Goal: Task Accomplishment & Management: Manage account settings

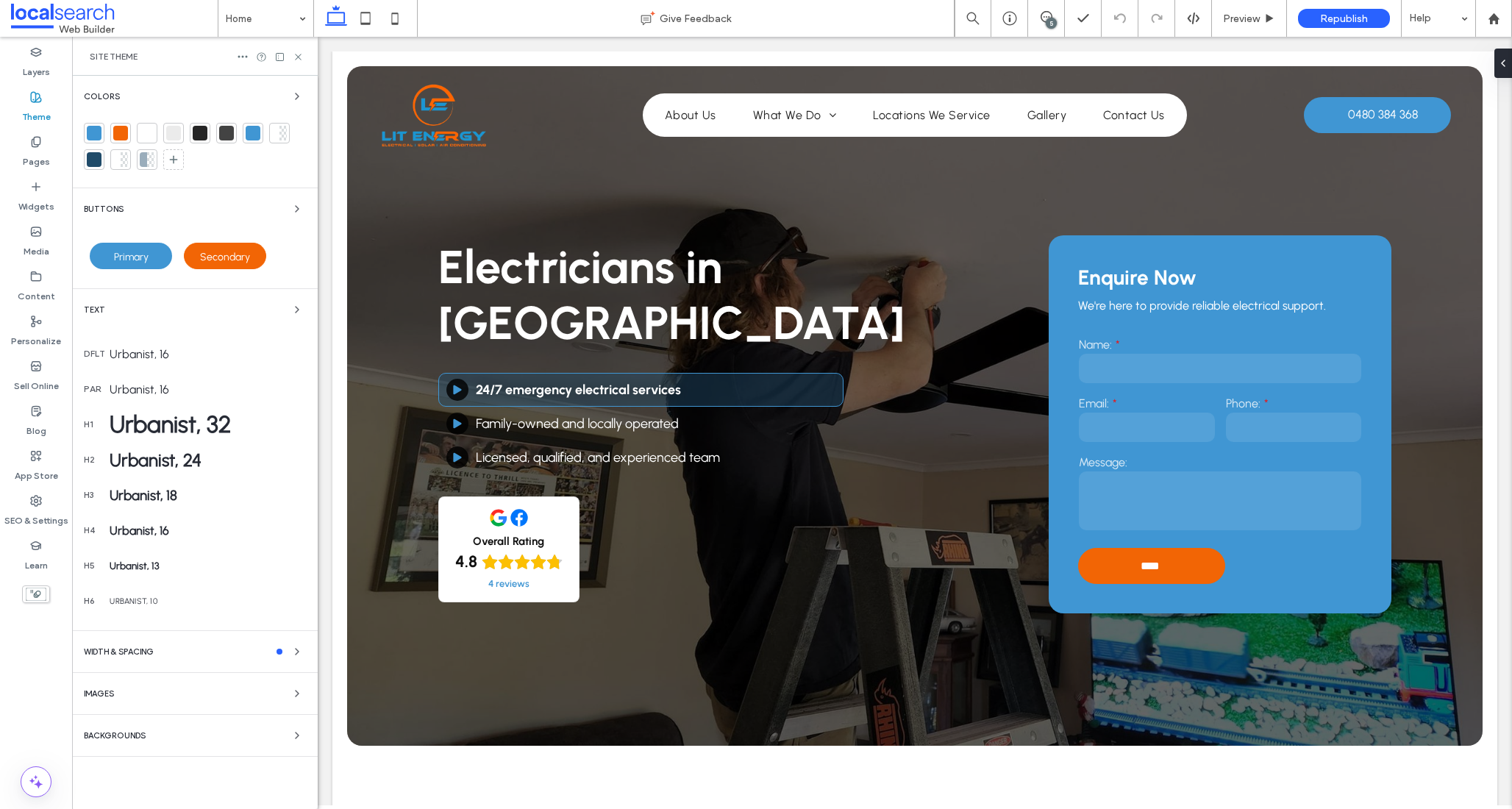
click at [122, 131] on div at bounding box center [121, 133] width 15 height 15
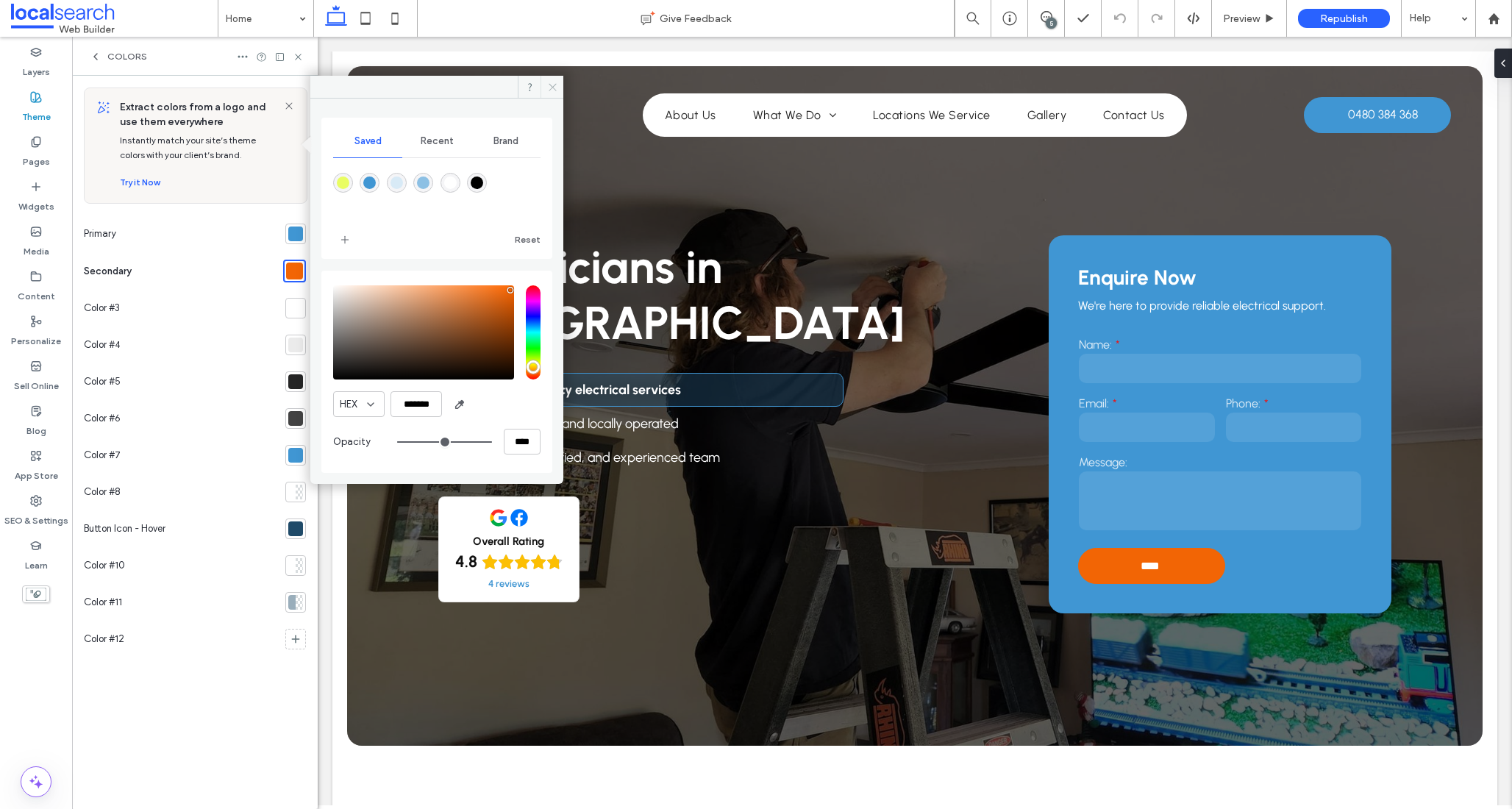
click at [557, 89] on icon at bounding box center [552, 87] width 11 height 11
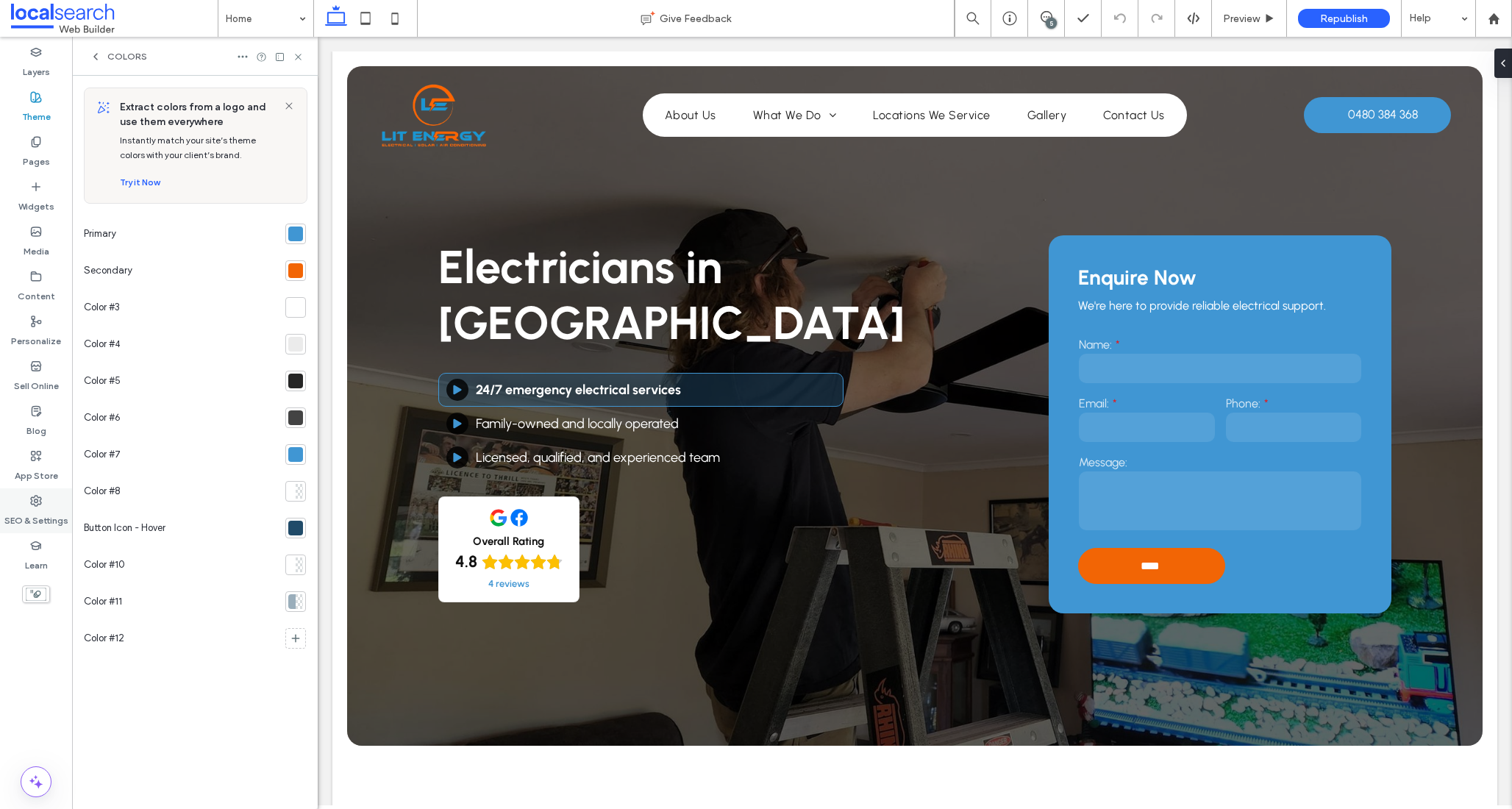
click at [38, 520] on label "SEO & Settings" at bounding box center [36, 517] width 64 height 21
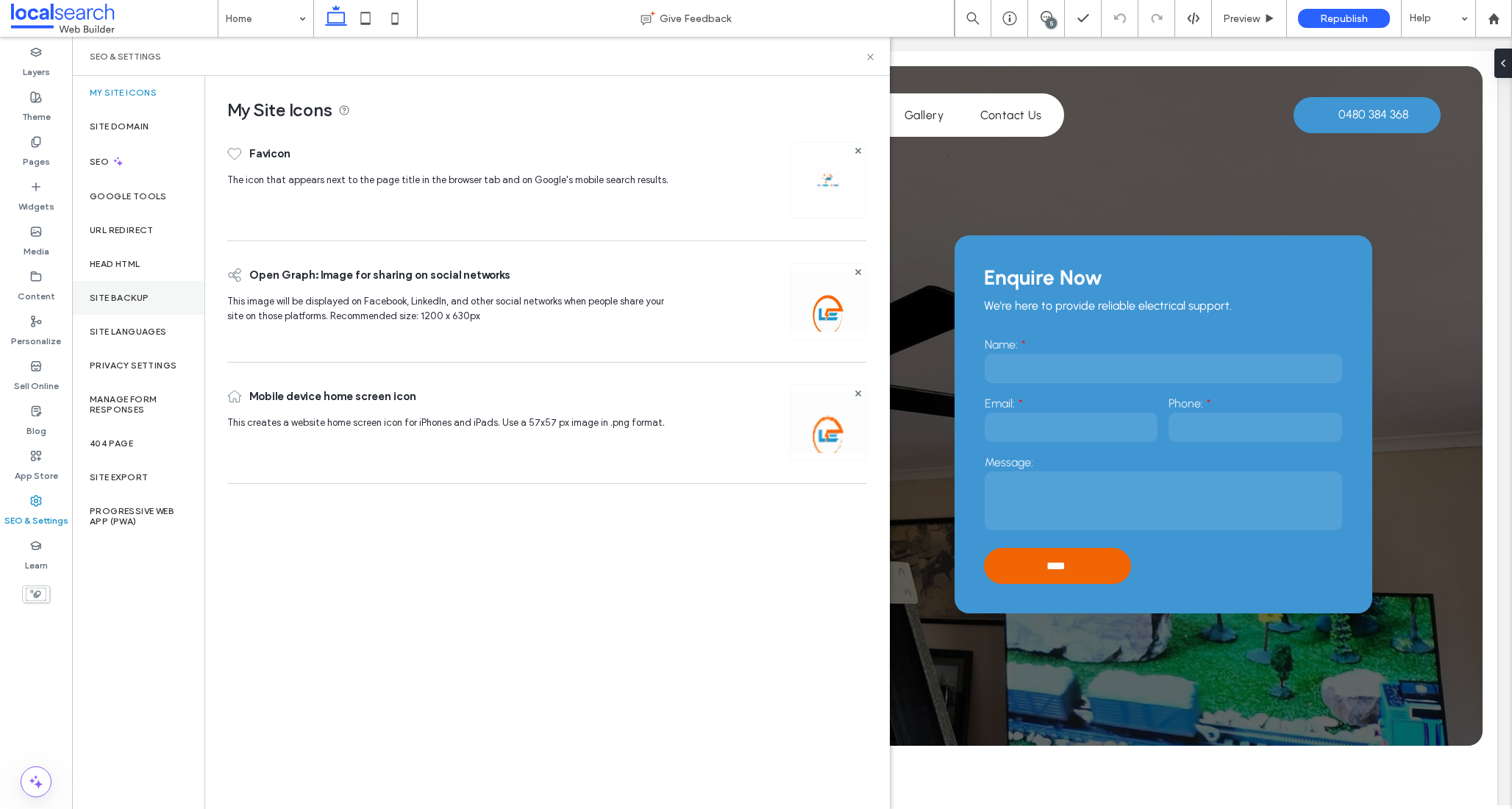
click at [134, 296] on label "Site Backup" at bounding box center [118, 298] width 59 height 10
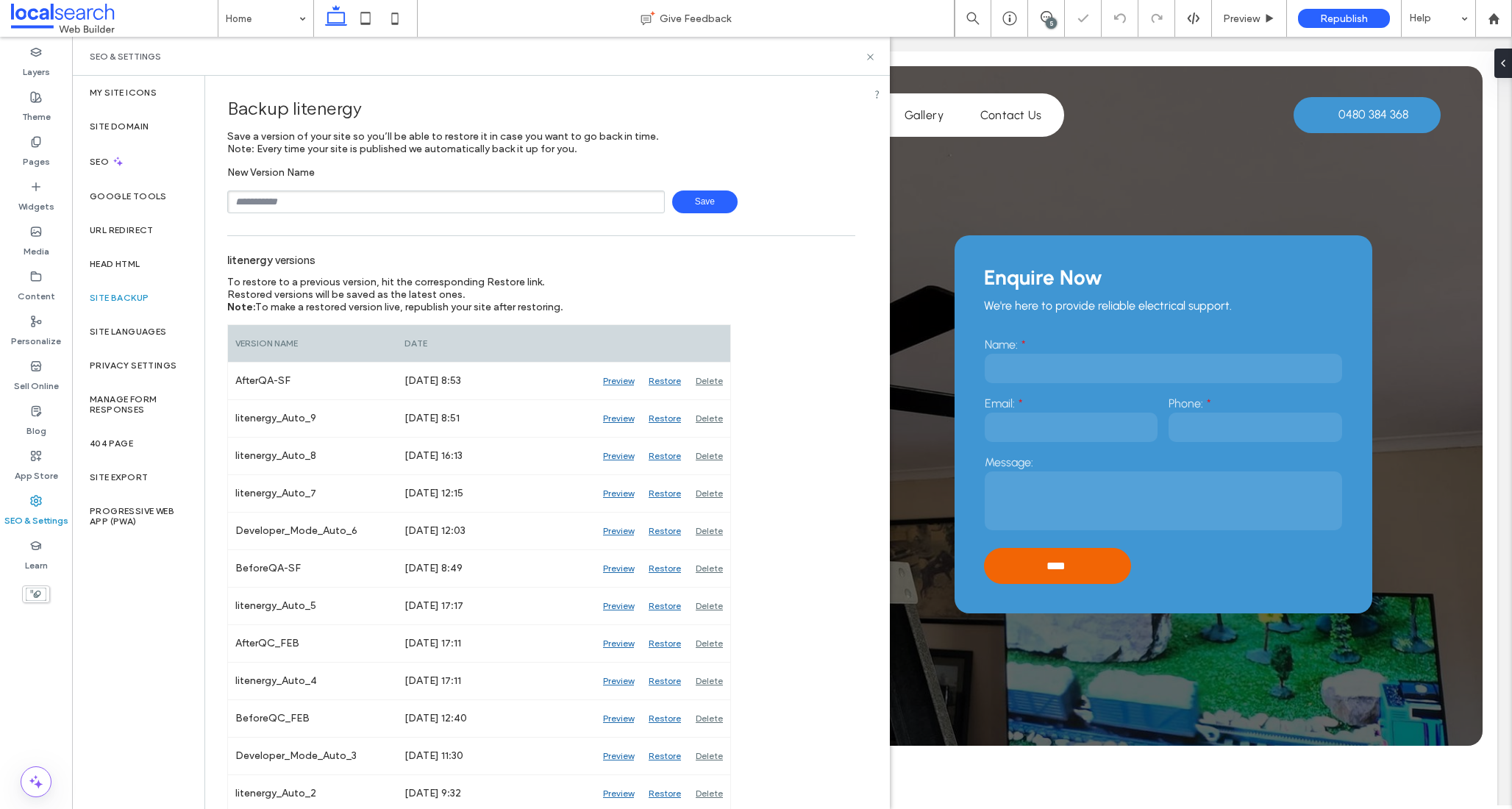
click at [715, 205] on span "Save" at bounding box center [704, 202] width 65 height 23
drag, startPoint x: 871, startPoint y: 54, endPoint x: 795, endPoint y: 14, distance: 85.9
click at [871, 54] on icon at bounding box center [870, 56] width 11 height 11
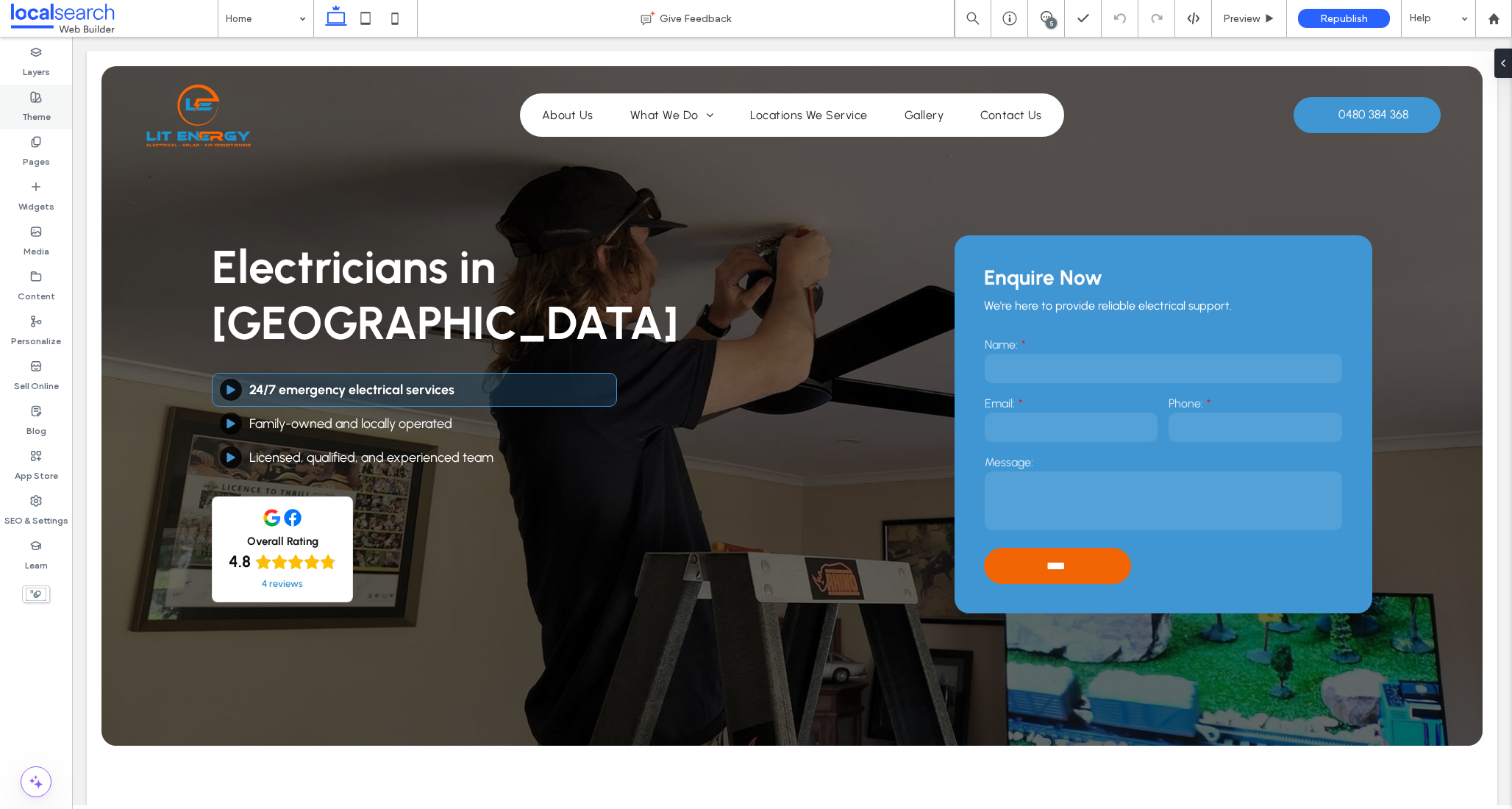
click at [27, 89] on div "Theme" at bounding box center [36, 107] width 72 height 45
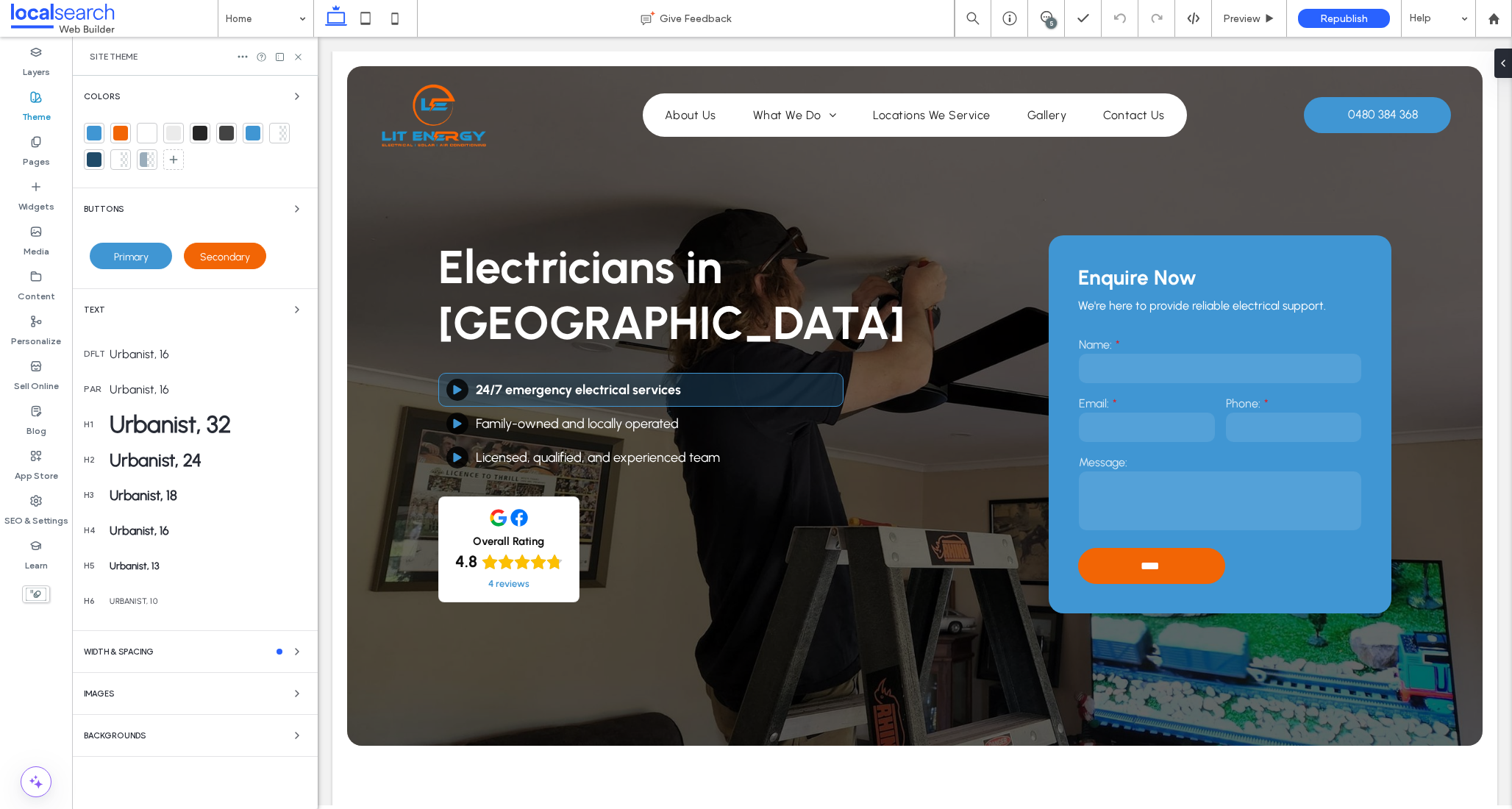
click at [116, 132] on div at bounding box center [121, 133] width 15 height 15
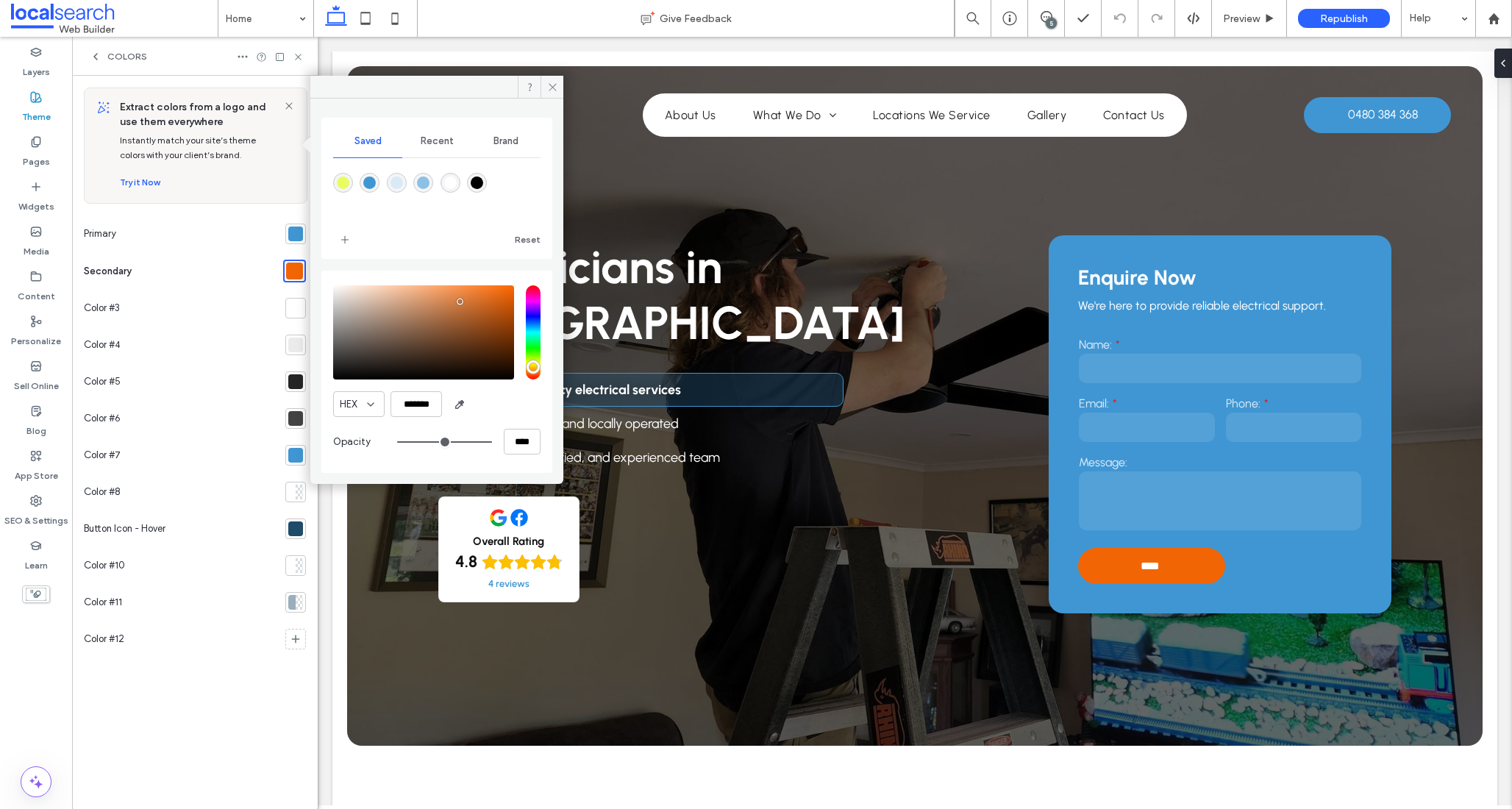
click at [460, 301] on div "saturation and value" at bounding box center [423, 333] width 181 height 94
drag, startPoint x: 431, startPoint y: 296, endPoint x: 432, endPoint y: 272, distance: 24.0
click at [432, 272] on div "HEX ******* Opacity ****" at bounding box center [436, 372] width 231 height 202
click at [492, 313] on div "saturation and value" at bounding box center [423, 333] width 181 height 94
click at [492, 313] on div "pointer" at bounding box center [492, 313] width 4 height 4
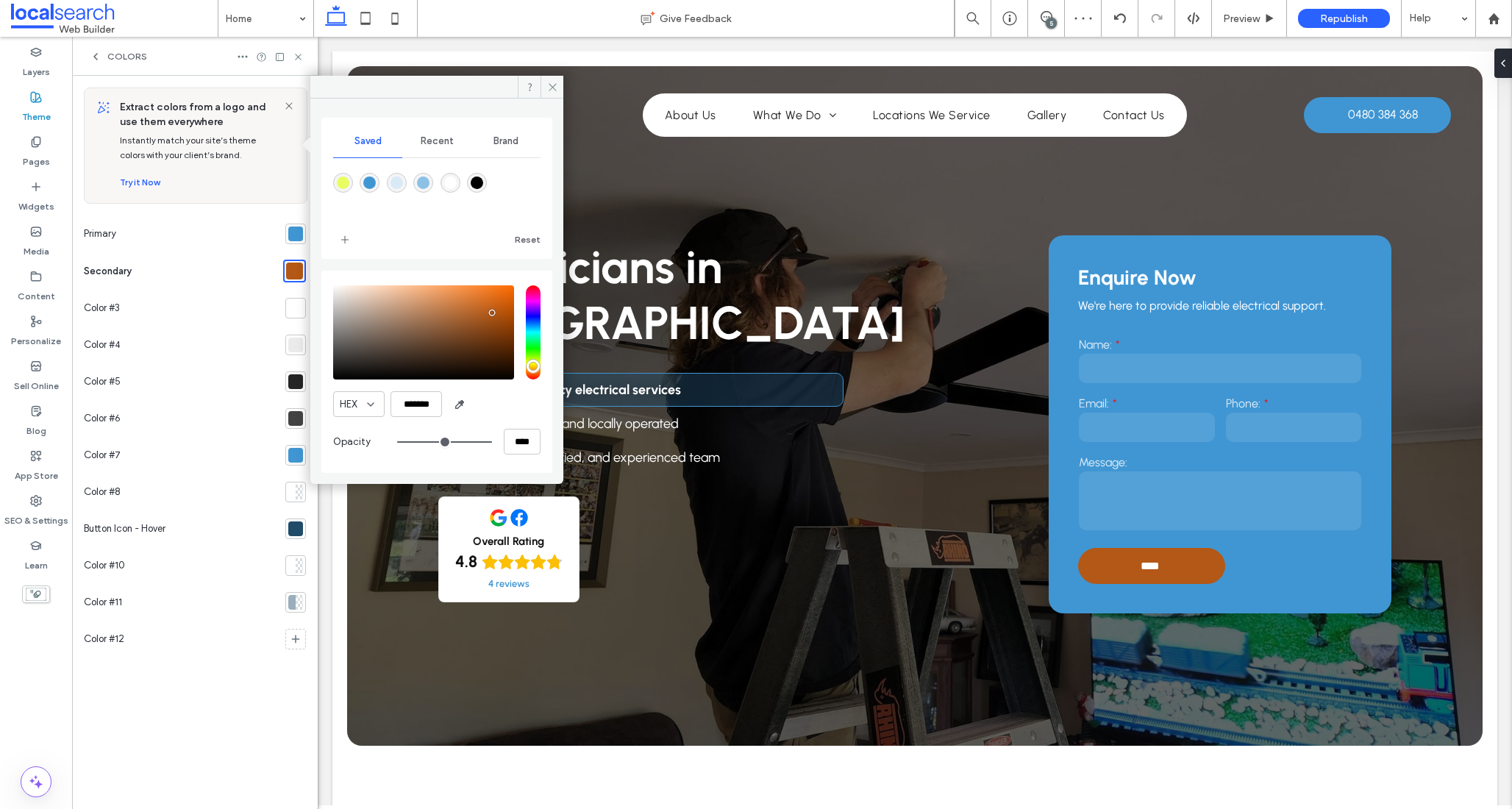
click at [491, 304] on div "saturation and value" at bounding box center [423, 333] width 181 height 94
click at [433, 142] on span "Recent" at bounding box center [437, 141] width 33 height 12
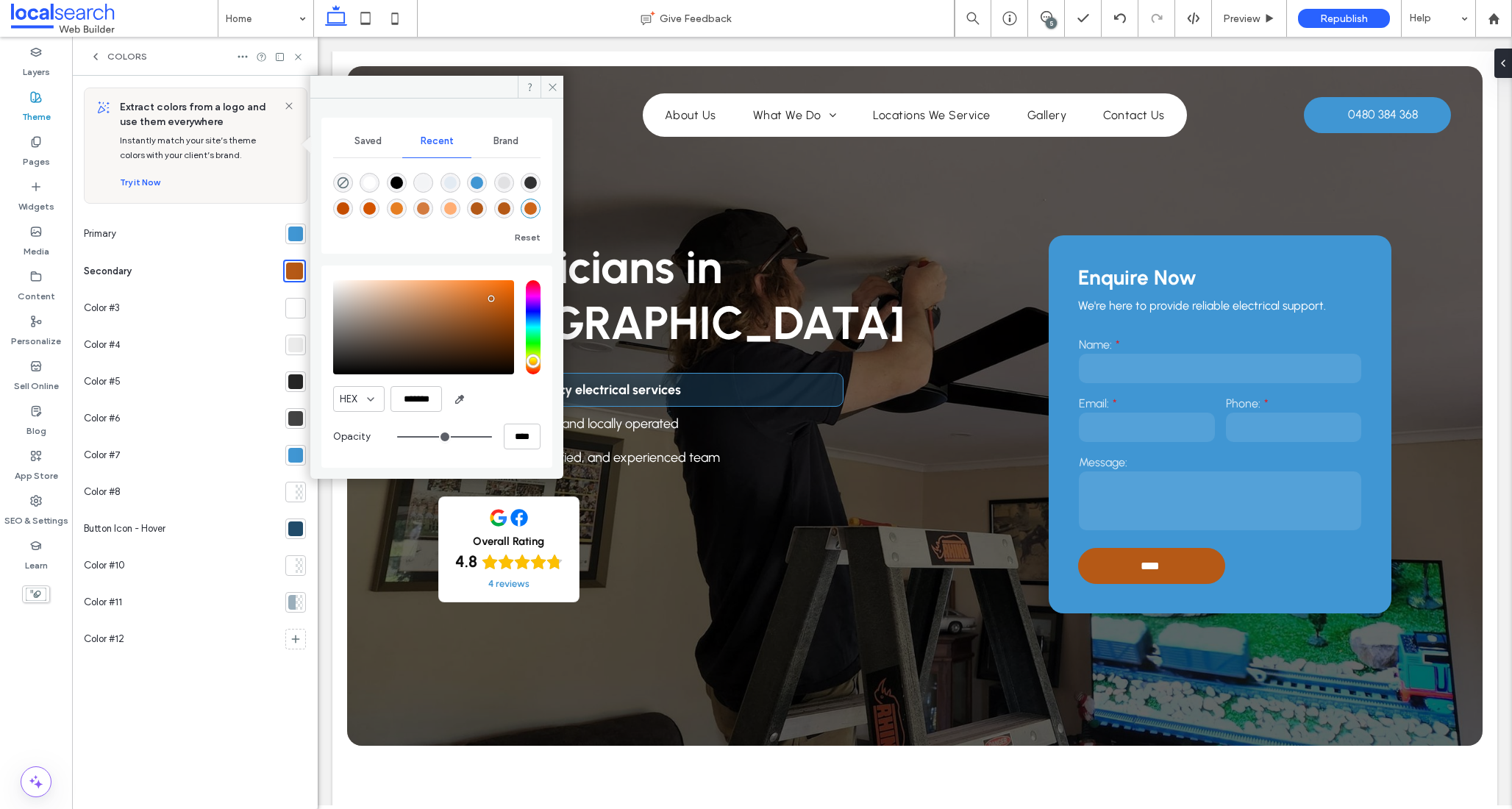
click at [392, 209] on div "rgba(230, 126, 34, 1)" at bounding box center [396, 208] width 12 height 12
type input "*******"
click at [304, 55] on div "Colors" at bounding box center [194, 55] width 246 height 39
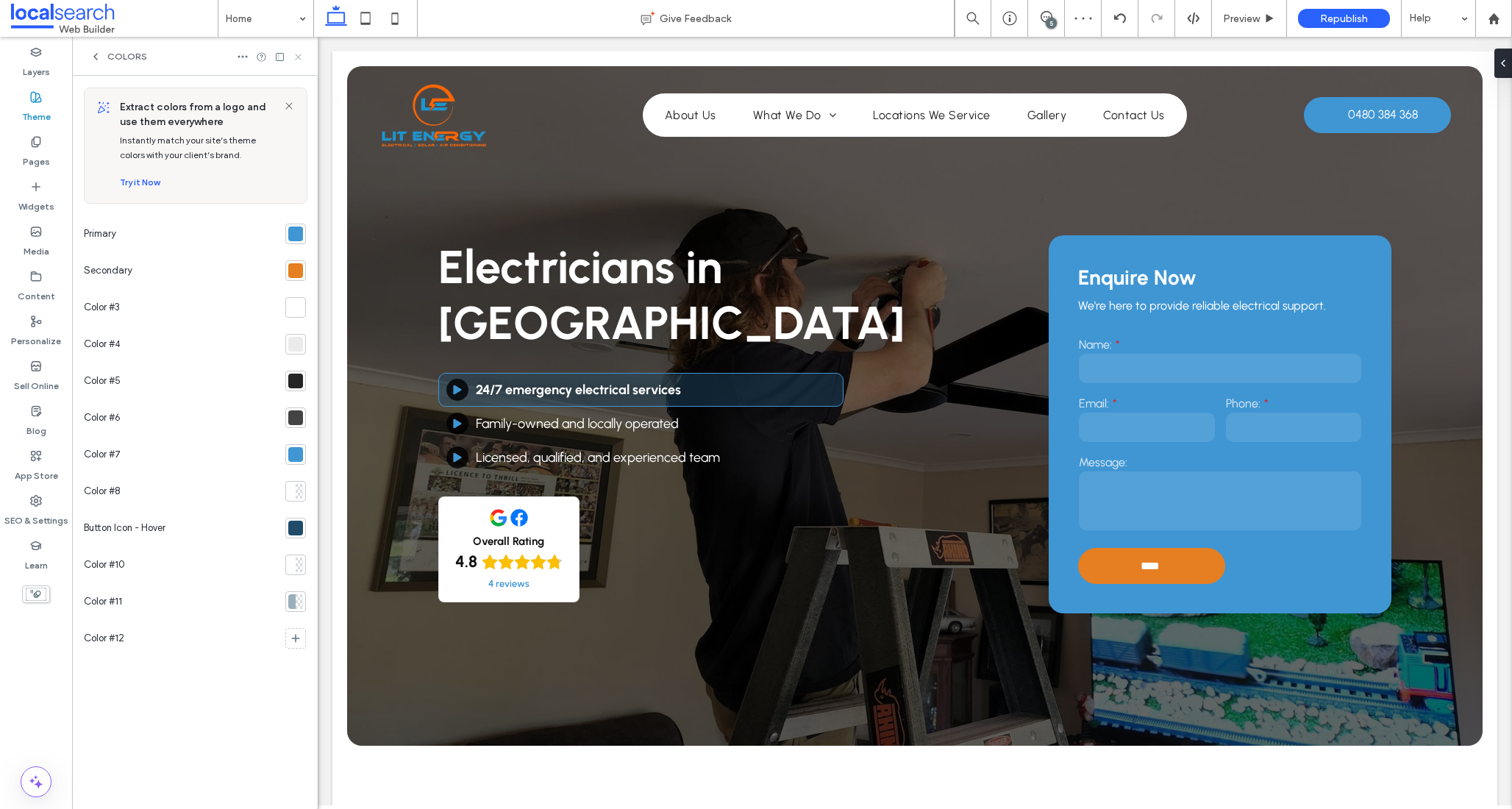
click at [295, 55] on icon at bounding box center [298, 56] width 11 height 11
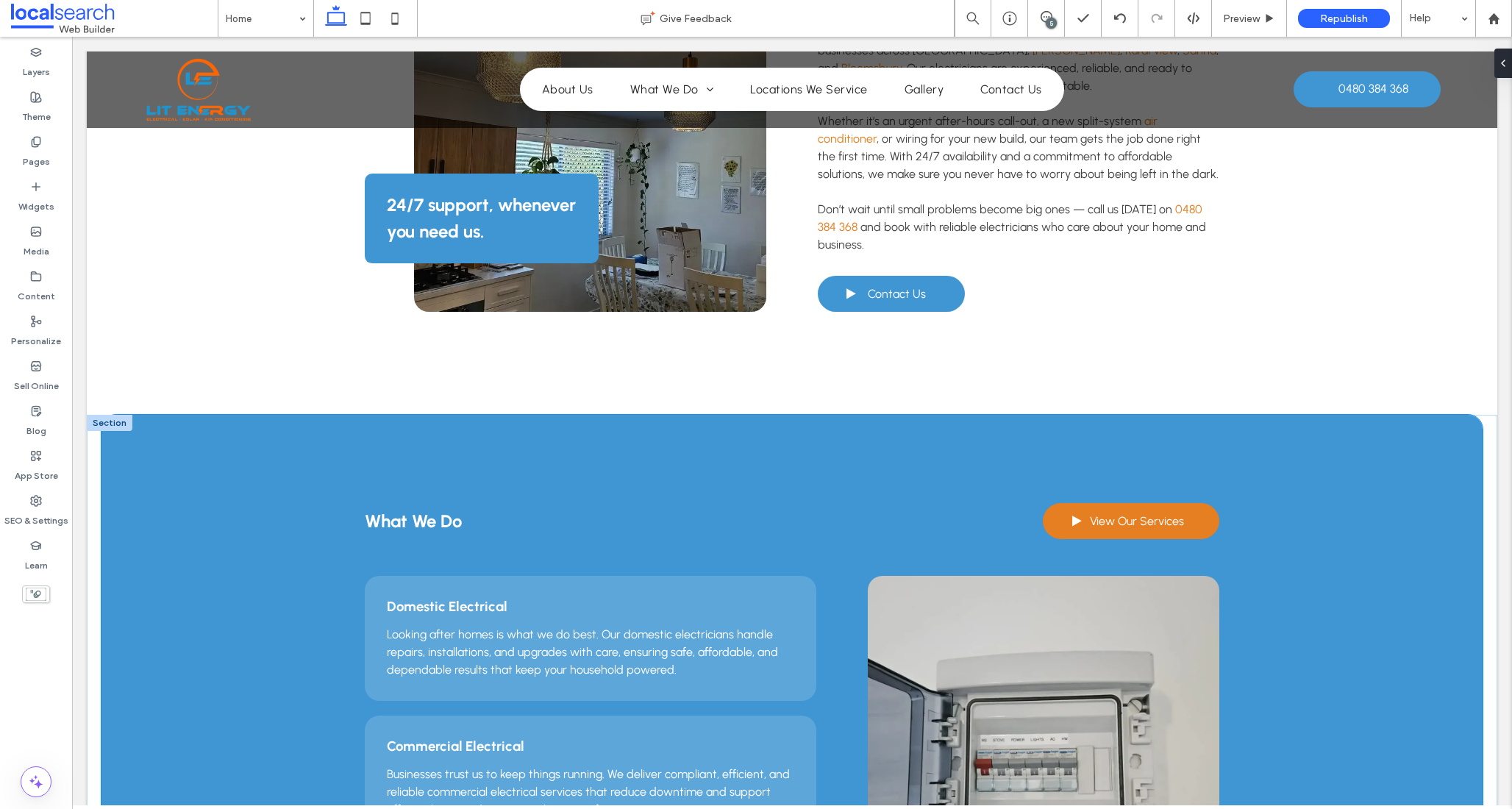
scroll to position [874, 0]
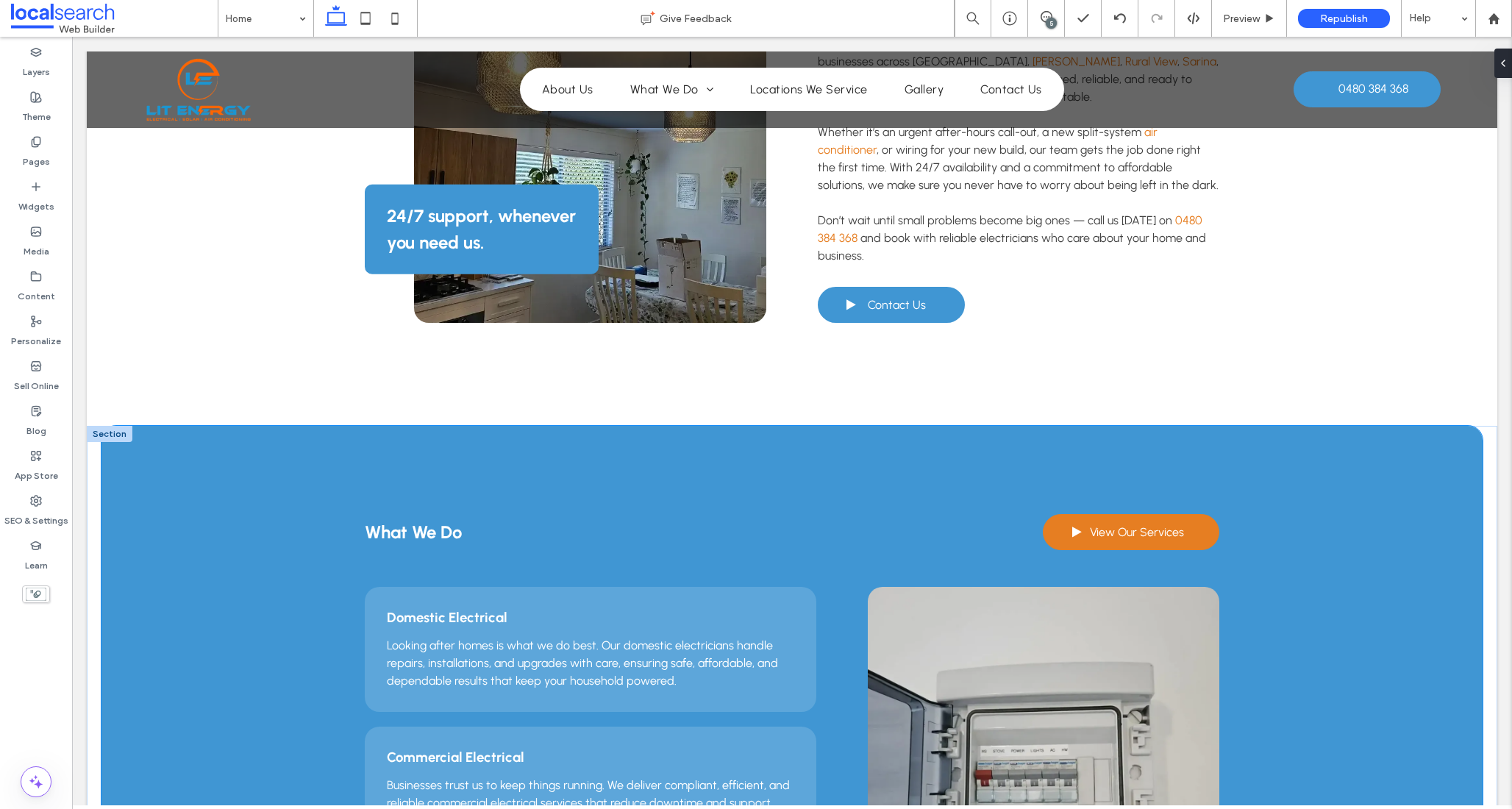
click at [187, 489] on div "What We Do View Our Services Domestic Electrical Looking after homes is what we…" at bounding box center [792, 753] width 1380 height 654
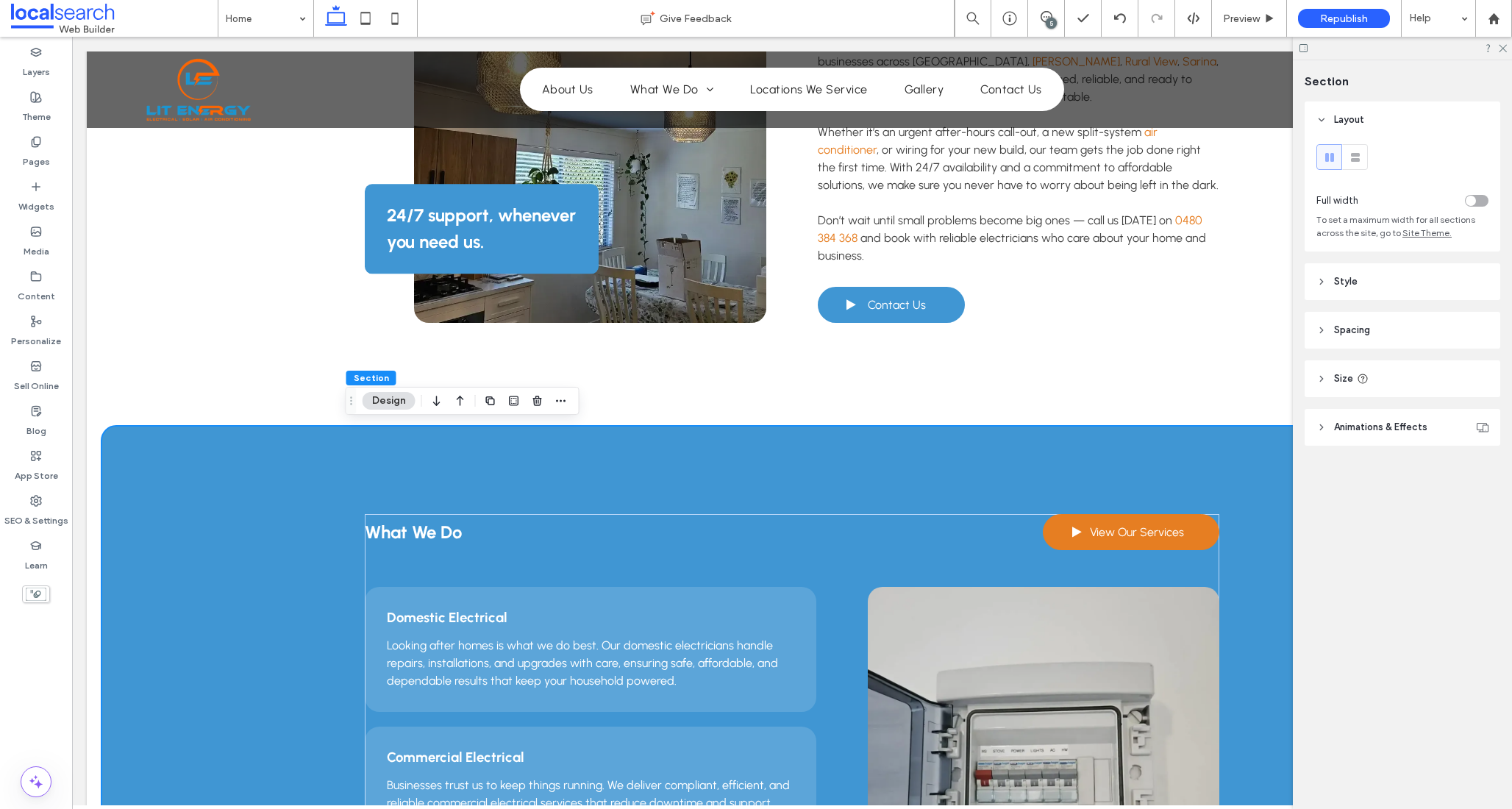
click at [1371, 289] on header "Style" at bounding box center [1402, 282] width 195 height 36
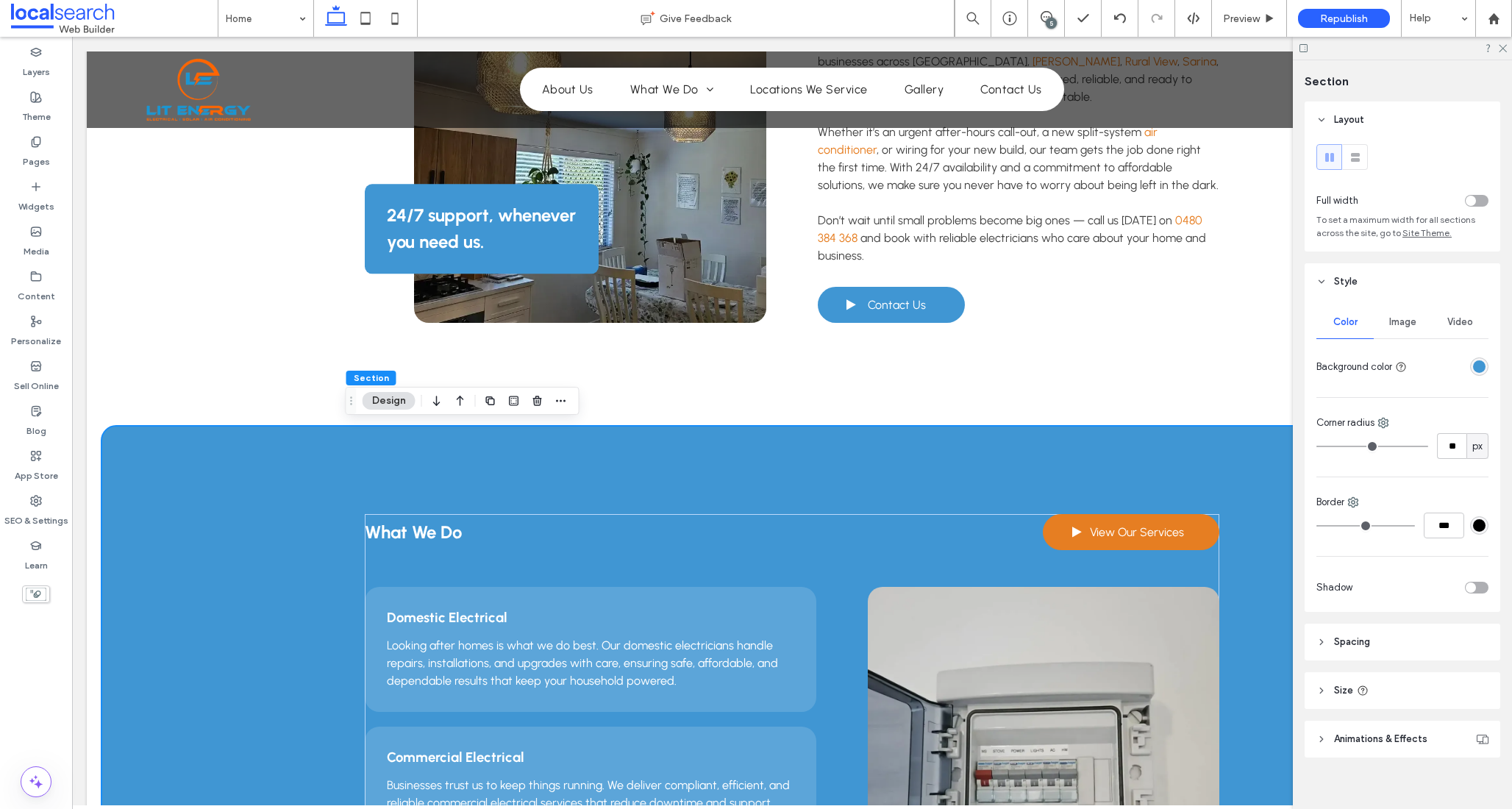
click at [1475, 362] on div "rgba(64,150,211,1)" at bounding box center [1479, 366] width 12 height 12
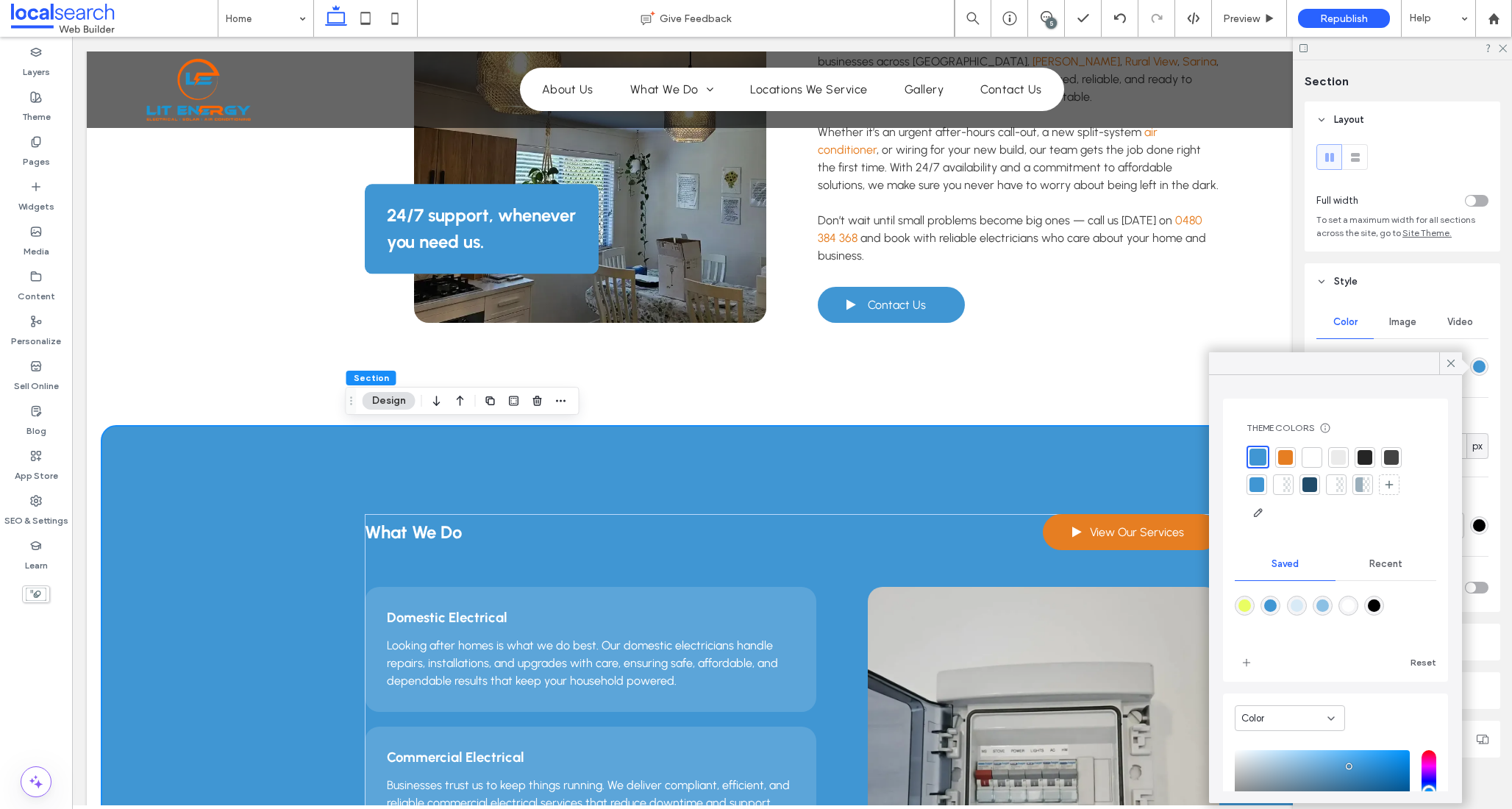
click at [1361, 458] on div at bounding box center [1365, 458] width 15 height 15
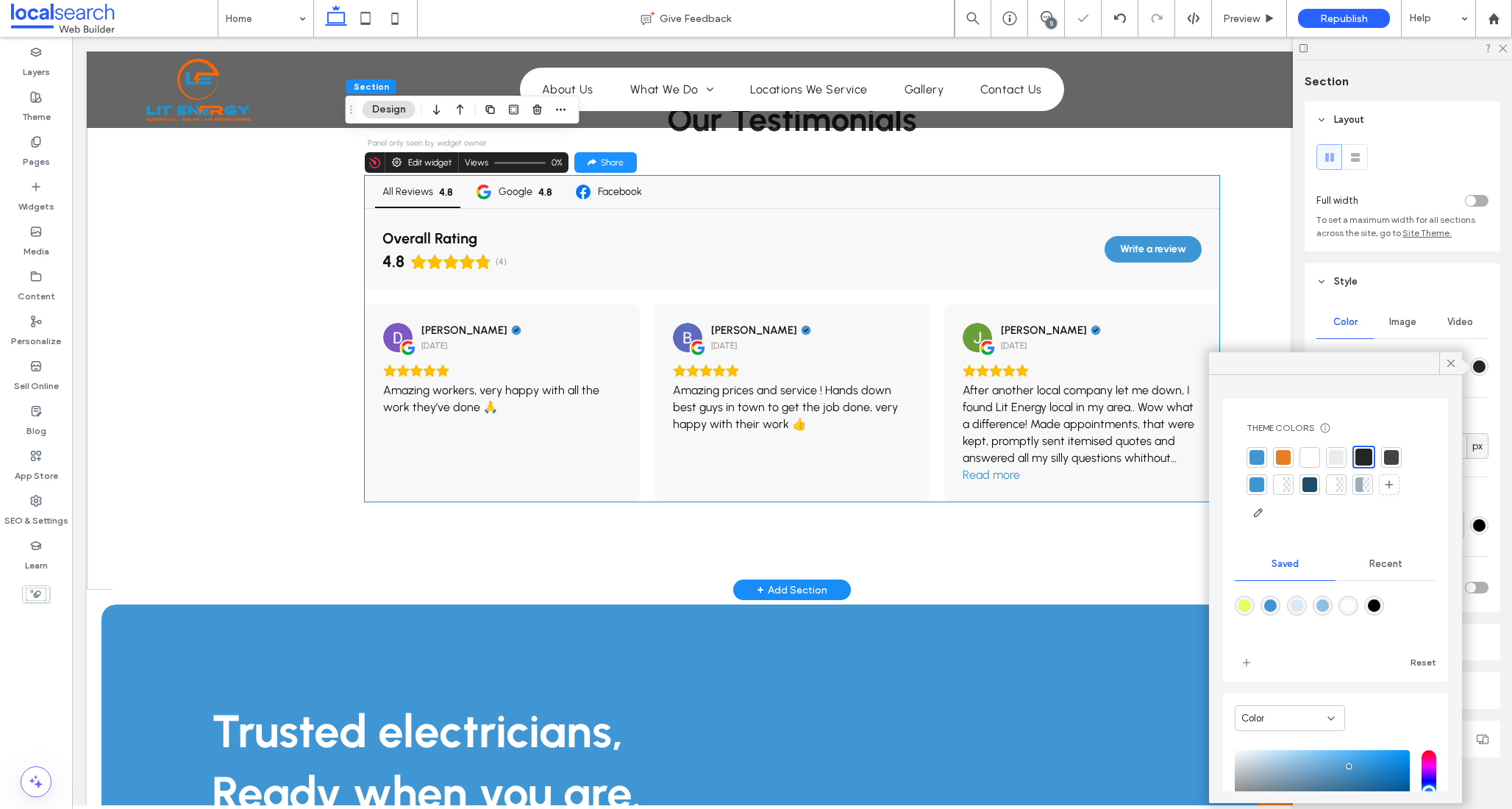
scroll to position [2949, 0]
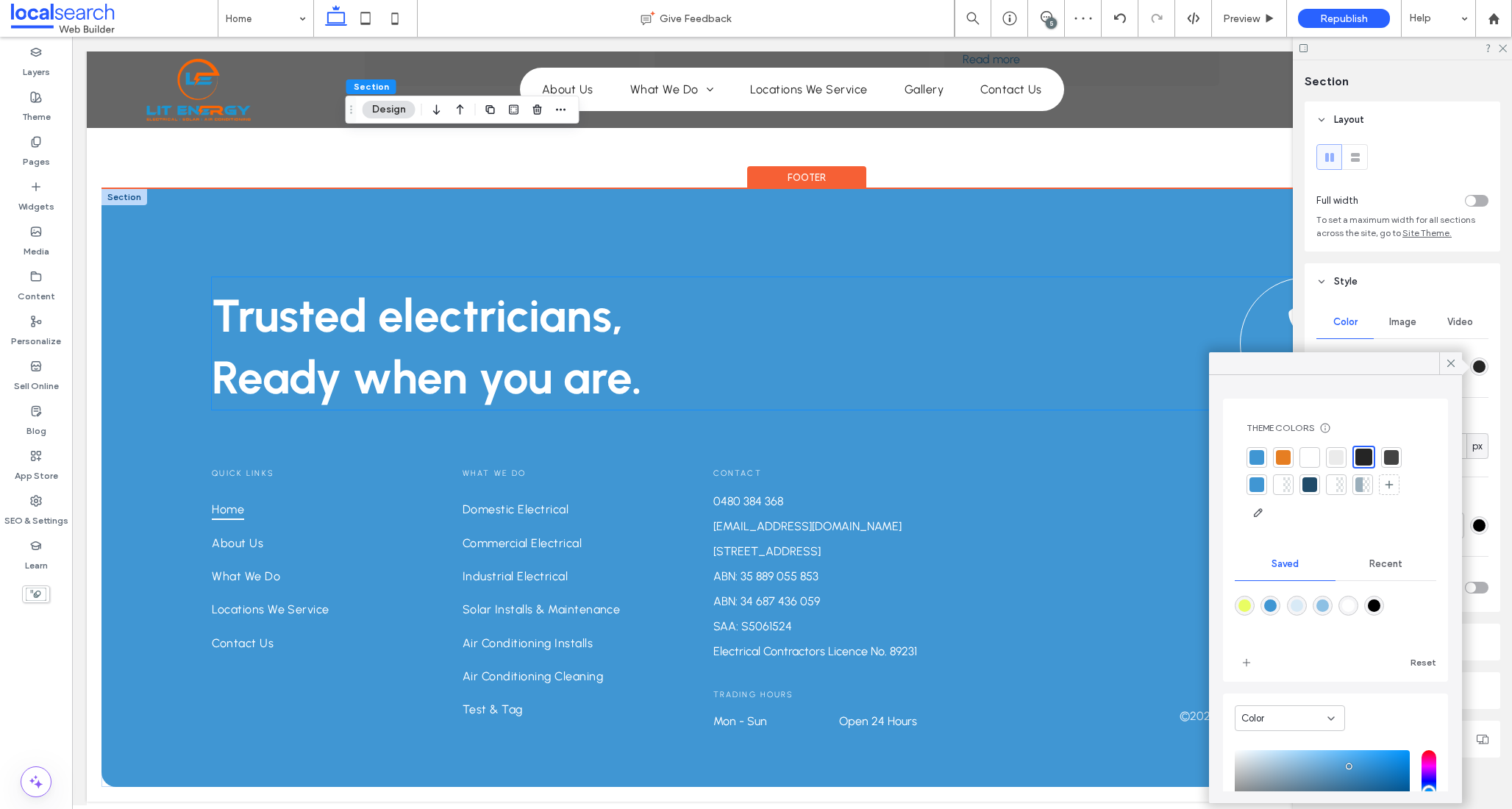
click at [1252, 323] on link "Get in Touch" at bounding box center [1306, 344] width 132 height 132
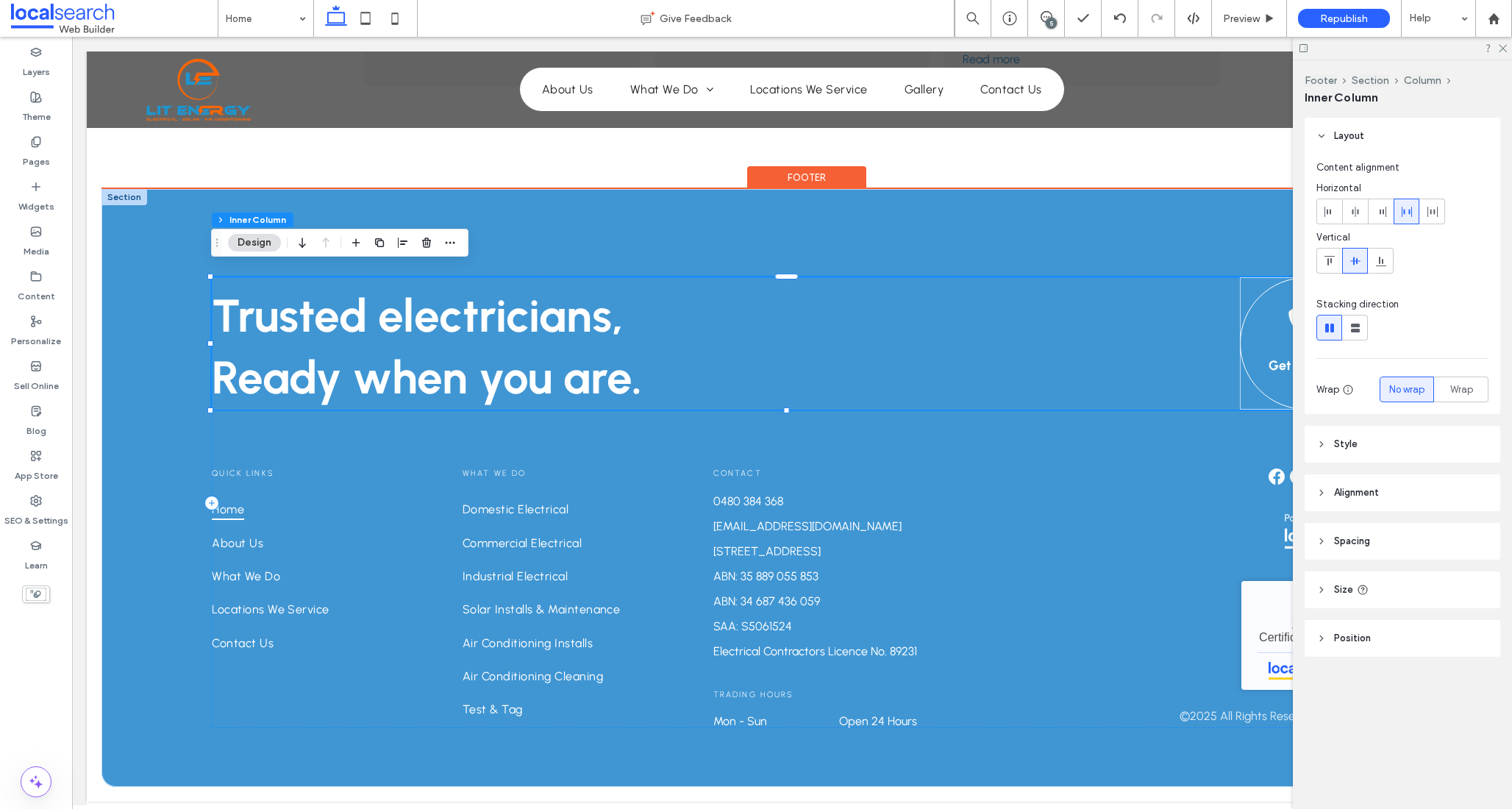
click at [1252, 323] on link "Get in Touch" at bounding box center [1306, 344] width 132 height 132
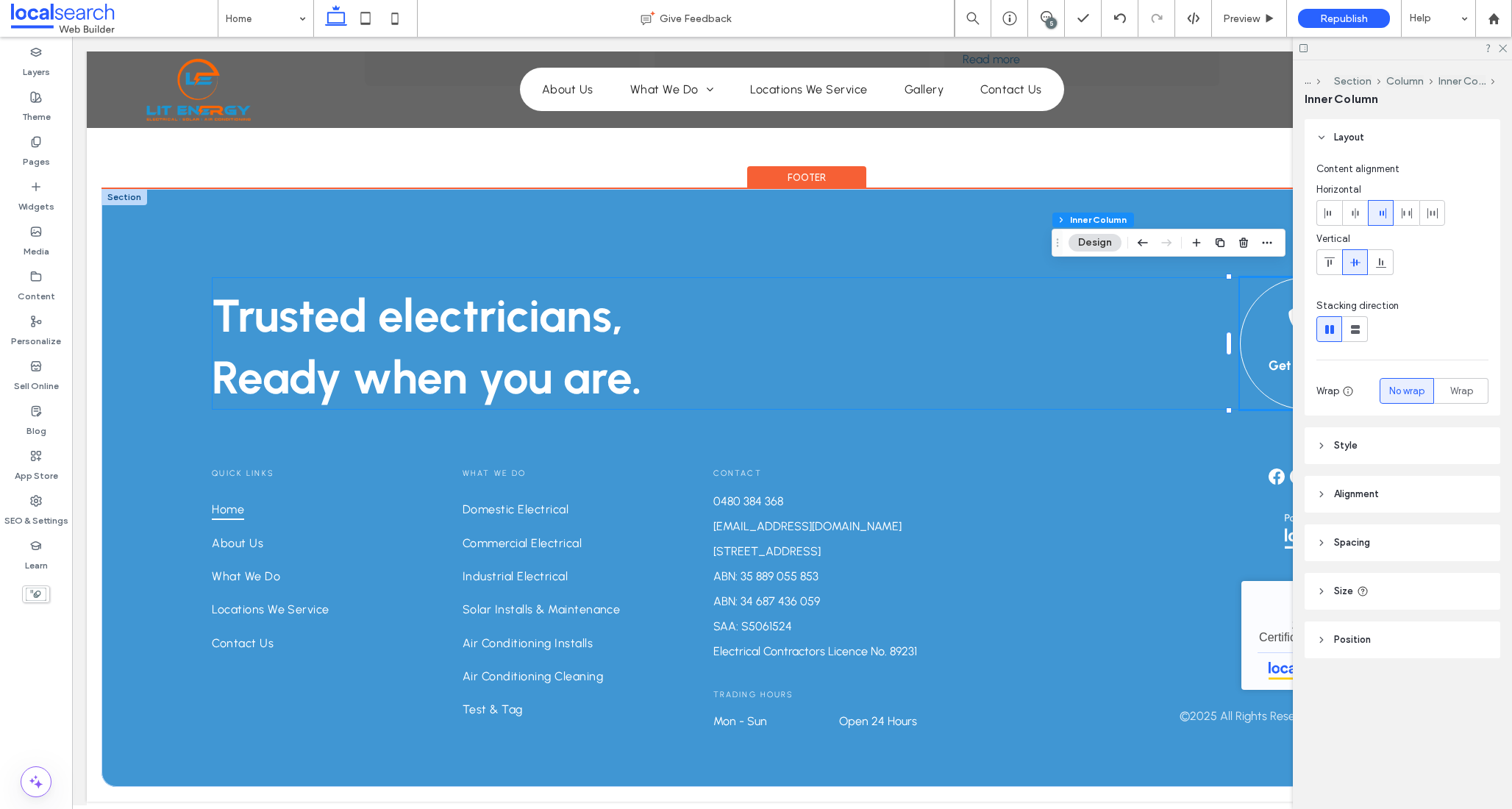
click at [1252, 323] on link "Get in Touch" at bounding box center [1306, 344] width 132 height 132
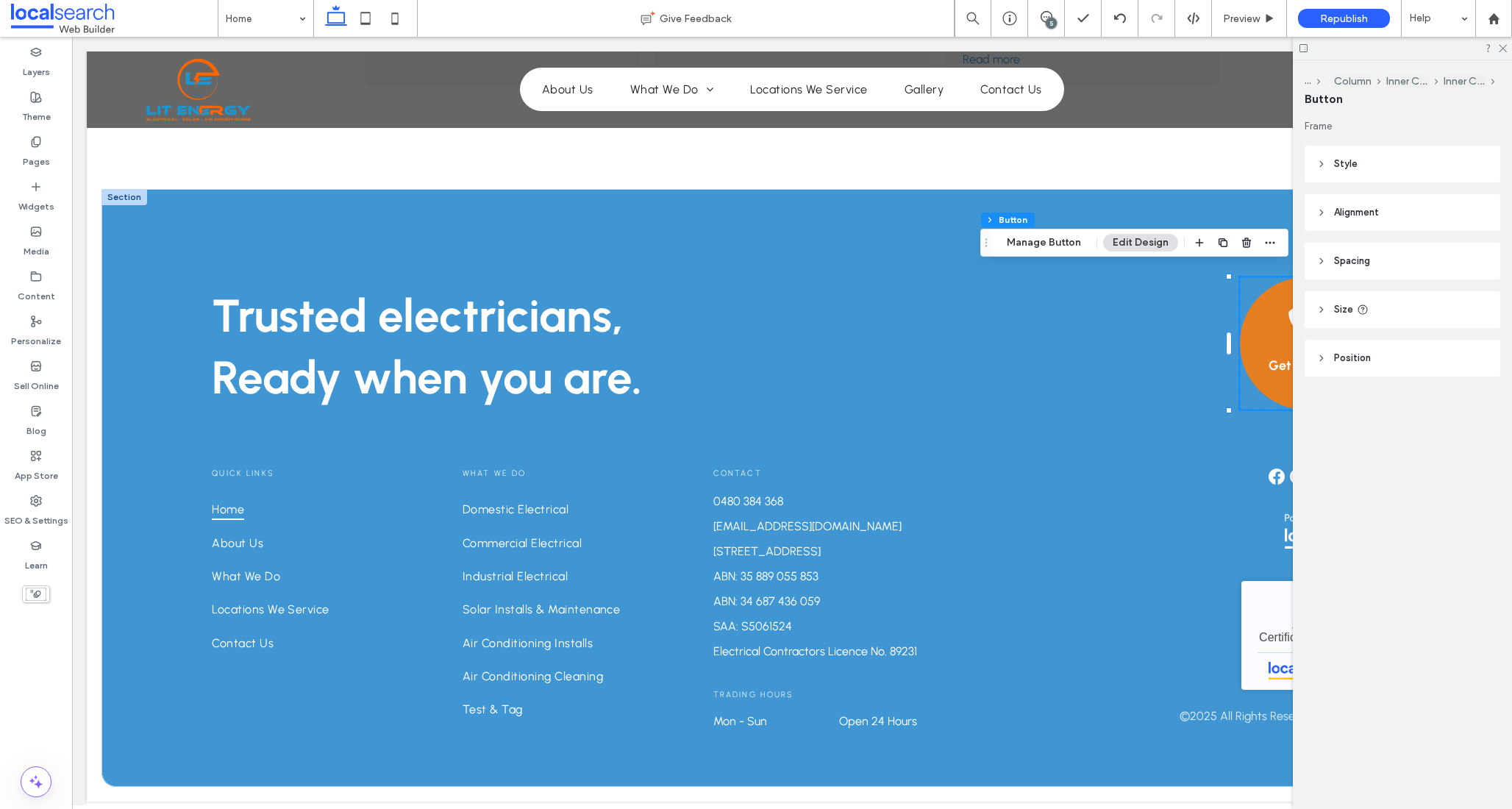
click at [1356, 166] on header "Style" at bounding box center [1402, 164] width 195 height 36
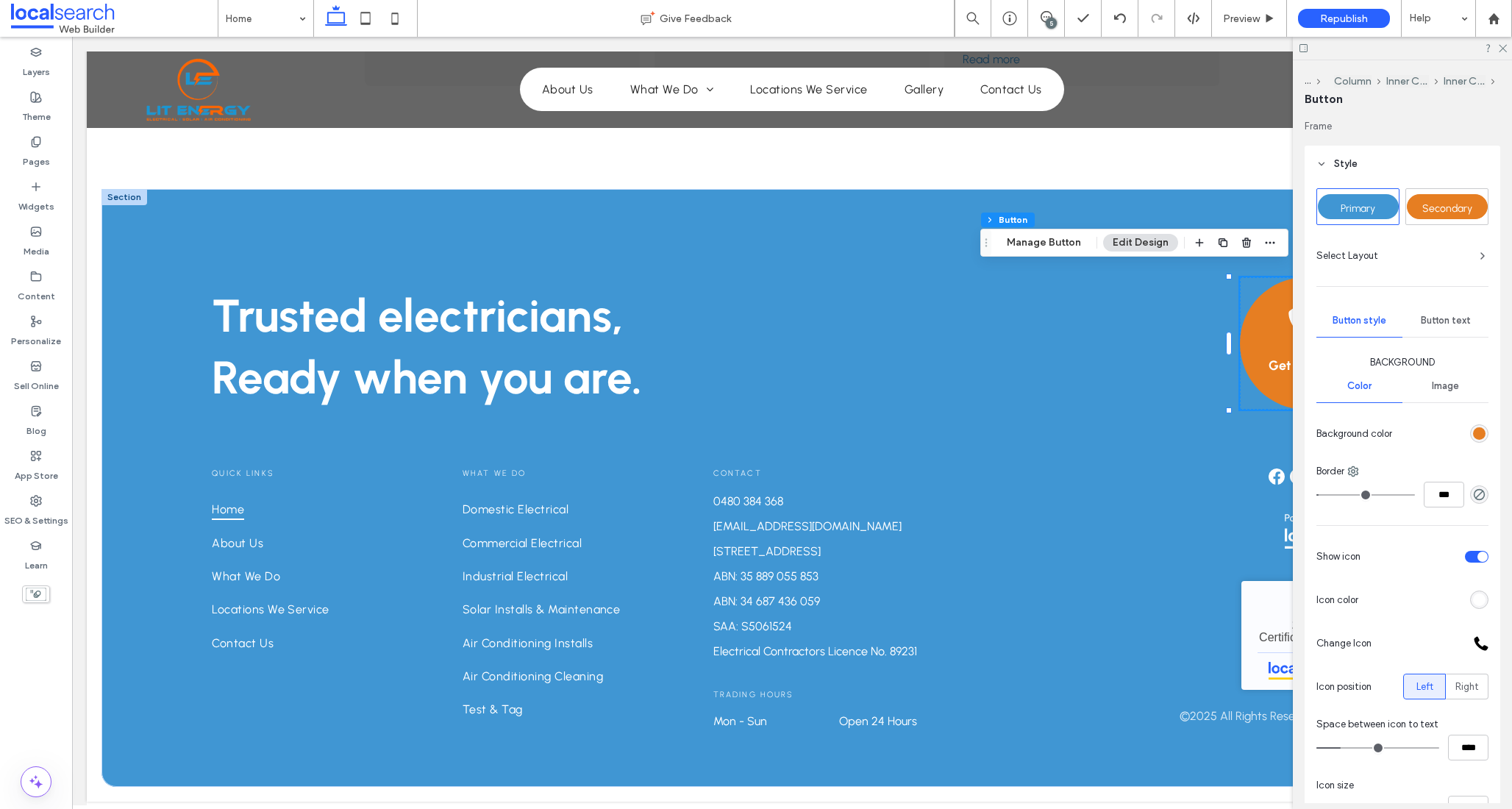
click at [1473, 431] on div "rgb(230, 126, 34)" at bounding box center [1479, 433] width 12 height 12
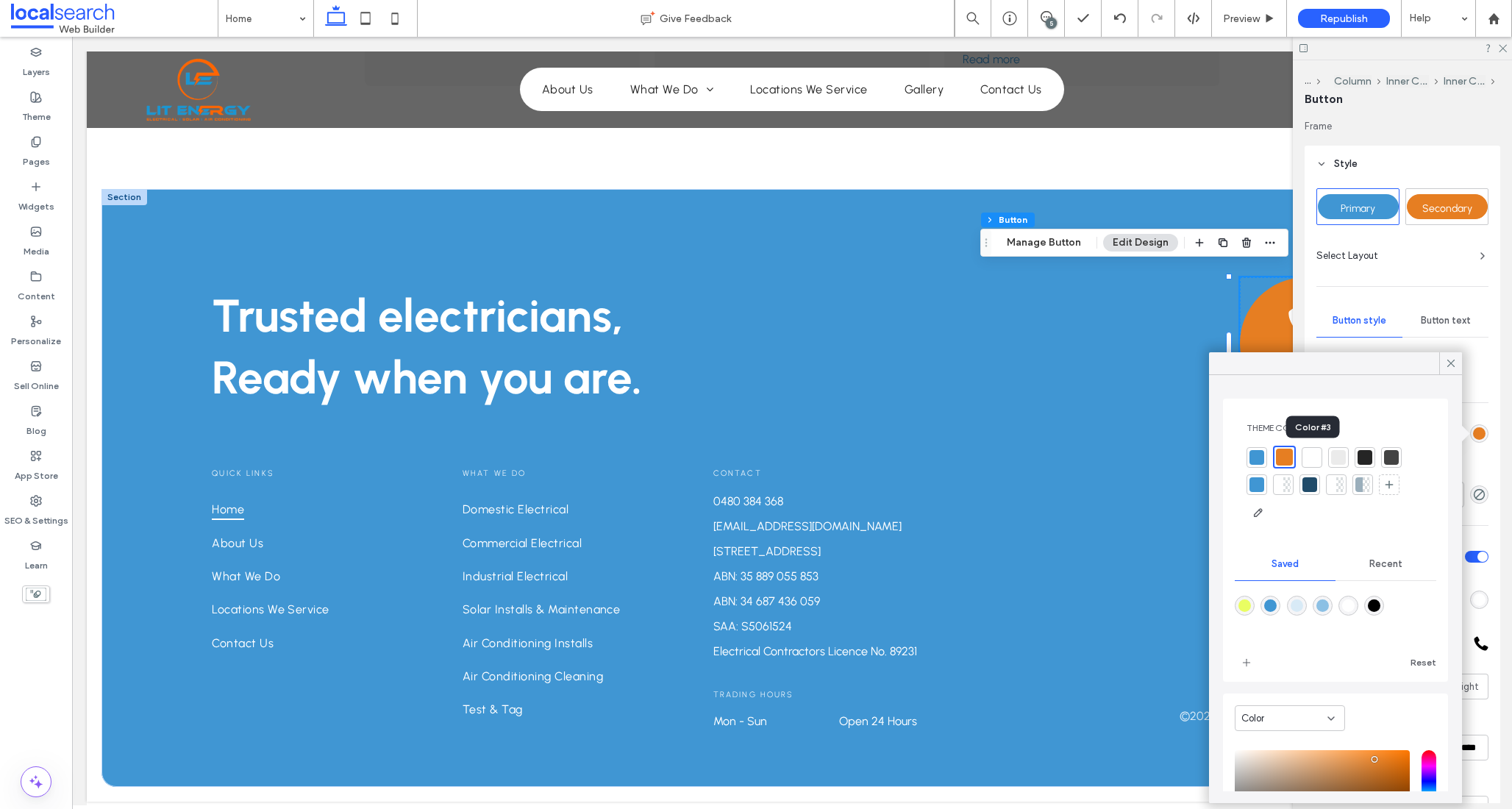
click at [1314, 455] on div at bounding box center [1312, 458] width 15 height 15
click at [1449, 364] on use at bounding box center [1450, 363] width 7 height 7
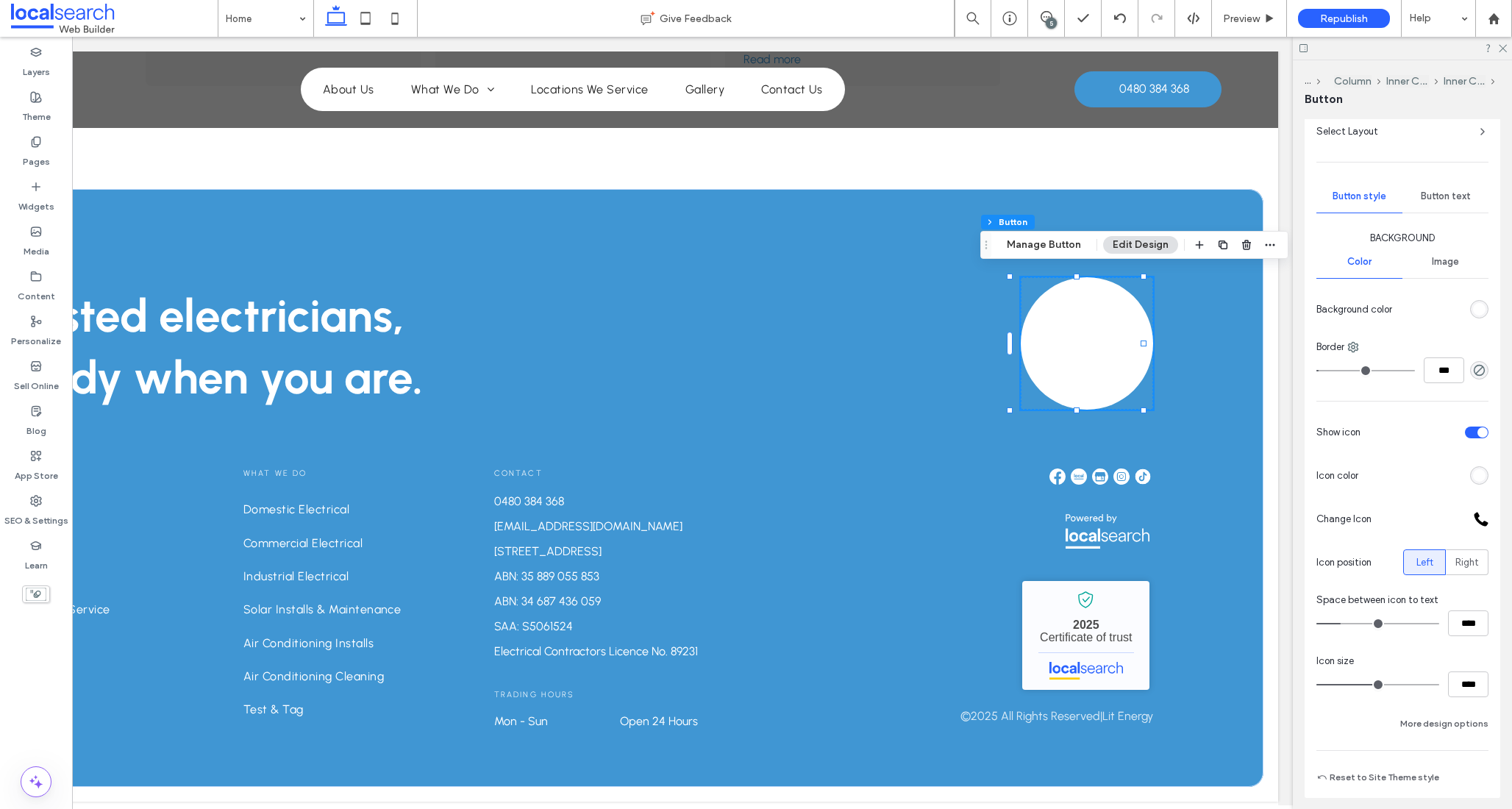
scroll to position [59, 0]
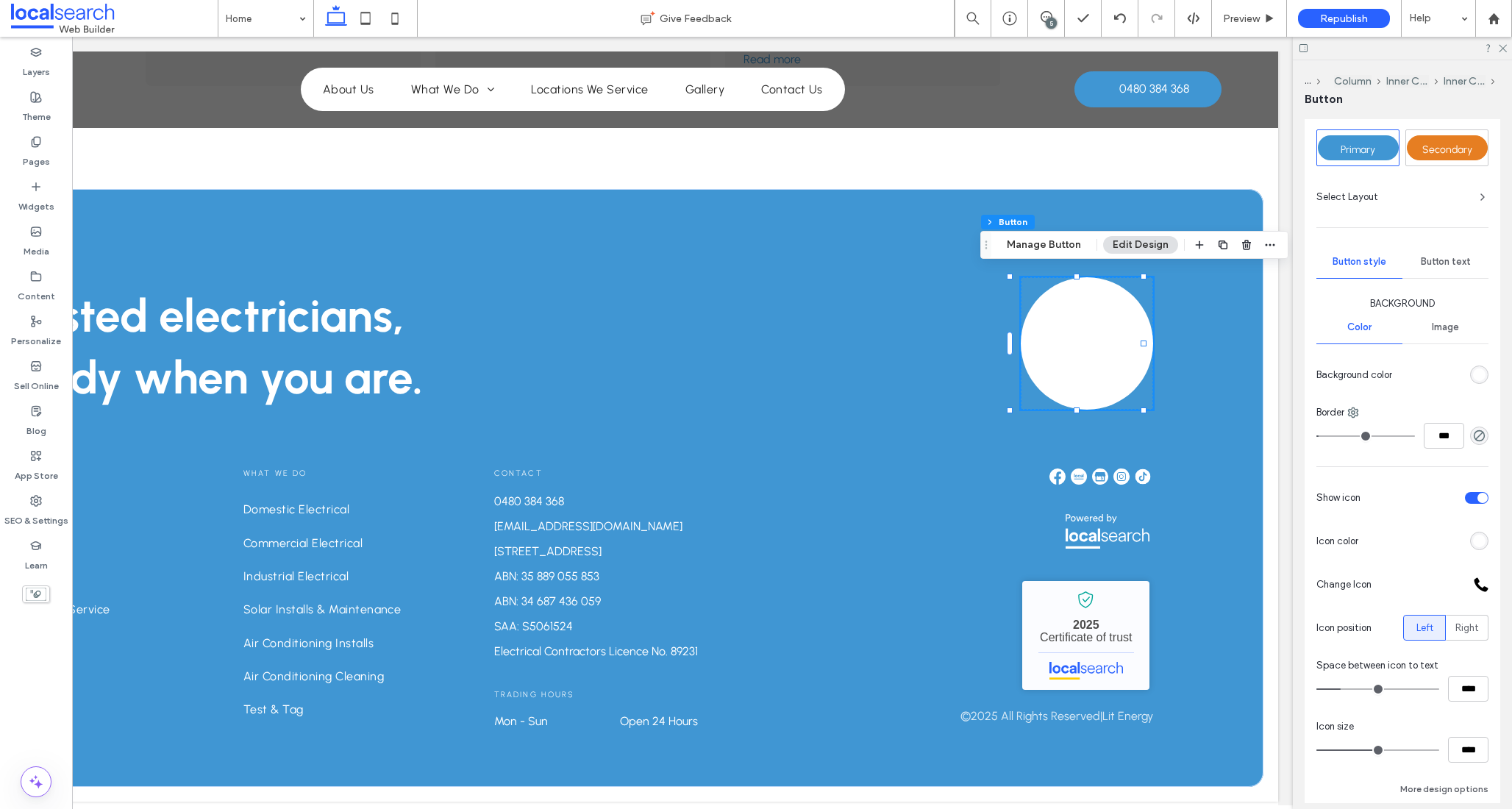
click at [1473, 535] on div "rgb(255, 255, 255)" at bounding box center [1479, 541] width 12 height 12
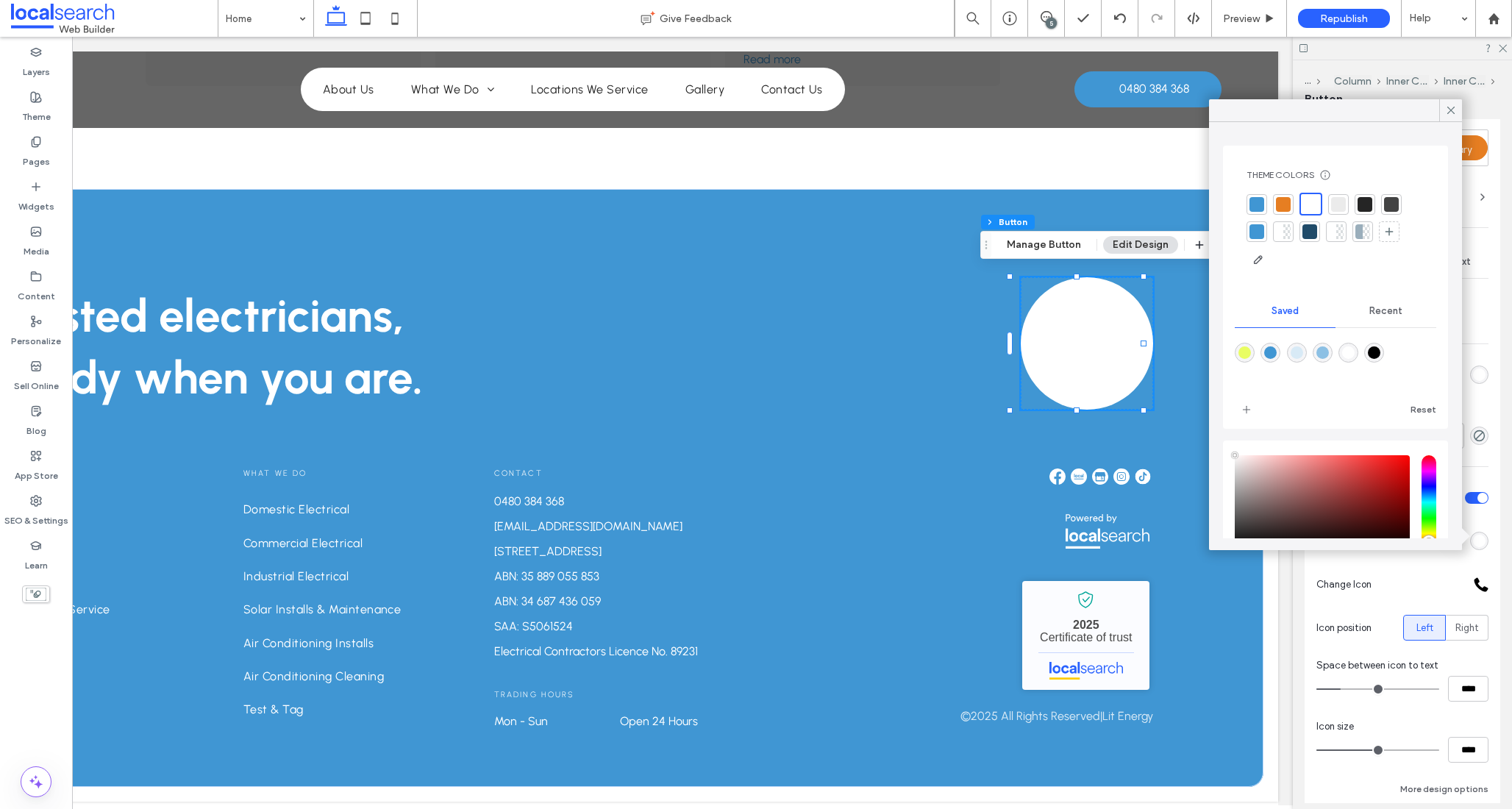
click at [1255, 201] on div at bounding box center [1256, 205] width 15 height 15
click at [1410, 575] on div at bounding box center [1433, 584] width 111 height 26
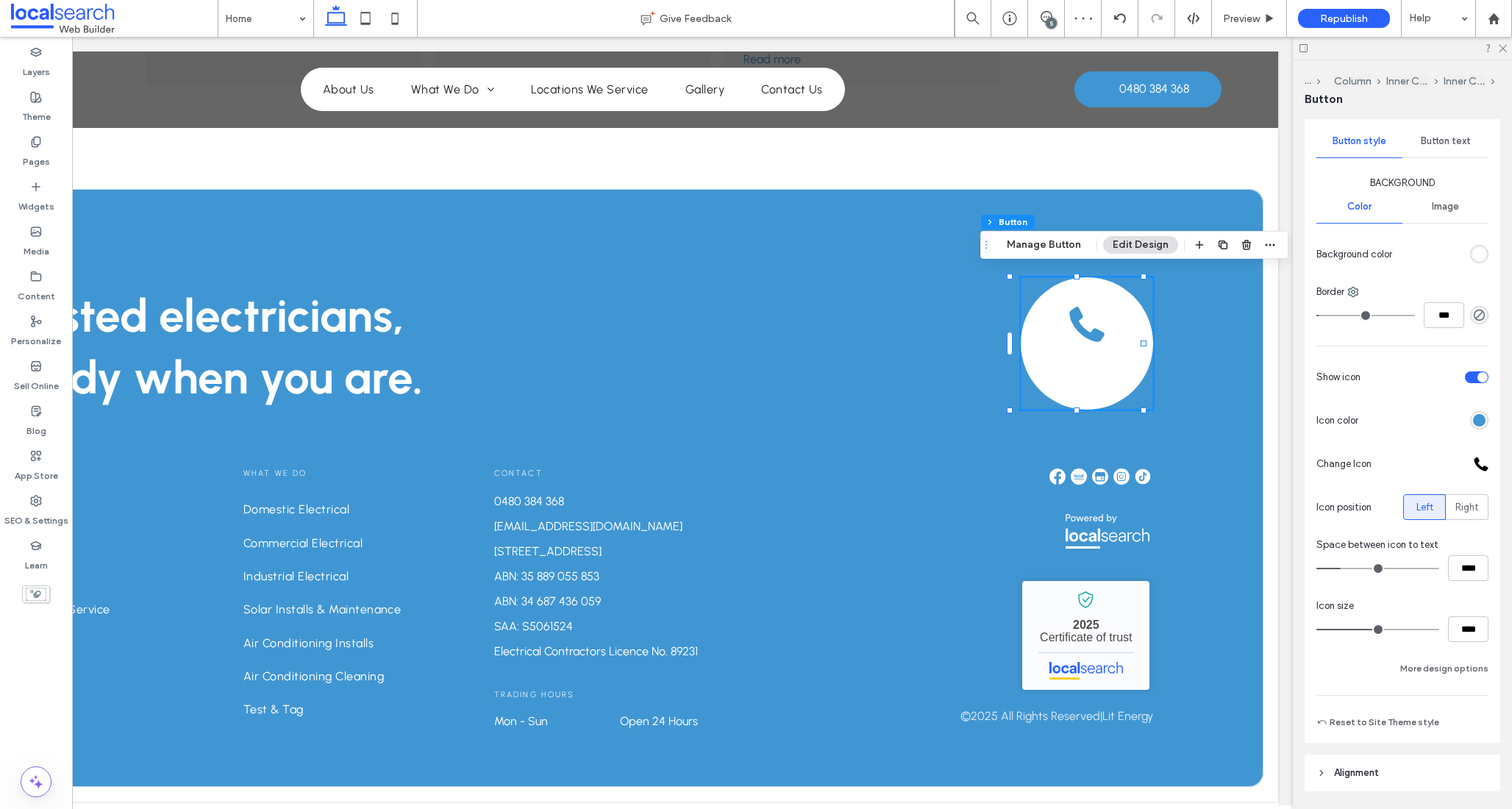
scroll to position [41, 0]
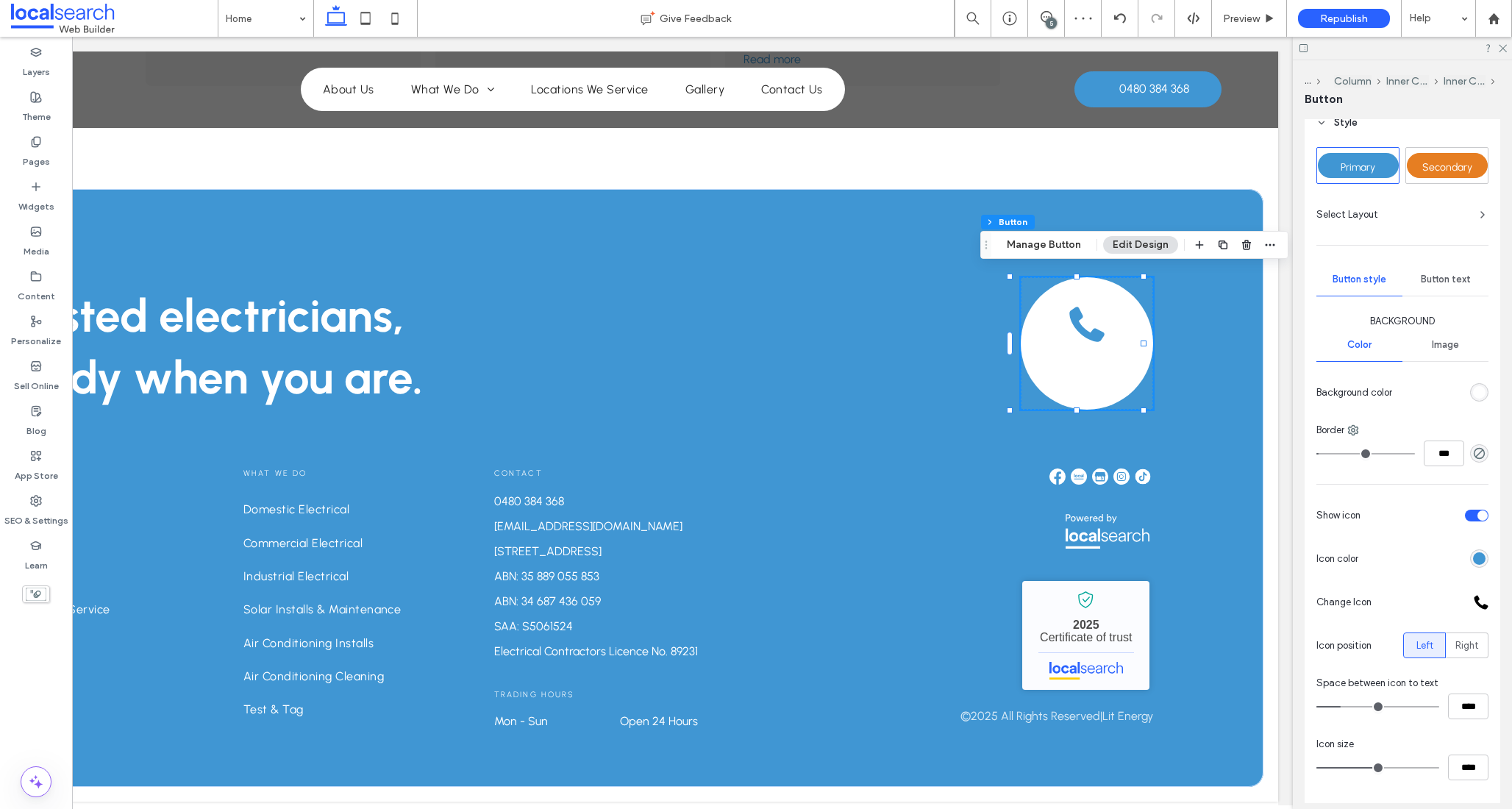
click at [1427, 263] on div "Button text" at bounding box center [1445, 279] width 86 height 32
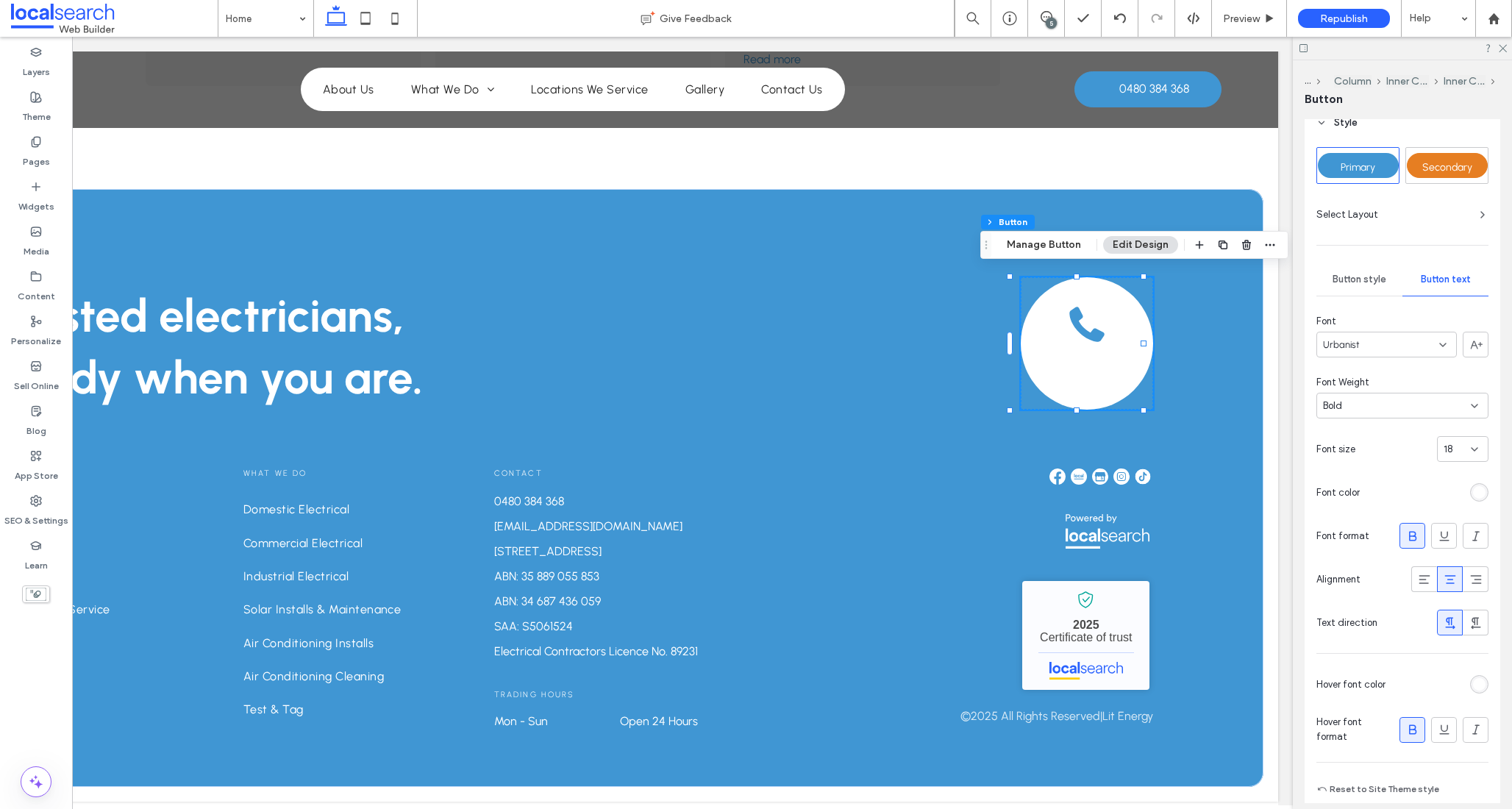
click at [1473, 488] on div "rgb(255, 255, 255)" at bounding box center [1479, 492] width 12 height 12
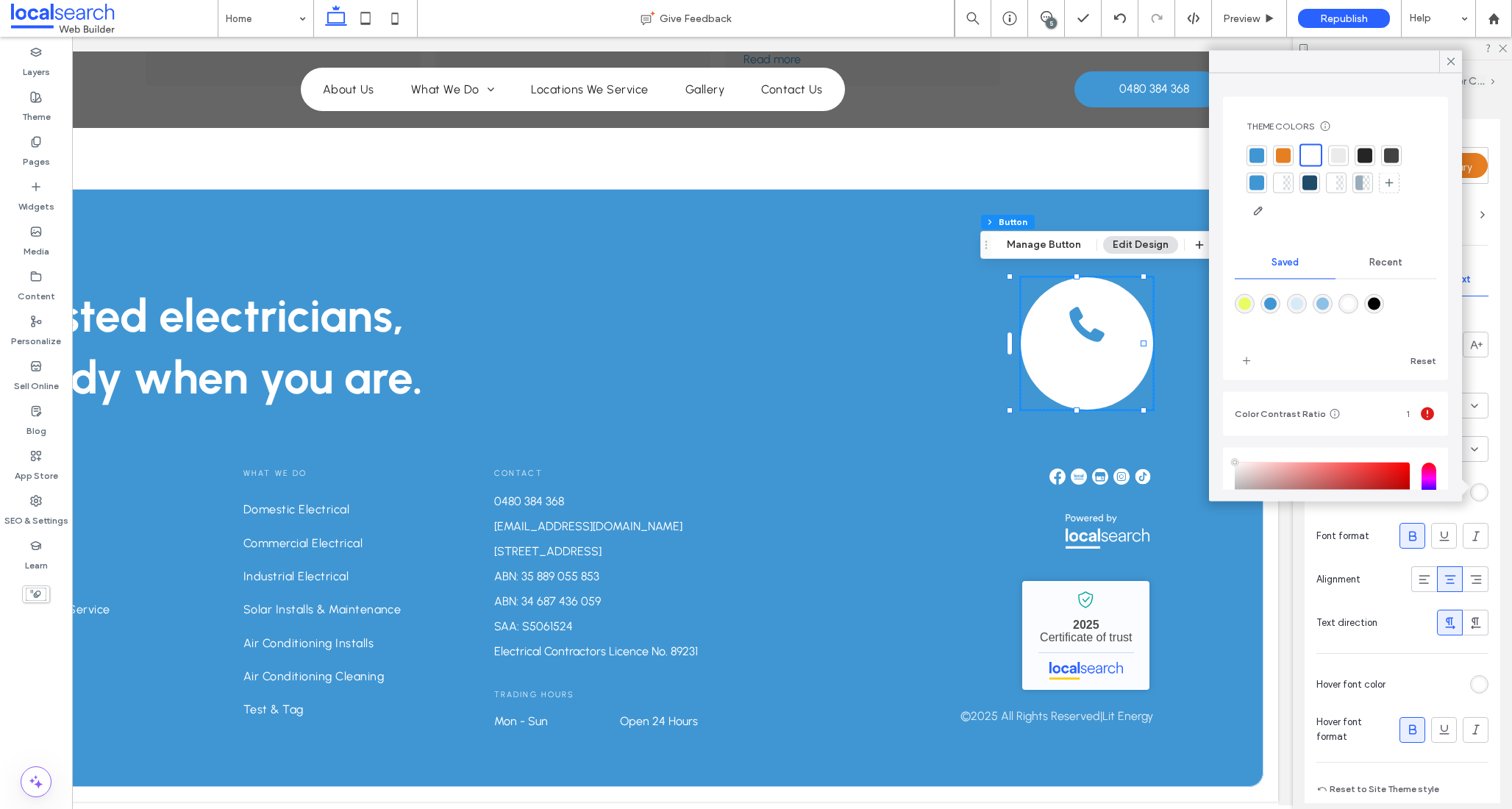
click at [1259, 152] on div at bounding box center [1256, 156] width 15 height 15
click at [1449, 57] on icon at bounding box center [1451, 62] width 13 height 13
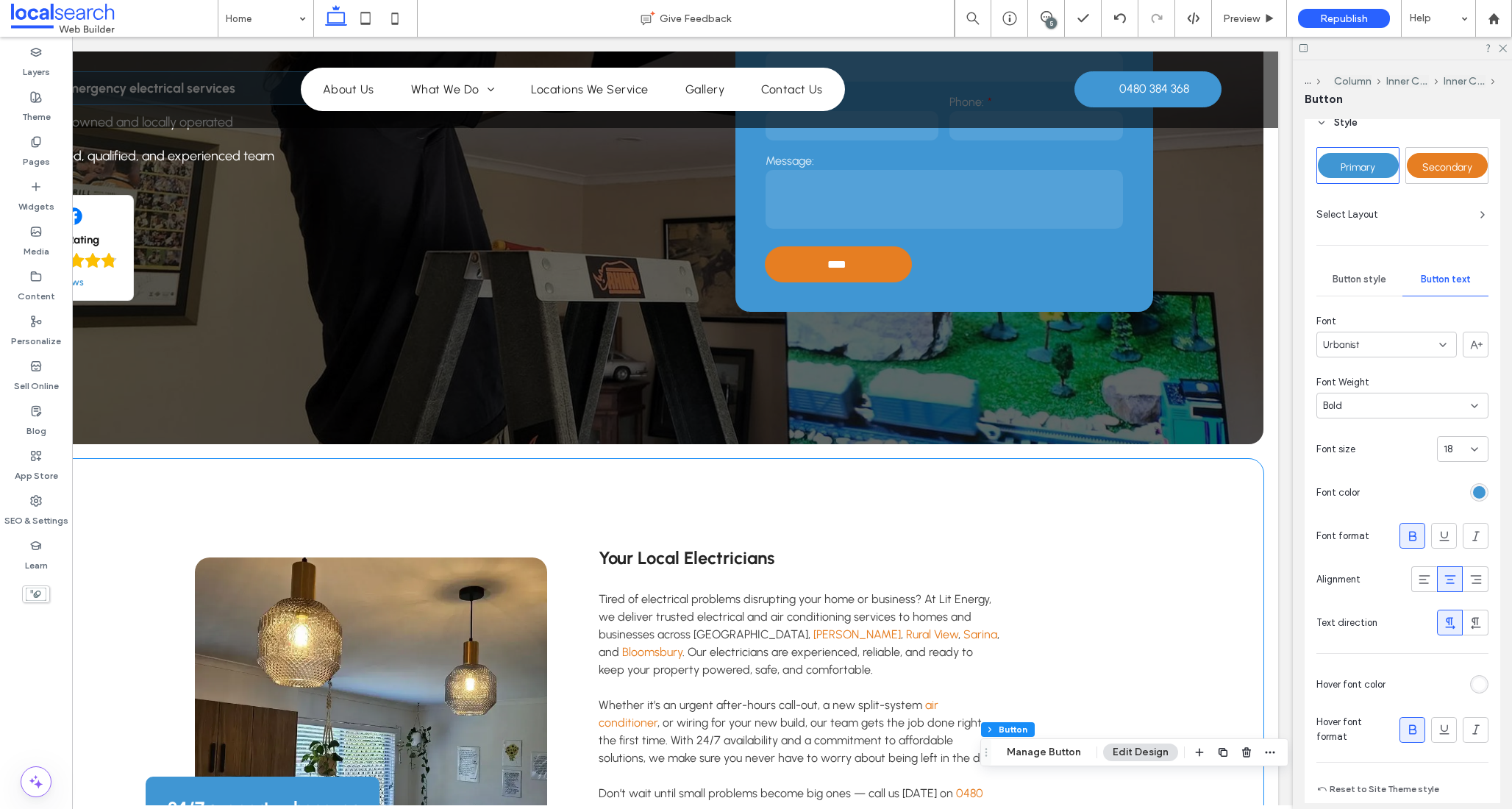
scroll to position [0, 0]
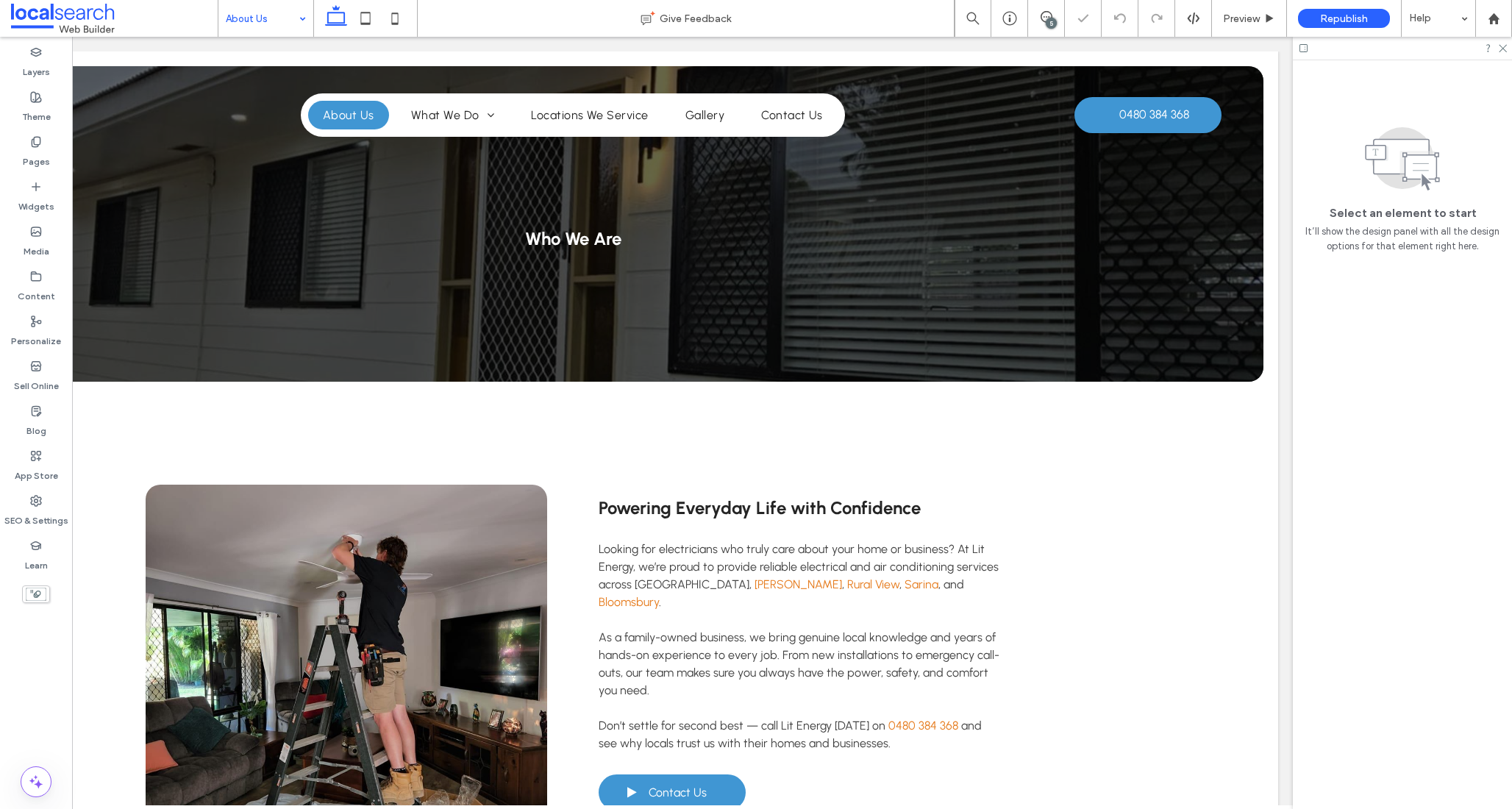
click at [281, 26] on input at bounding box center [262, 18] width 73 height 36
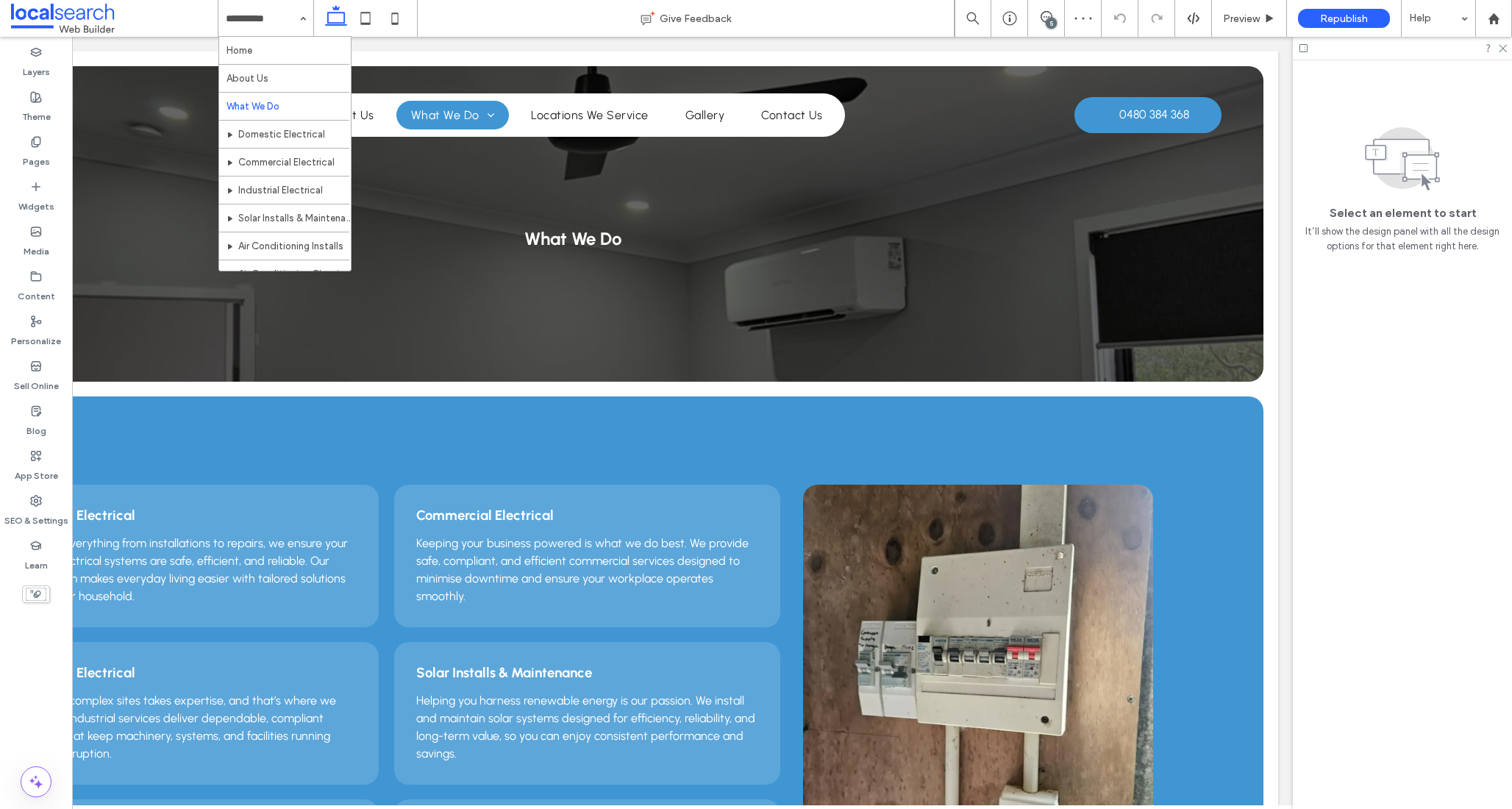
click at [280, 17] on input at bounding box center [262, 18] width 73 height 36
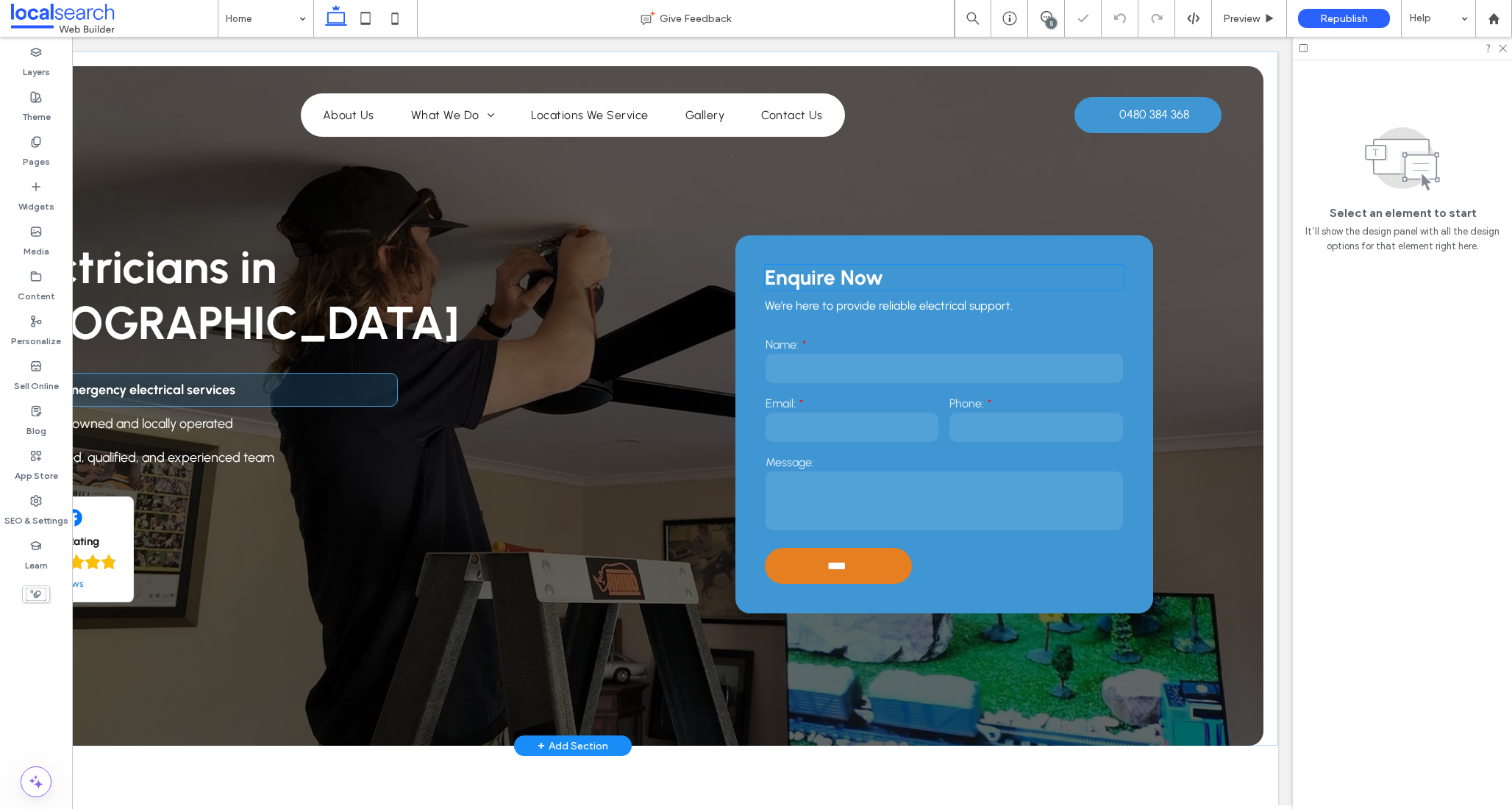
click at [1089, 275] on p "Enquire Now" at bounding box center [944, 277] width 359 height 25
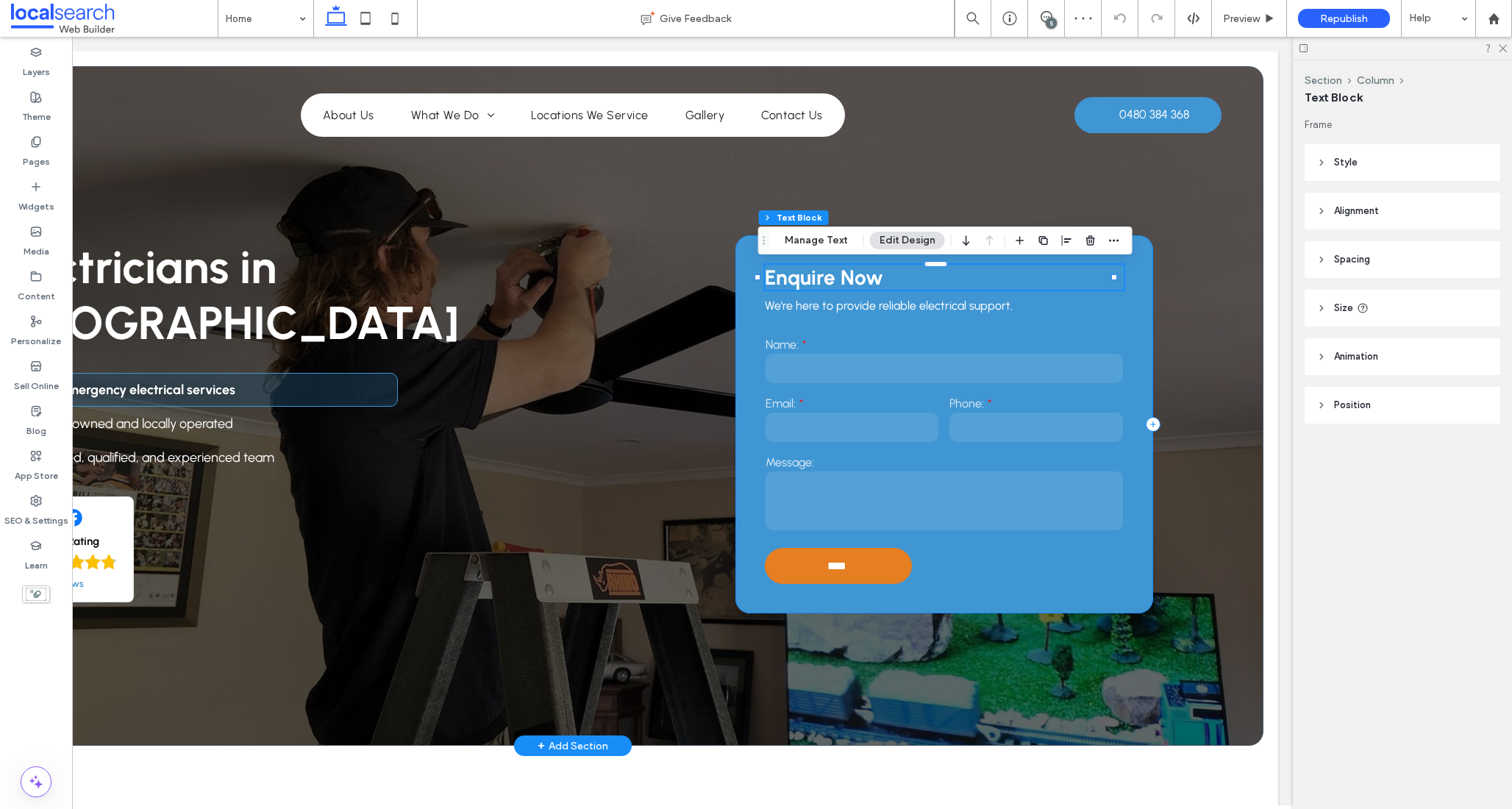
click at [1124, 298] on div "Enquire Now We're here to provide reliable electrical support. Name: Email: Pho…" at bounding box center [943, 424] width 418 height 378
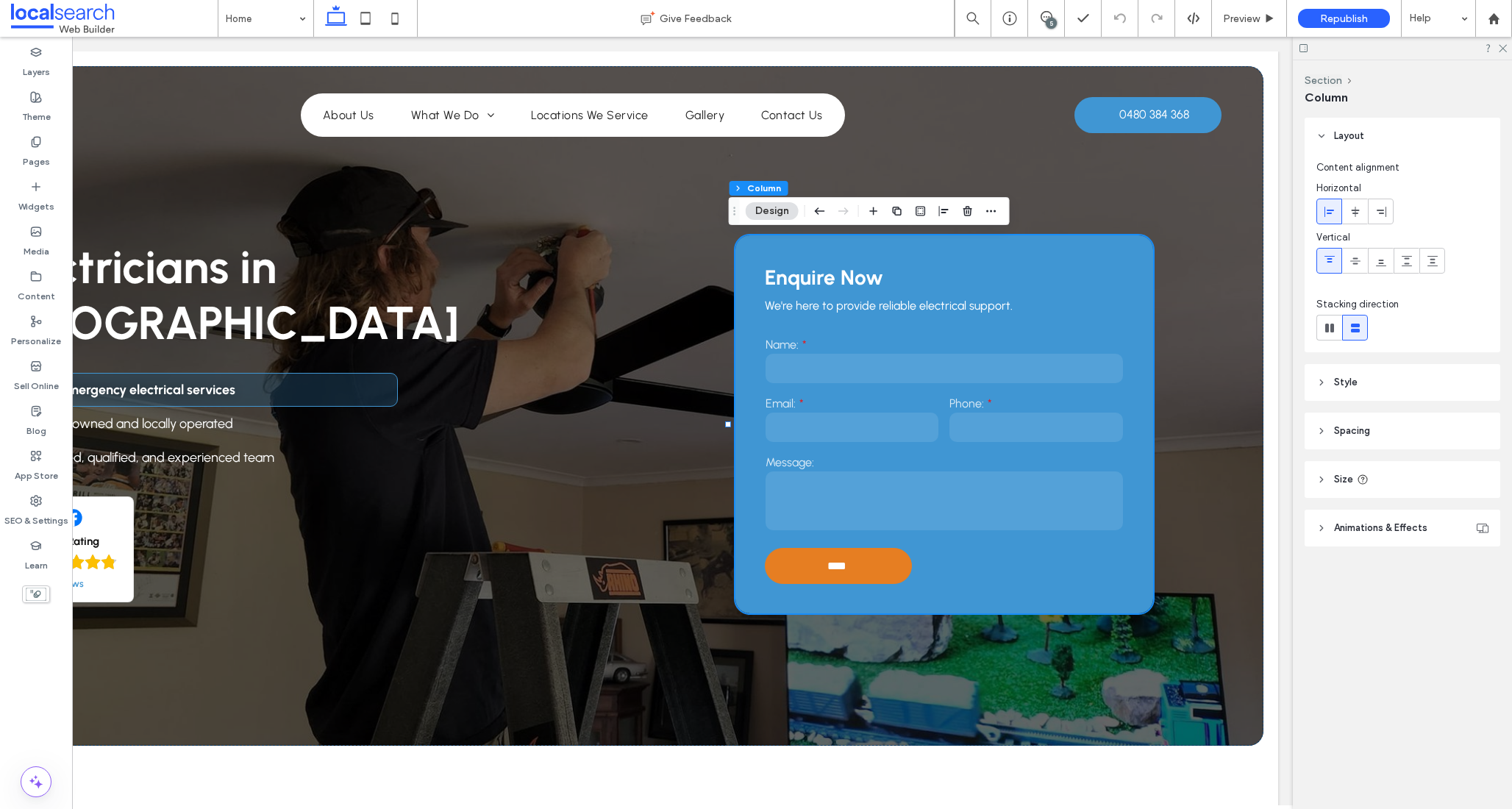
click at [1353, 431] on span "Spacing" at bounding box center [1352, 431] width 36 height 15
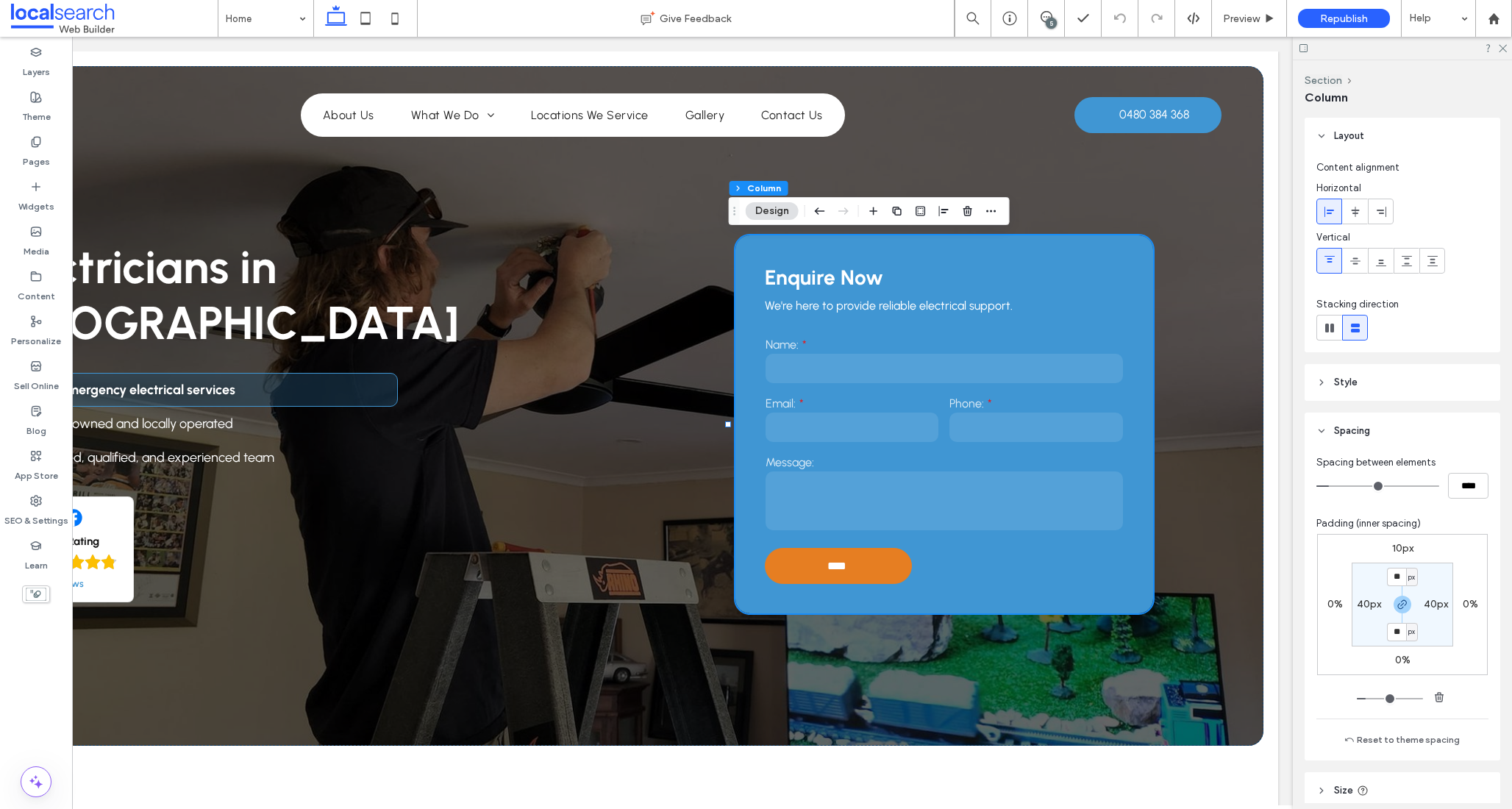
scroll to position [113, 0]
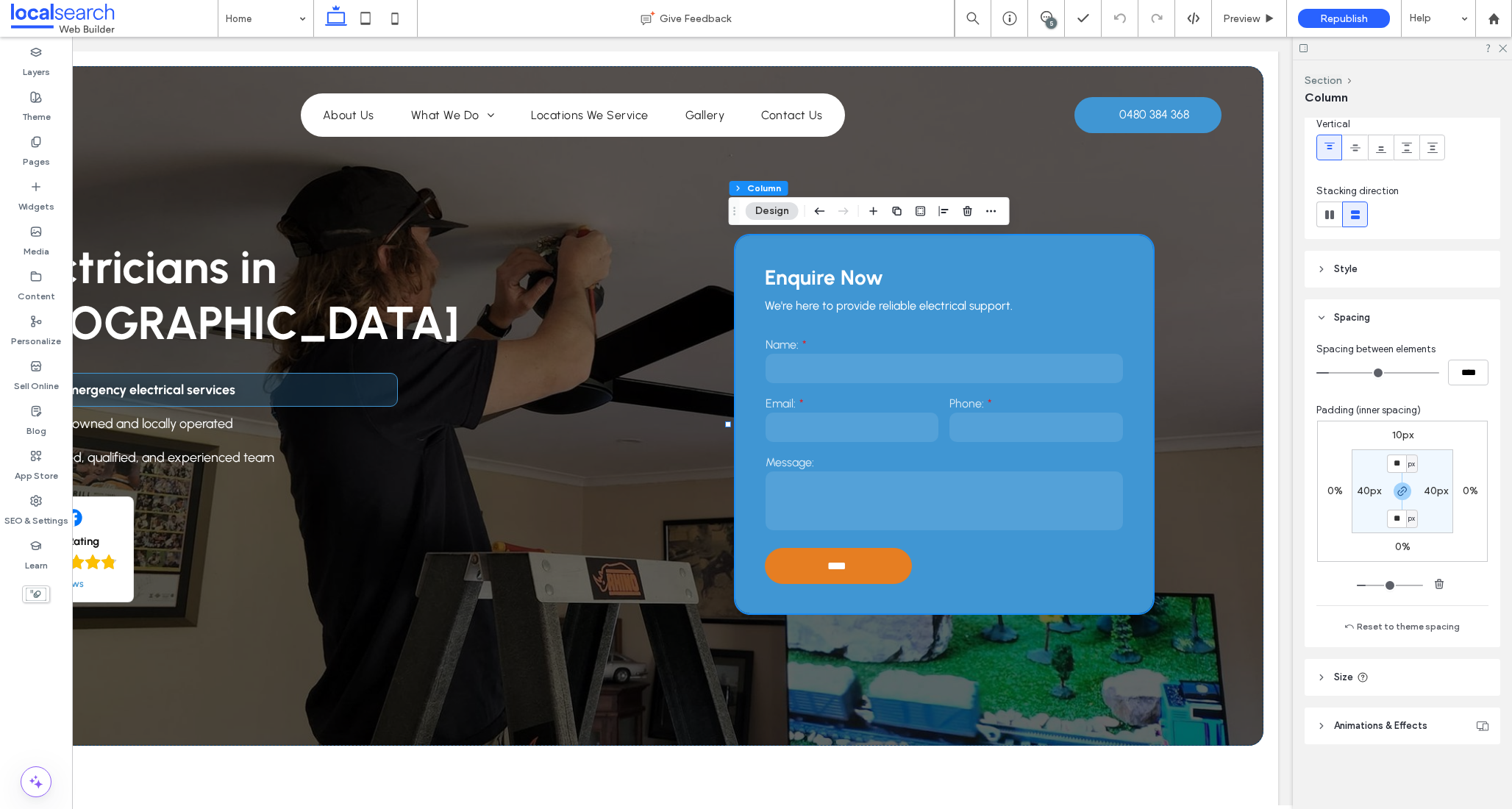
click at [1378, 260] on header "Style" at bounding box center [1402, 269] width 195 height 36
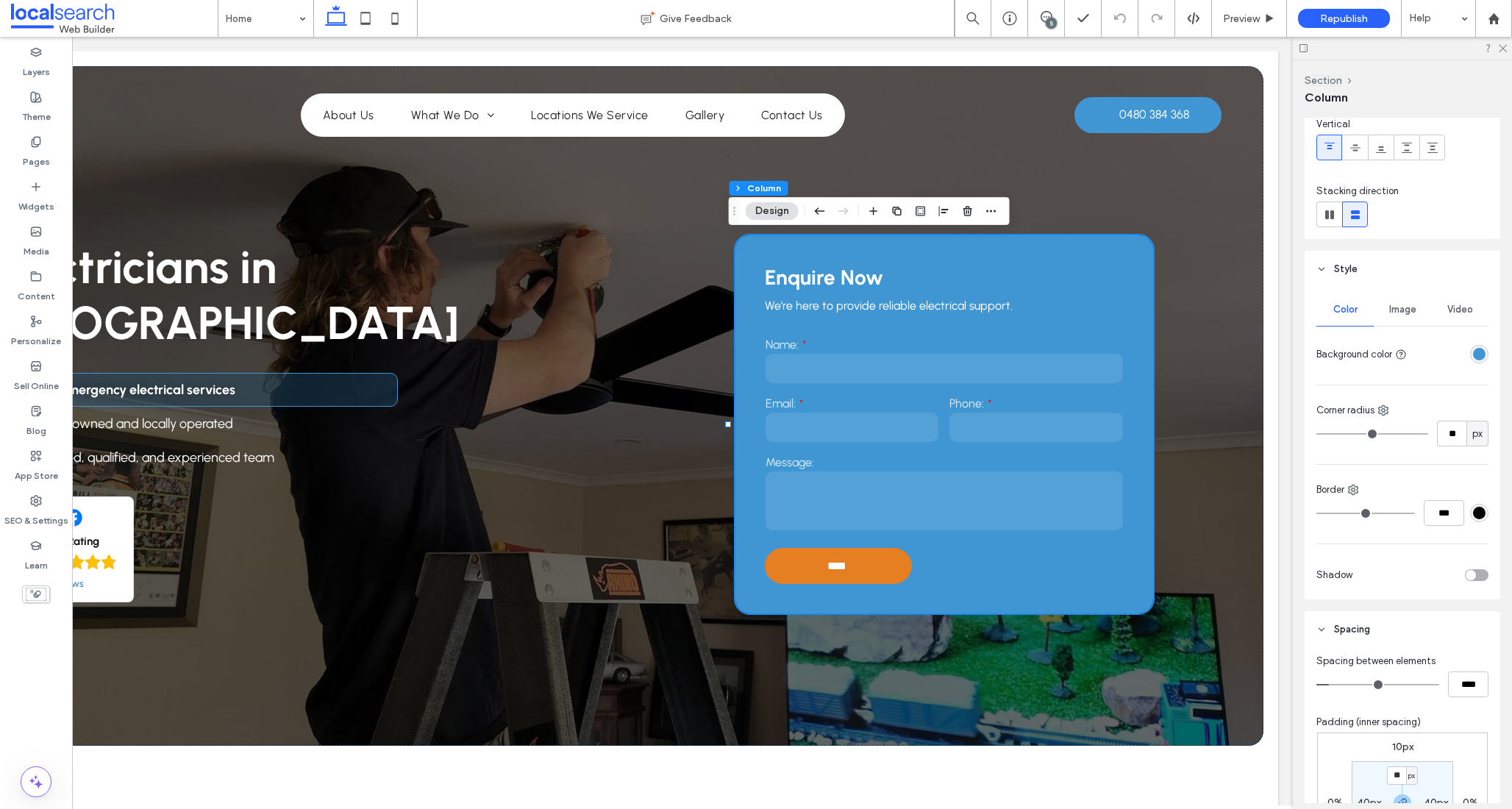
click at [1473, 352] on div "rgba(64, 150, 211, 1)" at bounding box center [1479, 354] width 12 height 12
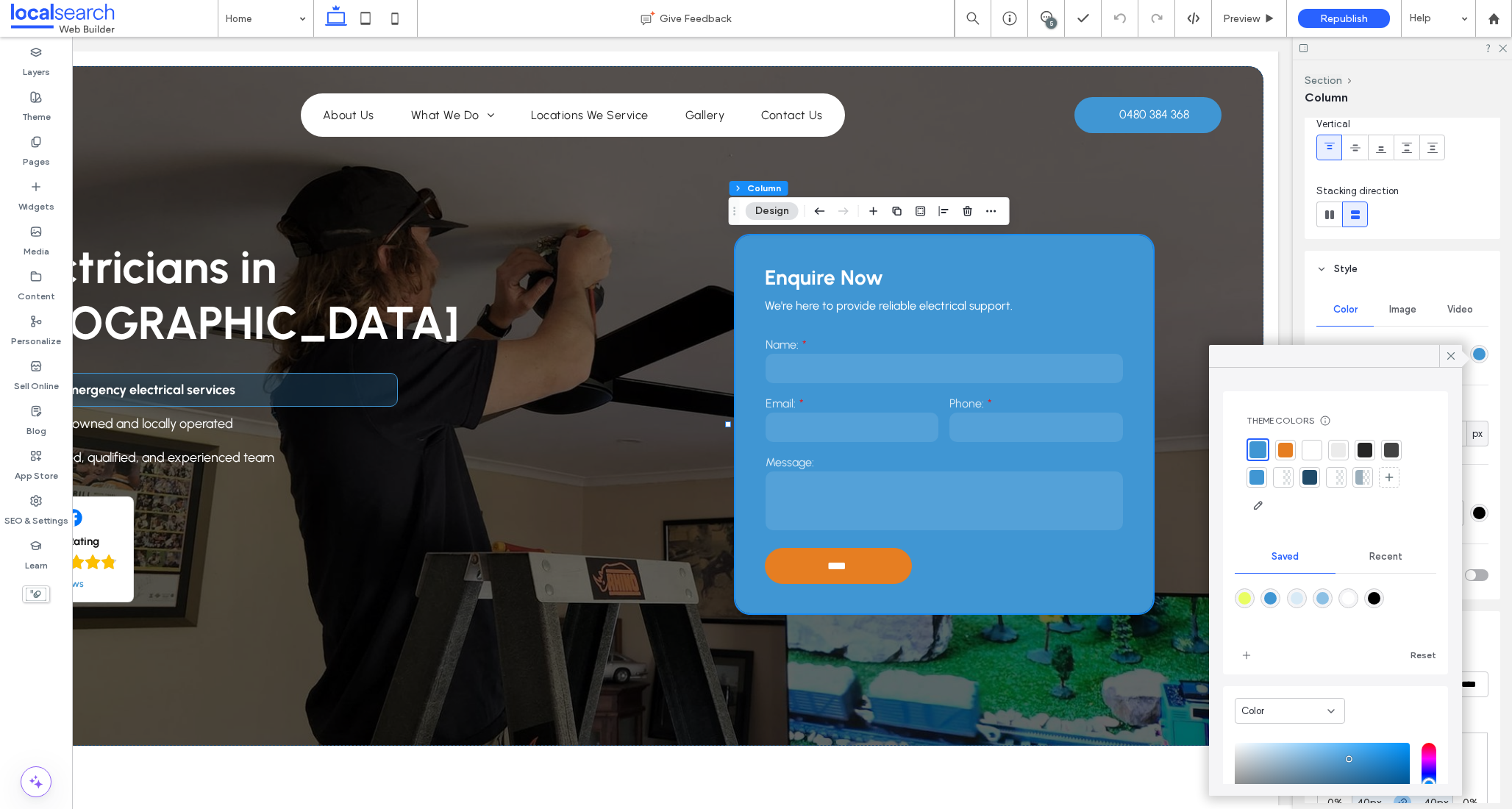
click at [1315, 449] on div at bounding box center [1312, 450] width 15 height 15
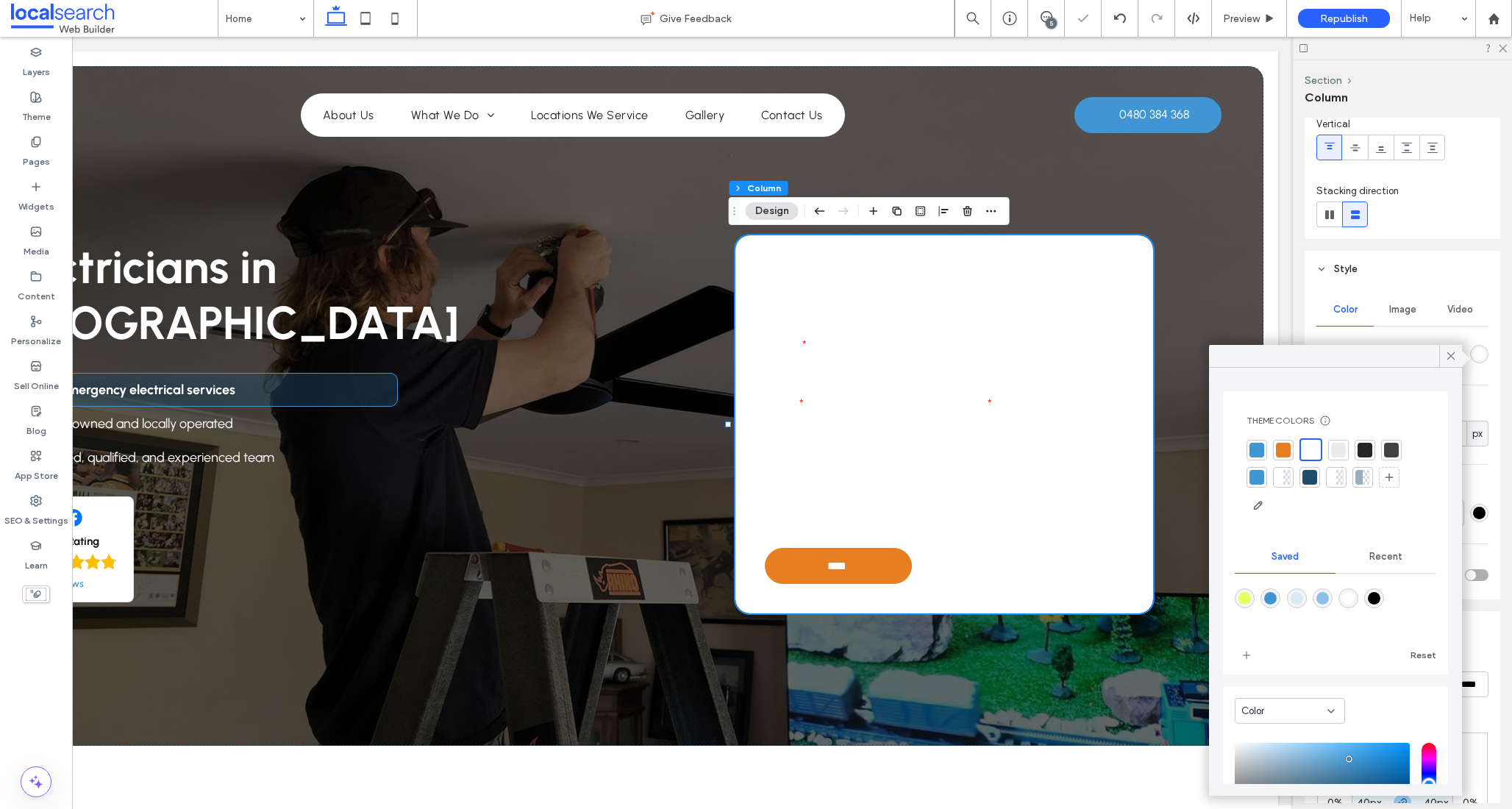
click at [1367, 451] on div at bounding box center [1365, 450] width 15 height 15
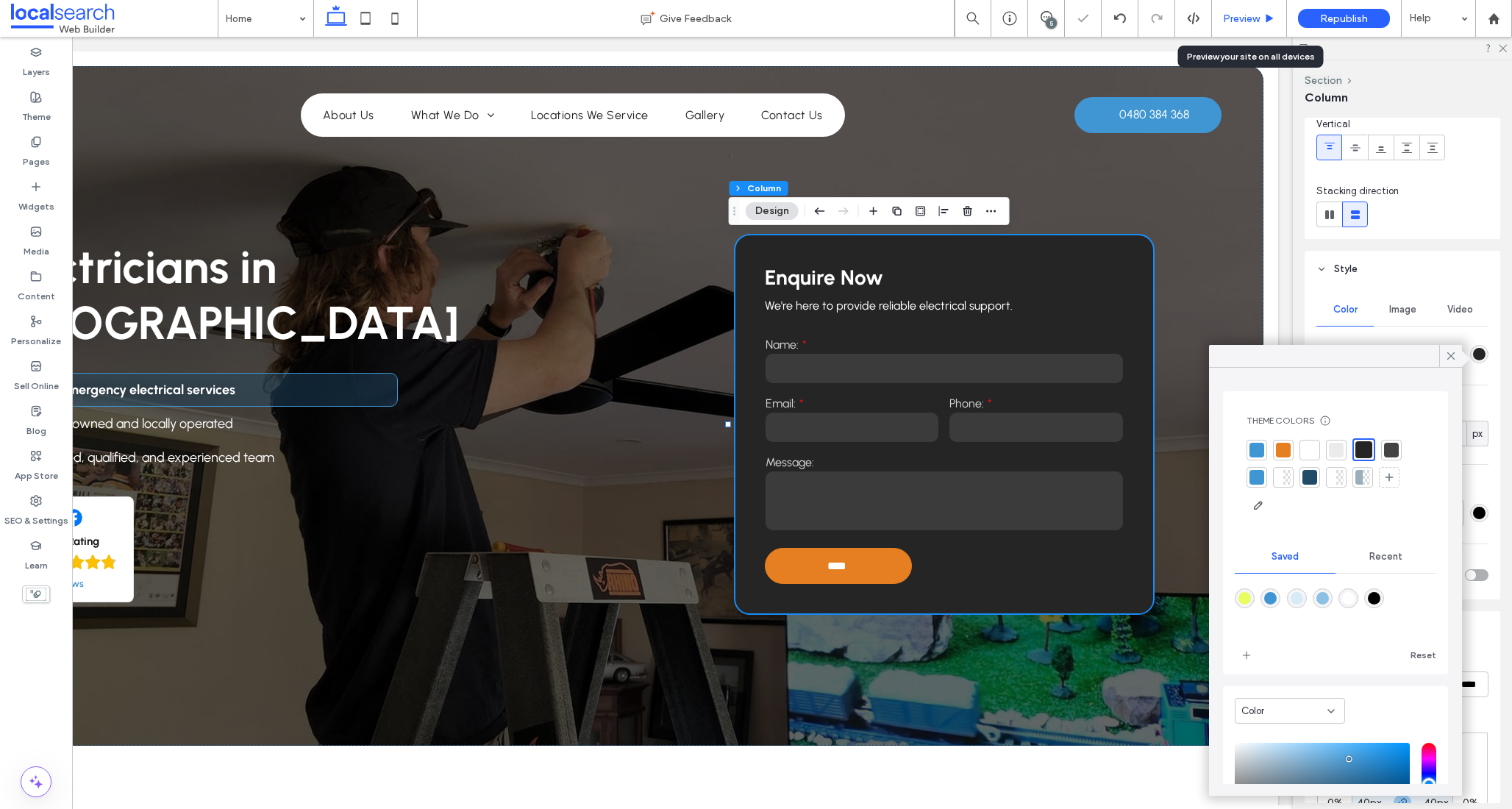
click at [1247, 25] on div "Preview" at bounding box center [1249, 18] width 75 height 36
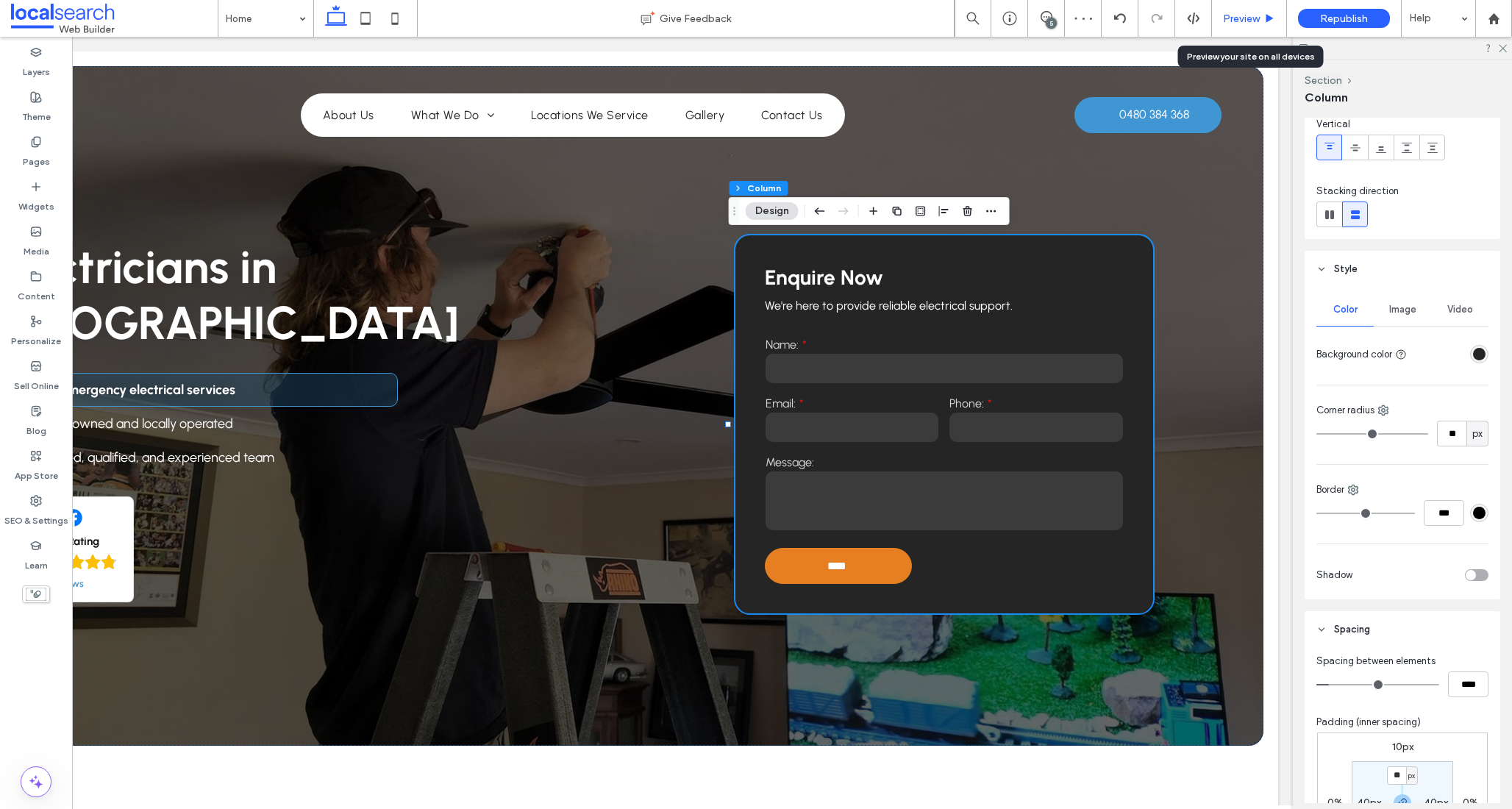
click at [1255, 18] on span "Preview" at bounding box center [1241, 18] width 36 height 12
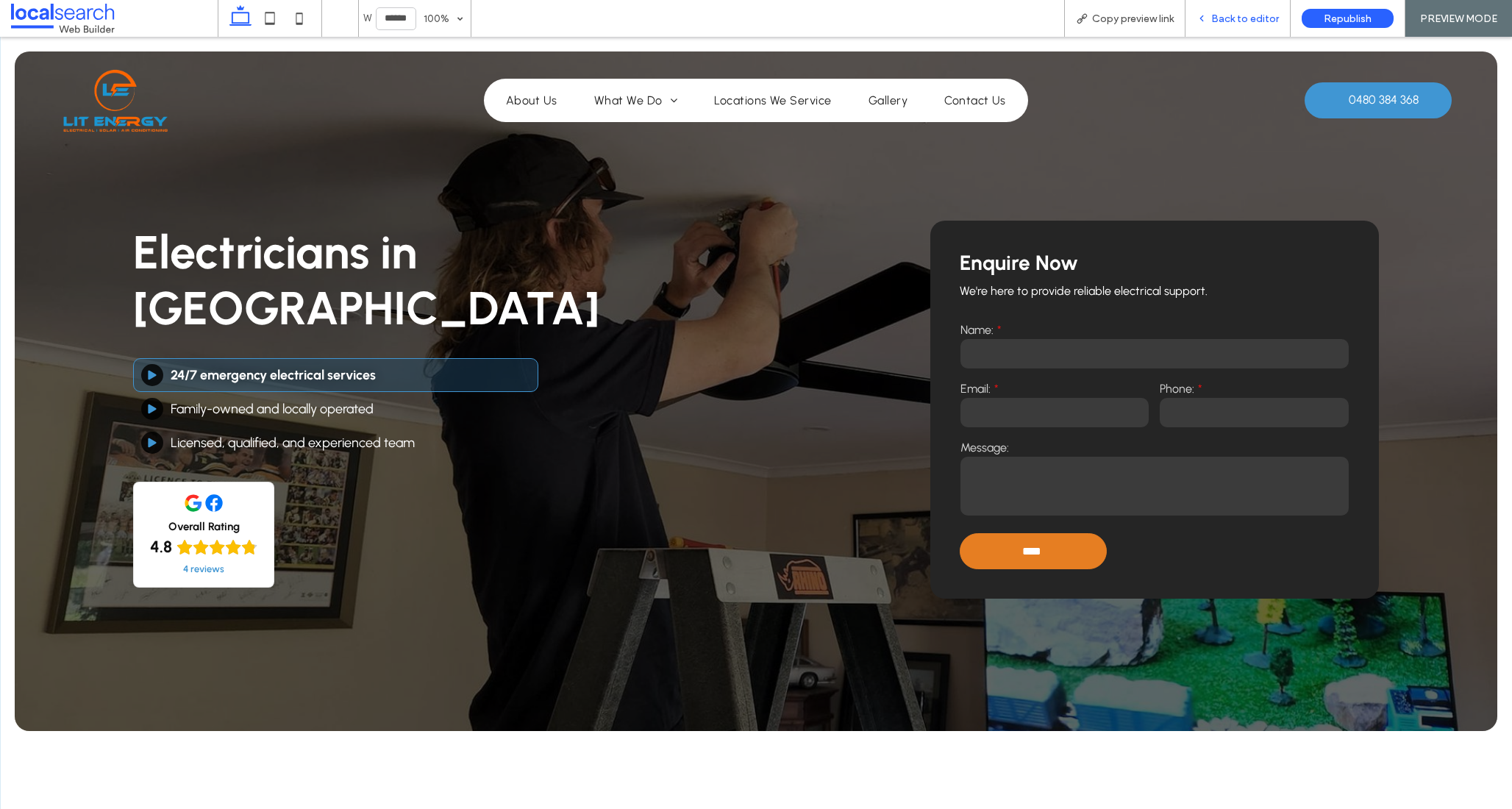
click at [1257, 17] on span "Back to editor" at bounding box center [1245, 18] width 68 height 12
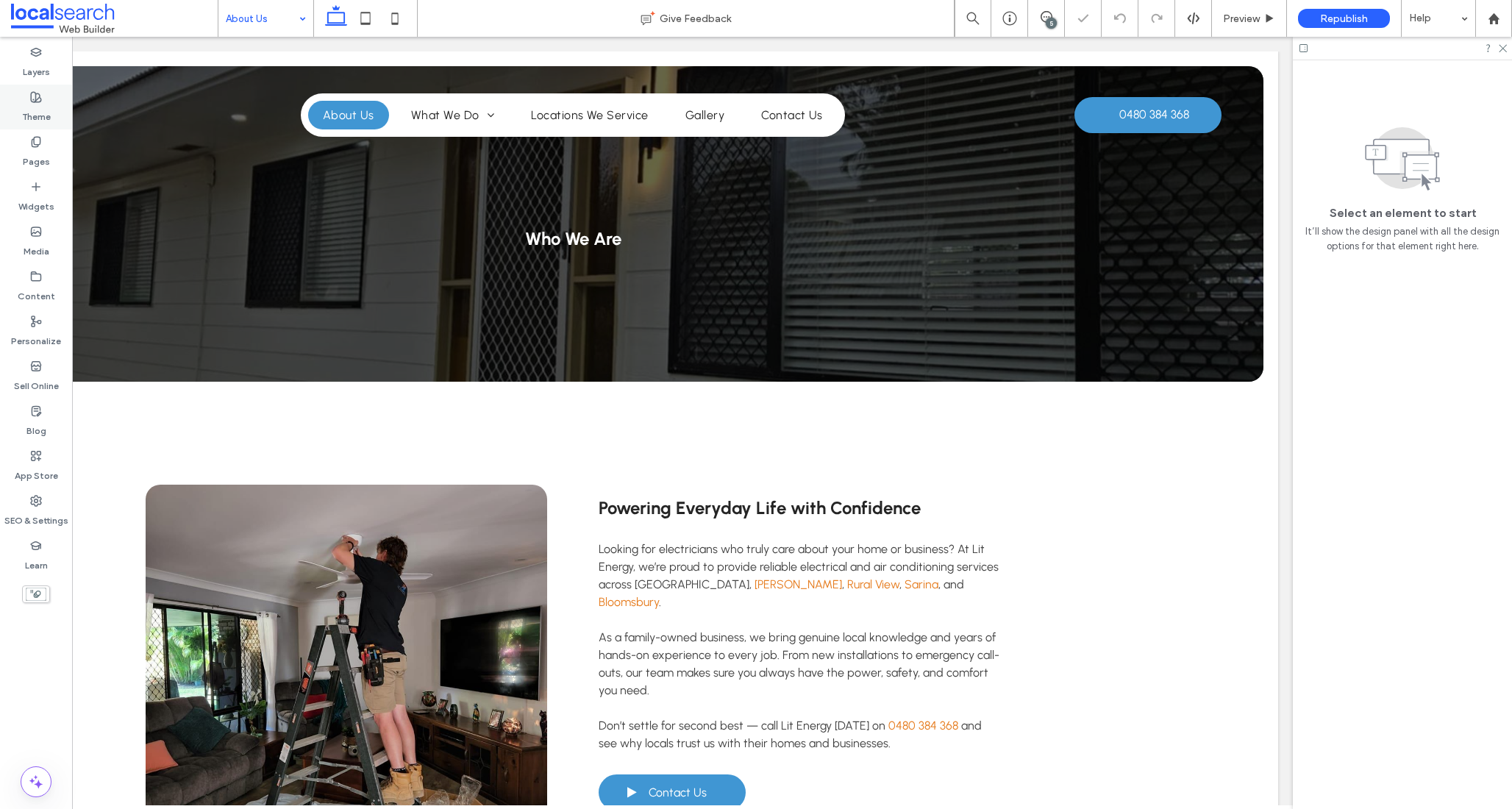
click at [38, 91] on icon at bounding box center [36, 97] width 12 height 12
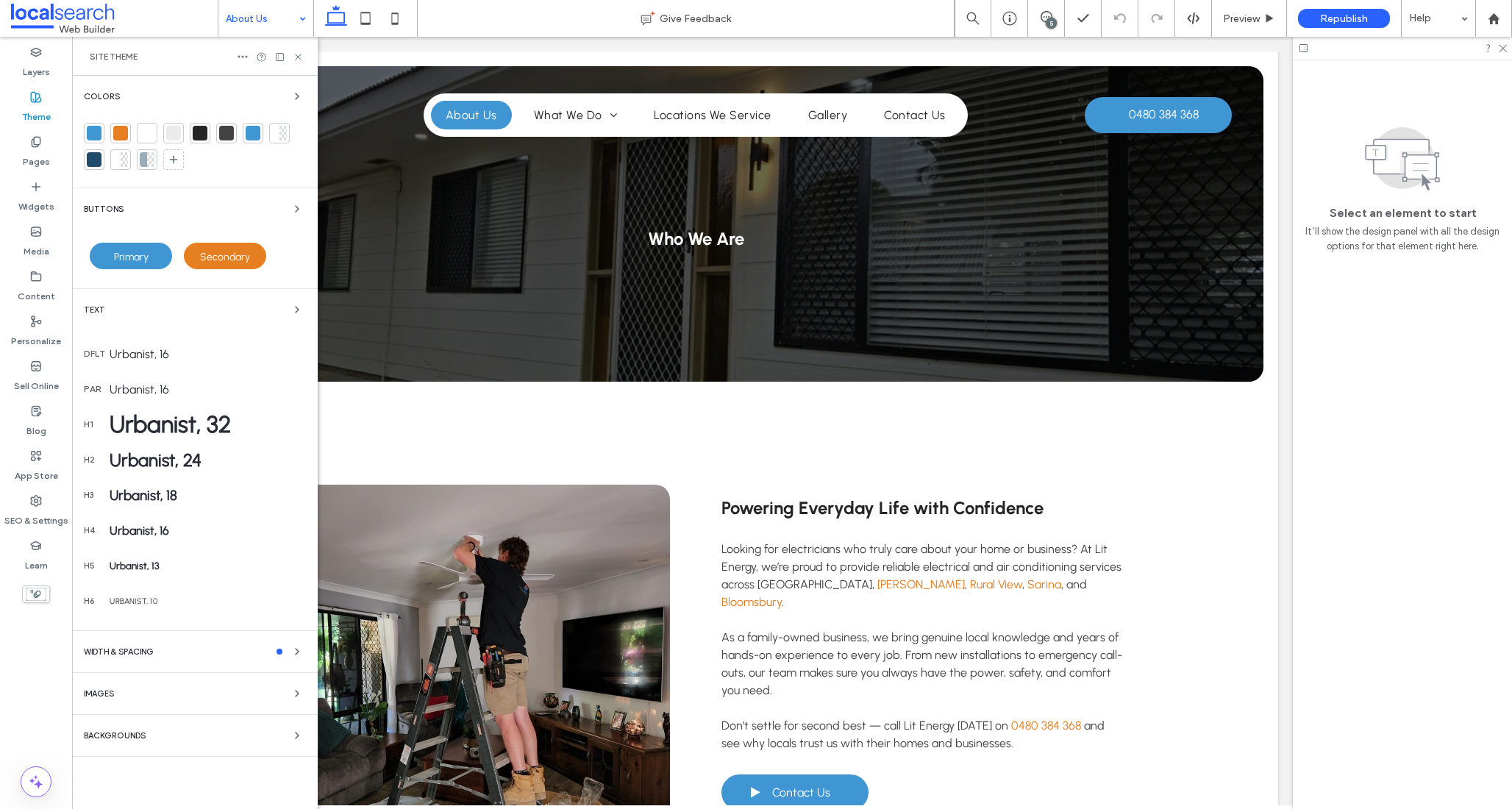
click at [227, 430] on div "Urbanist, 32" at bounding box center [207, 425] width 196 height 28
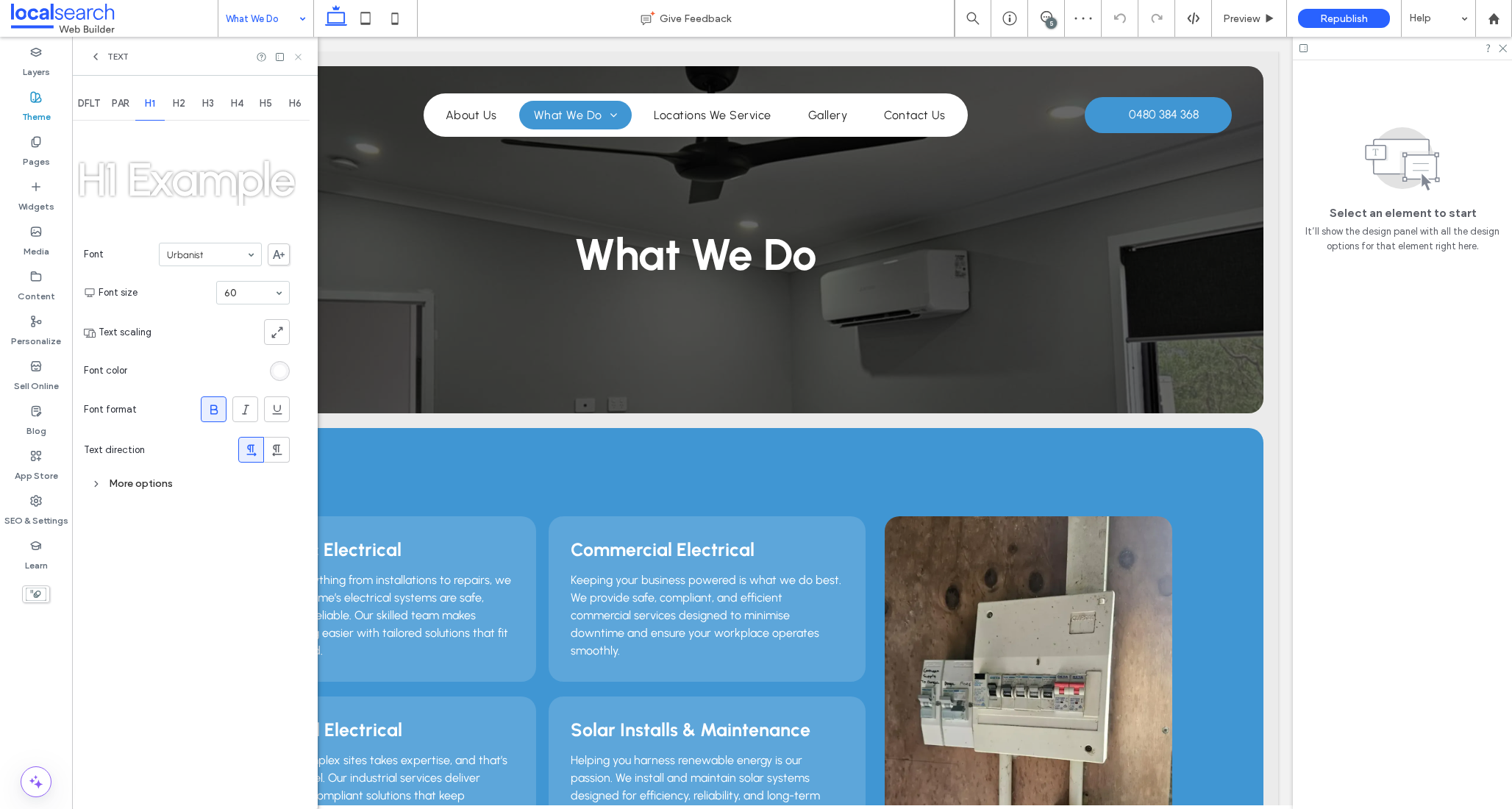
click at [296, 55] on icon at bounding box center [298, 56] width 11 height 11
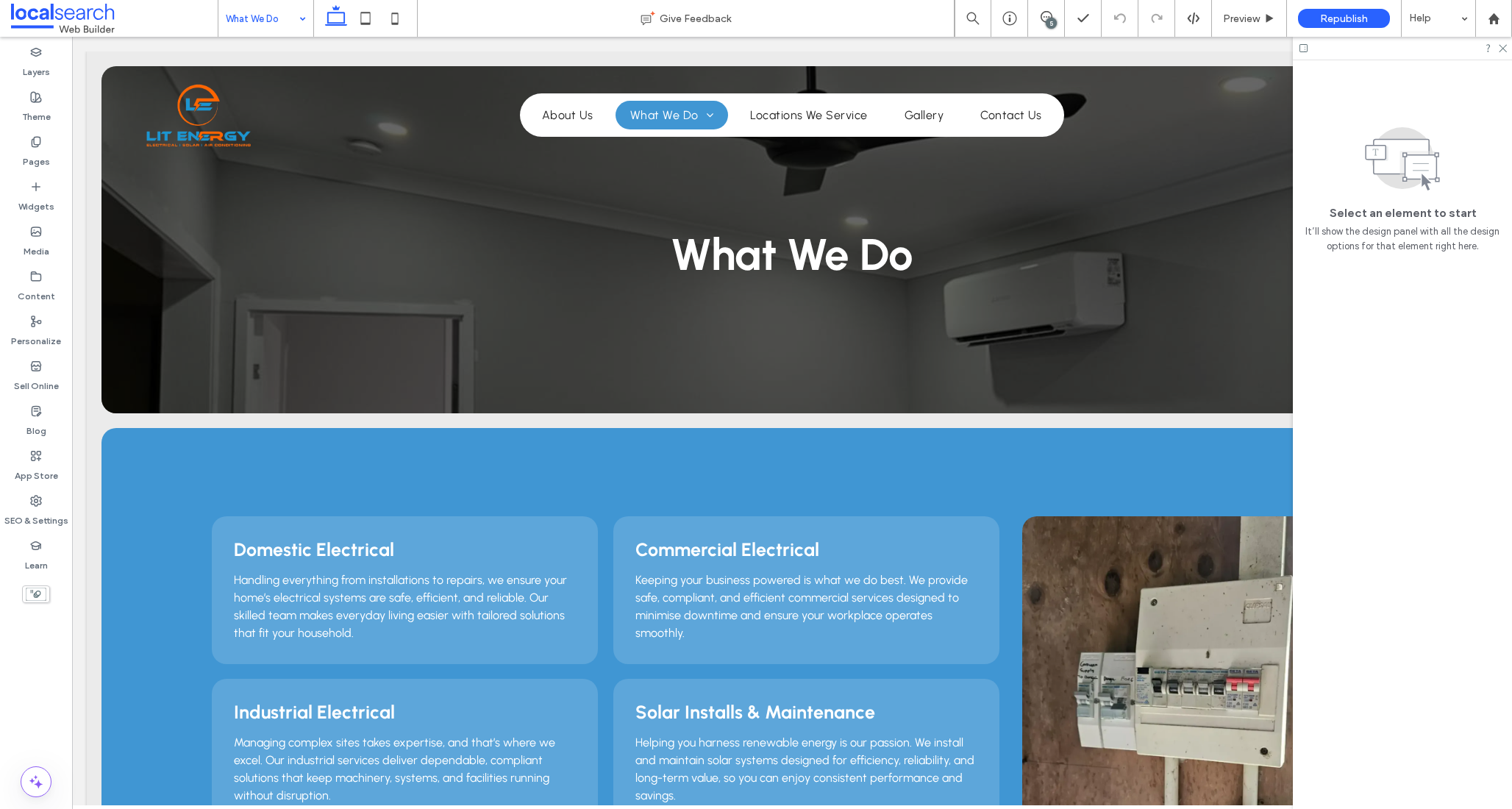
click at [265, 463] on div at bounding box center [756, 404] width 1512 height 809
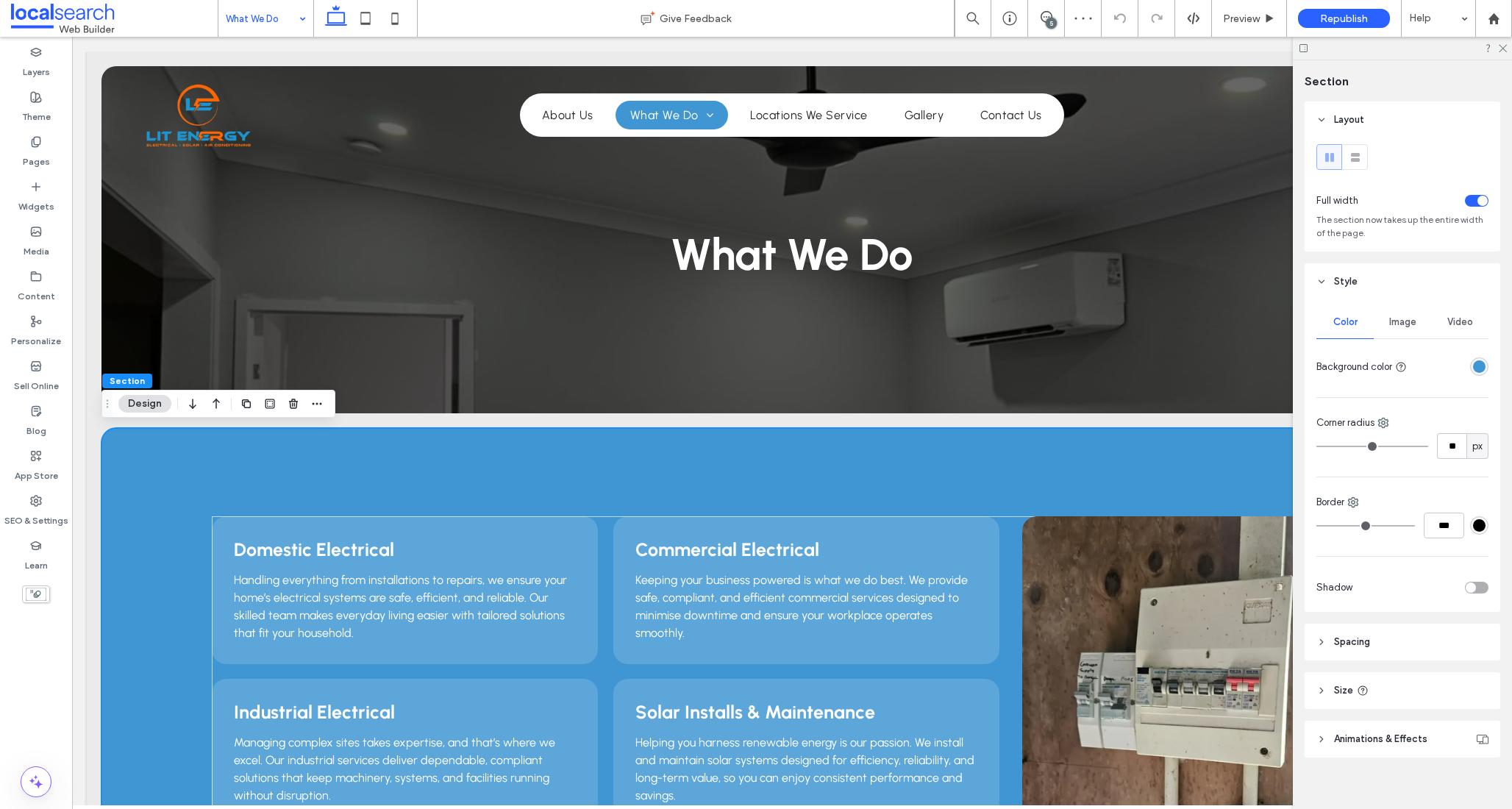
click at [1473, 366] on div "rgba(64,150,211,1)" at bounding box center [1479, 366] width 12 height 12
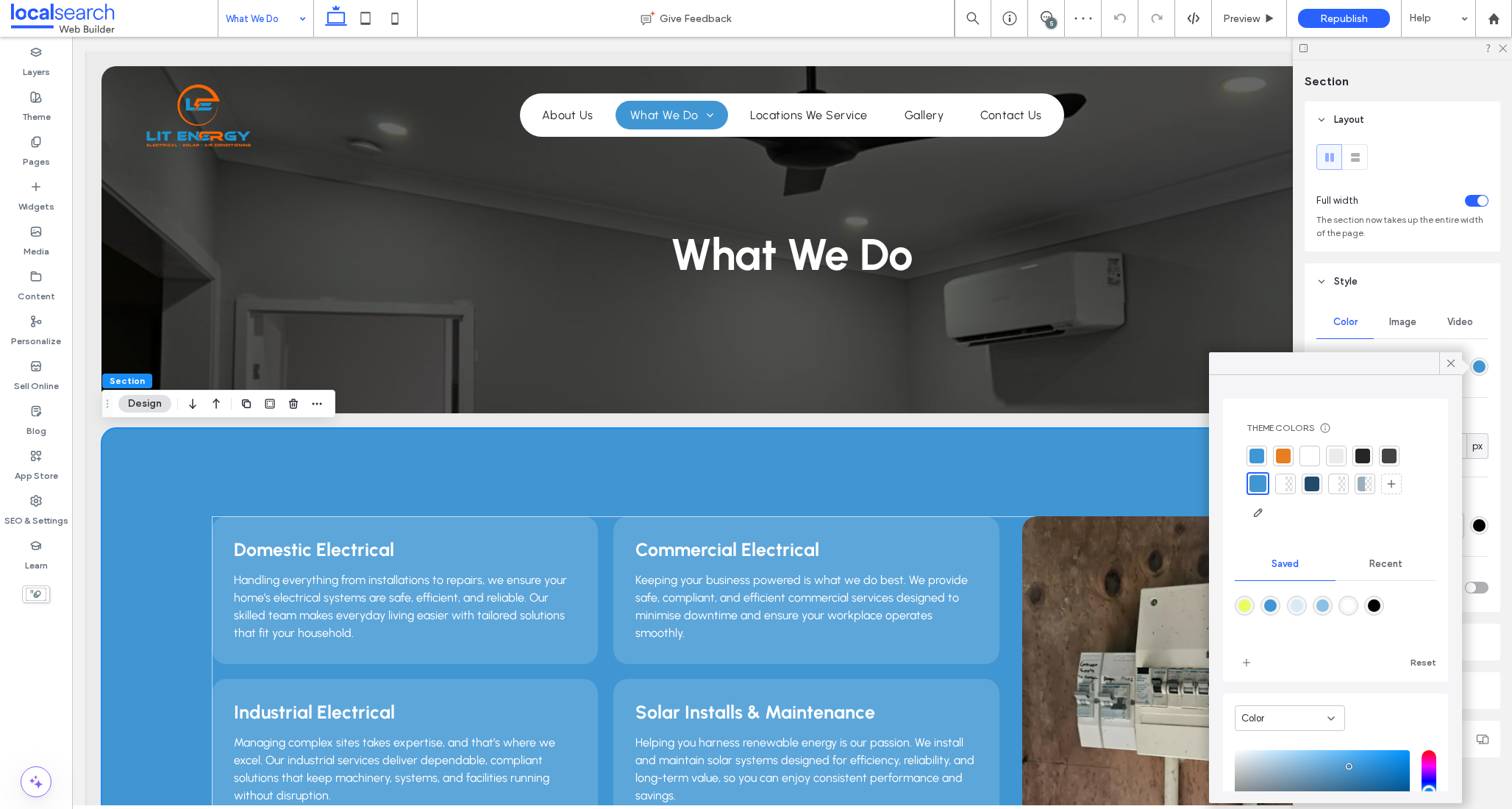
click at [1359, 452] on div at bounding box center [1362, 456] width 15 height 15
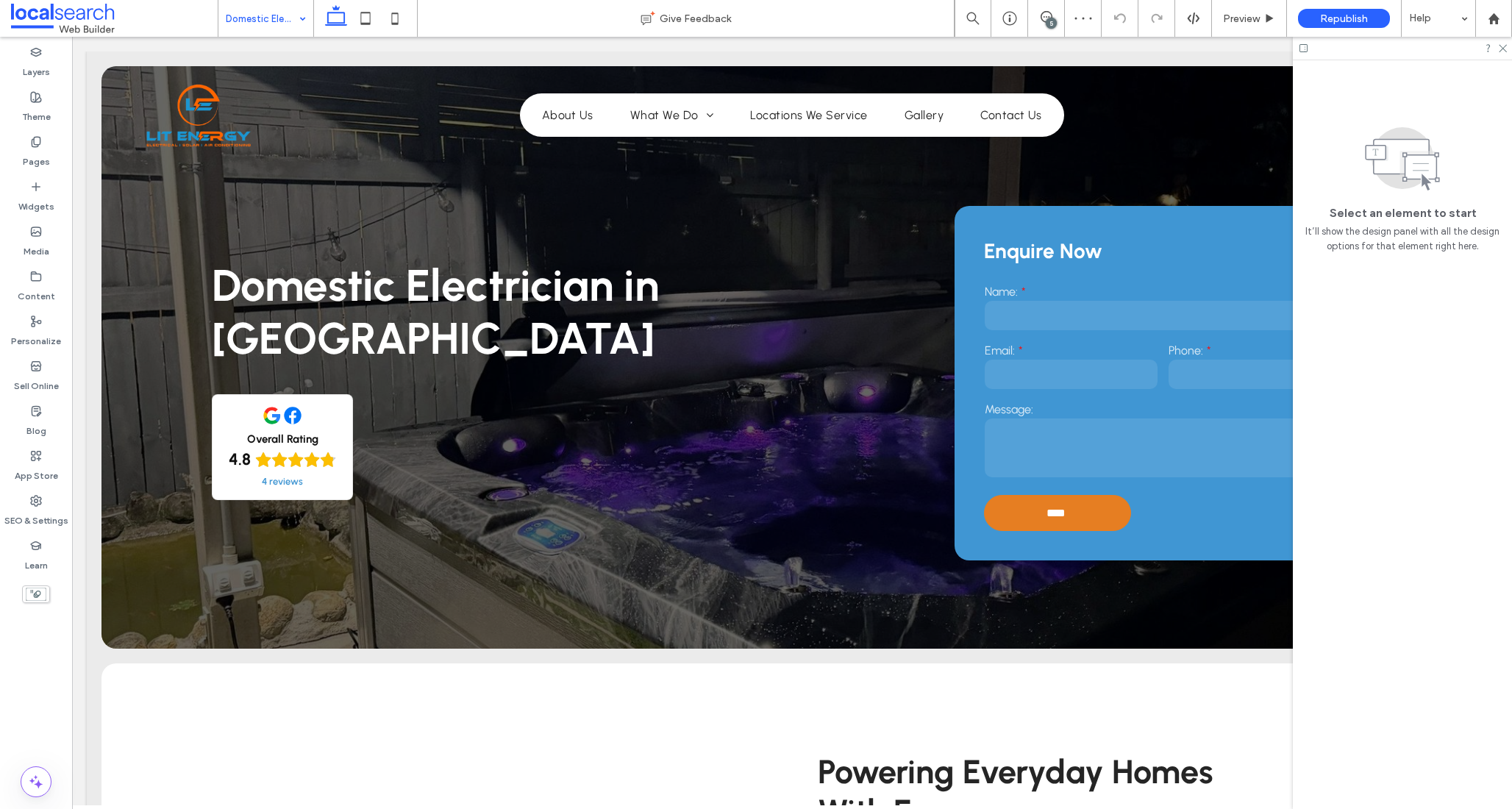
click at [251, 18] on input at bounding box center [262, 18] width 73 height 36
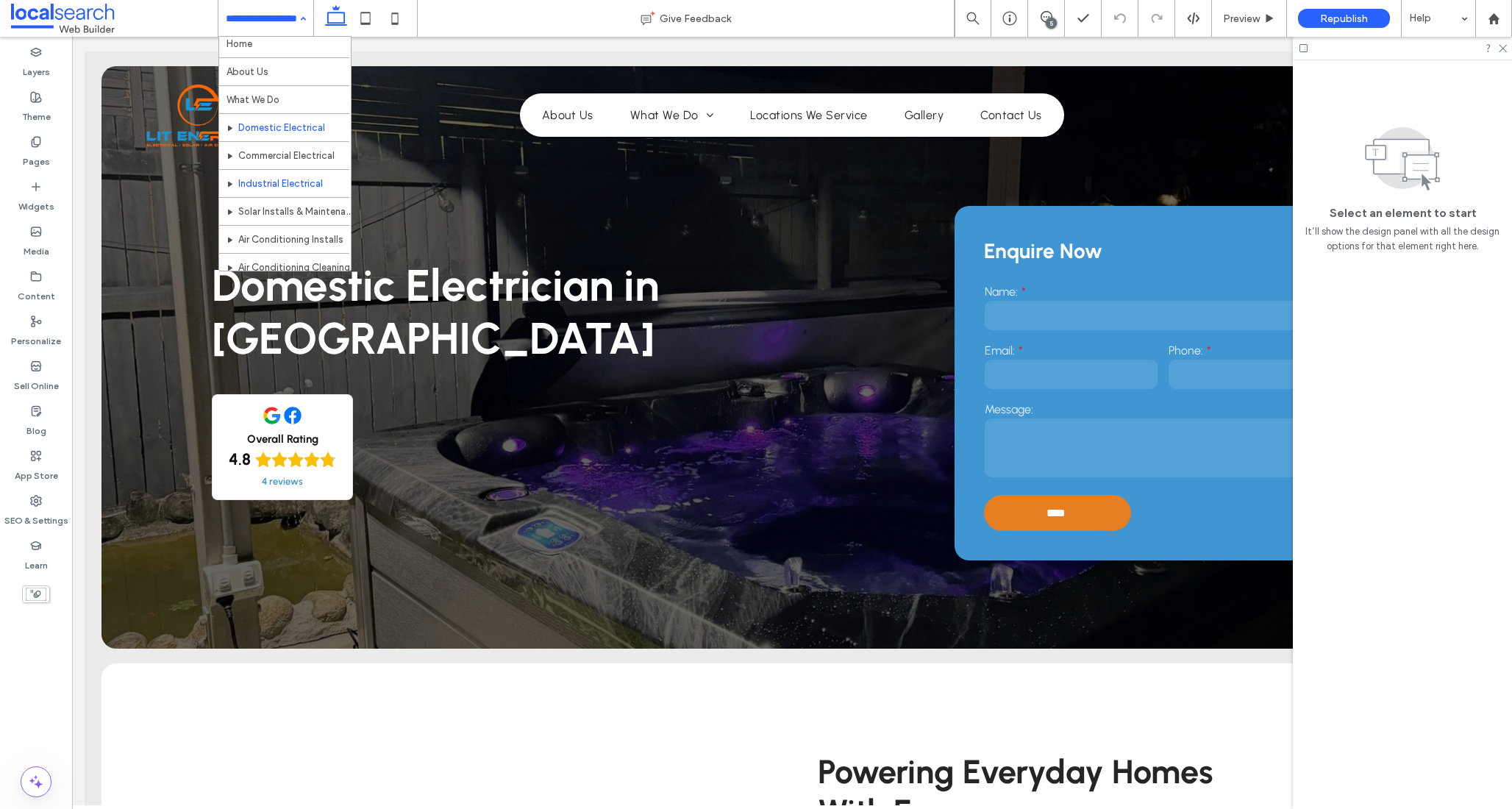
scroll to position [5, 0]
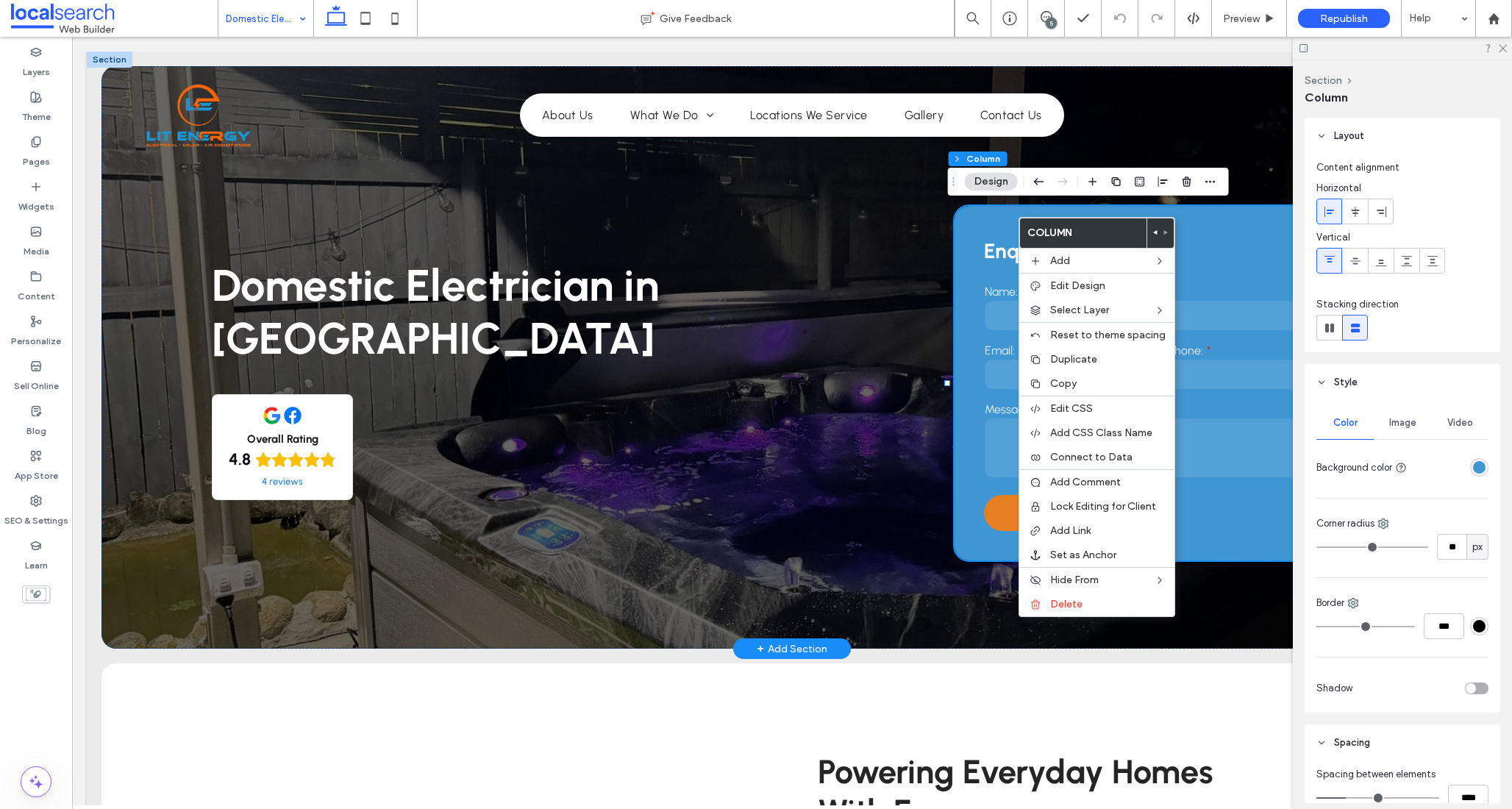
click at [993, 224] on div "Enquire Now Name: Email: Phone: Message: **** Thank you for contacting Lit Ener…" at bounding box center [1163, 383] width 418 height 354
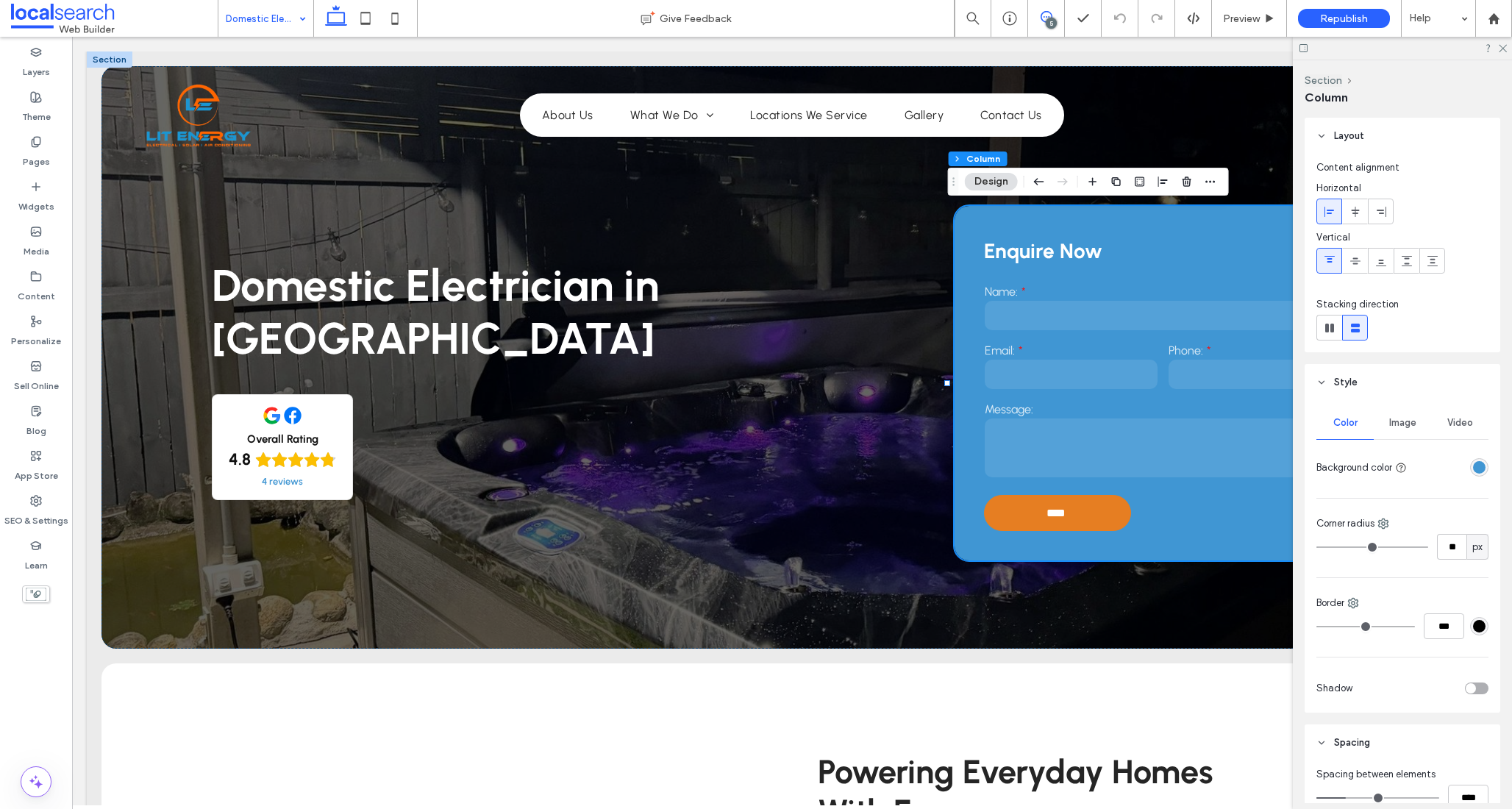
click at [1042, 12] on icon at bounding box center [1046, 17] width 12 height 12
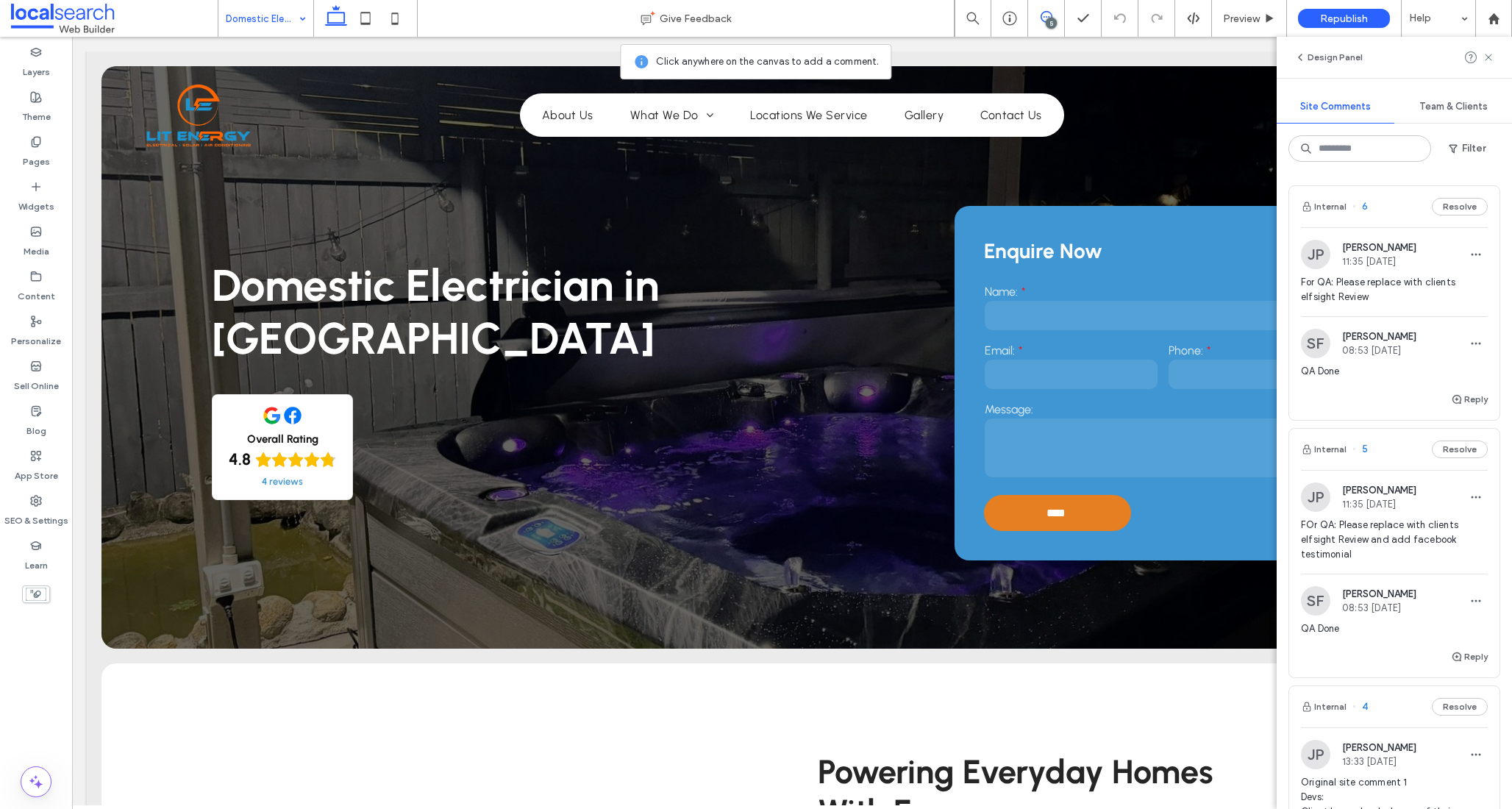
click at [1042, 12] on icon at bounding box center [1046, 17] width 12 height 12
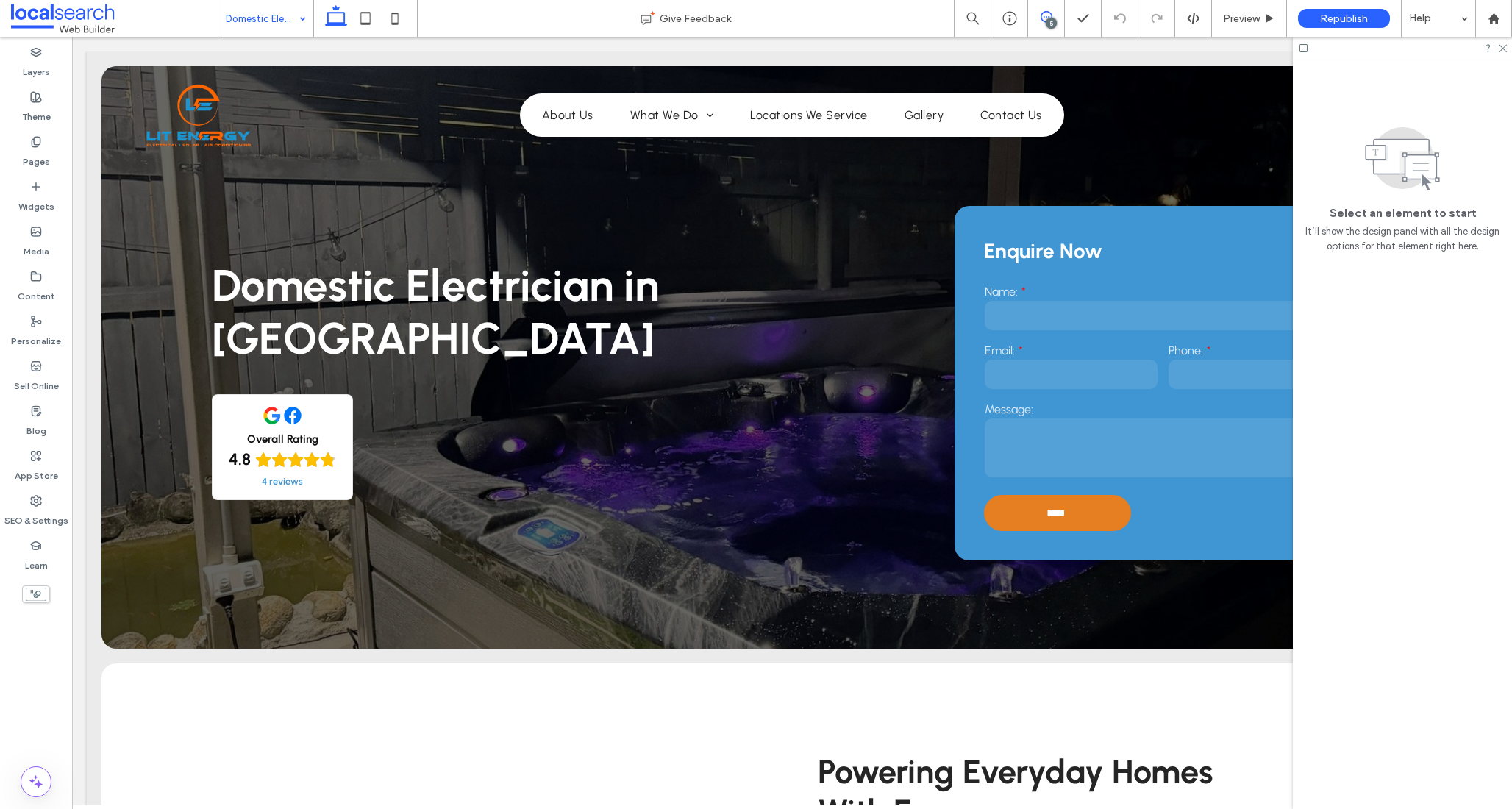
click at [1042, 12] on icon at bounding box center [1046, 17] width 12 height 12
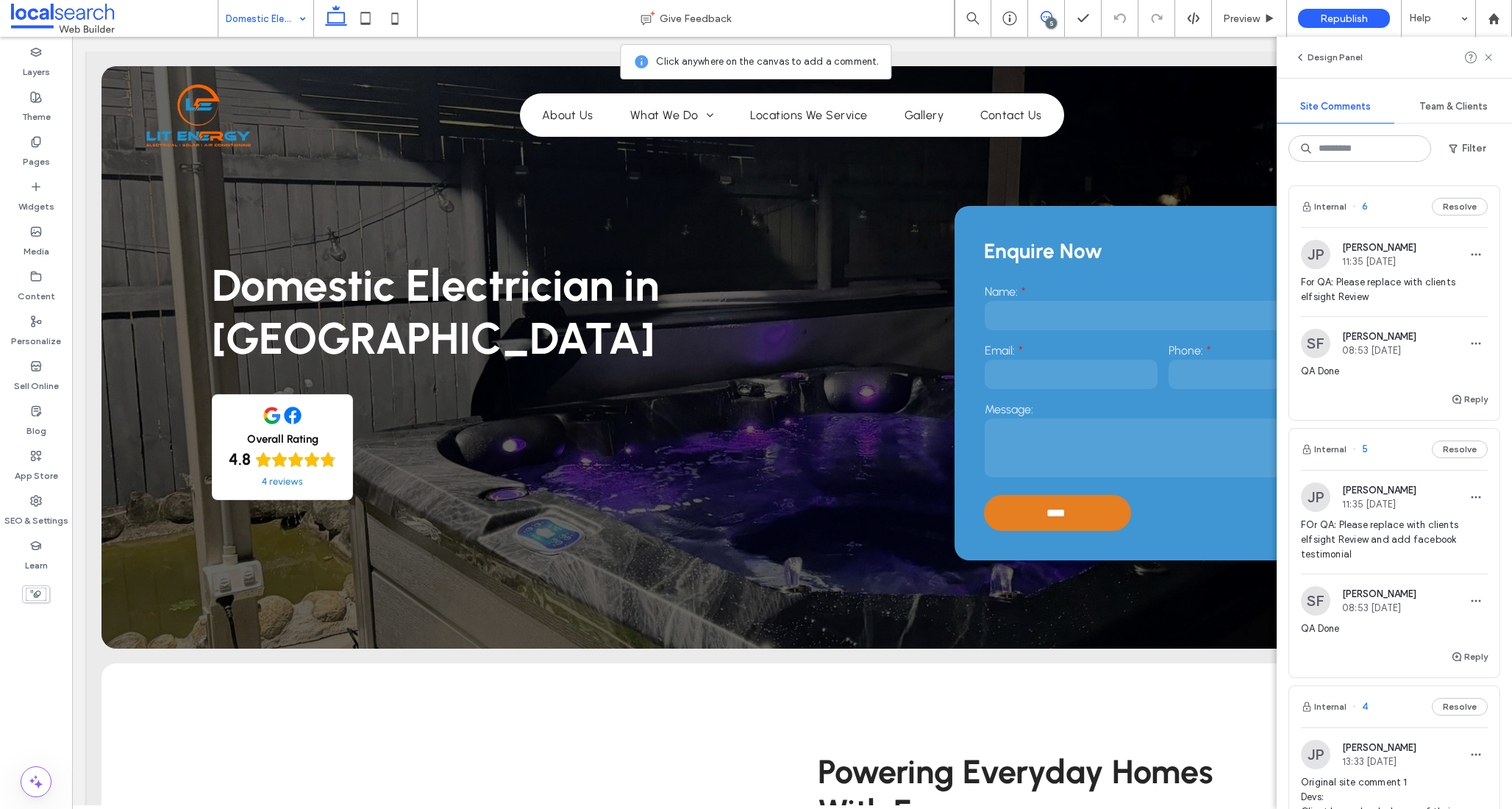
click at [1042, 12] on icon at bounding box center [1046, 17] width 12 height 12
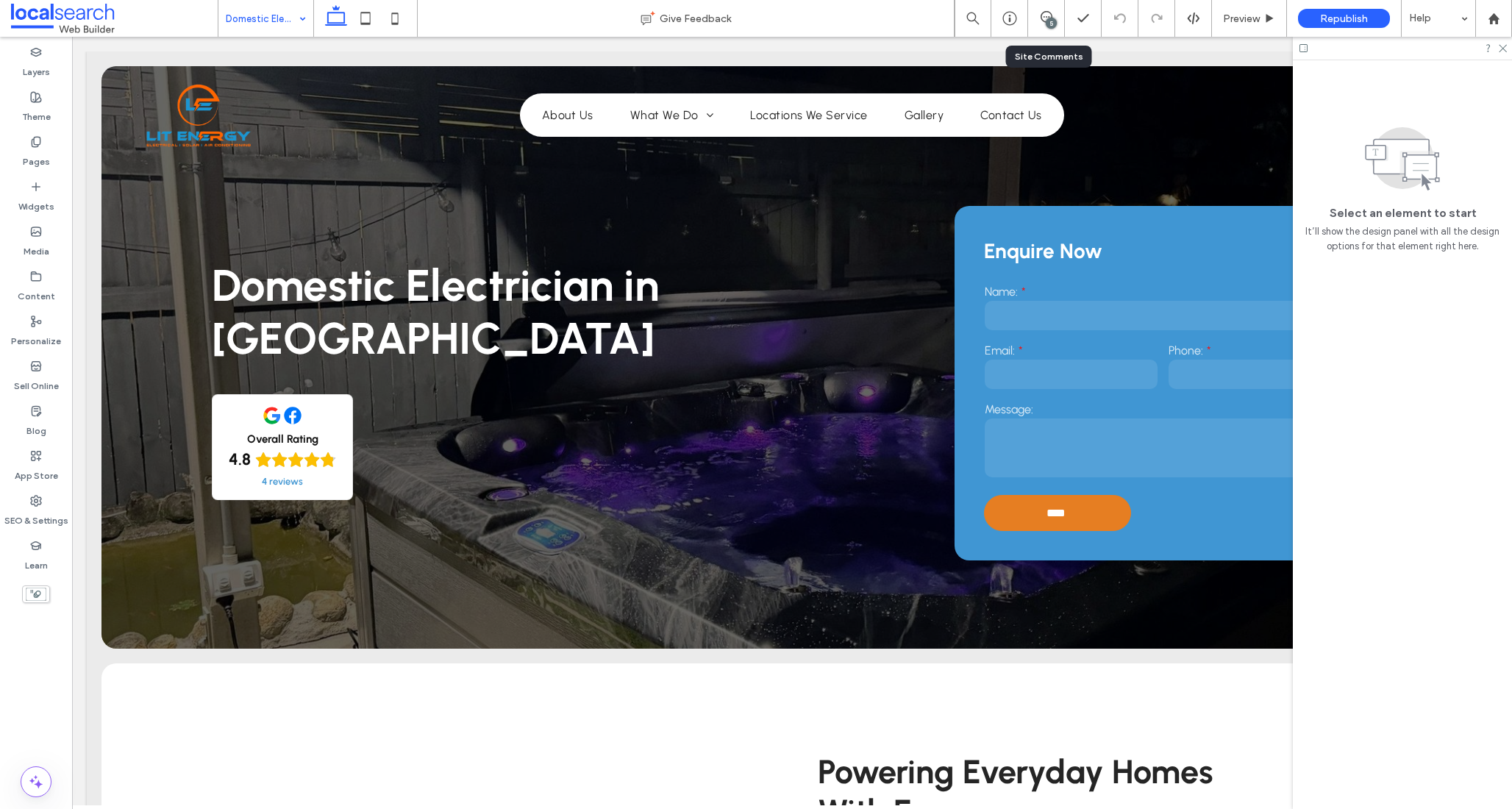
click at [1044, 25] on div "5" at bounding box center [1046, 18] width 36 height 15
click at [1040, 17] on use at bounding box center [1046, 17] width 12 height 12
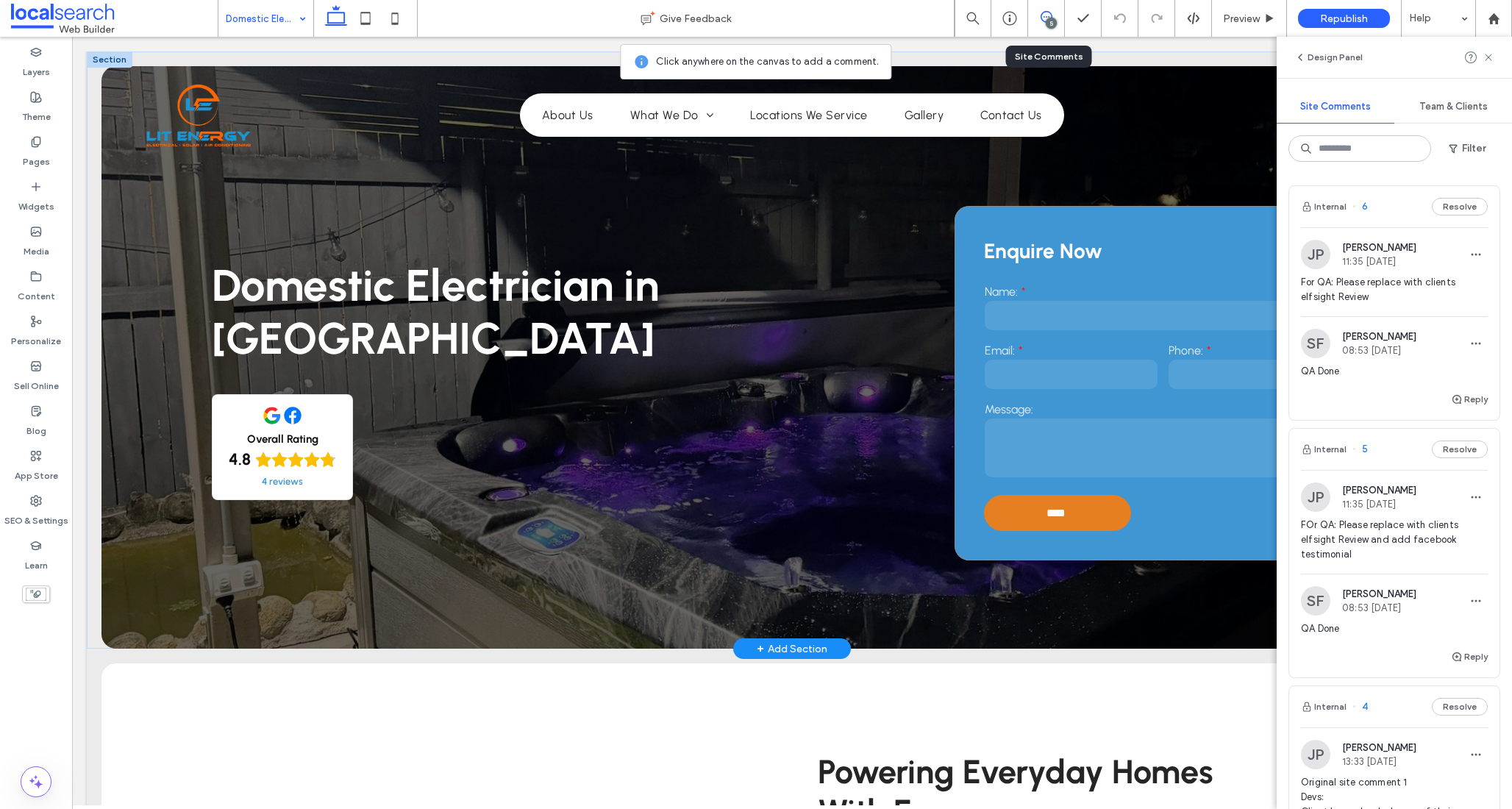
click at [992, 221] on div "Enquire Now Name: Email: Phone: Message: **** Thank you for contacting Lit Ener…" at bounding box center [1163, 383] width 418 height 354
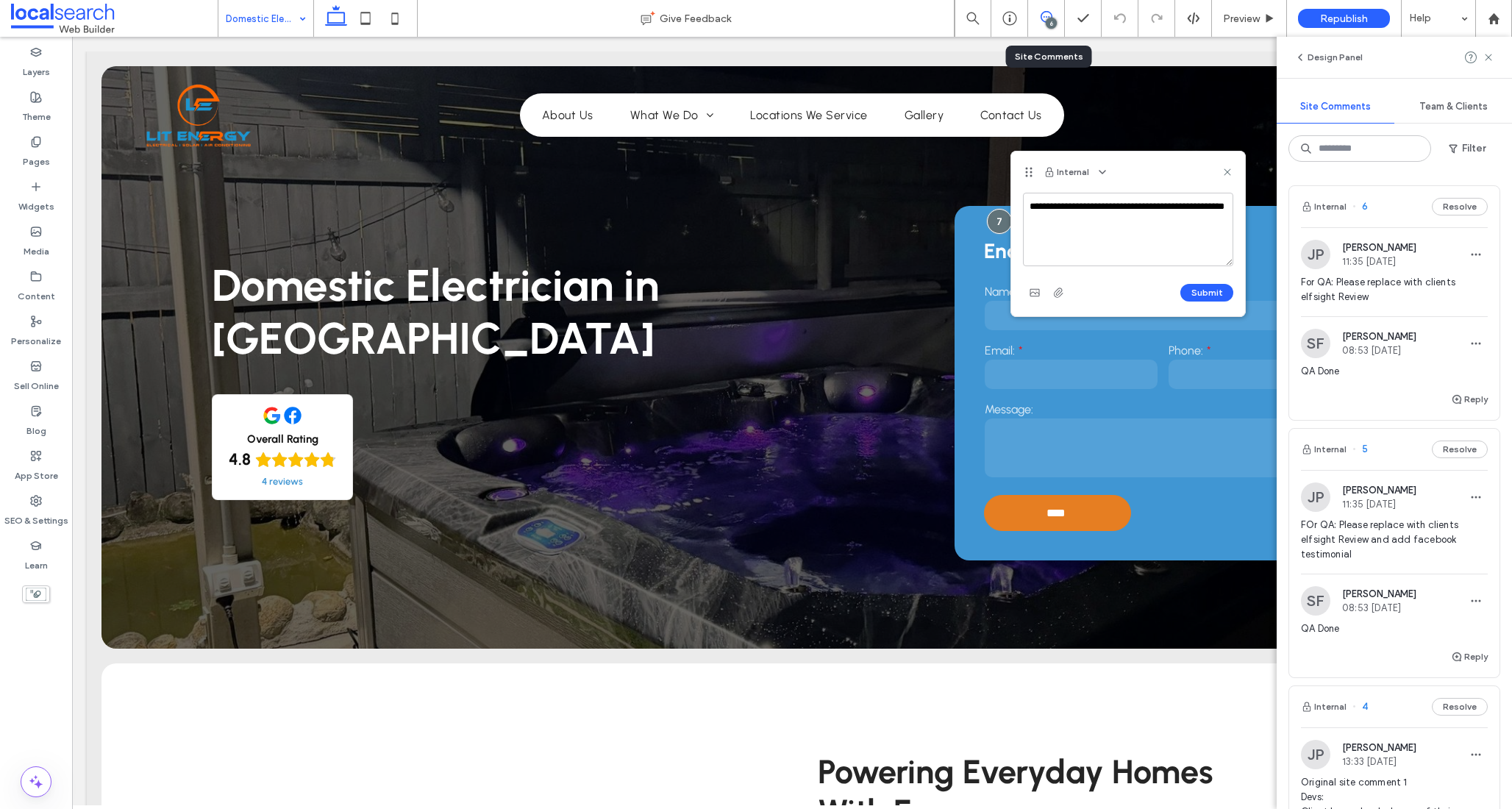
click at [1028, 205] on textarea "**********" at bounding box center [1128, 229] width 210 height 74
type textarea "**********"
click at [1199, 293] on button "Submit" at bounding box center [1207, 292] width 53 height 17
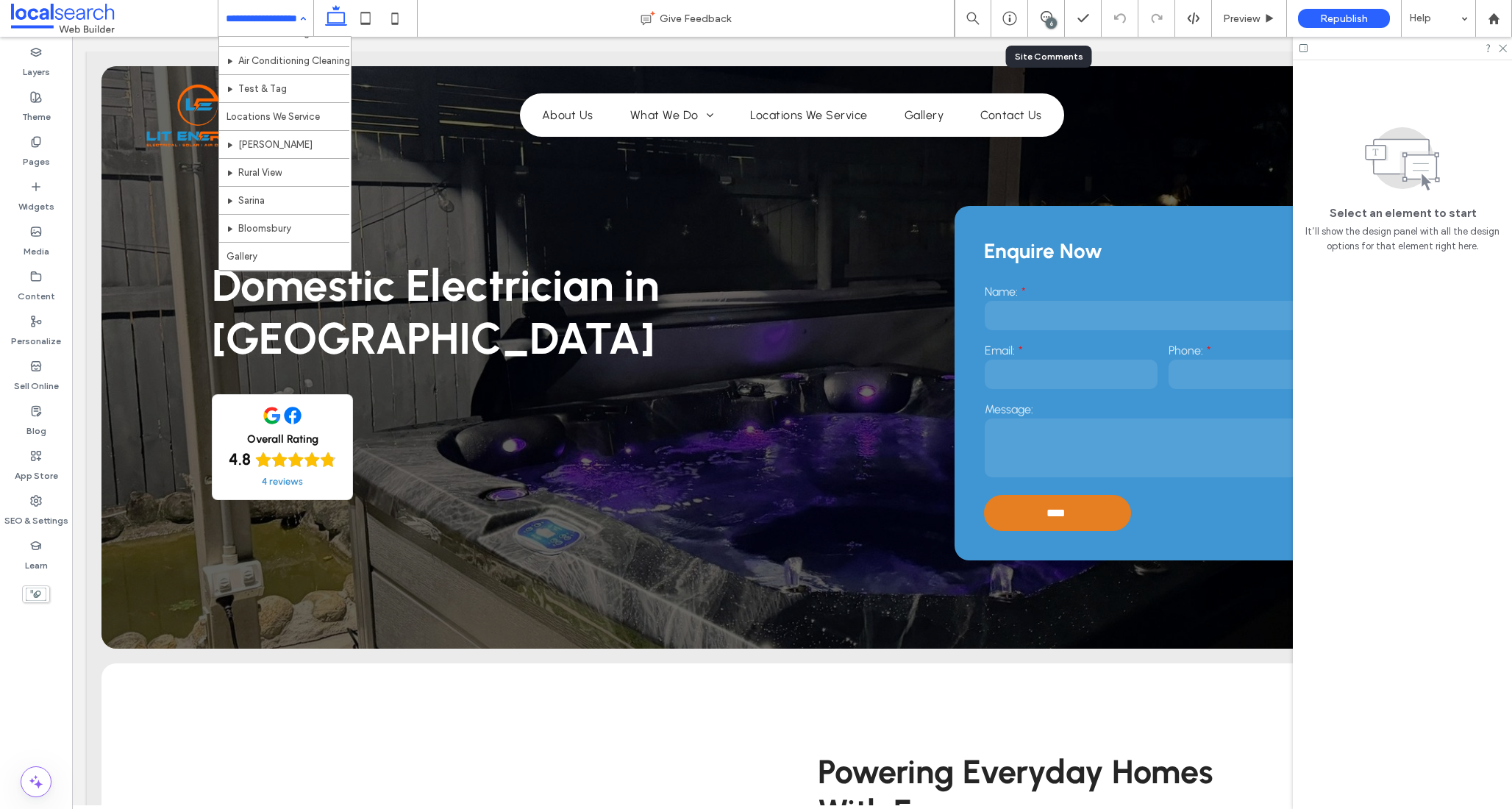
scroll to position [249, 0]
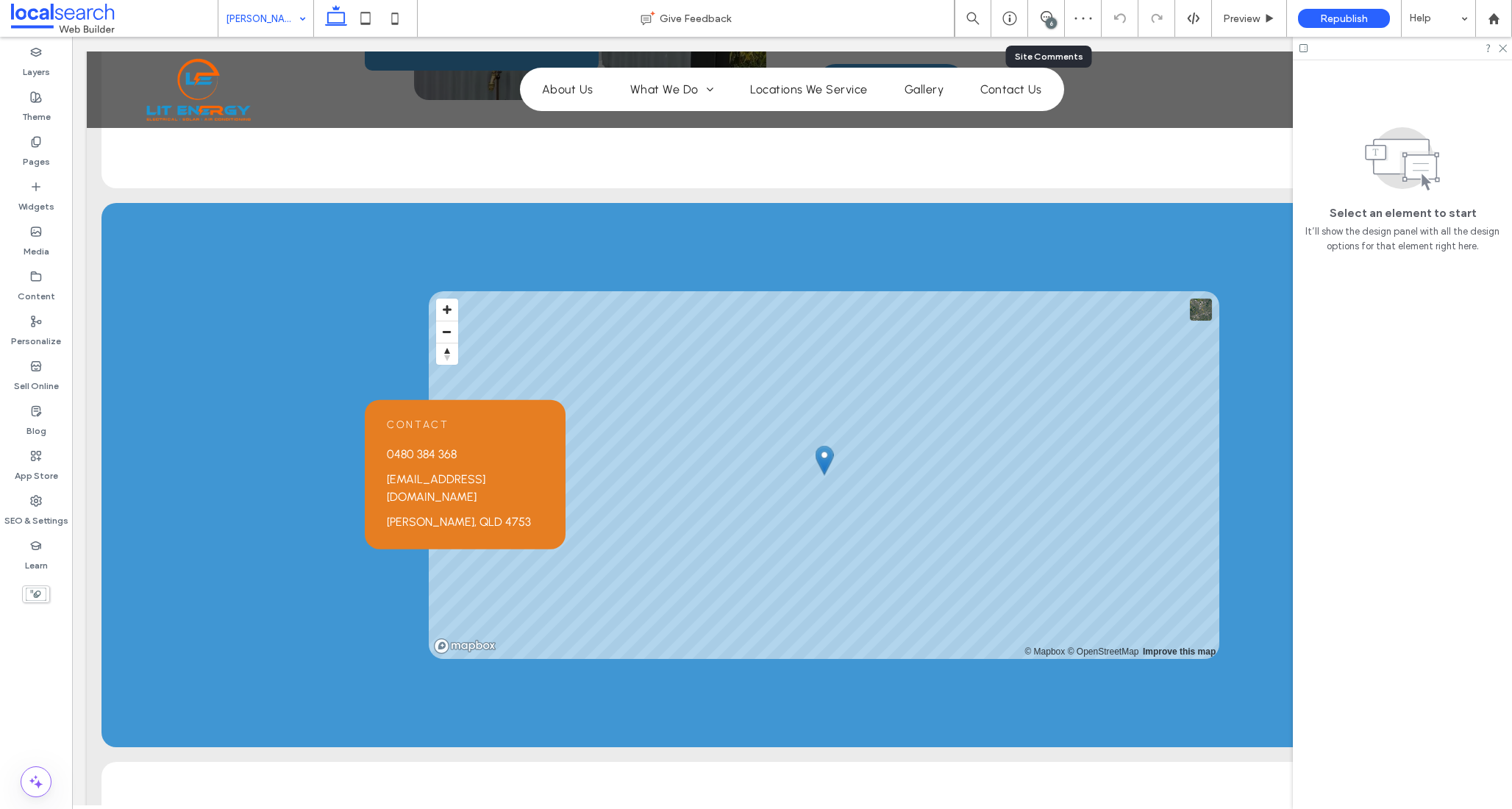
scroll to position [1111, 0]
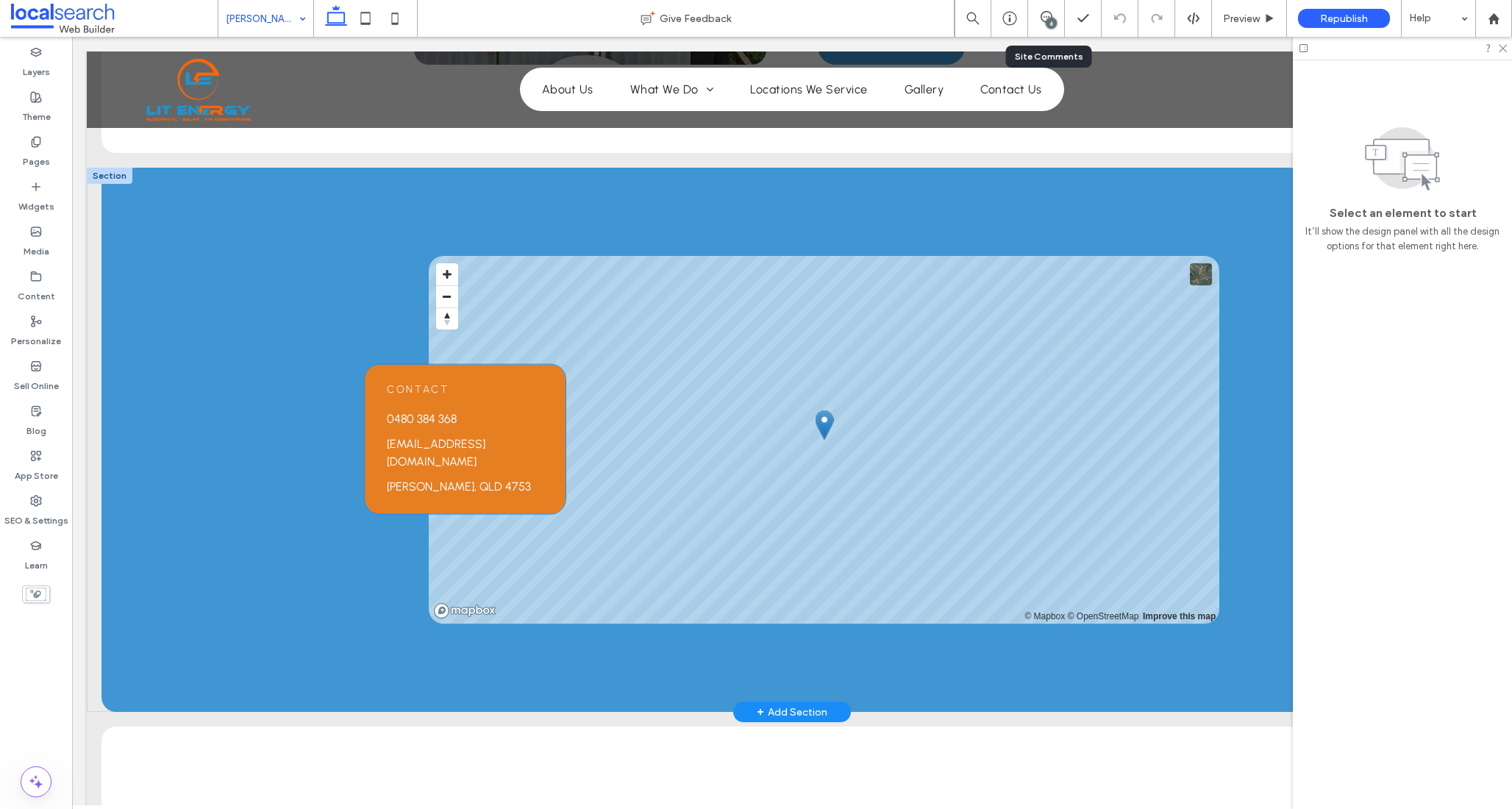
click at [526, 389] on div "Contact 0480 384 368 litnrg@outlook.com Marian, QLD 4753 ﻿" at bounding box center [465, 440] width 201 height 149
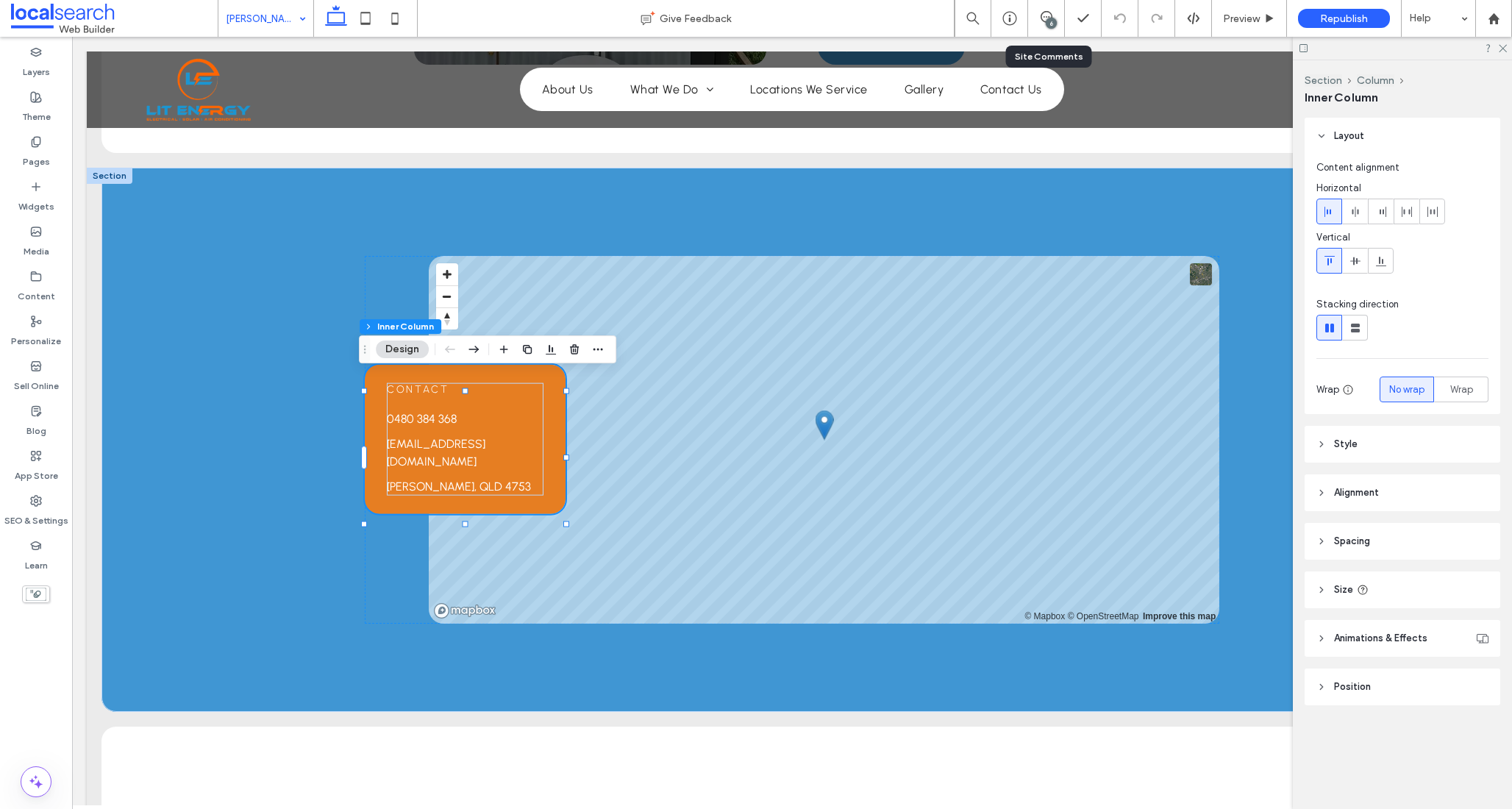
click at [1367, 447] on header "Style" at bounding box center [1402, 444] width 195 height 36
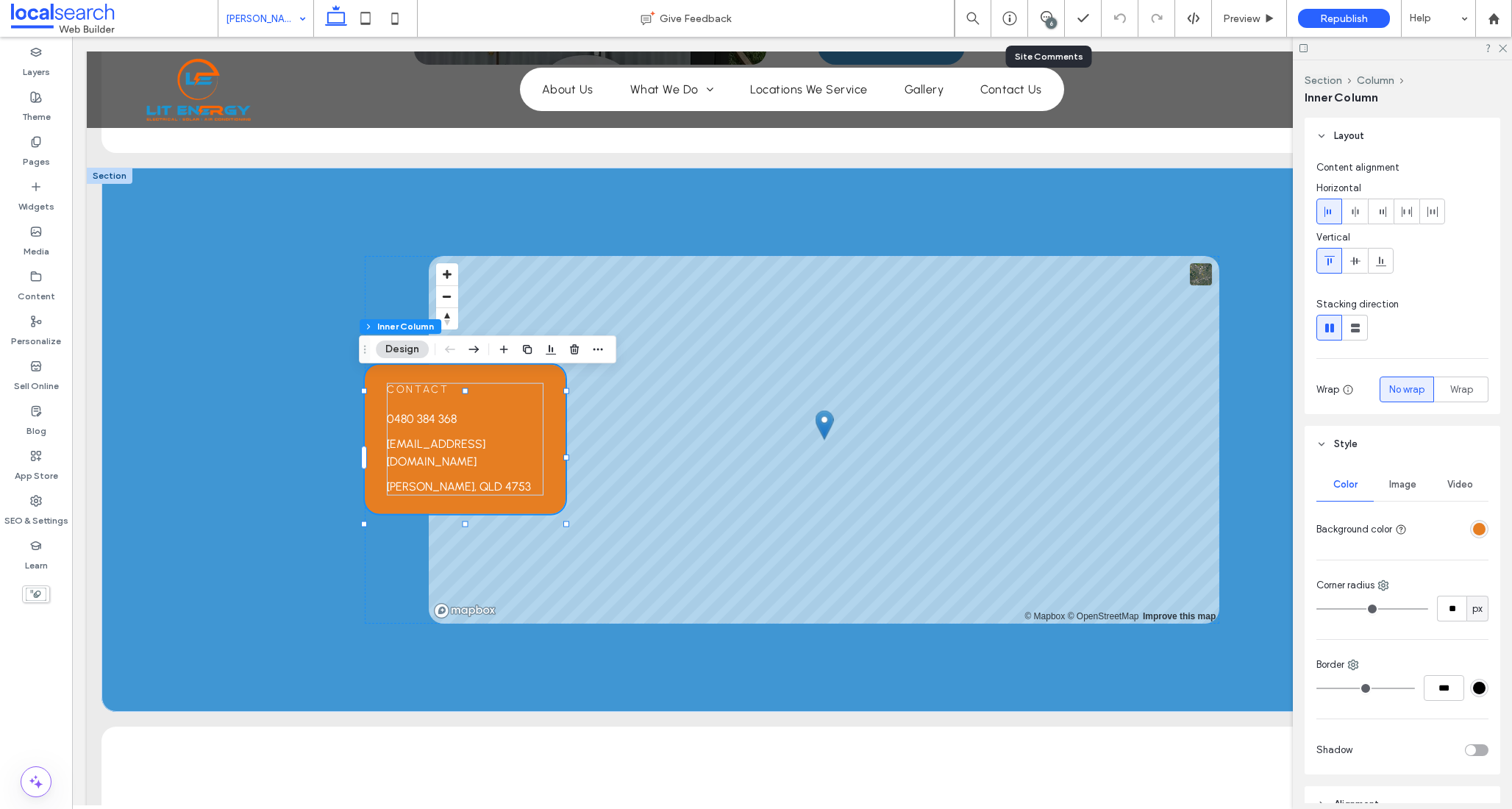
click at [1473, 530] on div "rgba(230, 126, 34, 1)" at bounding box center [1479, 529] width 12 height 12
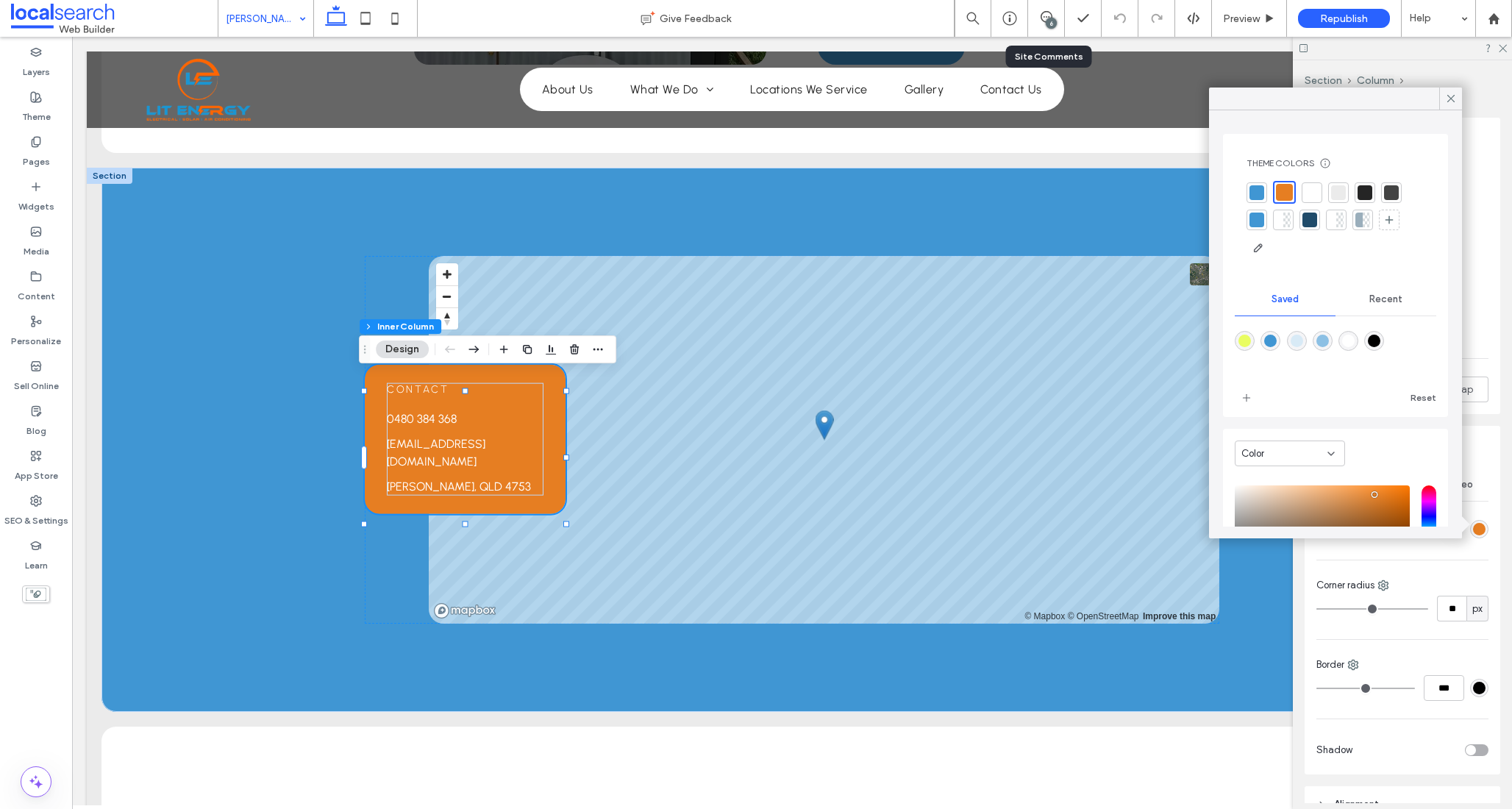
click at [1366, 193] on div at bounding box center [1365, 193] width 15 height 15
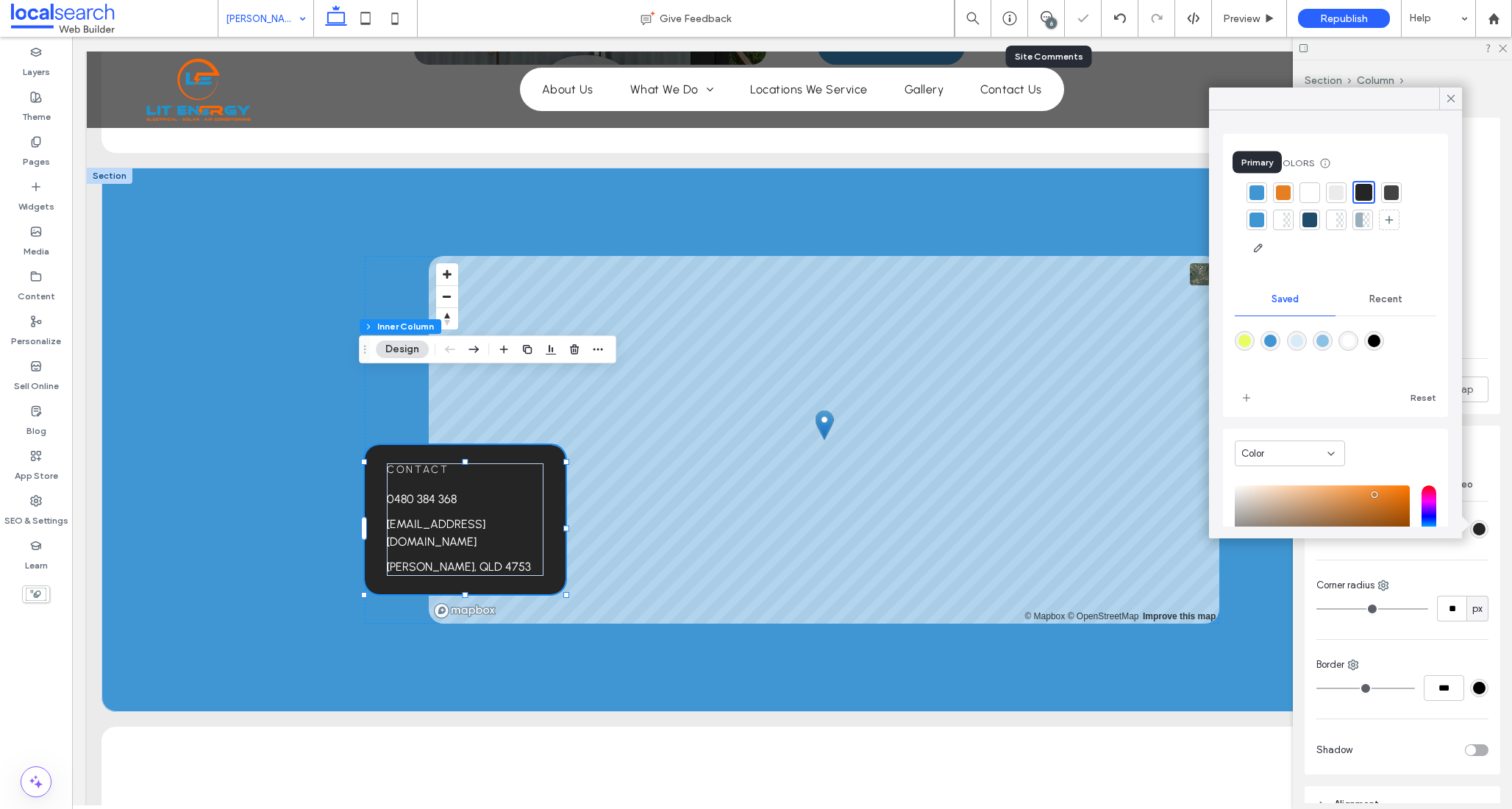
click at [1250, 190] on div at bounding box center [1256, 193] width 15 height 15
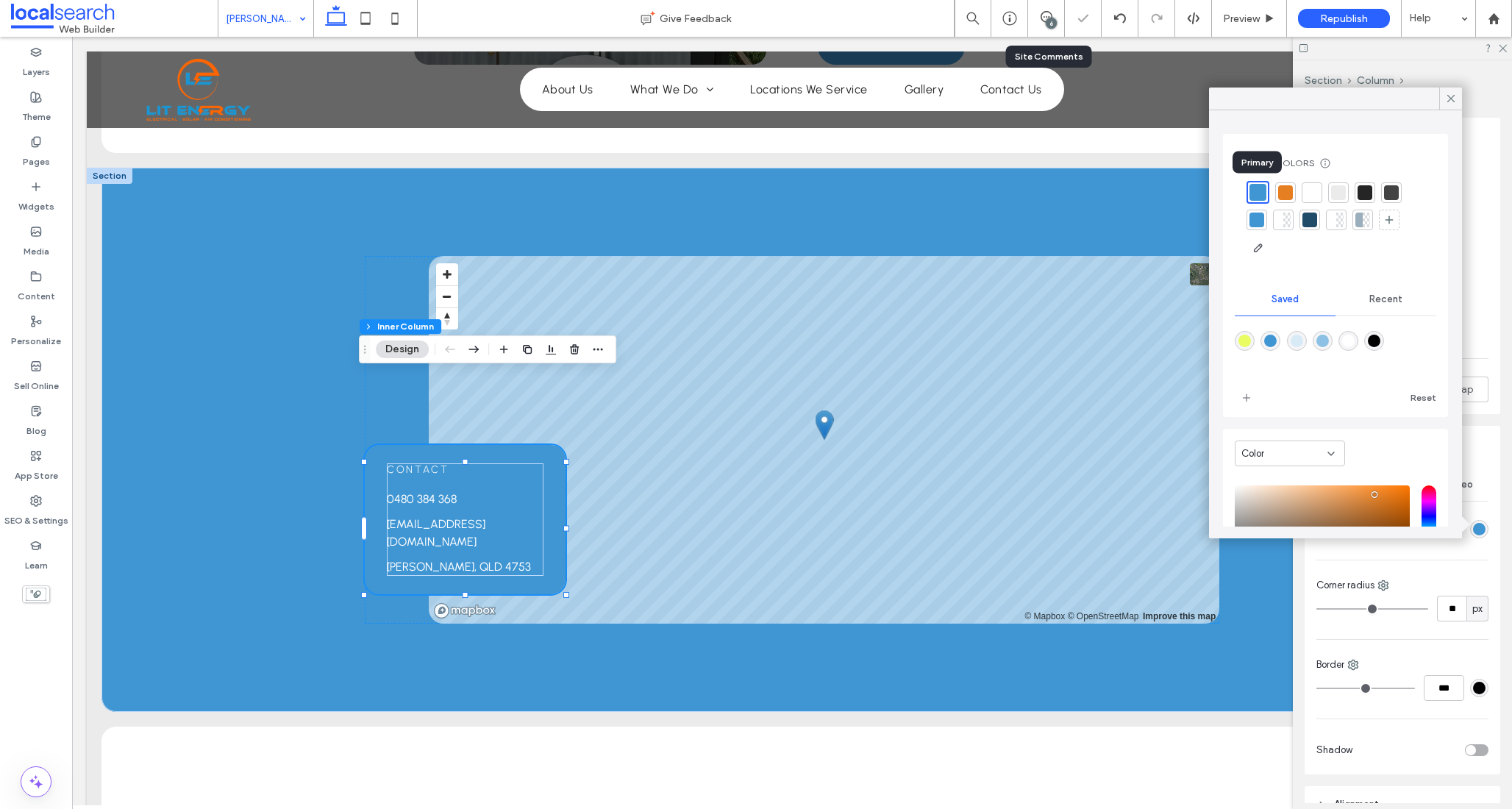
click at [1284, 188] on div at bounding box center [1285, 193] width 15 height 15
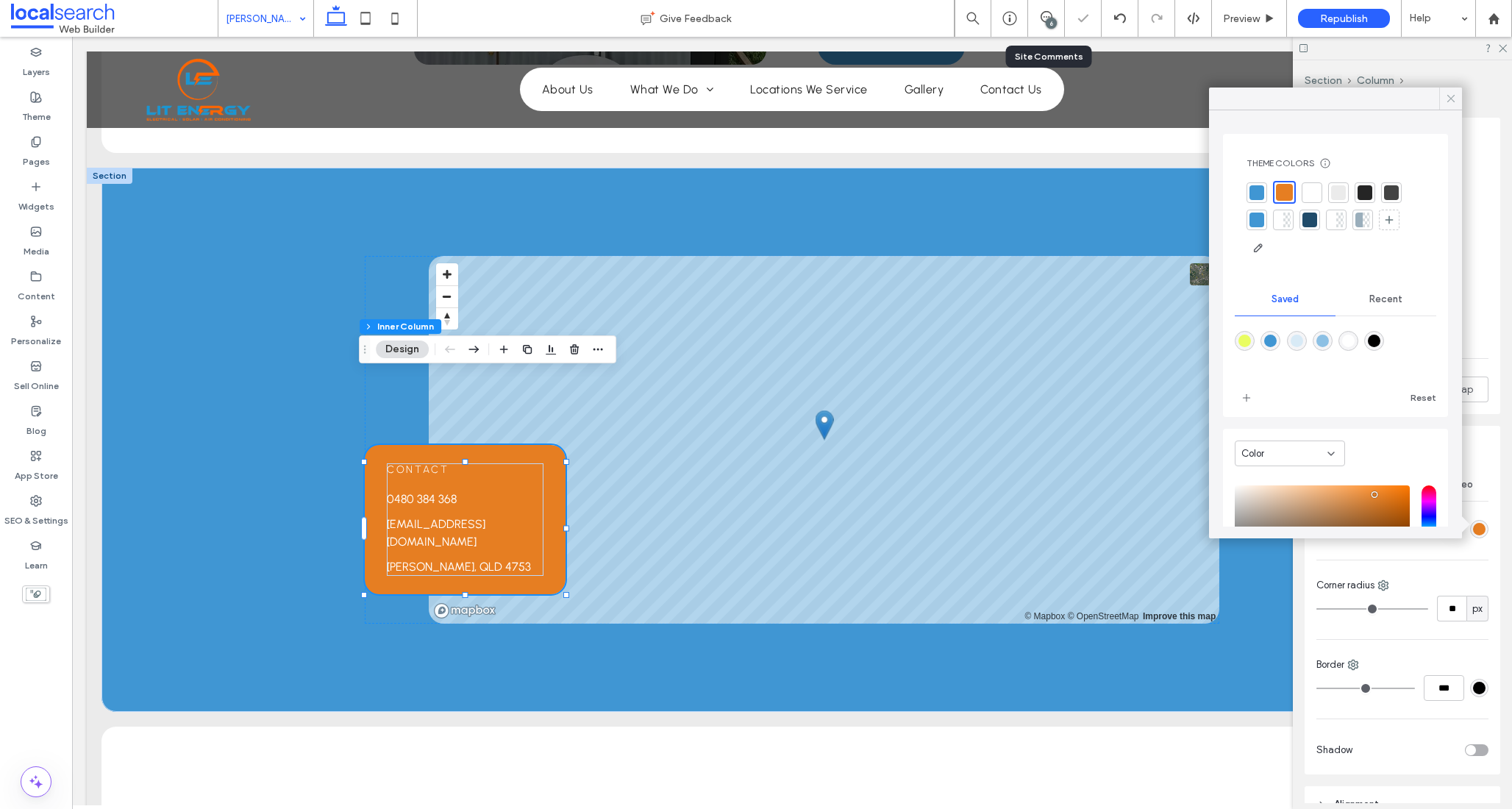
click at [1447, 95] on icon at bounding box center [1451, 99] width 13 height 13
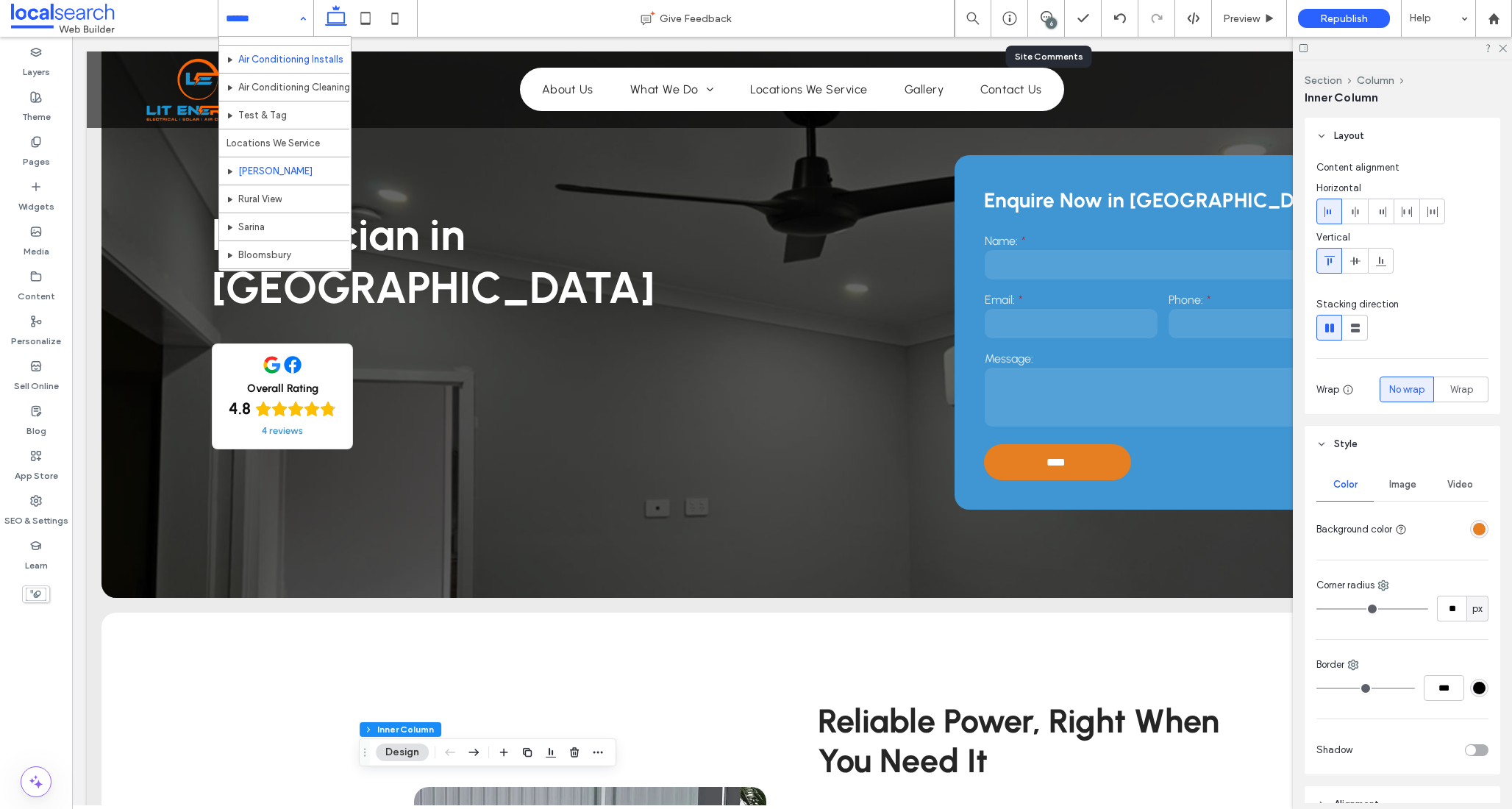
scroll to position [252, 0]
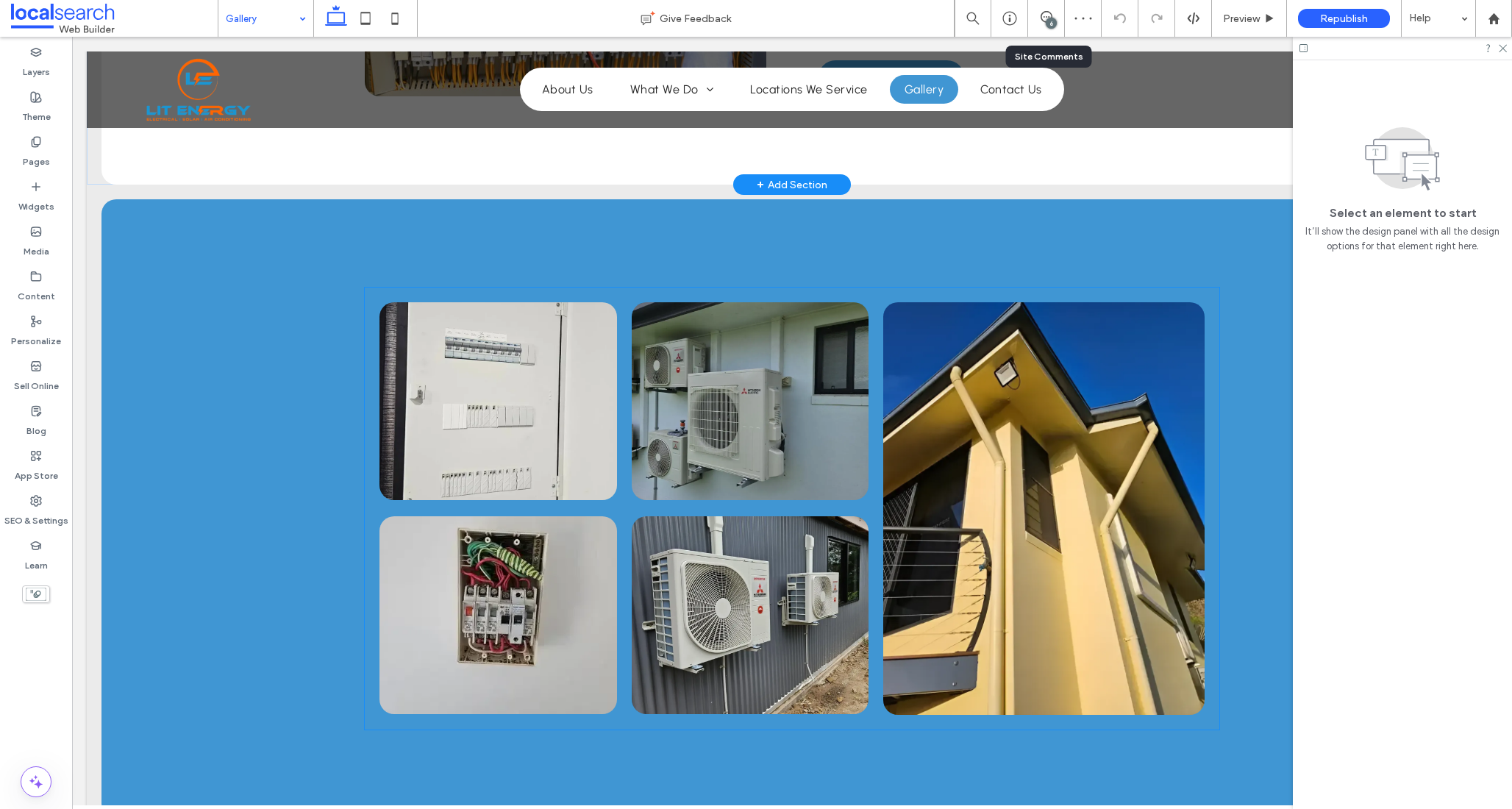
scroll to position [564, 0]
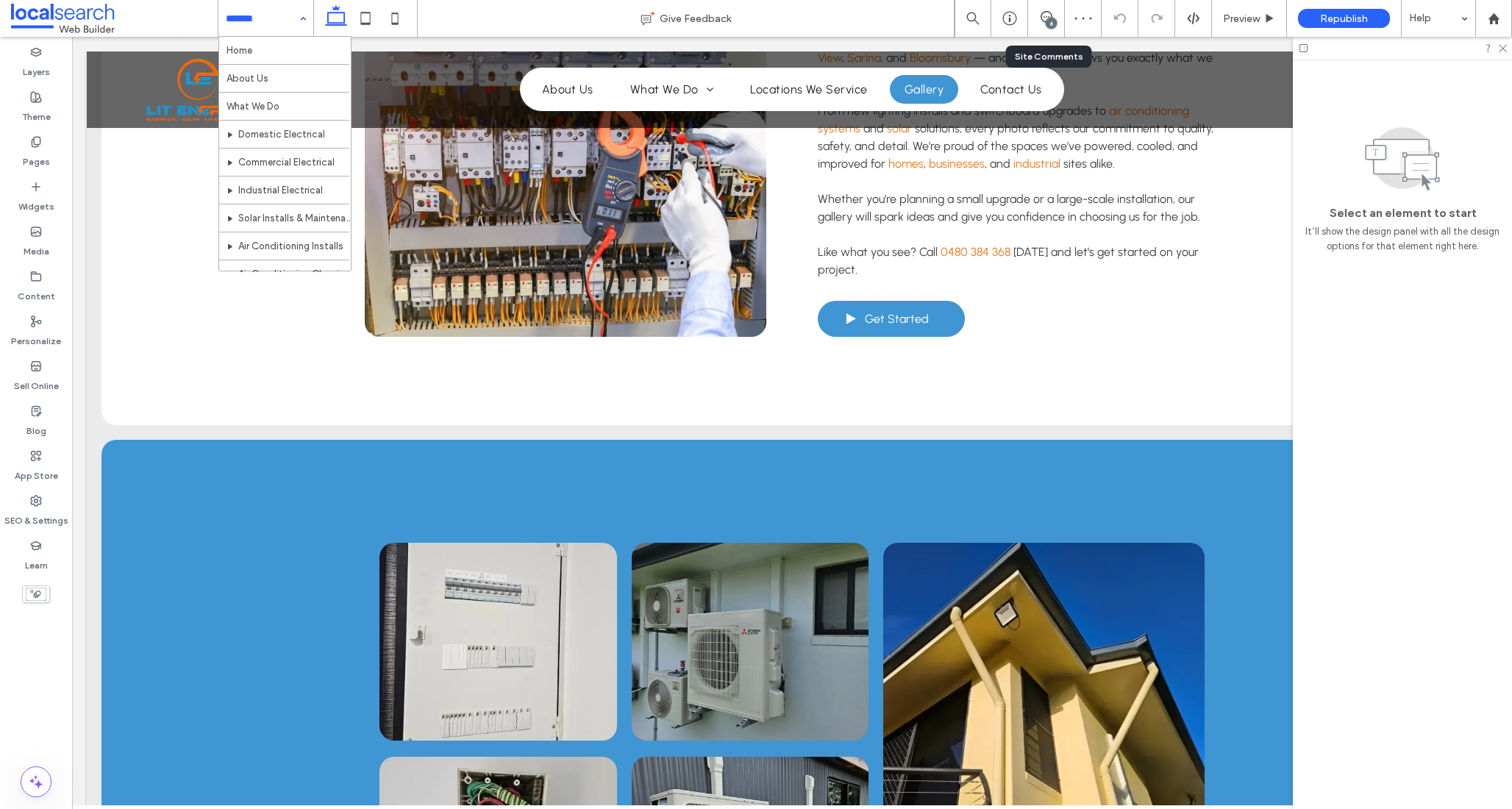
click at [274, 13] on input at bounding box center [262, 18] width 73 height 36
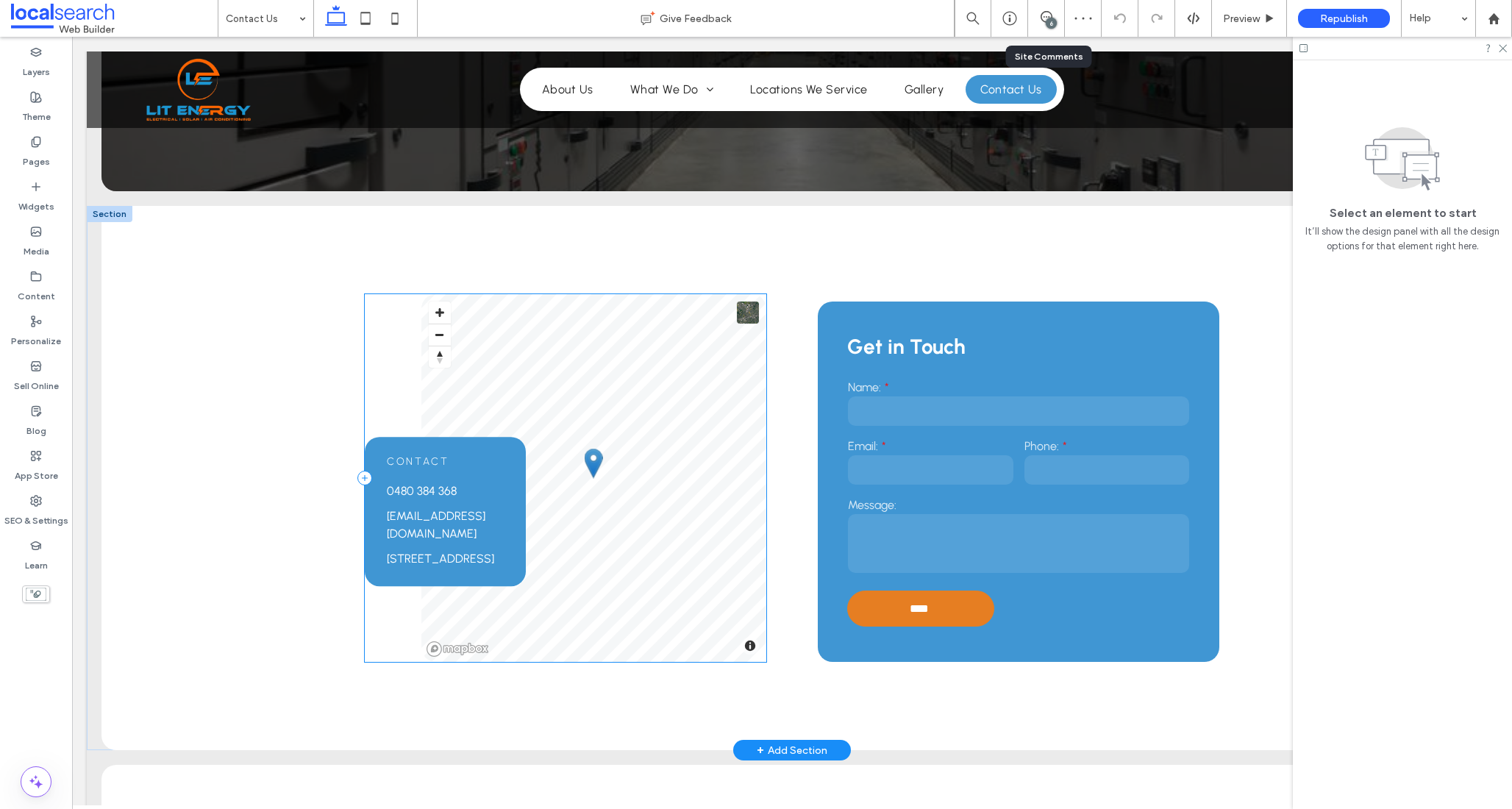
scroll to position [200, 0]
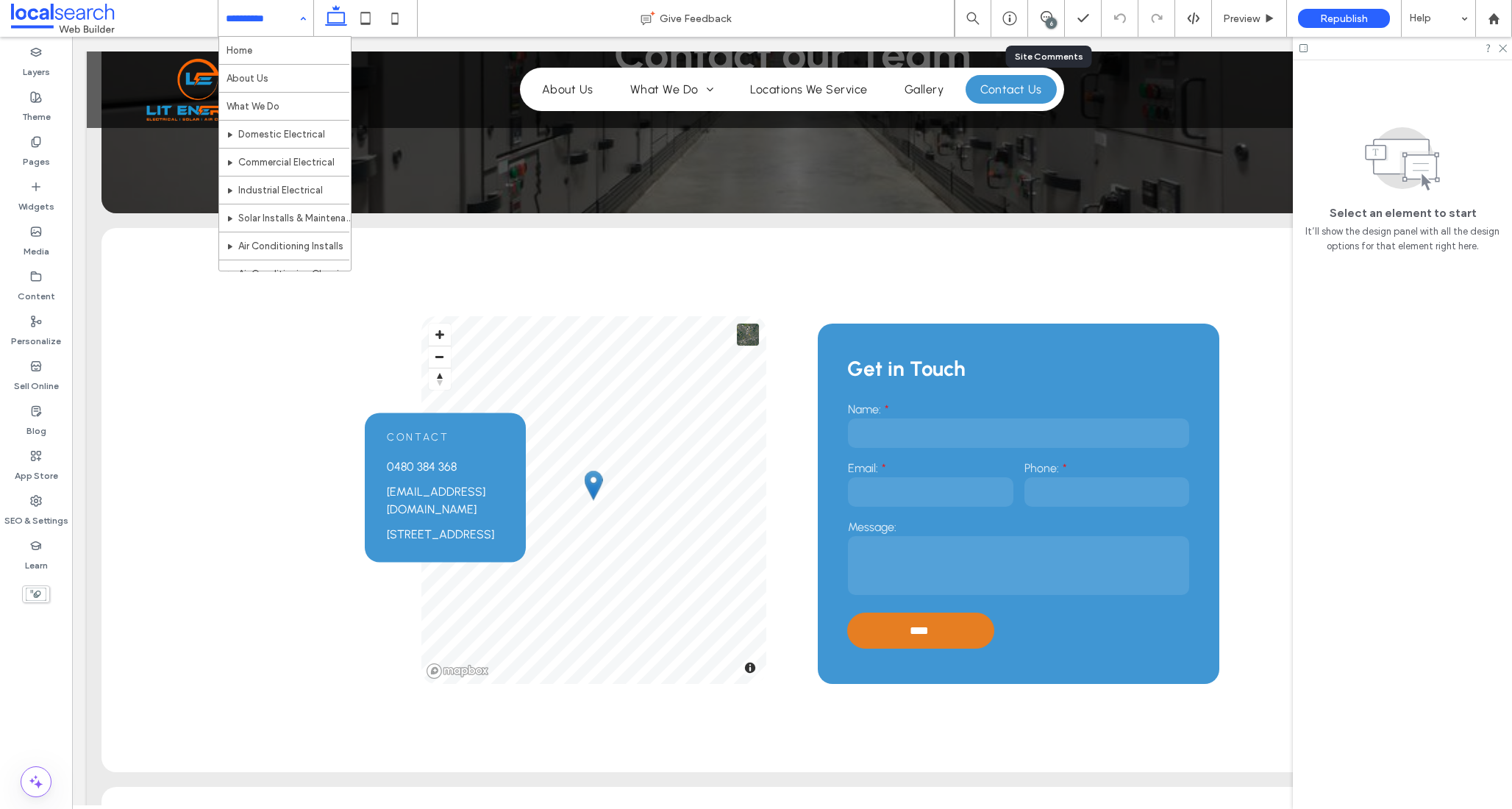
click at [251, 22] on input at bounding box center [262, 18] width 73 height 36
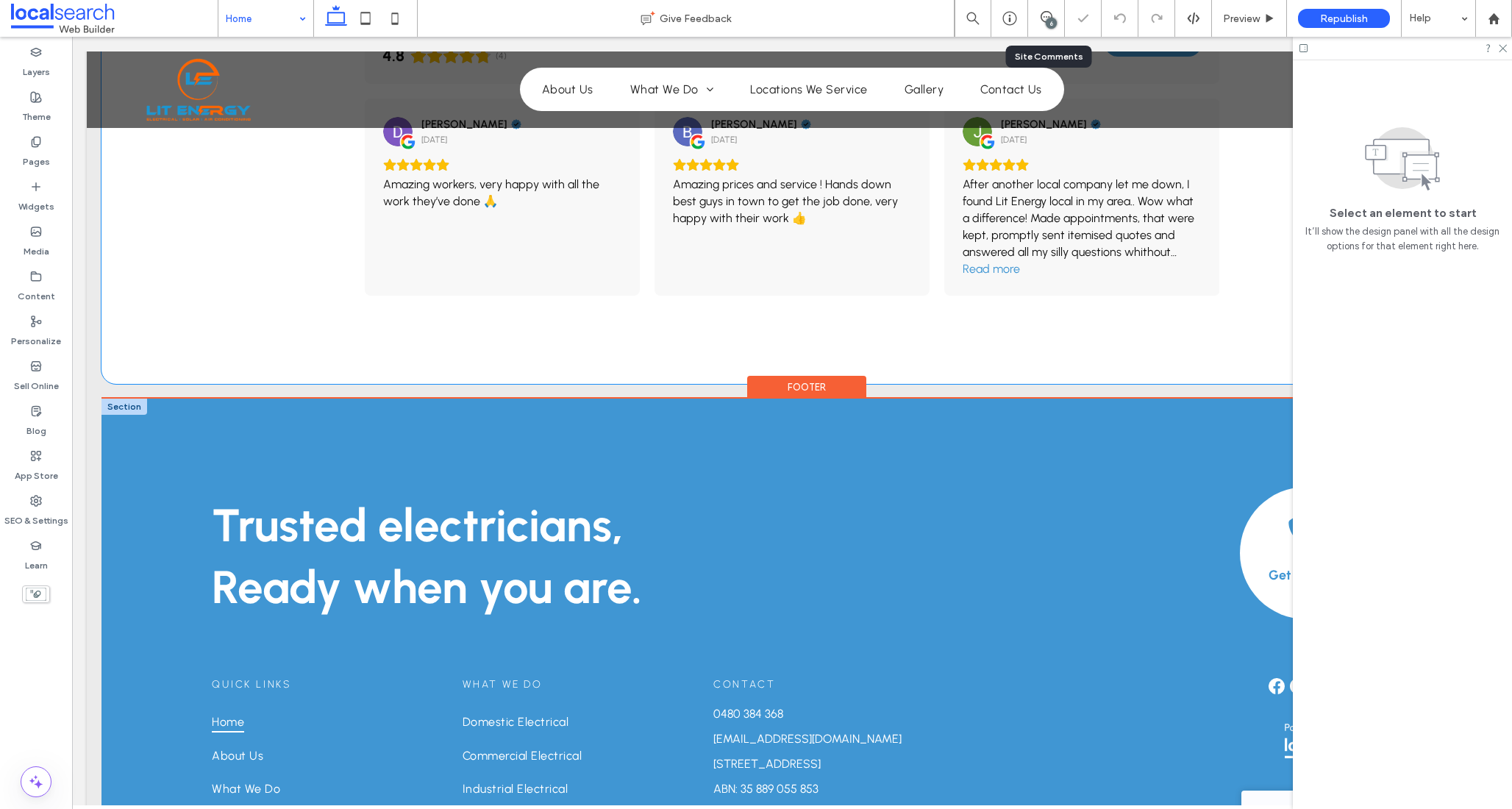
scroll to position [3051, 0]
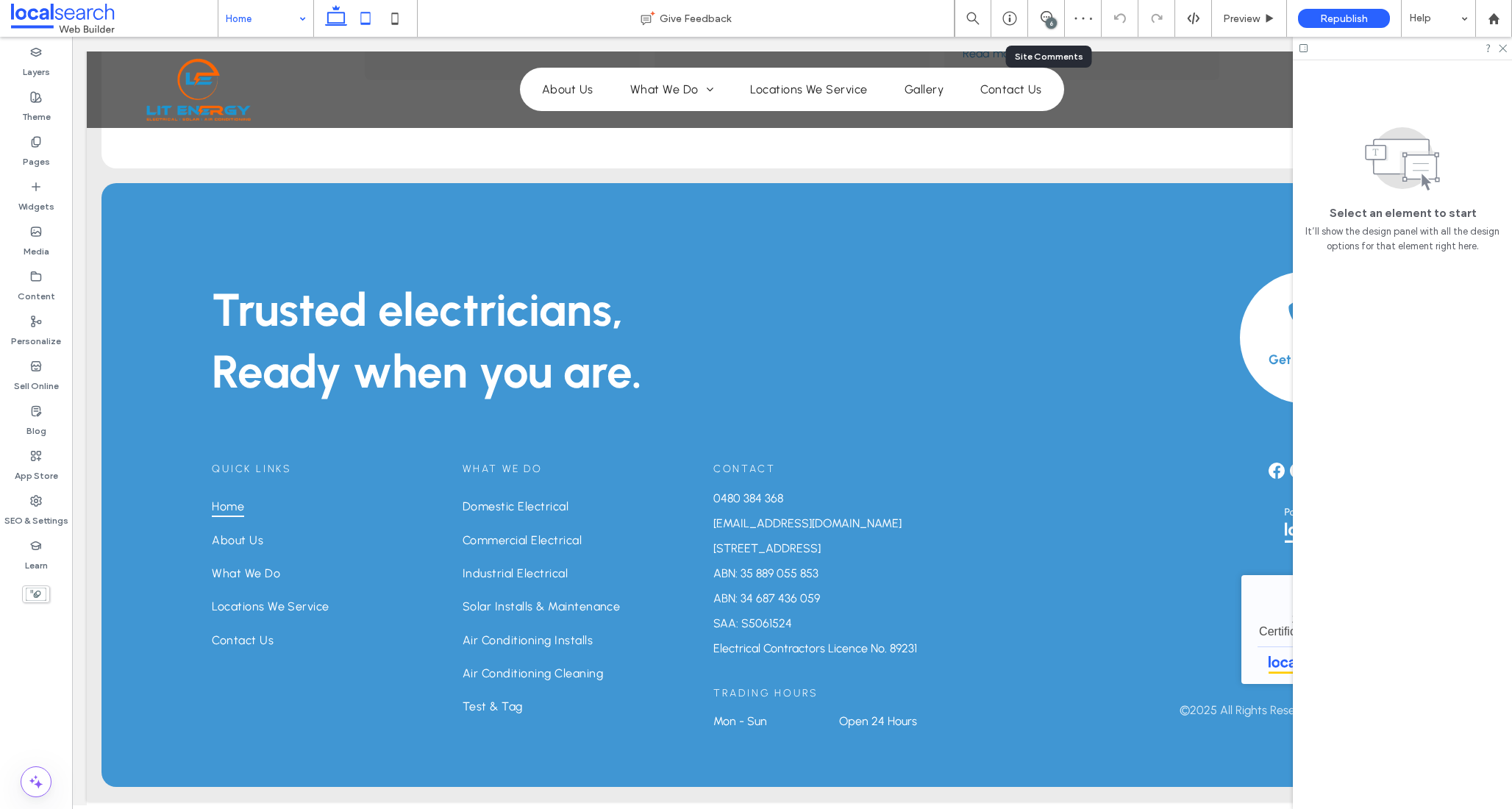
click at [359, 16] on icon at bounding box center [366, 18] width 30 height 30
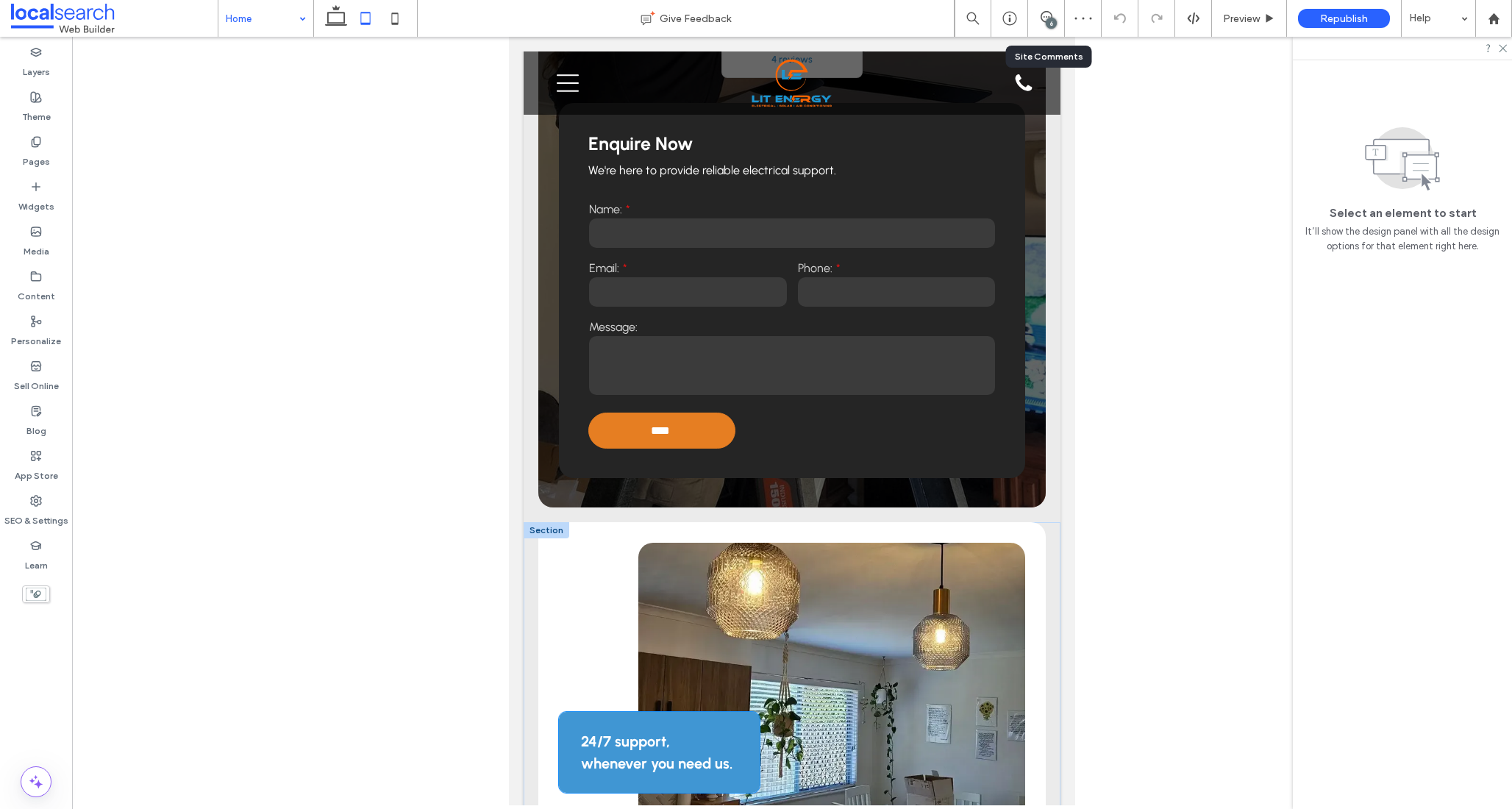
scroll to position [0, 0]
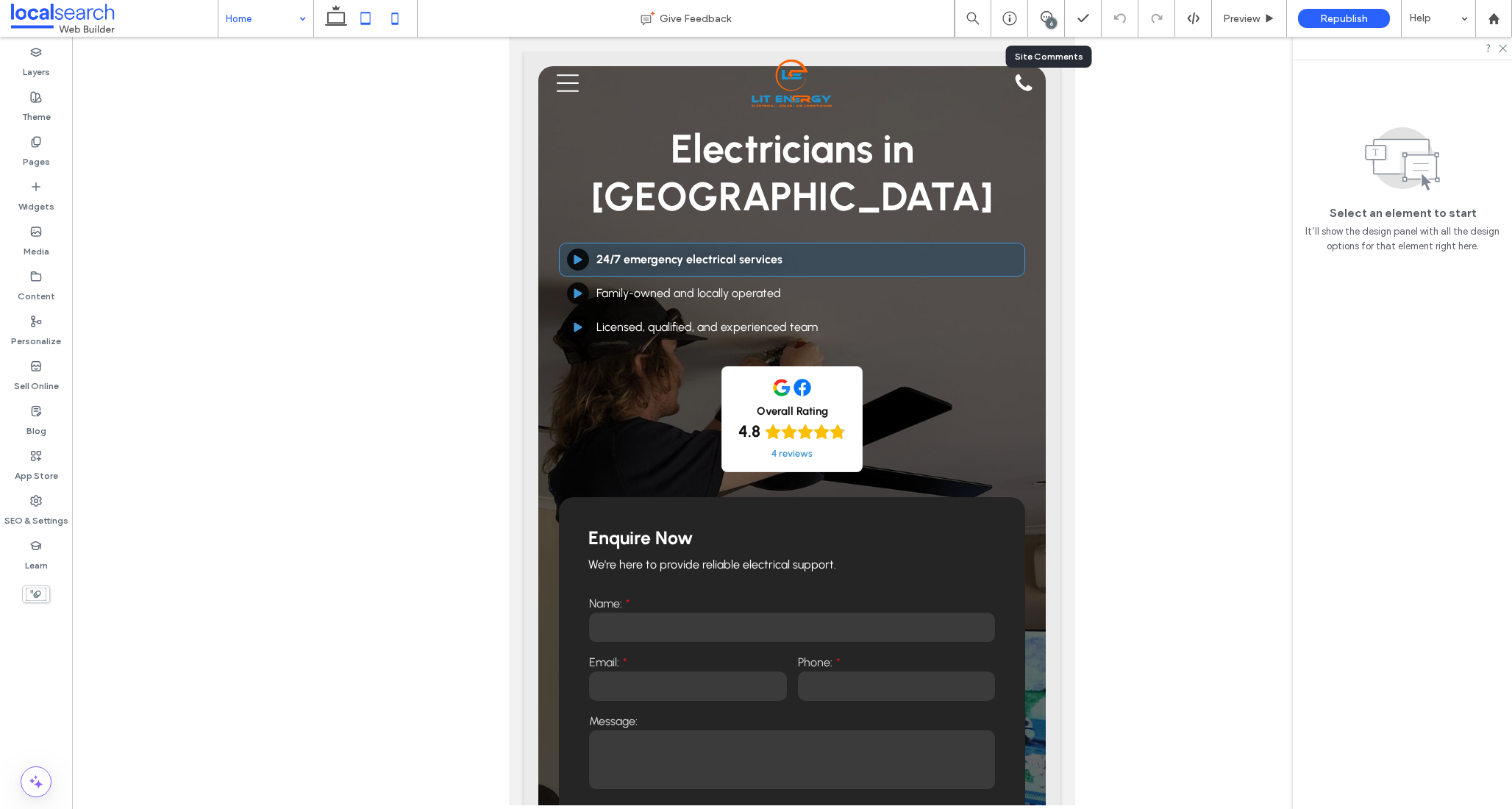
click at [387, 22] on icon at bounding box center [395, 18] width 30 height 30
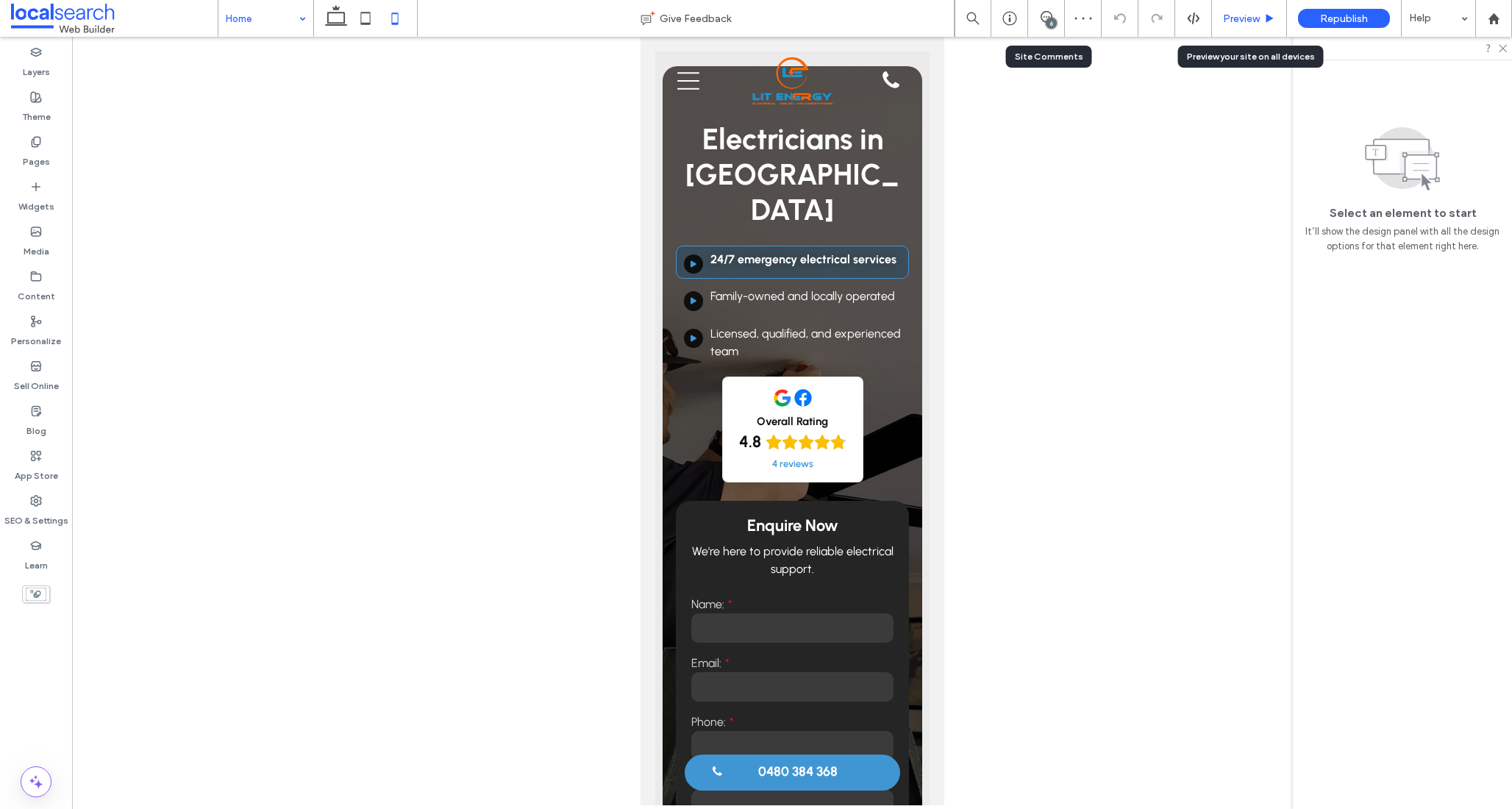
click at [1246, 26] on div "Preview" at bounding box center [1249, 18] width 75 height 36
click at [1231, 17] on span "Preview" at bounding box center [1241, 18] width 36 height 12
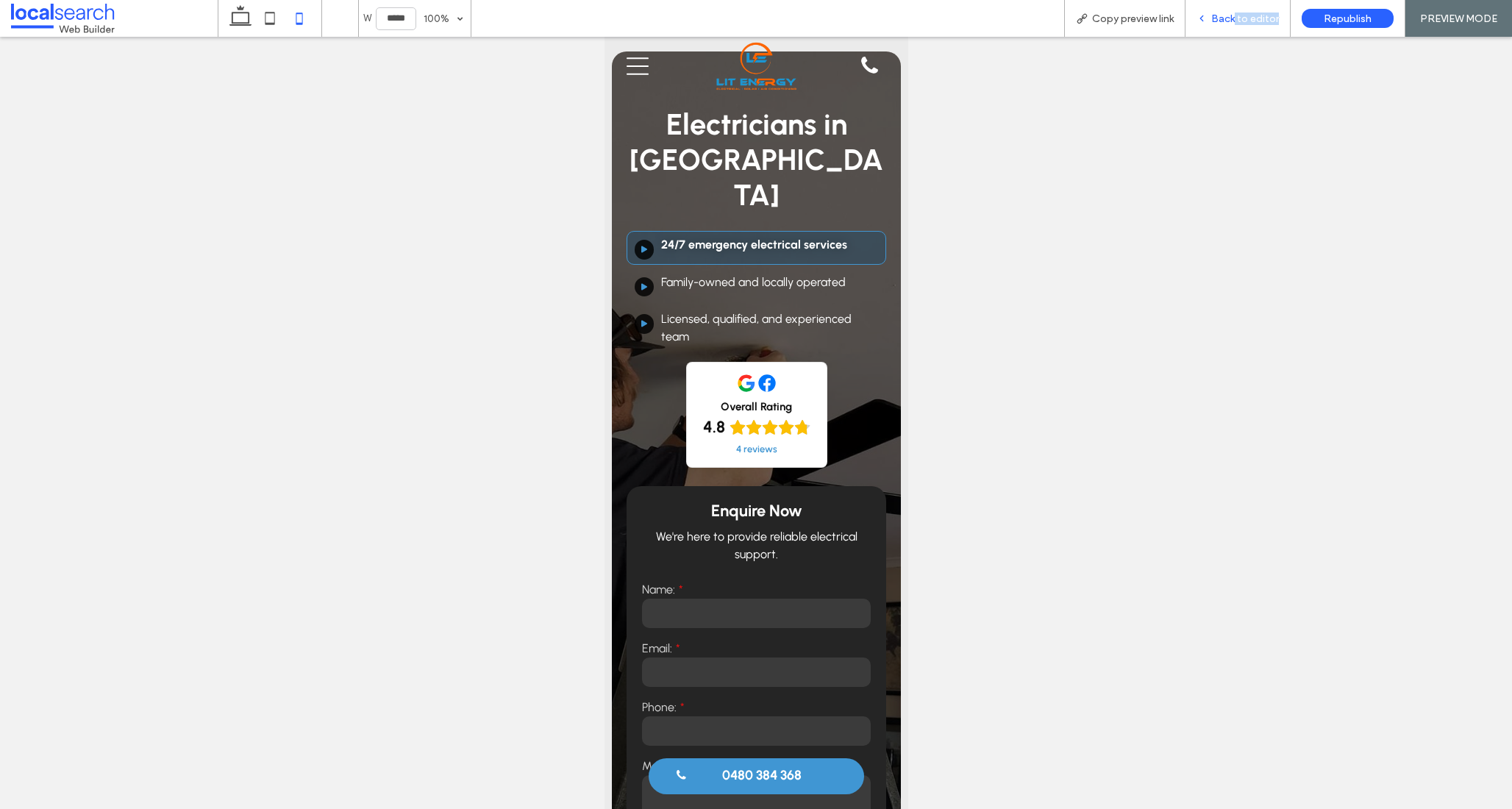
click at [1235, 24] on div "Back to editor" at bounding box center [1237, 18] width 105 height 36
click at [1145, 15] on span "Copy preview link" at bounding box center [1132, 18] width 82 height 12
click at [1247, 19] on span "Back to editor" at bounding box center [1245, 18] width 68 height 12
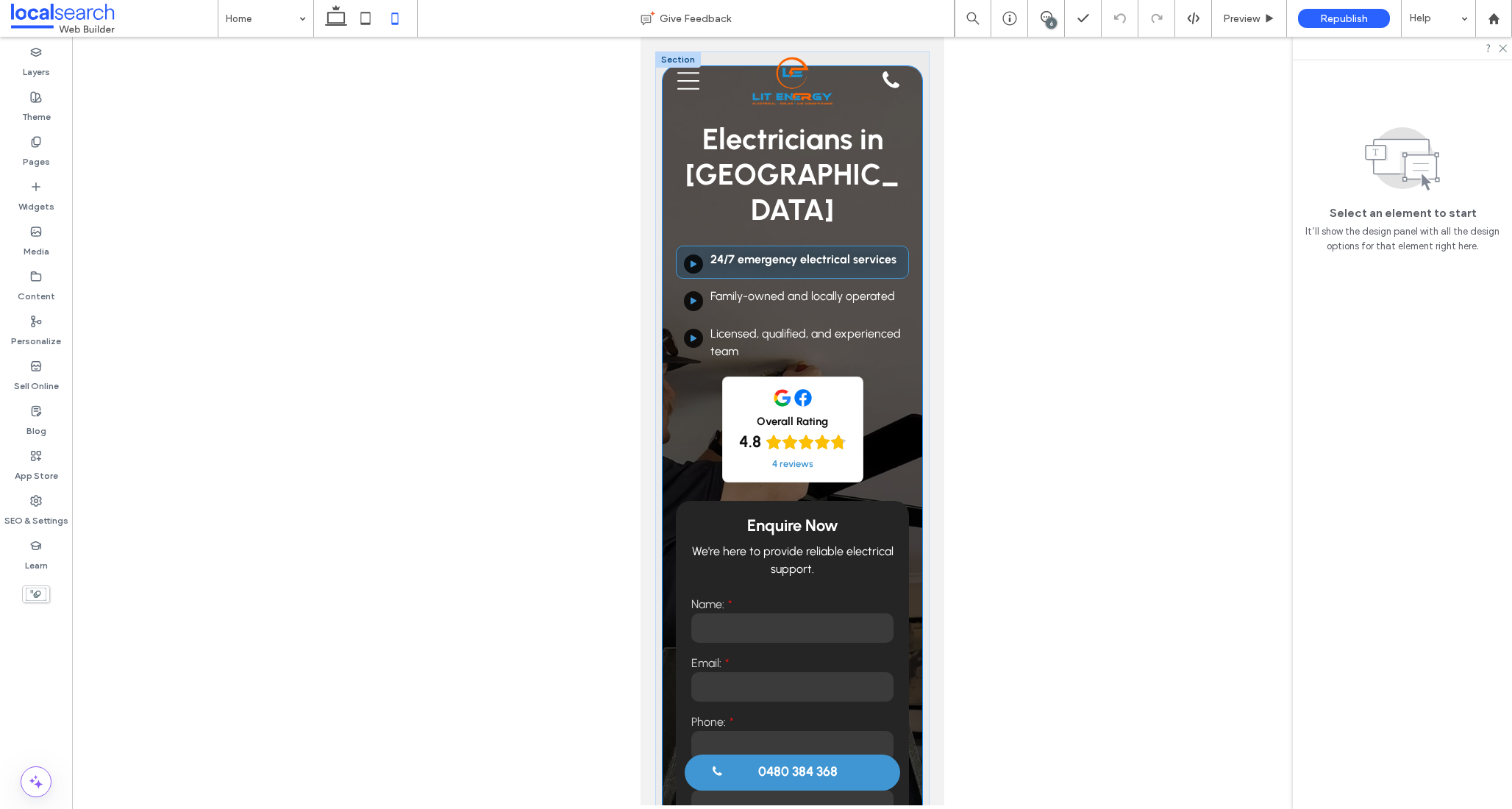
click at [662, 123] on div "Electricians in Mackay Play Button Icon 24/7 emergency electrical services ﻿ Pl…" at bounding box center [792, 519] width 260 height 907
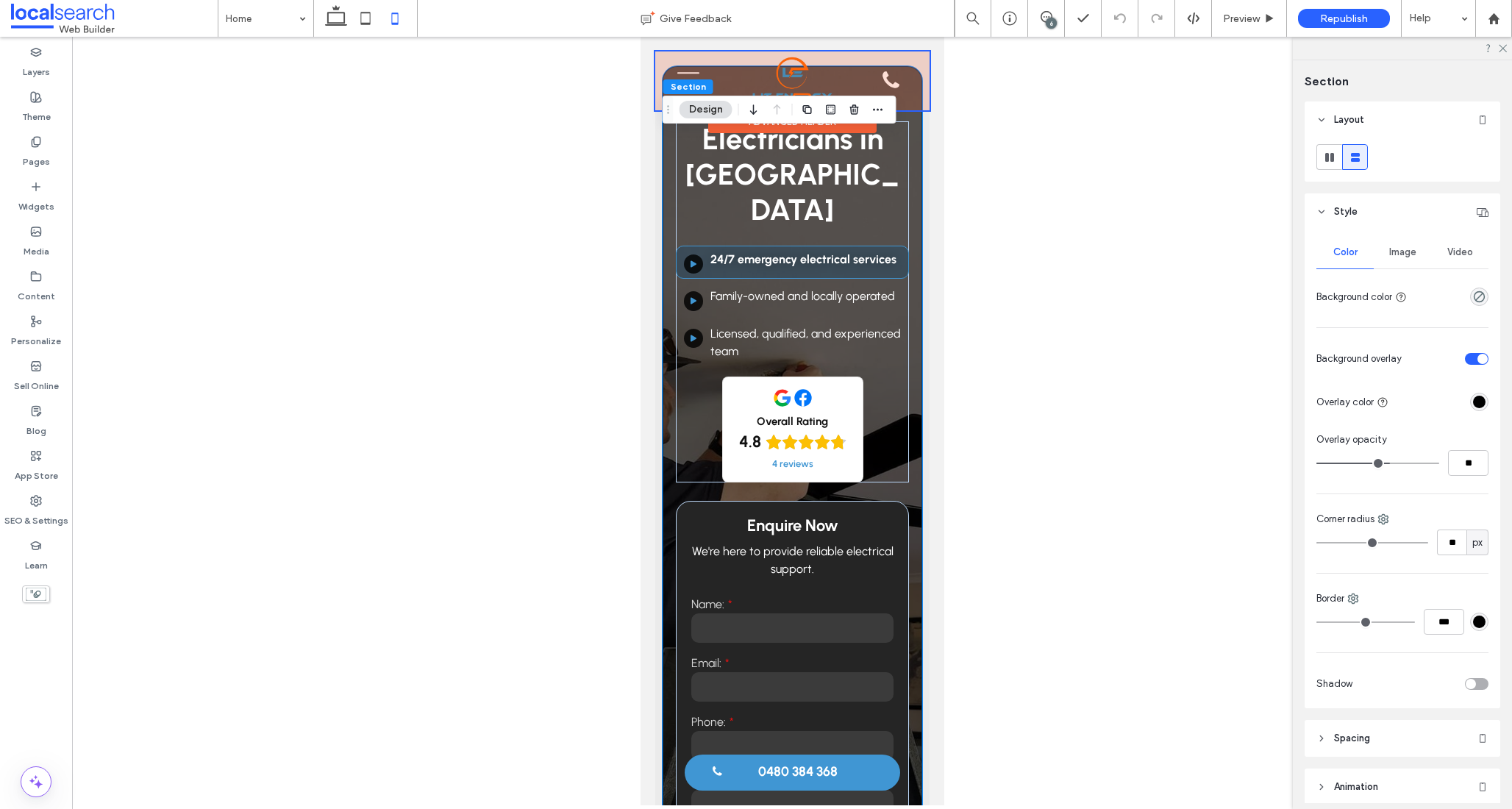
click at [739, 70] on div at bounding box center [791, 80] width 274 height 59
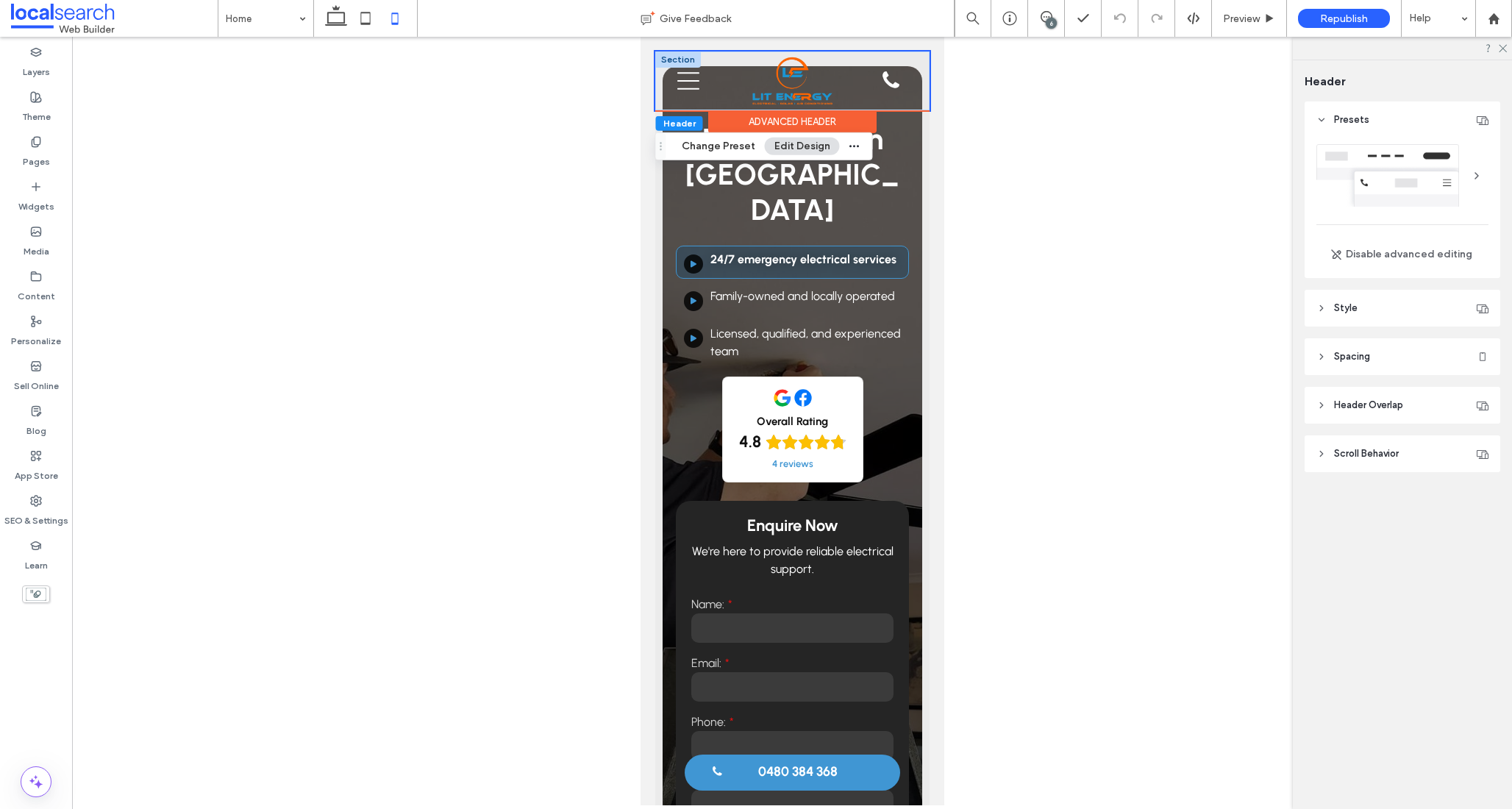
click at [662, 60] on div at bounding box center [677, 60] width 46 height 17
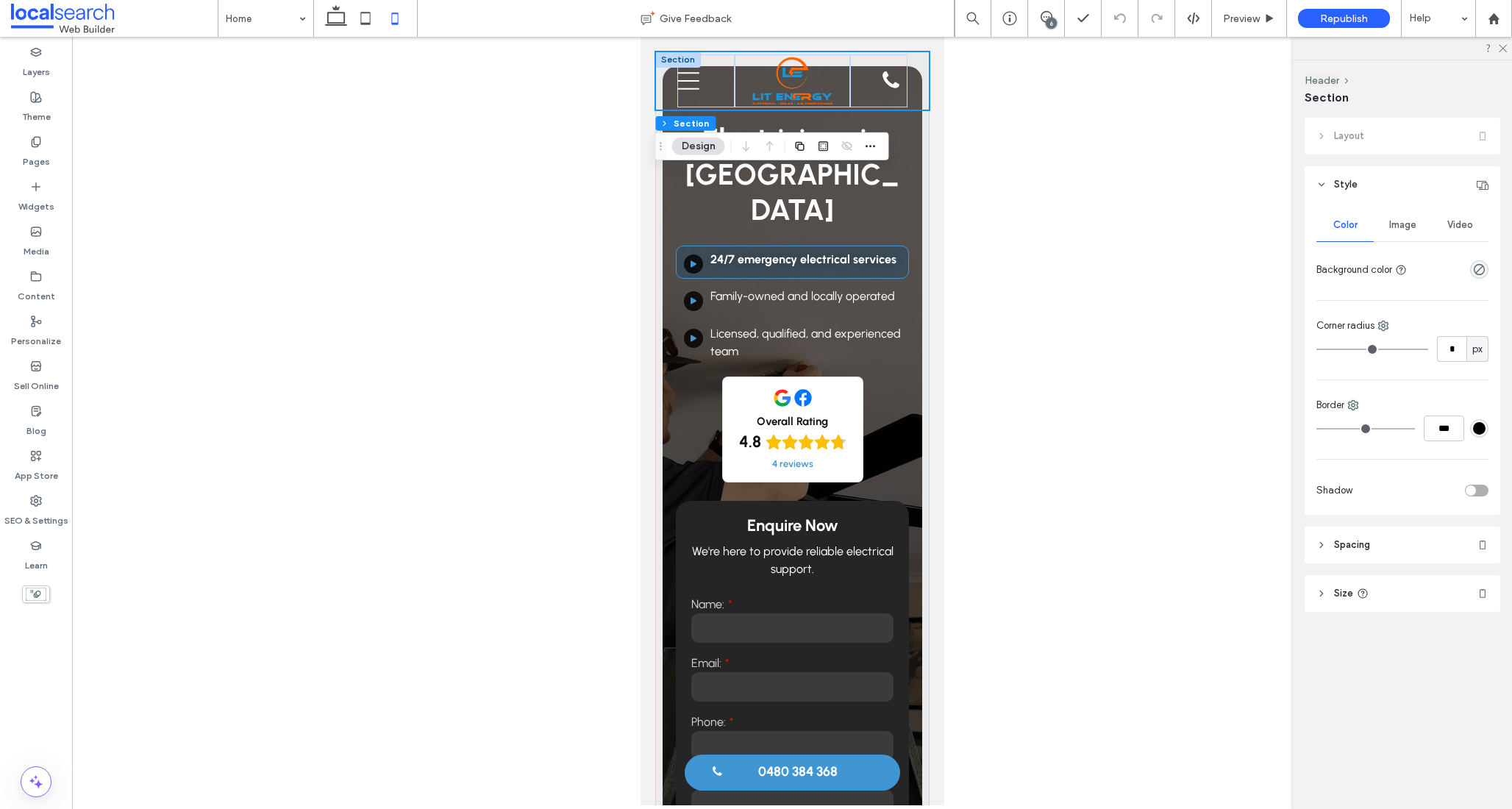
click at [655, 175] on div "Electricians in Mackay Play Button Icon 24/7 emergency electrical services ﻿ Pl…" at bounding box center [791, 512] width 274 height 921
click at [662, 54] on div "Home About Us What We Do Domestic Electrical Commercial Electrical Industrial E…" at bounding box center [791, 80] width 274 height 59
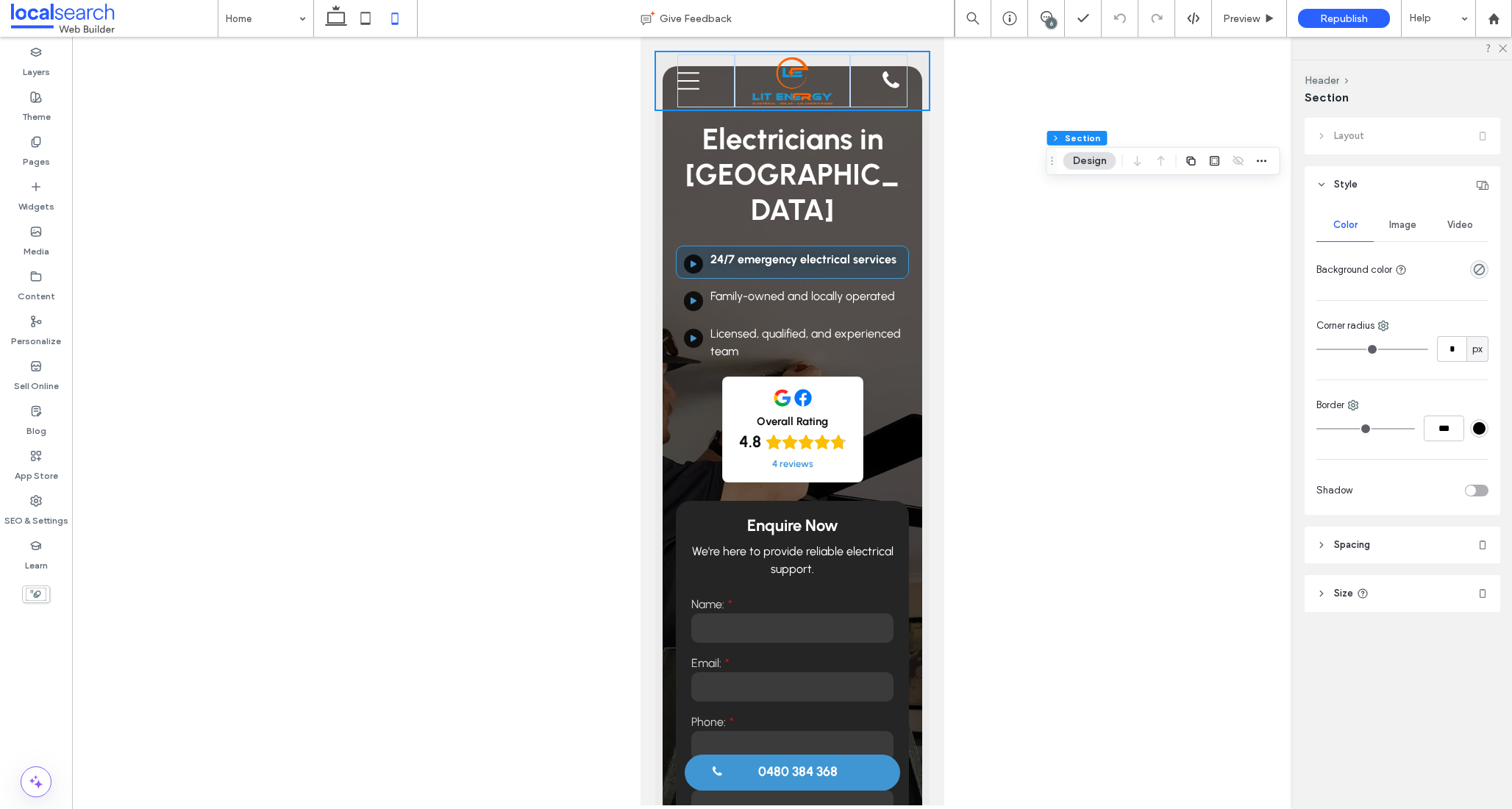
drag, startPoint x: 662, startPoint y: 153, endPoint x: 1055, endPoint y: 167, distance: 393.2
click at [1055, 167] on div "Drag" at bounding box center [1052, 161] width 10 height 26
click at [913, 162] on div "Electricians in Mackay Play Button Icon 24/7 emergency electrical services ﻿ Pl…" at bounding box center [791, 512] width 274 height 921
click at [670, 166] on div "Electricians in Mackay Play Button Icon 24/7 emergency electrical services ﻿ Pl…" at bounding box center [792, 519] width 260 height 907
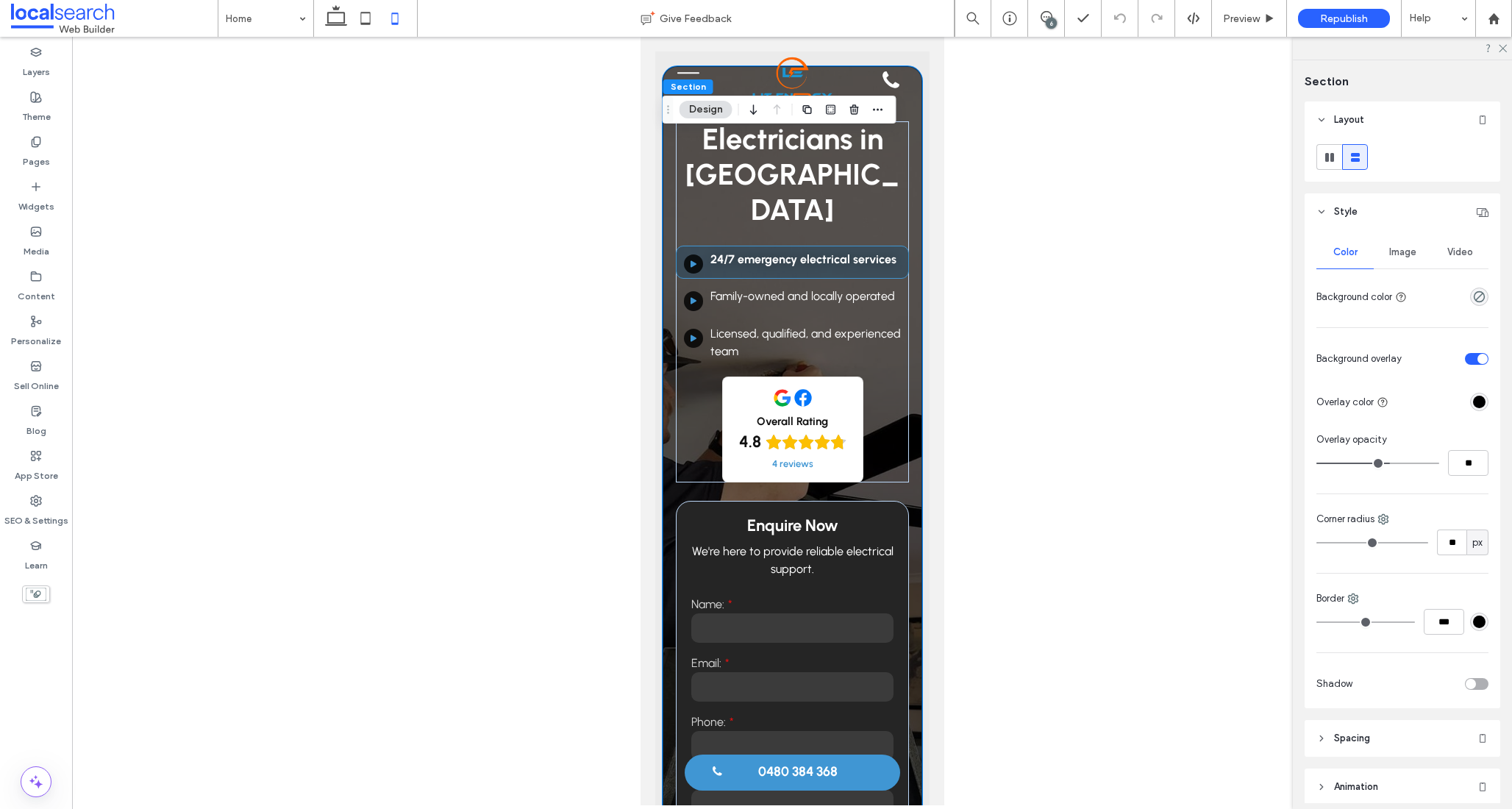
click at [667, 166] on div "Electricians in Mackay Play Button Icon 24/7 emergency electrical services ﻿ Pl…" at bounding box center [792, 519] width 260 height 907
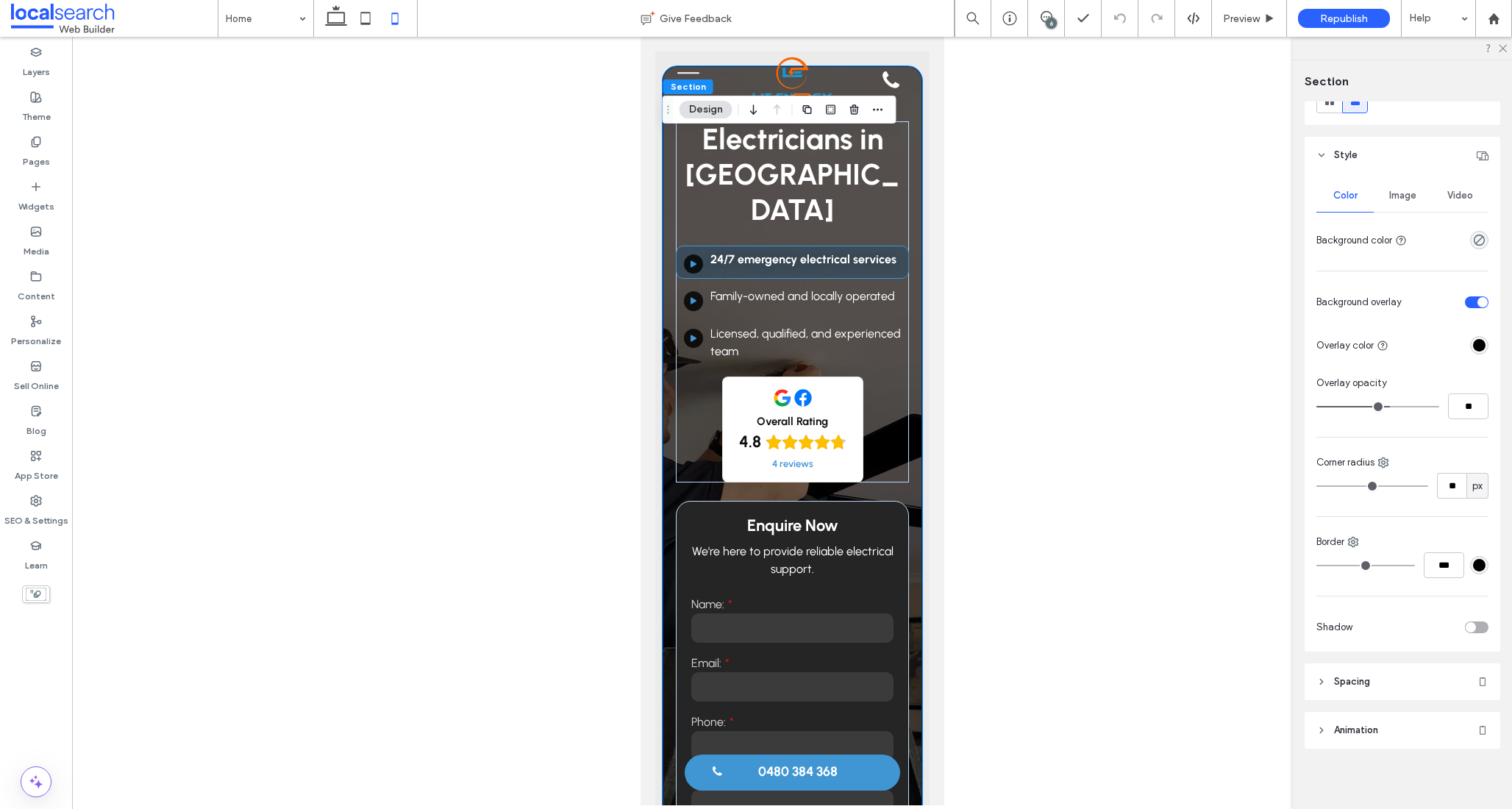
scroll to position [61, 0]
click at [1394, 674] on header "Spacing" at bounding box center [1402, 677] width 195 height 36
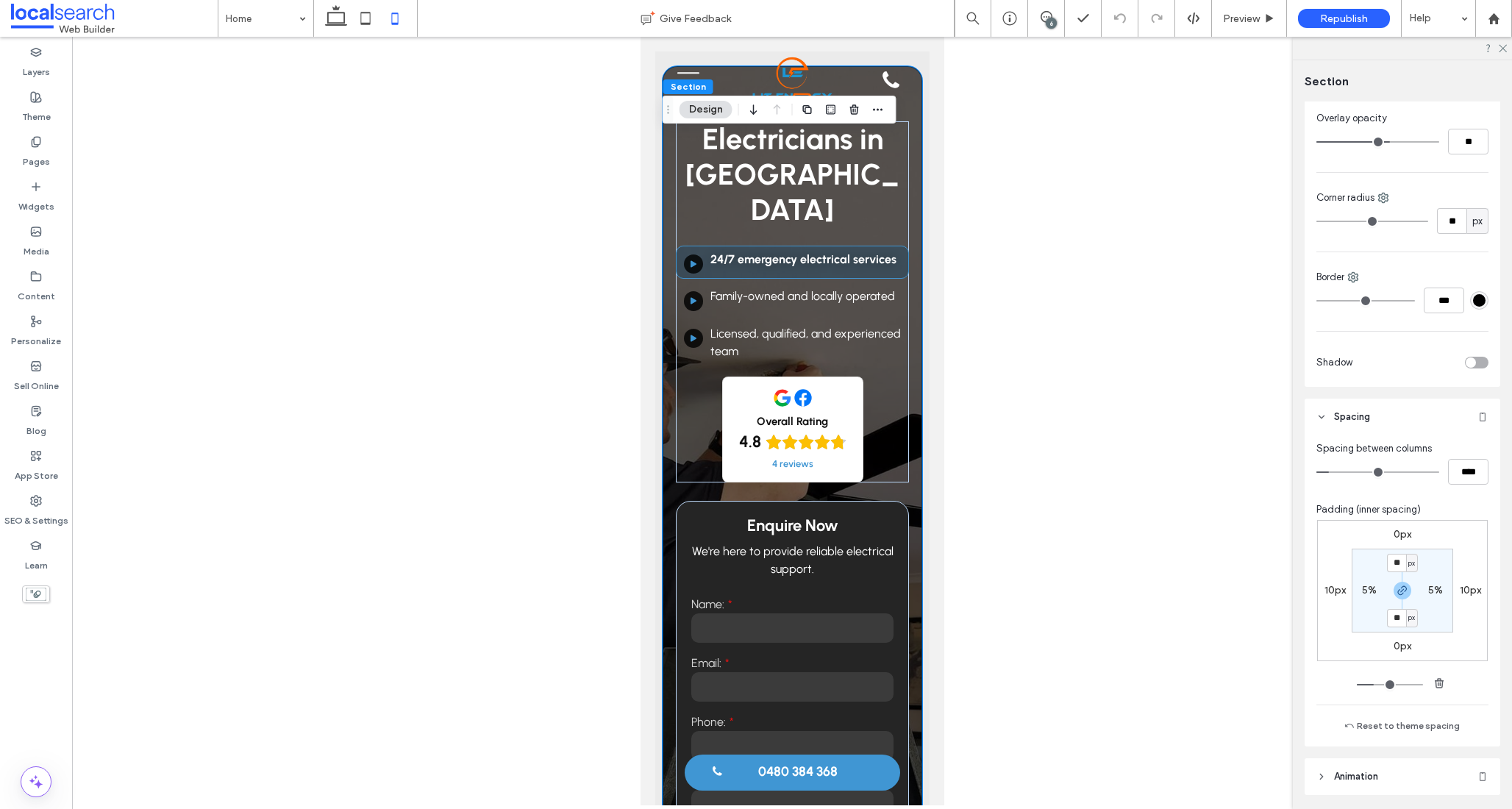
scroll to position [325, 0]
click at [1395, 561] on input "**" at bounding box center [1396, 560] width 19 height 18
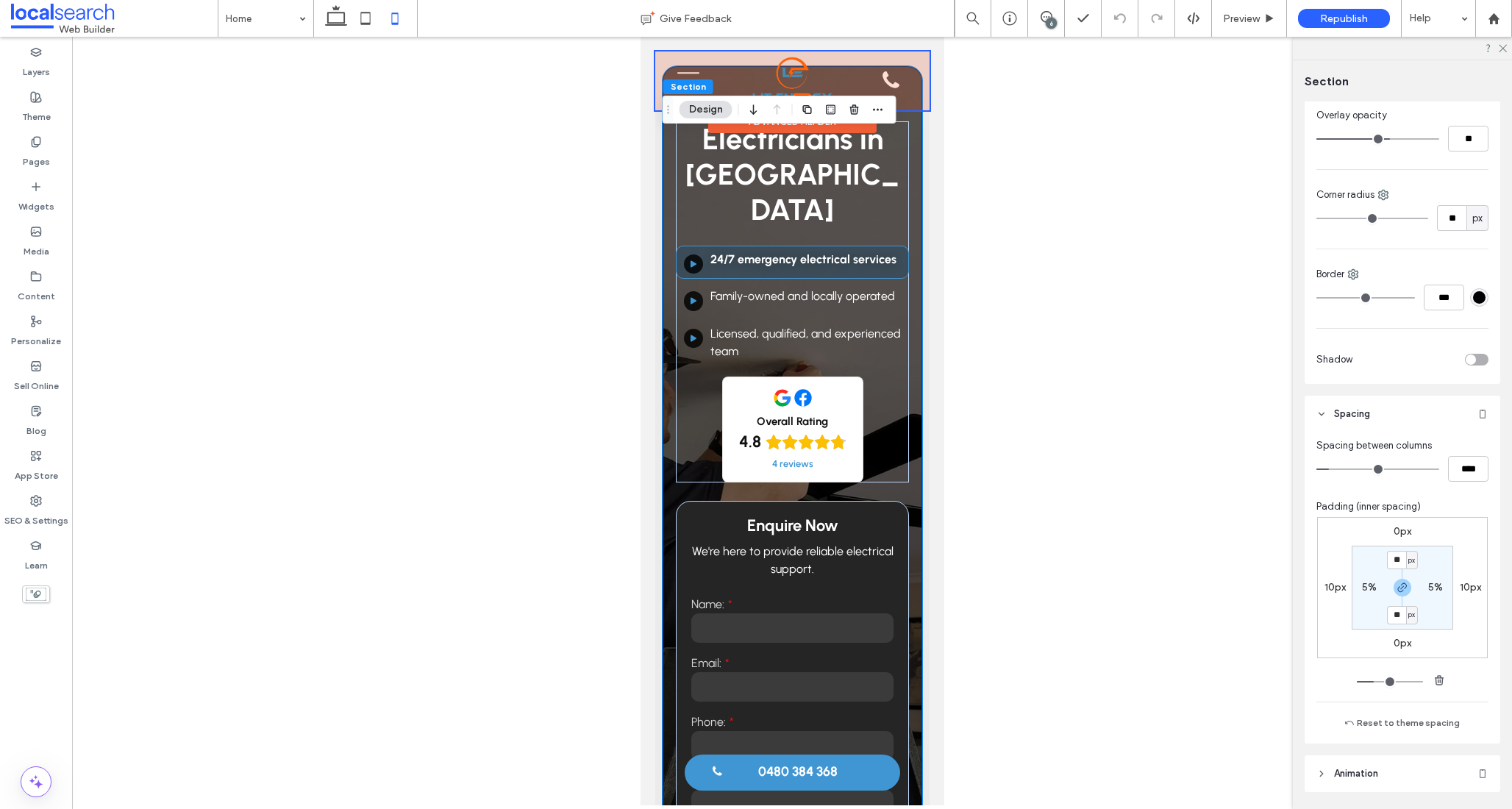
click at [688, 62] on div at bounding box center [791, 80] width 274 height 59
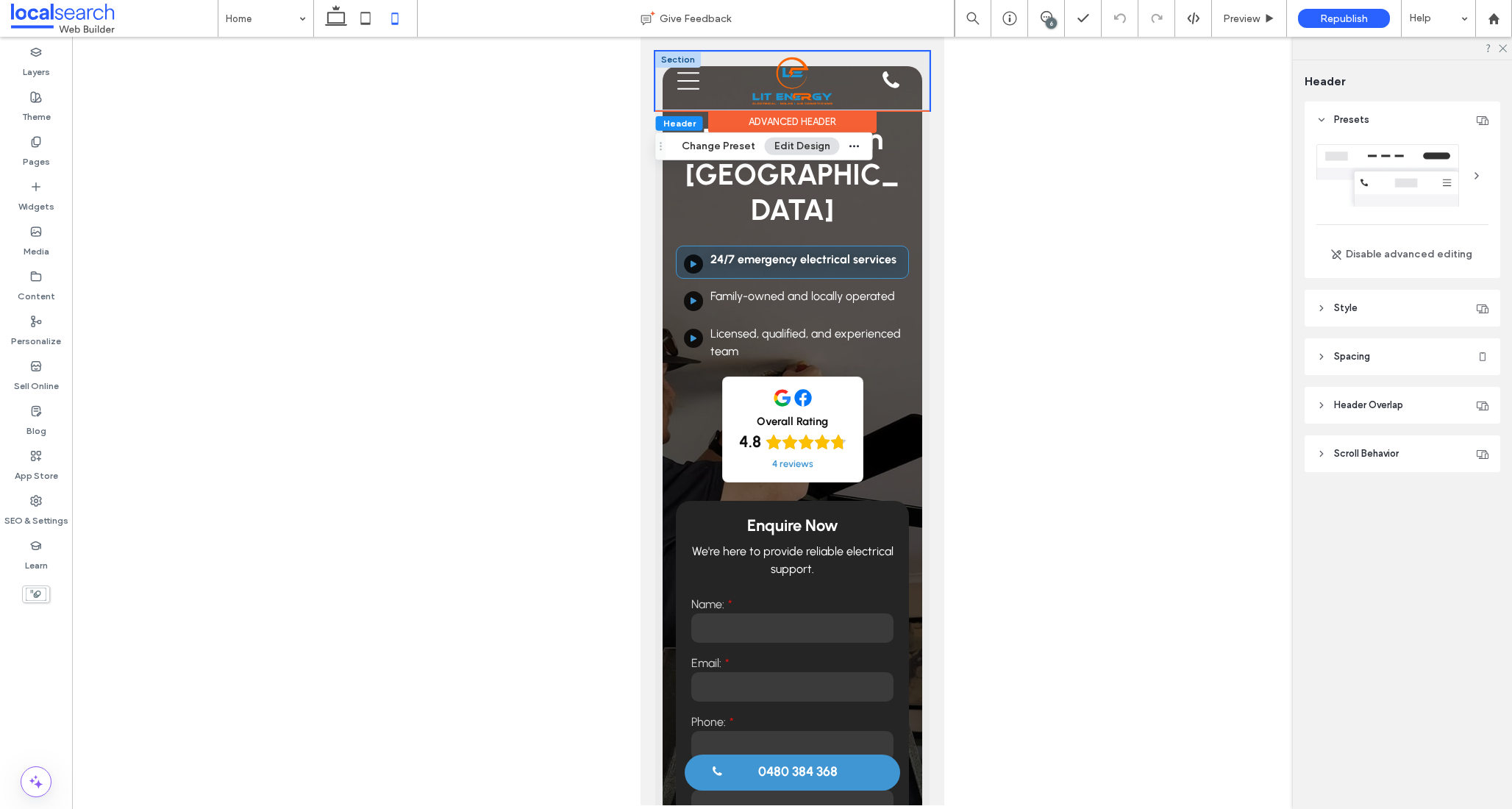
click at [670, 54] on div at bounding box center [677, 60] width 46 height 17
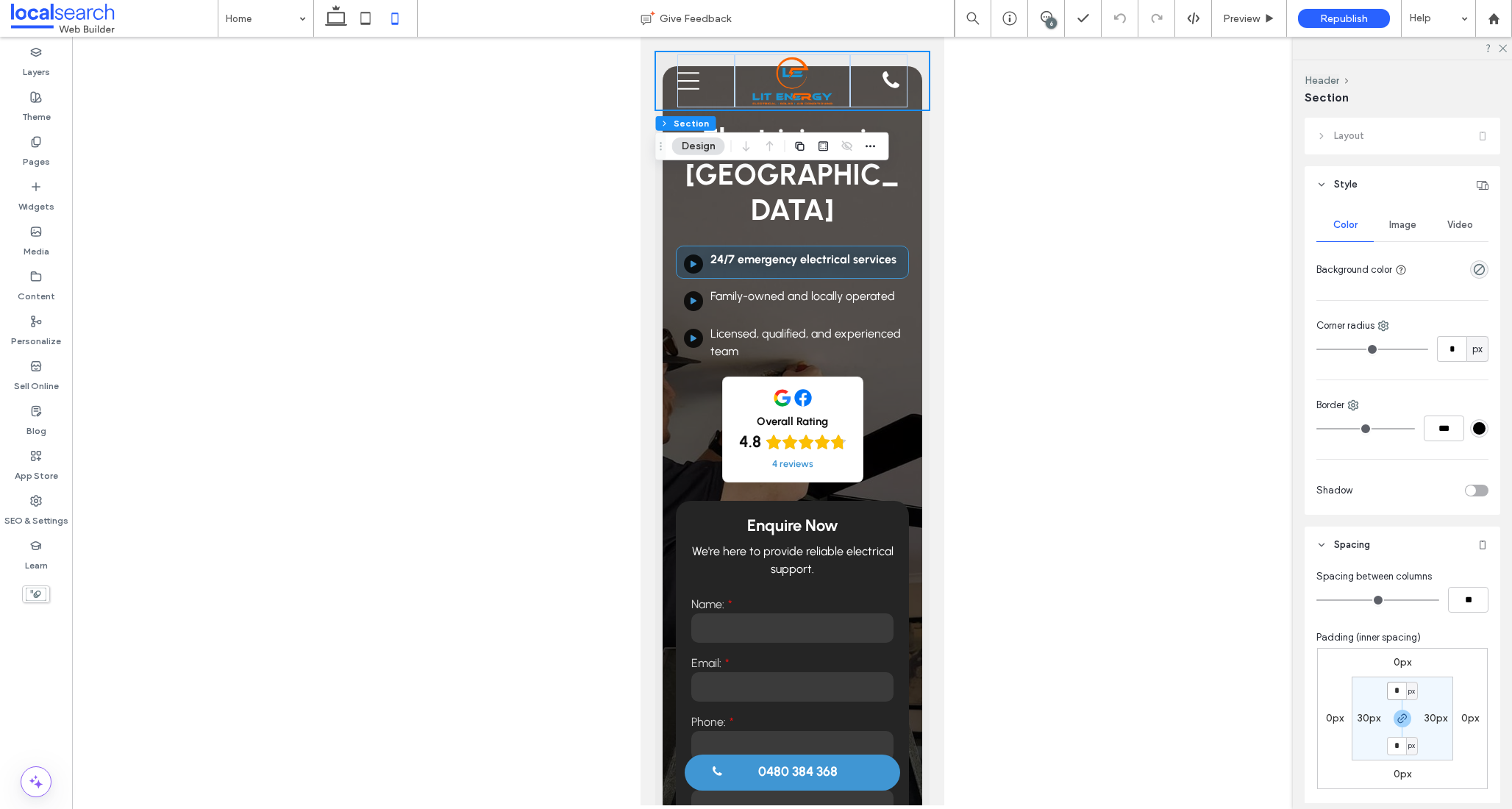
click at [1394, 692] on input "*" at bounding box center [1396, 691] width 19 height 18
type input "**"
click at [1387, 688] on input "**" at bounding box center [1396, 691] width 19 height 18
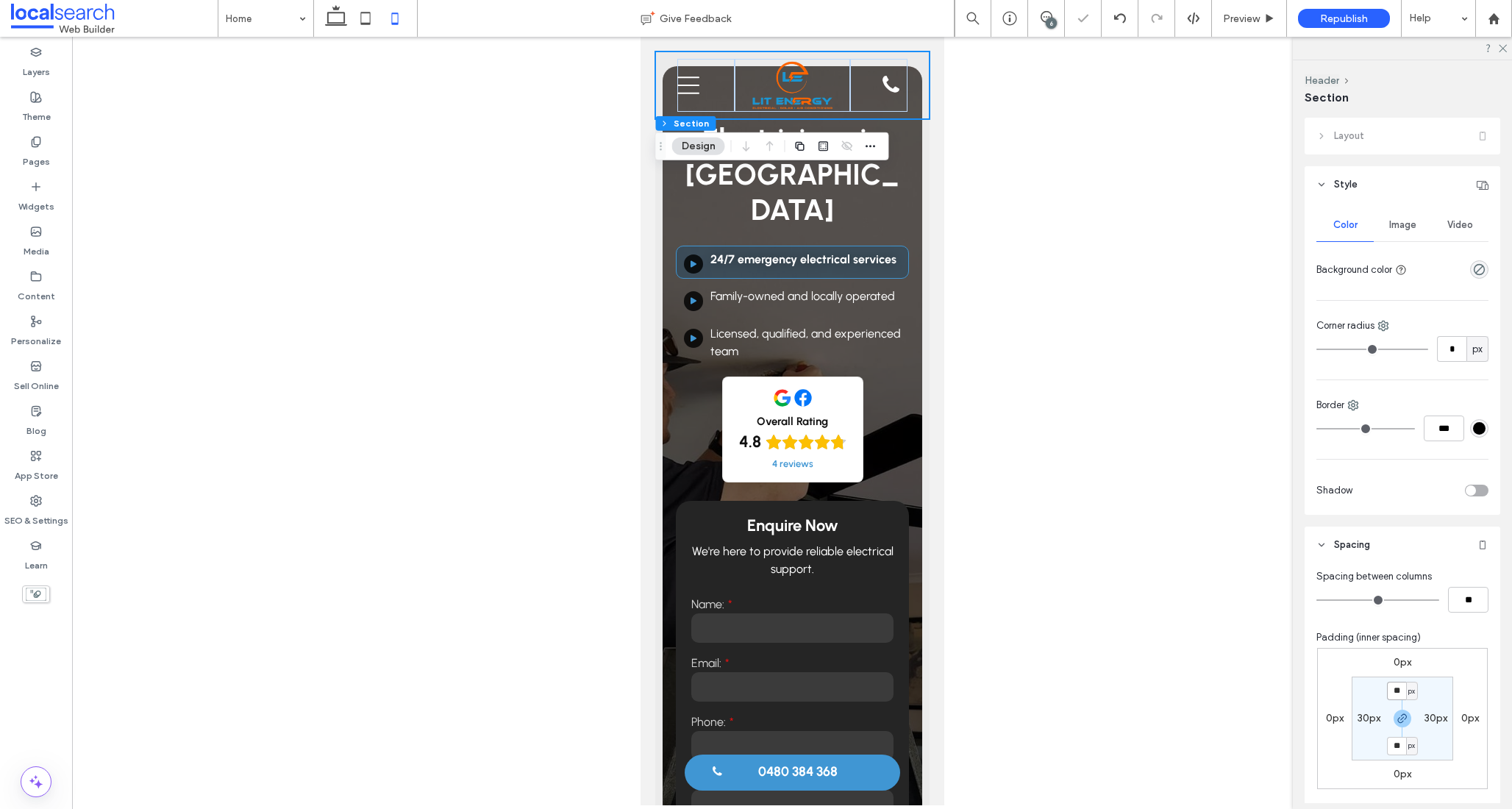
type input "**"
click at [1440, 692] on section "** px 30px ** px 30px" at bounding box center [1402, 718] width 102 height 84
click at [1394, 690] on input "**" at bounding box center [1396, 691] width 19 height 18
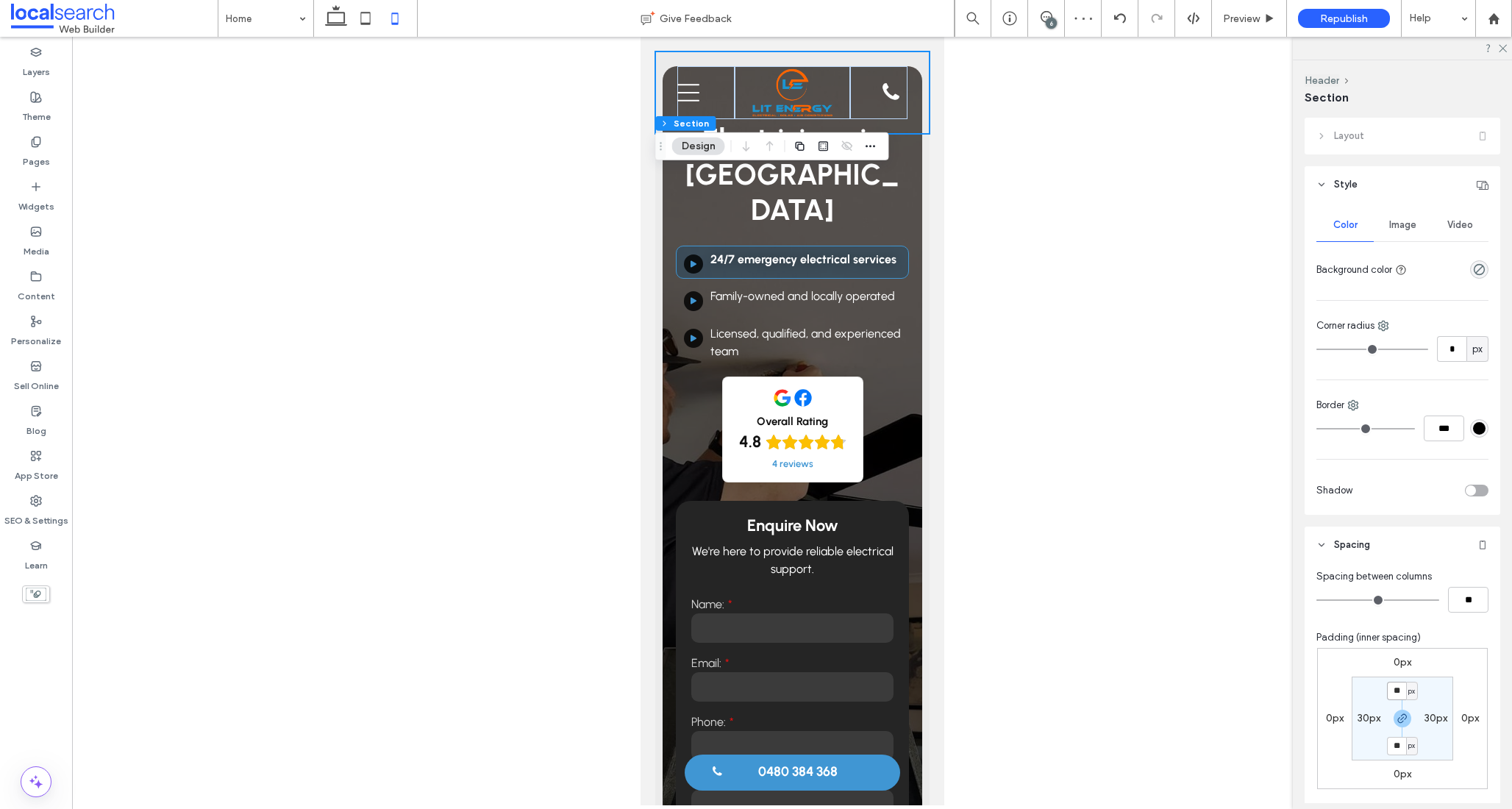
click at [1391, 691] on input "**" at bounding box center [1396, 691] width 19 height 18
click at [1387, 689] on input "**" at bounding box center [1396, 691] width 19 height 18
type input "**"
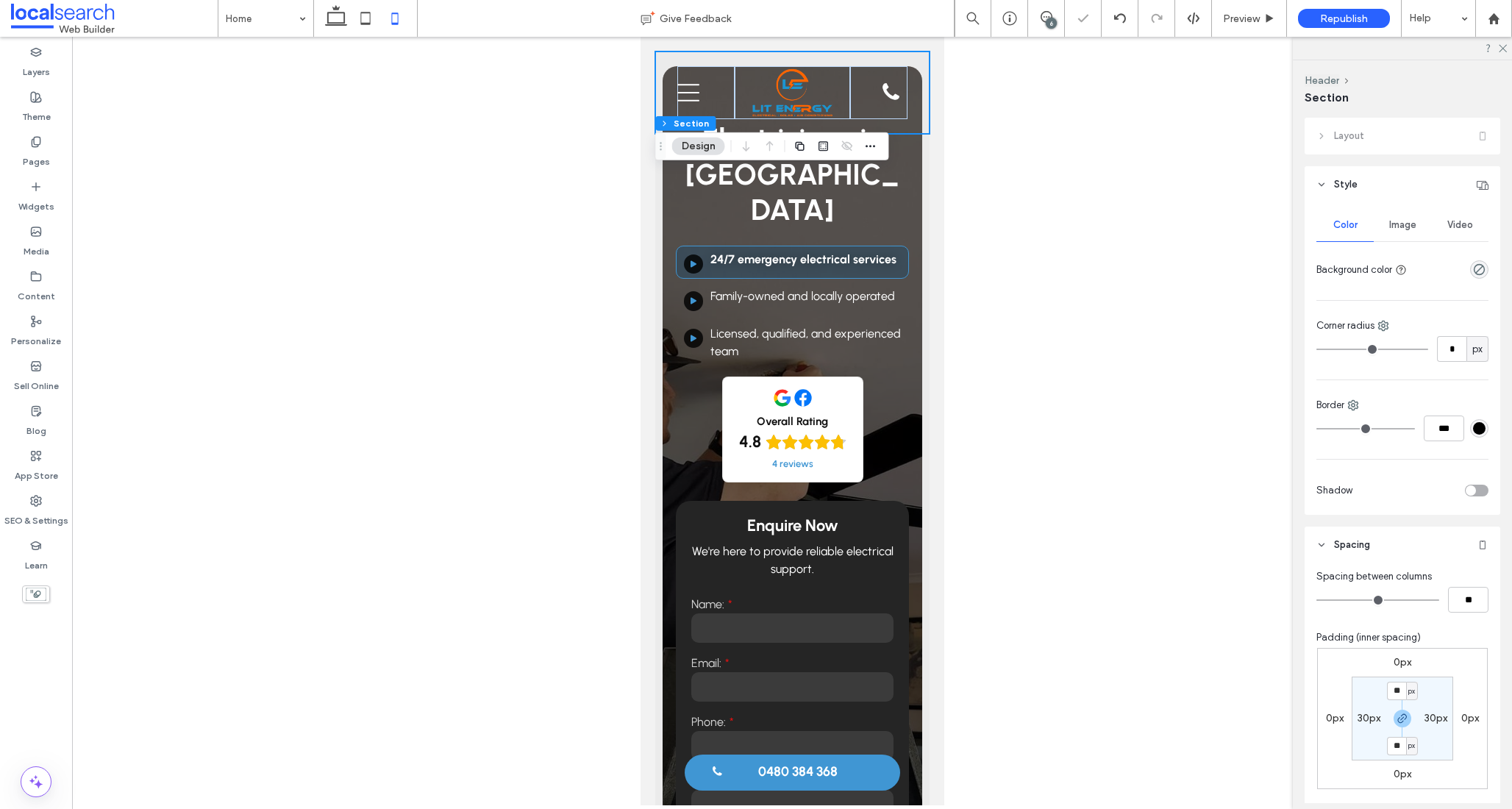
click at [1447, 688] on section "** px 30px ** px 30px" at bounding box center [1402, 718] width 102 height 84
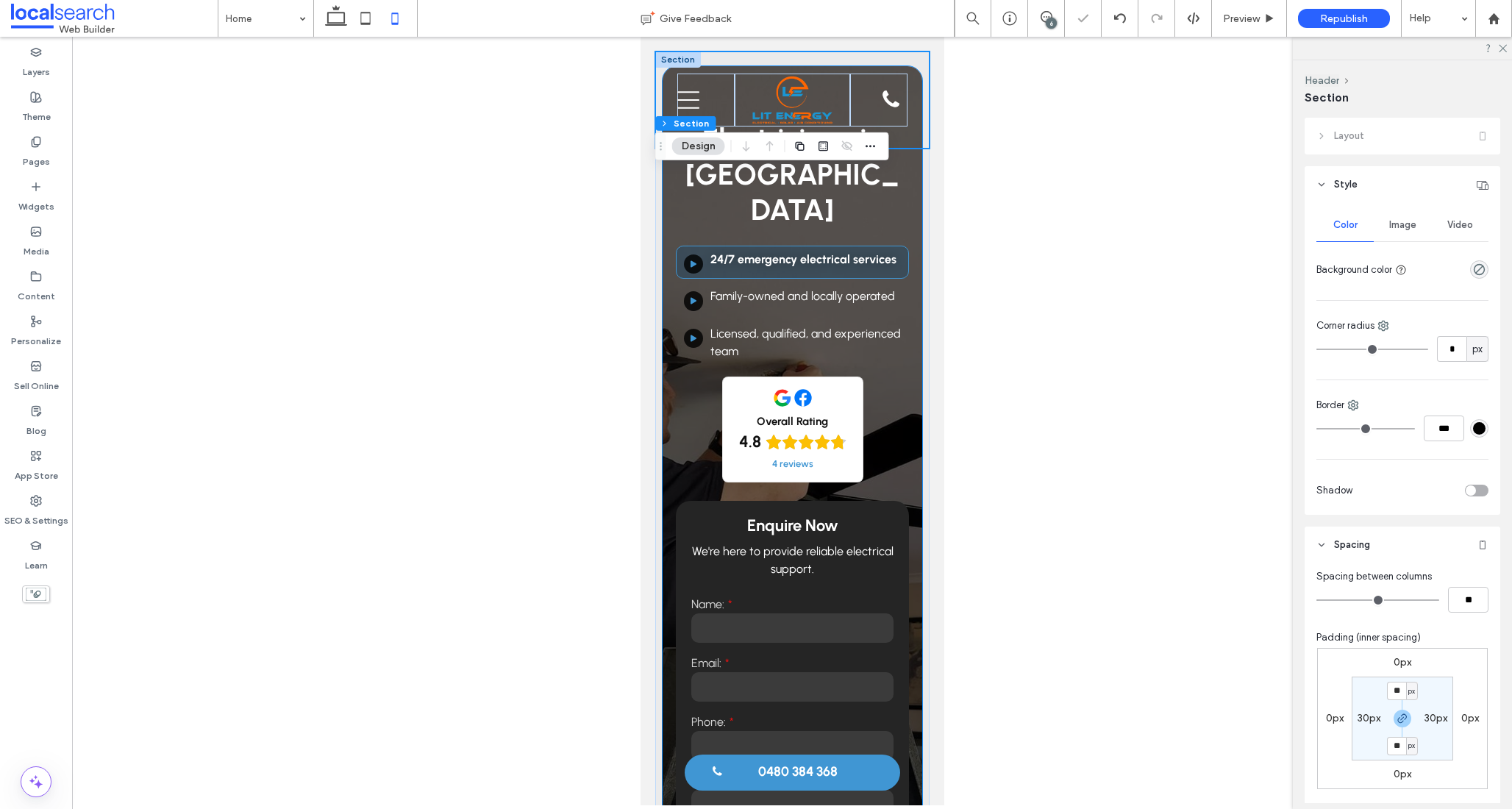
click at [668, 213] on div "Electricians in Mackay Play Button Icon 24/7 emergency electrical services ﻿ Pl…" at bounding box center [792, 519] width 260 height 907
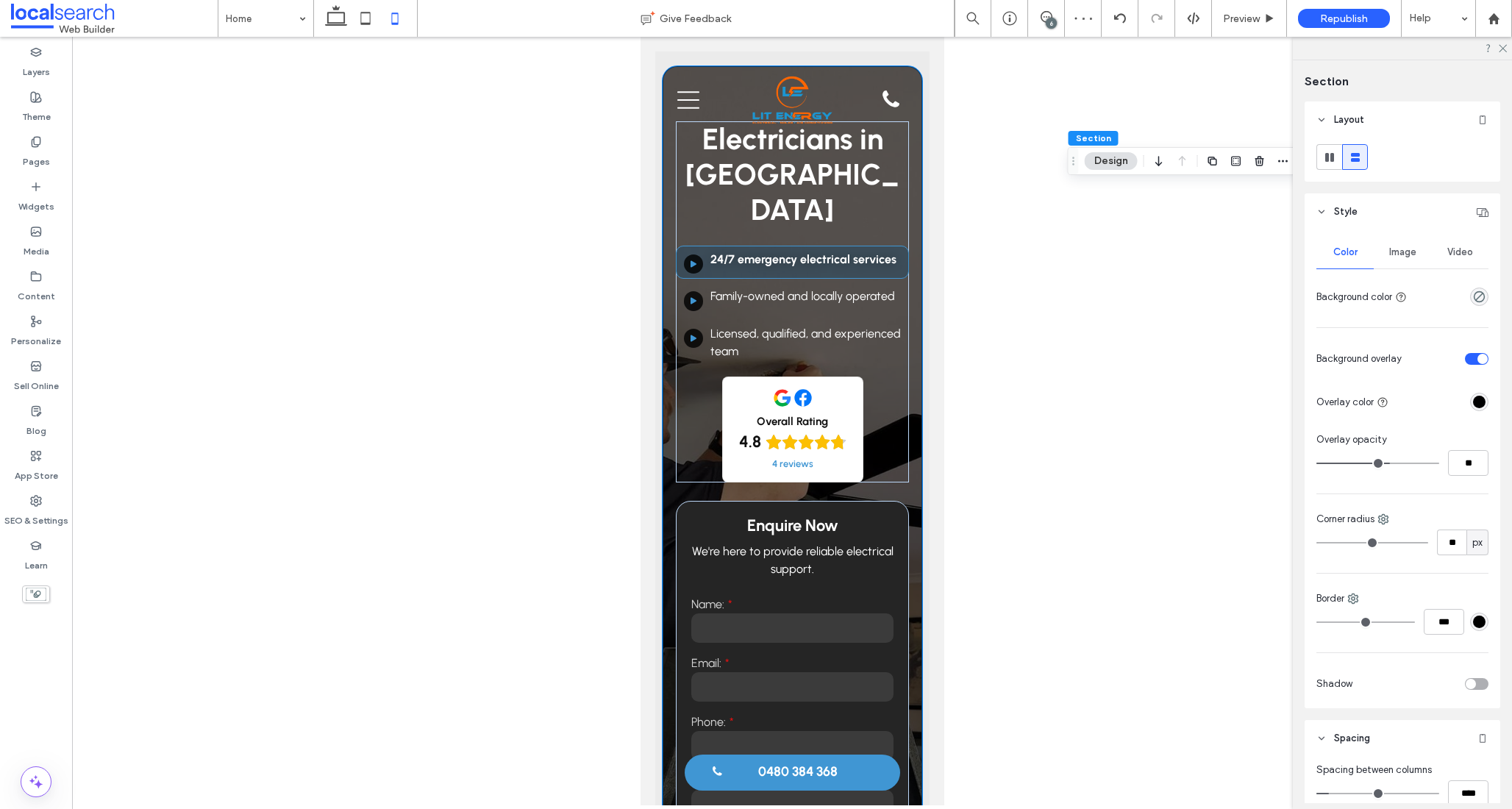
drag, startPoint x: 665, startPoint y: 113, endPoint x: 1063, endPoint y: 176, distance: 403.0
click at [1071, 164] on icon "Drag" at bounding box center [1073, 161] width 12 height 10
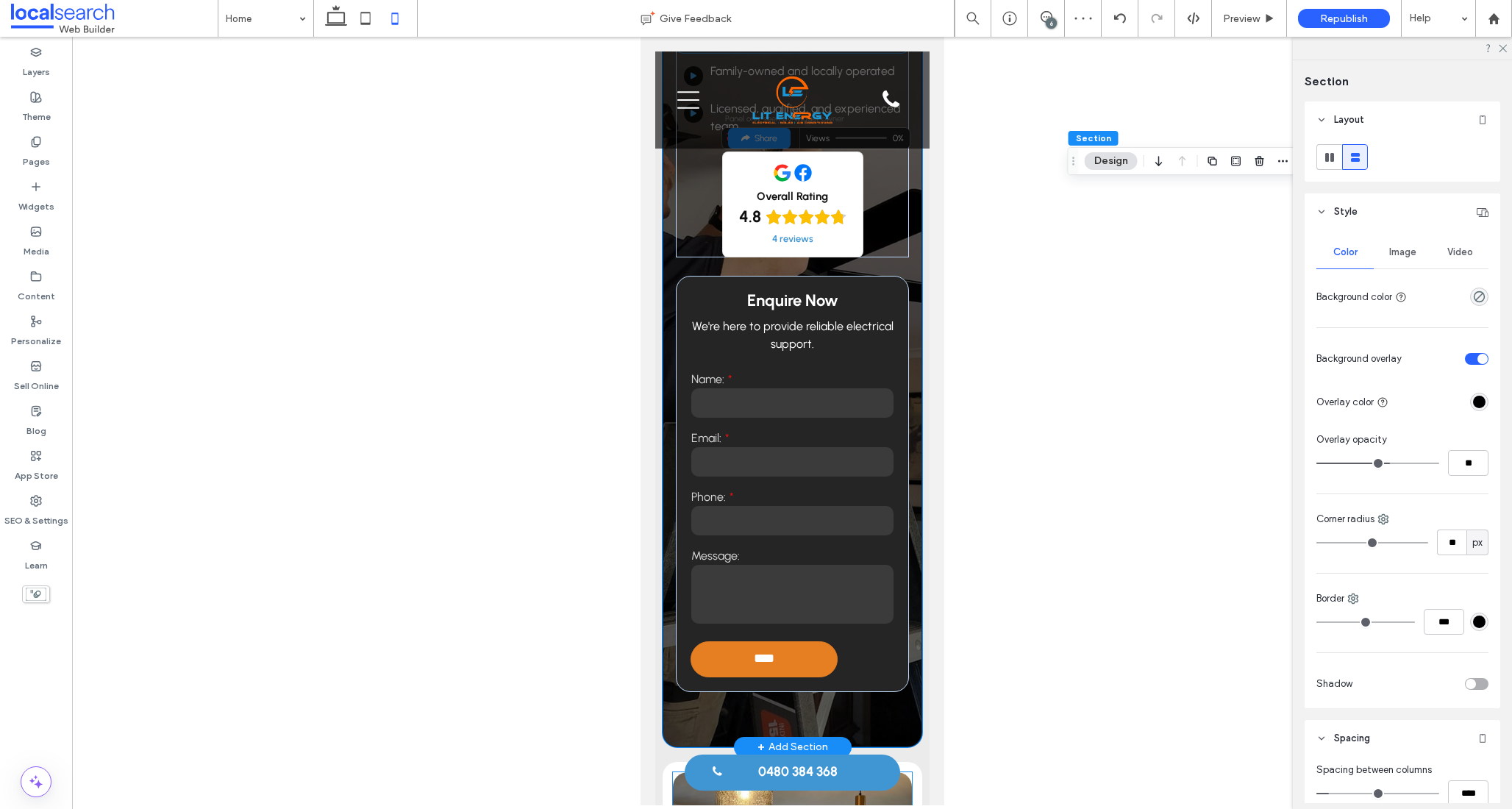
scroll to position [0, 0]
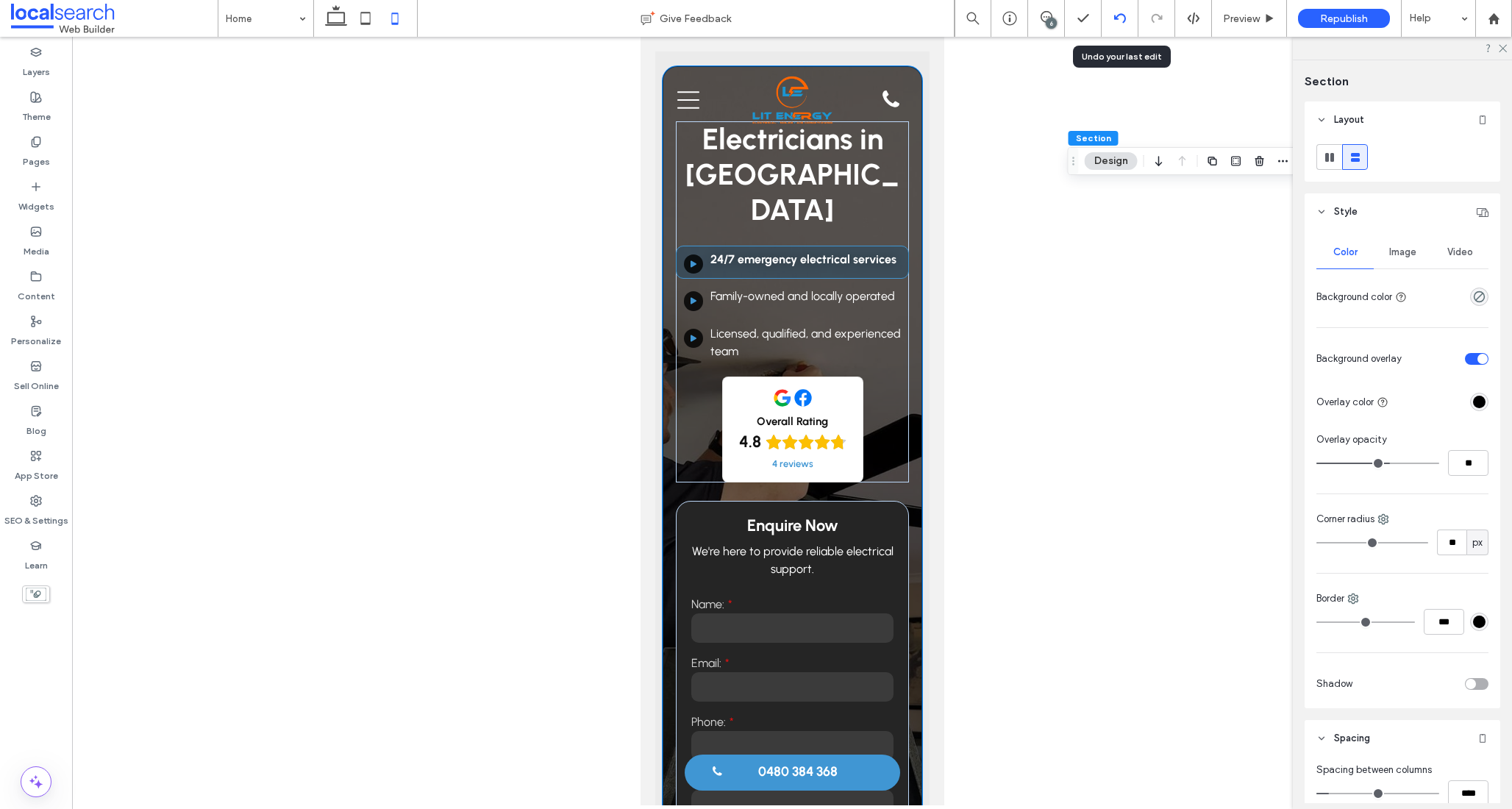
click at [1114, 18] on use at bounding box center [1119, 18] width 12 height 10
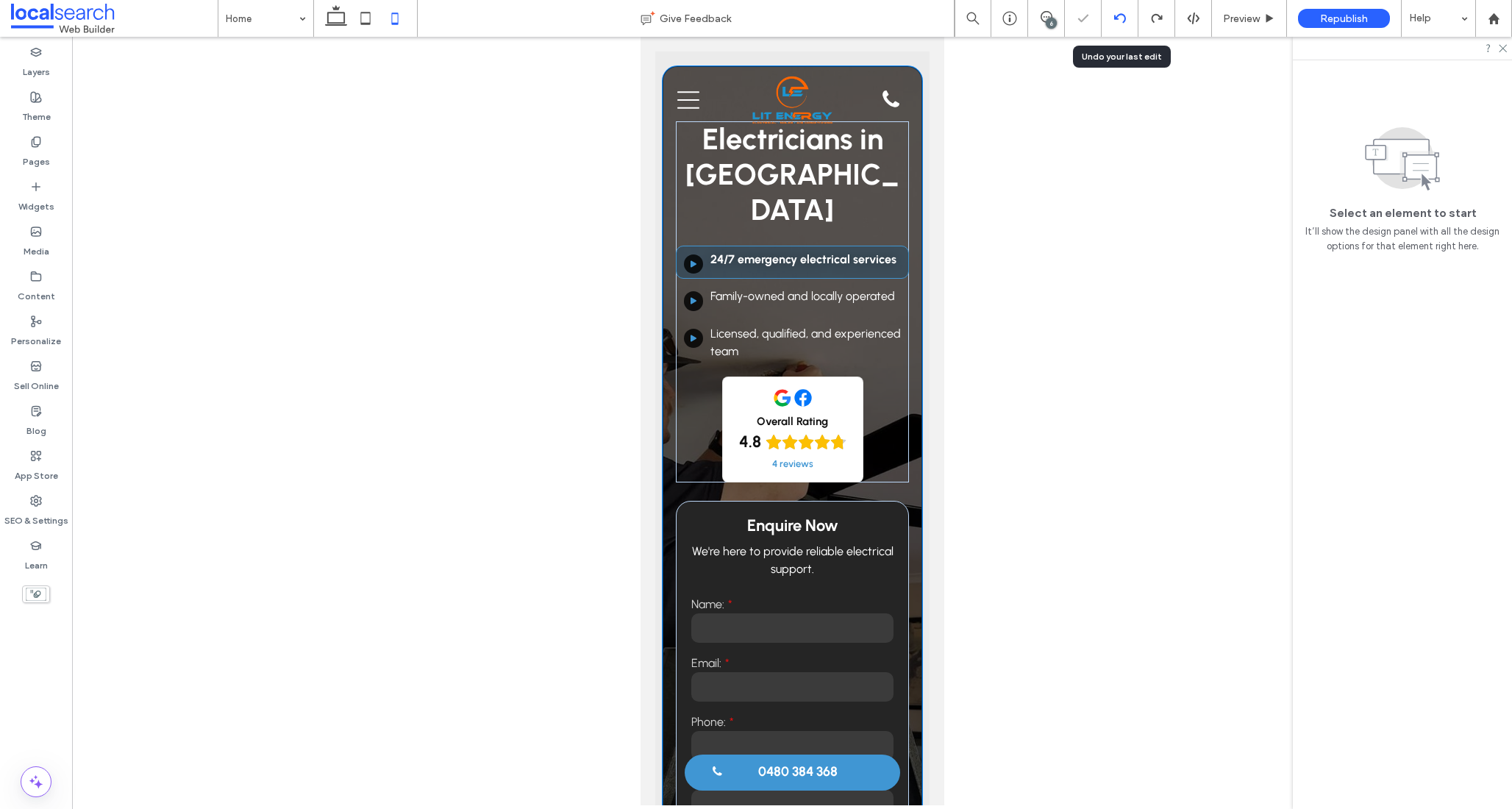
click at [1116, 19] on use at bounding box center [1119, 18] width 12 height 10
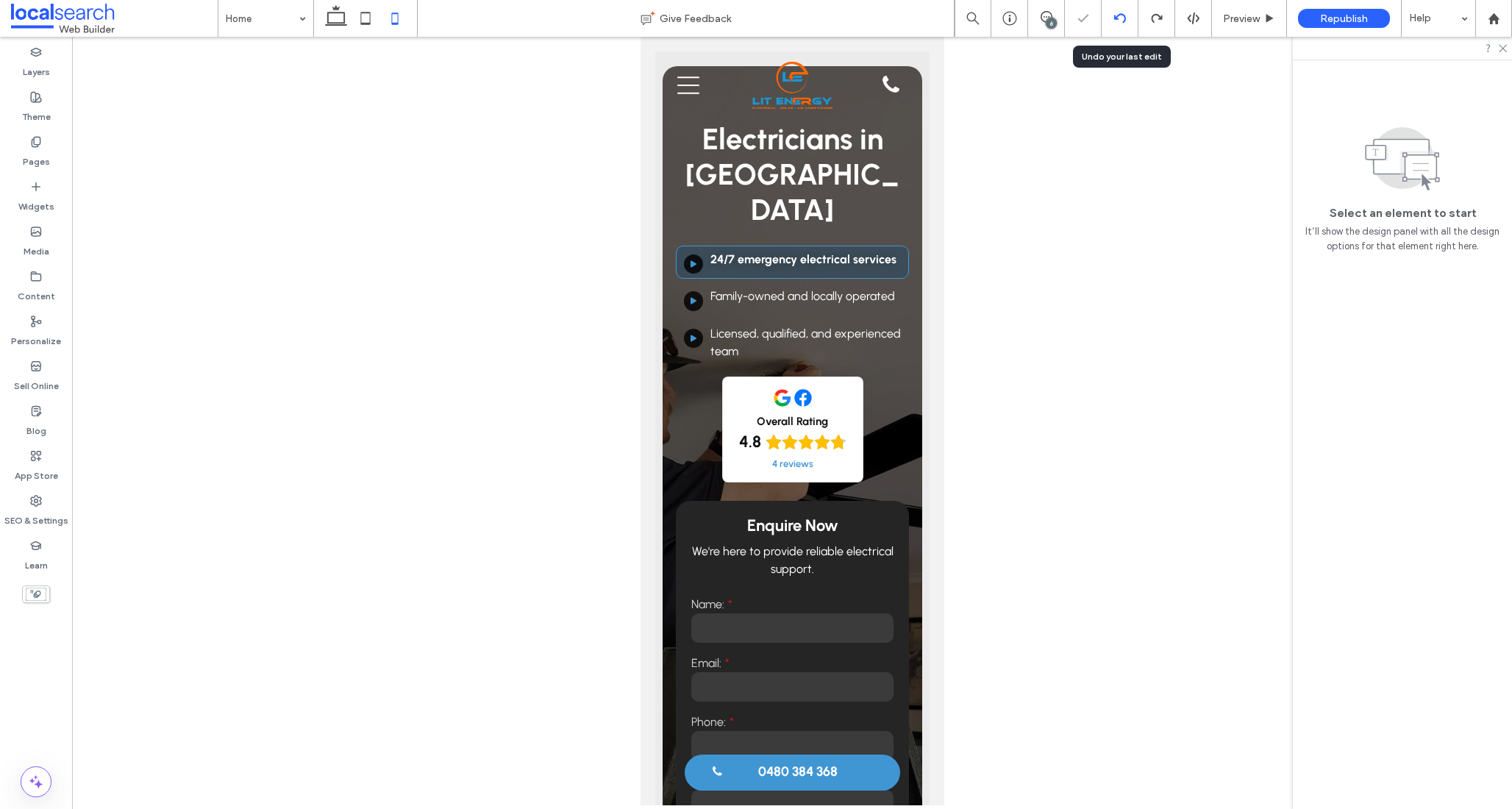
click at [1116, 21] on icon at bounding box center [1120, 18] width 12 height 12
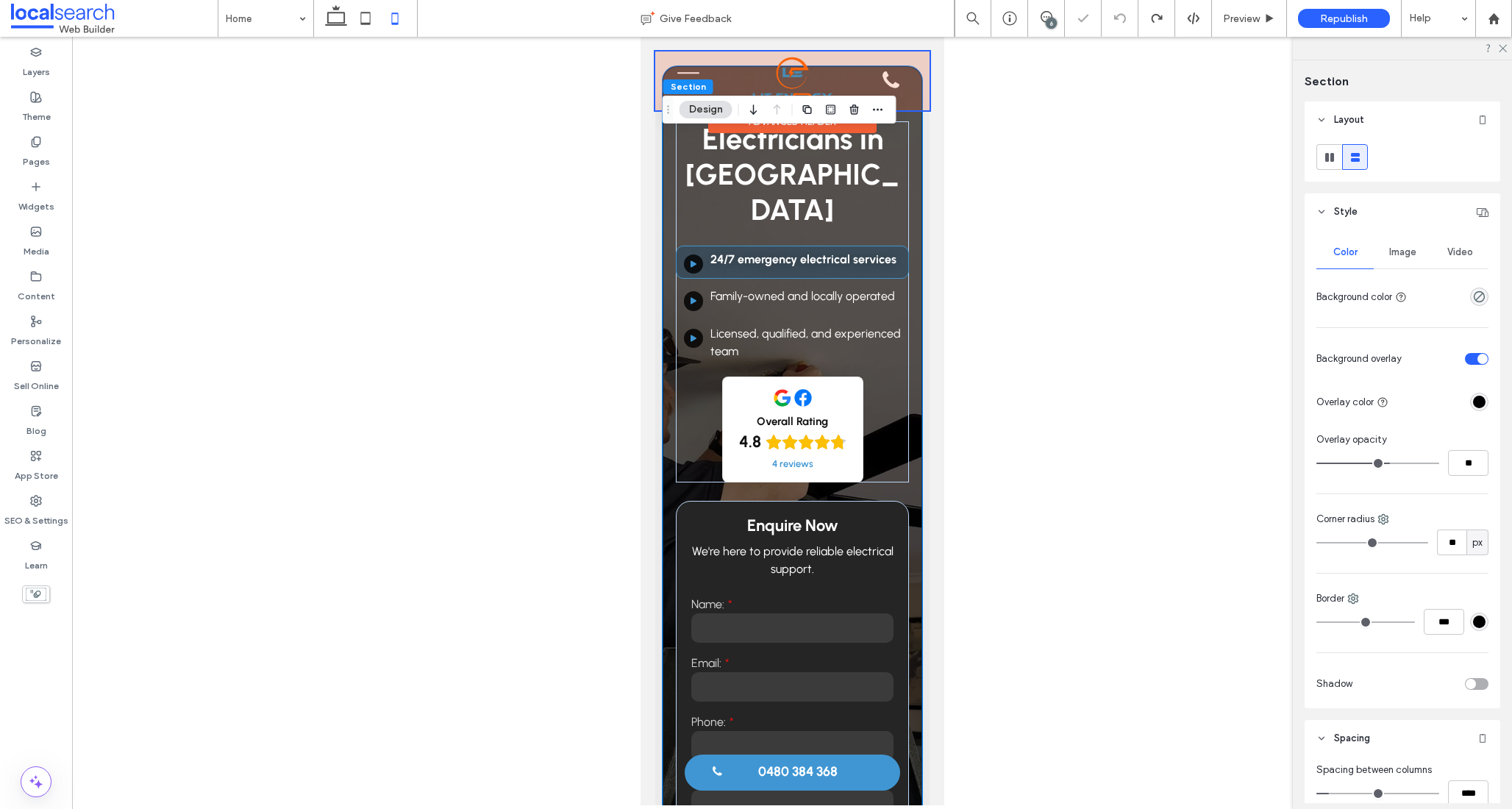
click at [873, 60] on div at bounding box center [791, 80] width 274 height 59
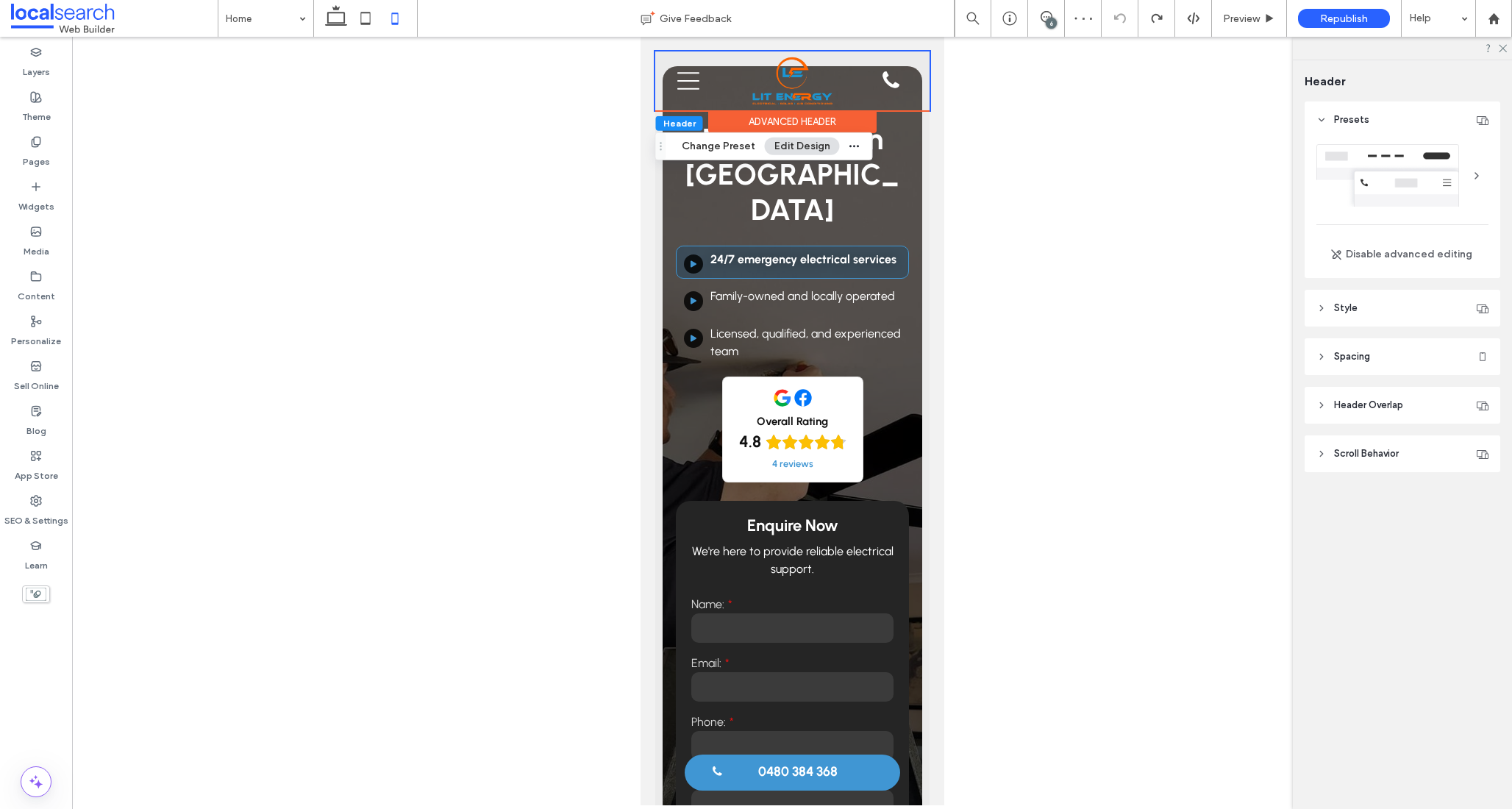
click at [659, 177] on div "Electricians in Mackay Play Button Icon 24/7 emergency electrical services ﻿ Pl…" at bounding box center [791, 512] width 274 height 921
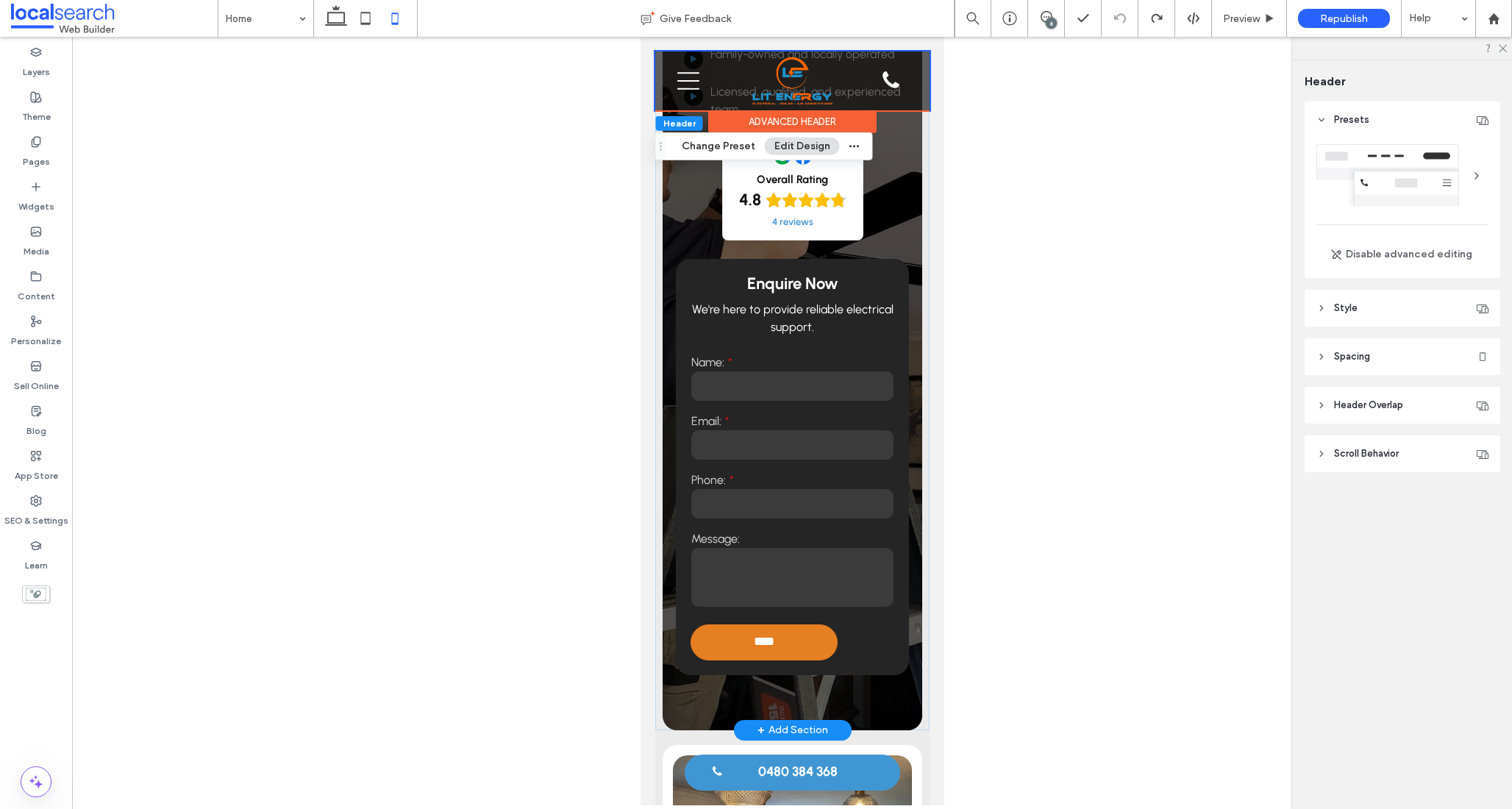
scroll to position [367, 0]
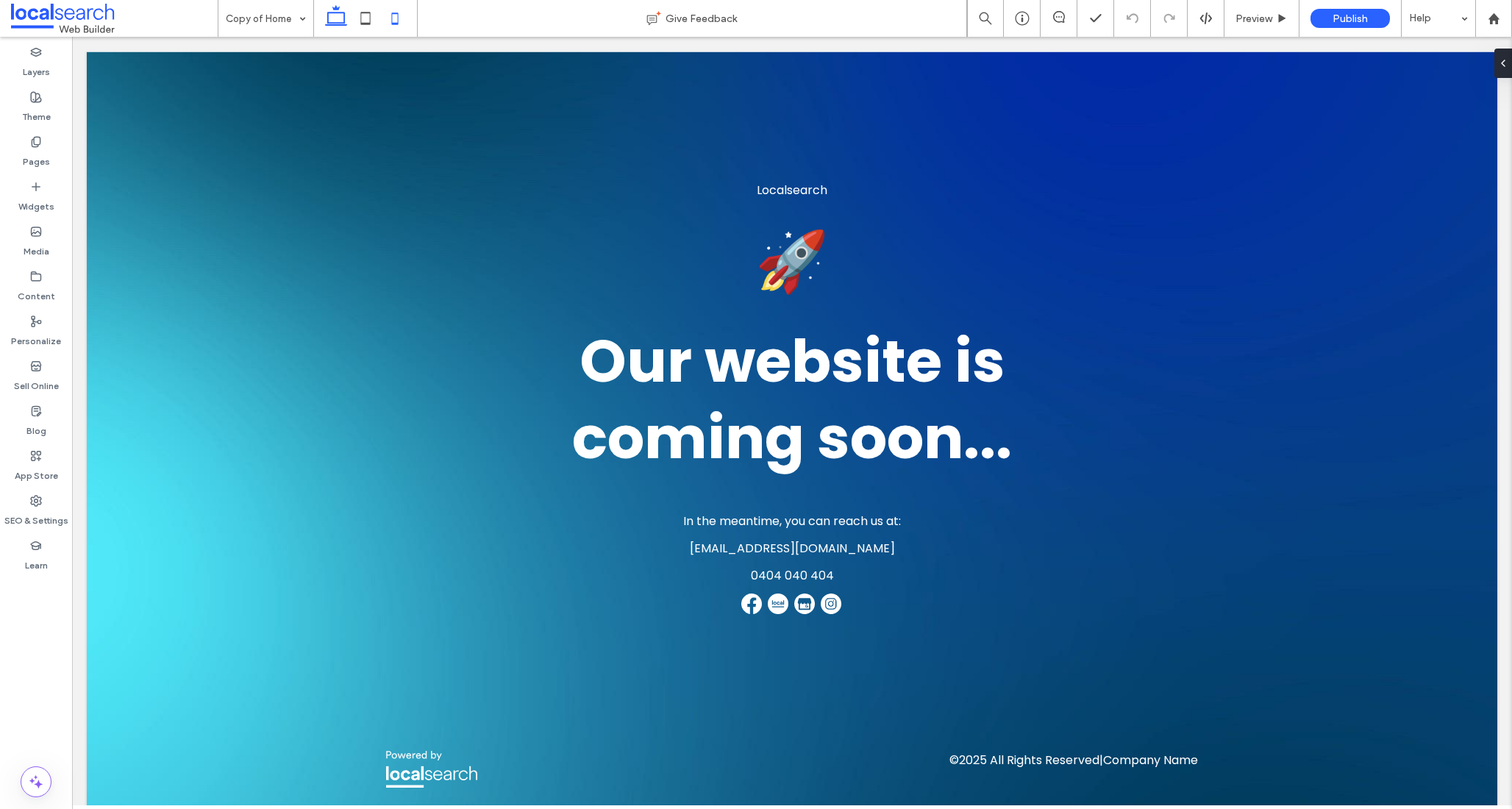
click at [392, 17] on icon at bounding box center [395, 18] width 30 height 30
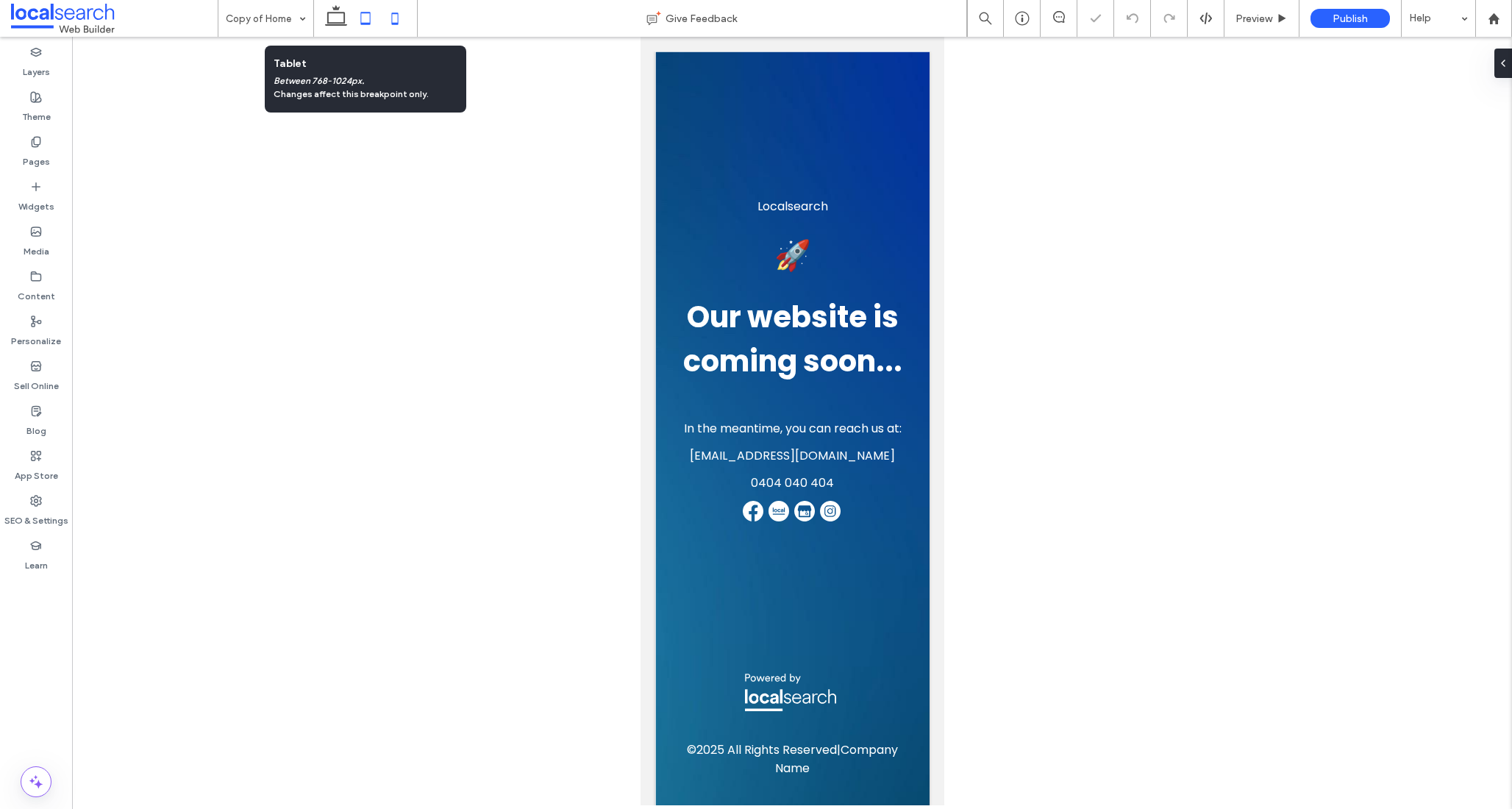
click at [366, 20] on icon at bounding box center [366, 18] width 30 height 30
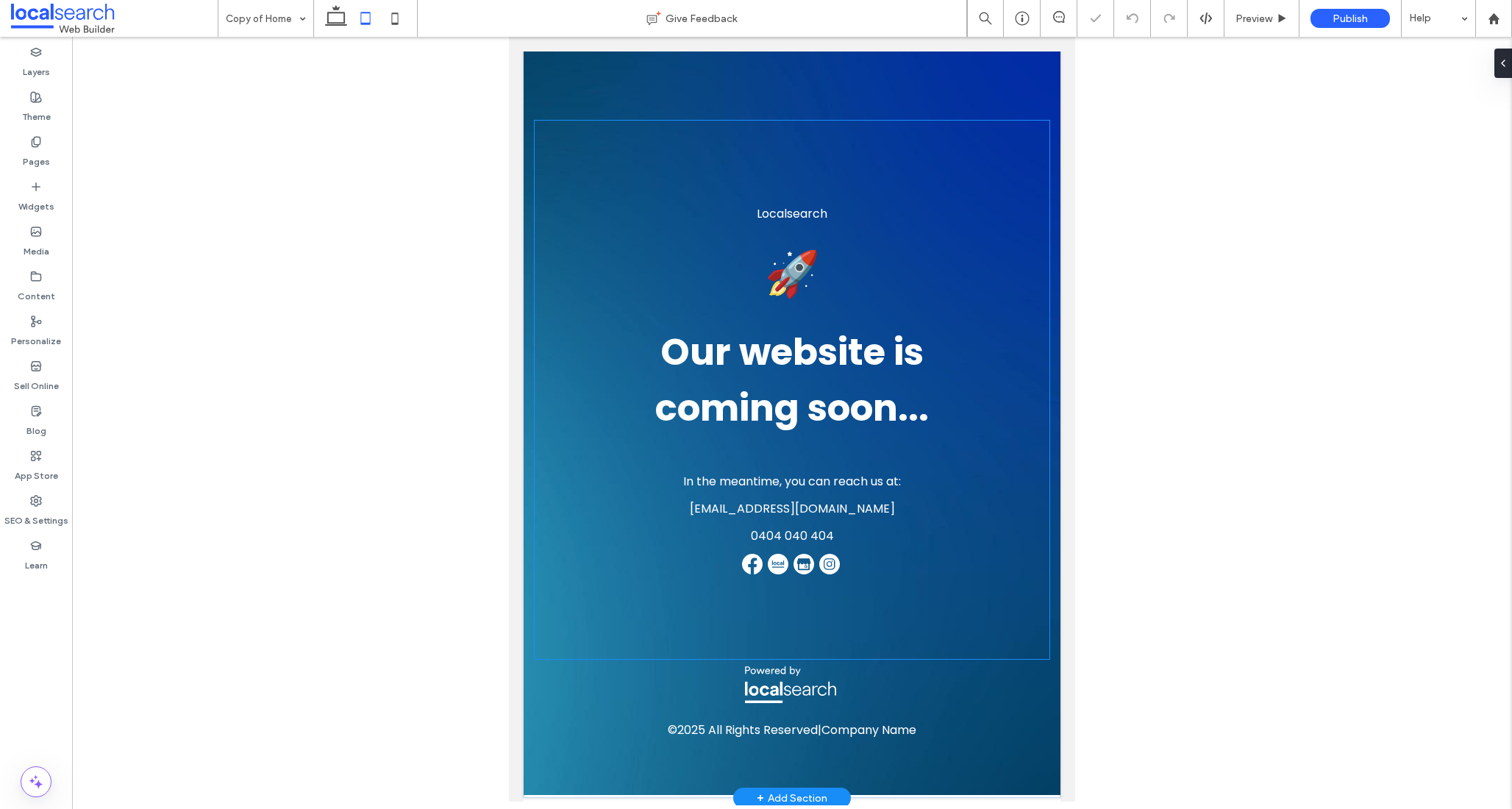
scroll to position [25, 0]
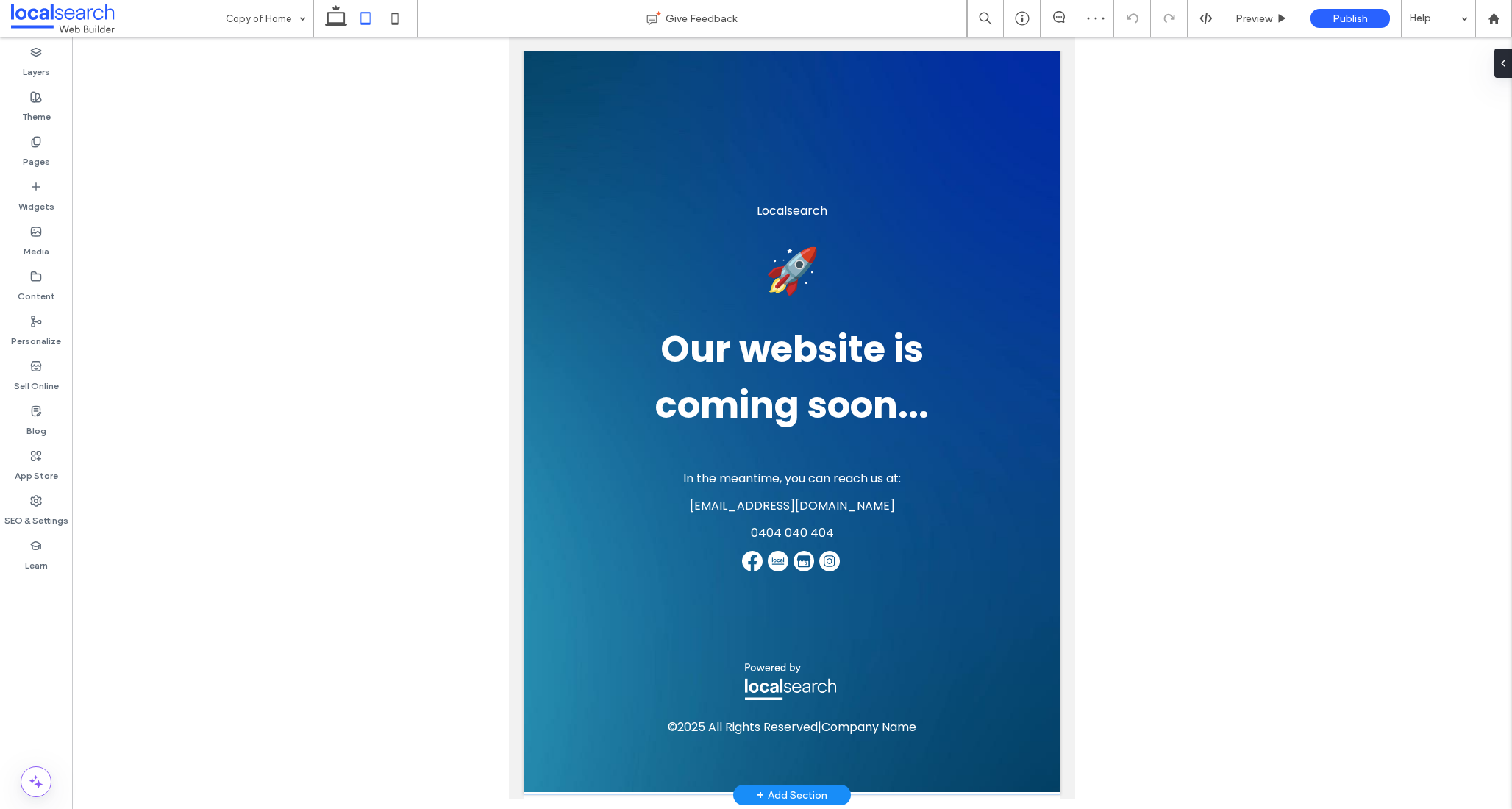
click at [545, 791] on div "Localsearch 🚀 Our website is coming soon... In the meantime, you can reach us a…" at bounding box center [792, 411] width 537 height 768
click at [550, 781] on div "Localsearch 🚀 Our website is coming soon... In the meantime, you can reach us a…" at bounding box center [792, 409] width 537 height 766
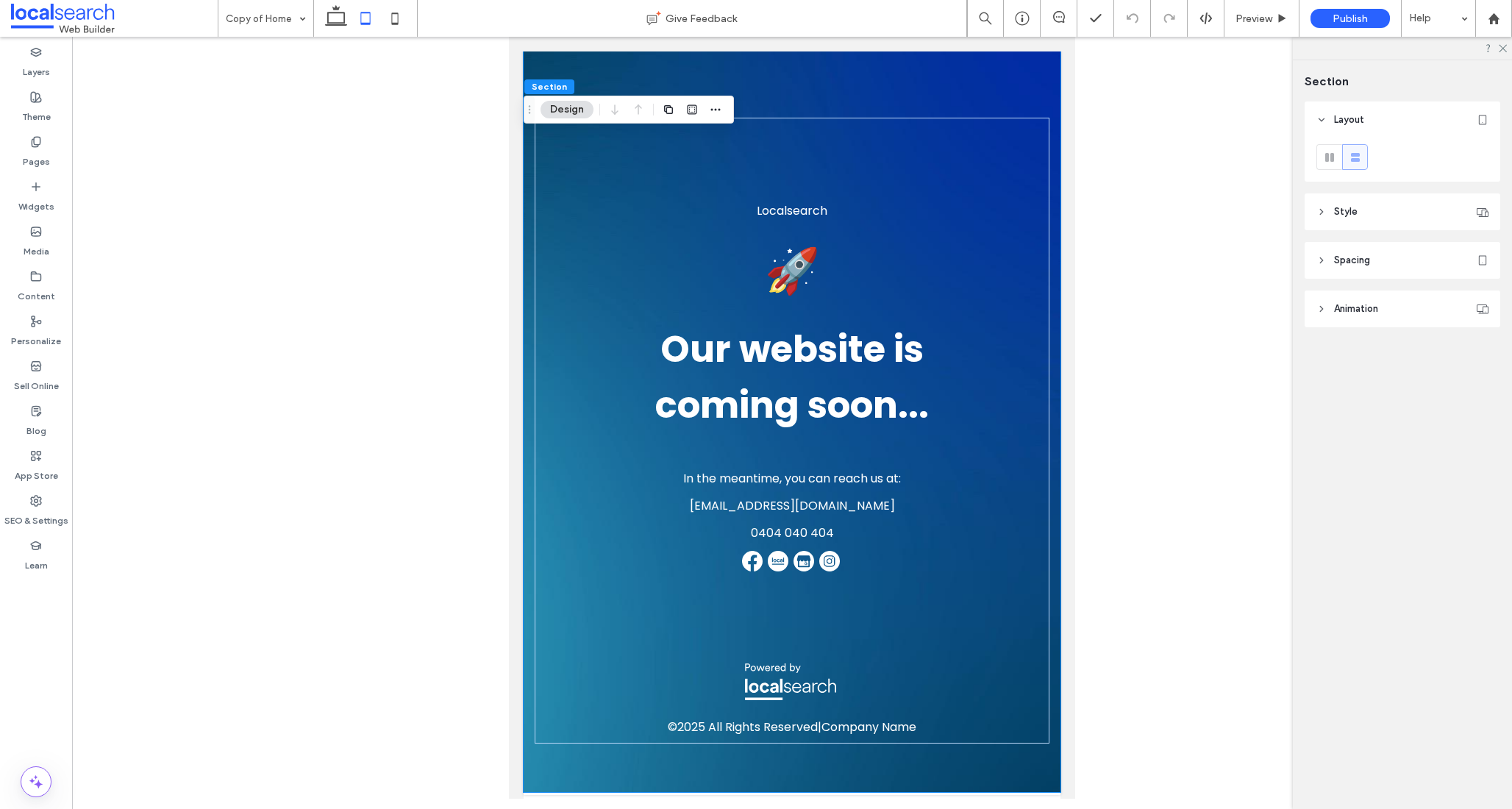
click at [1364, 212] on header "Style" at bounding box center [1402, 212] width 195 height 36
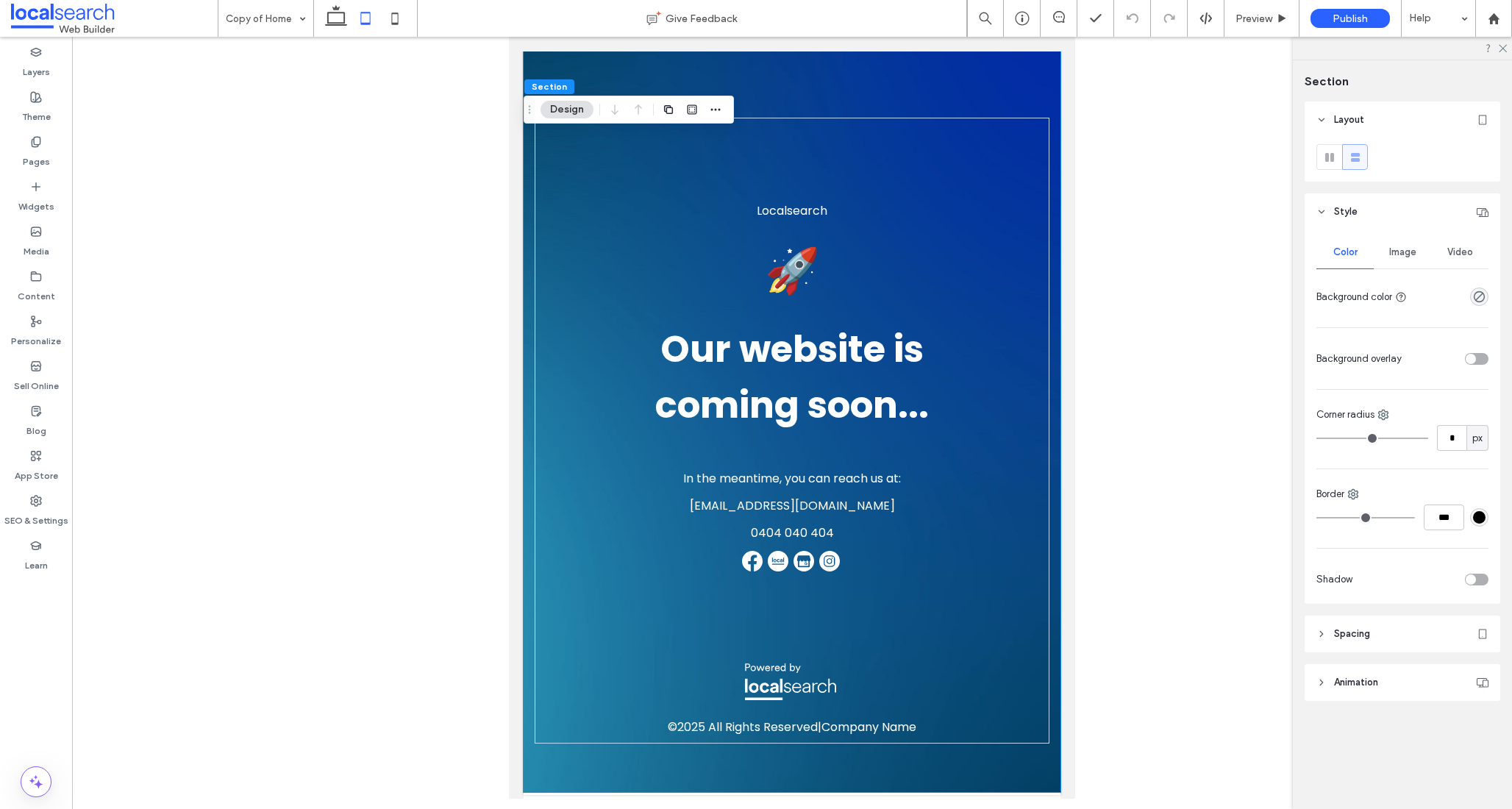
click at [1378, 621] on header "Spacing" at bounding box center [1402, 634] width 195 height 36
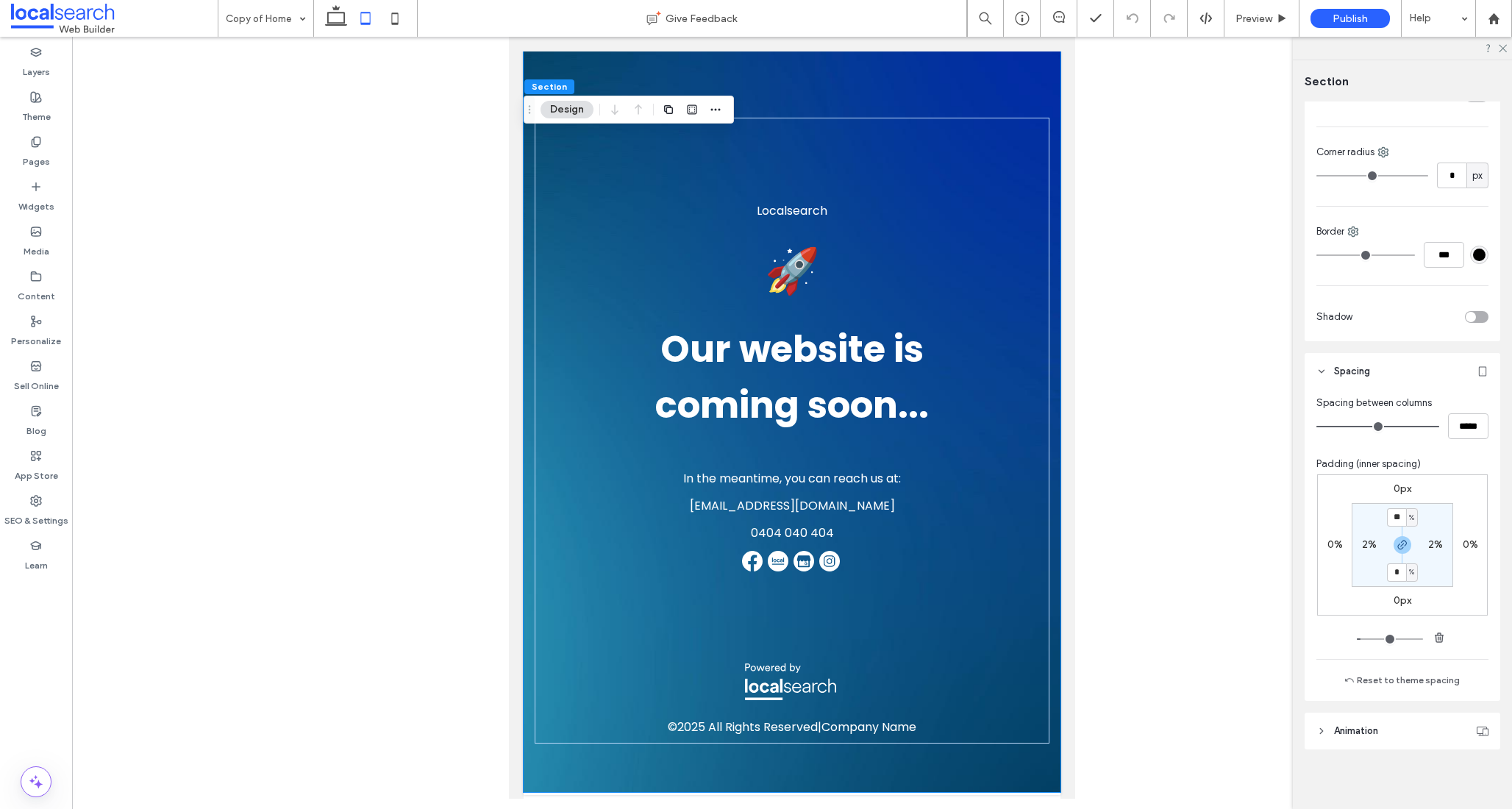
scroll to position [267, 0]
click at [1399, 566] on input "*" at bounding box center [1396, 567] width 19 height 18
click at [1400, 537] on icon "button" at bounding box center [1402, 540] width 12 height 12
drag, startPoint x: 1394, startPoint y: 562, endPoint x: 1431, endPoint y: 560, distance: 37.1
click at [1394, 562] on label "9%" at bounding box center [1402, 566] width 15 height 12
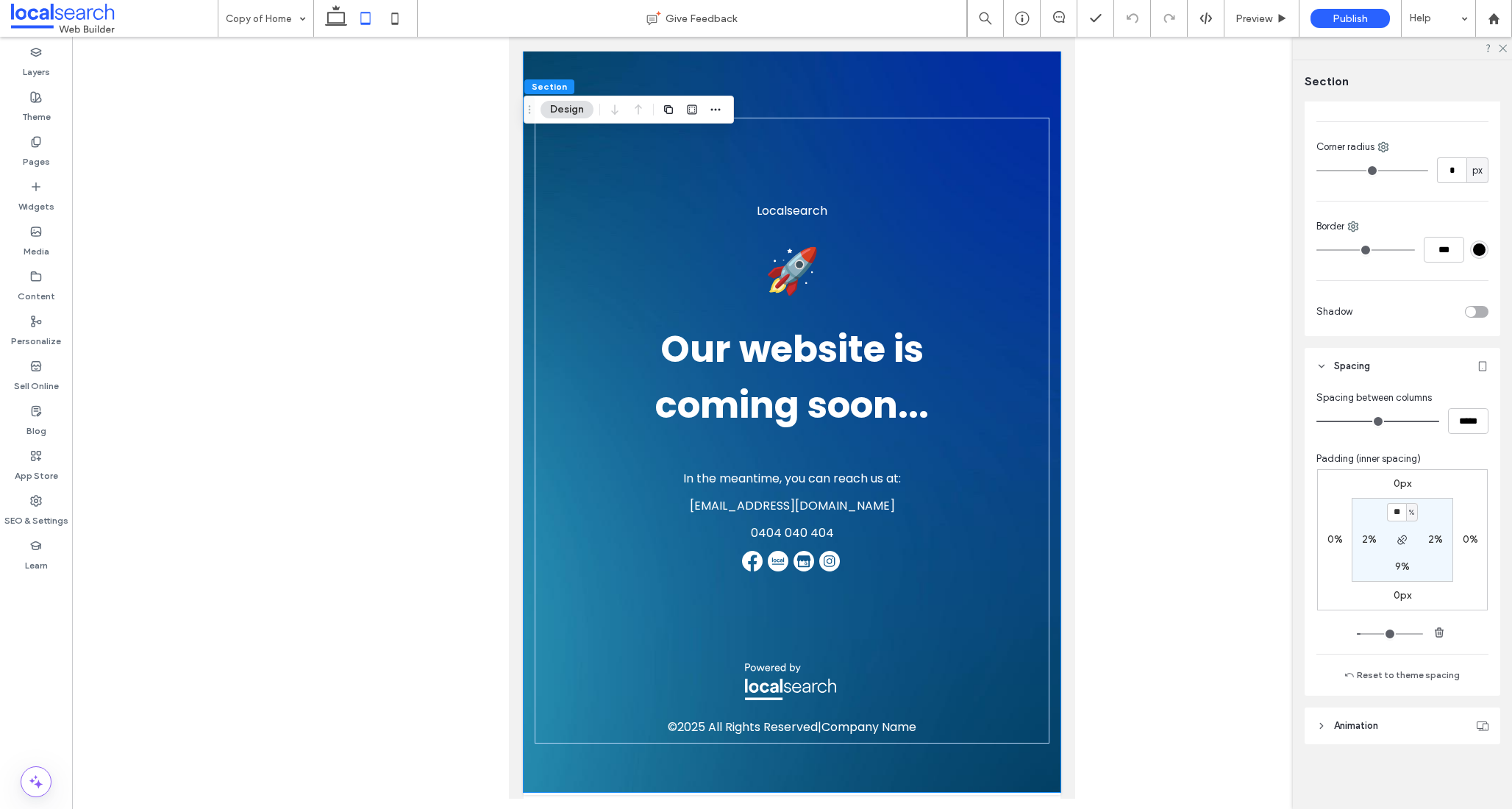
type input "*"
type input "**"
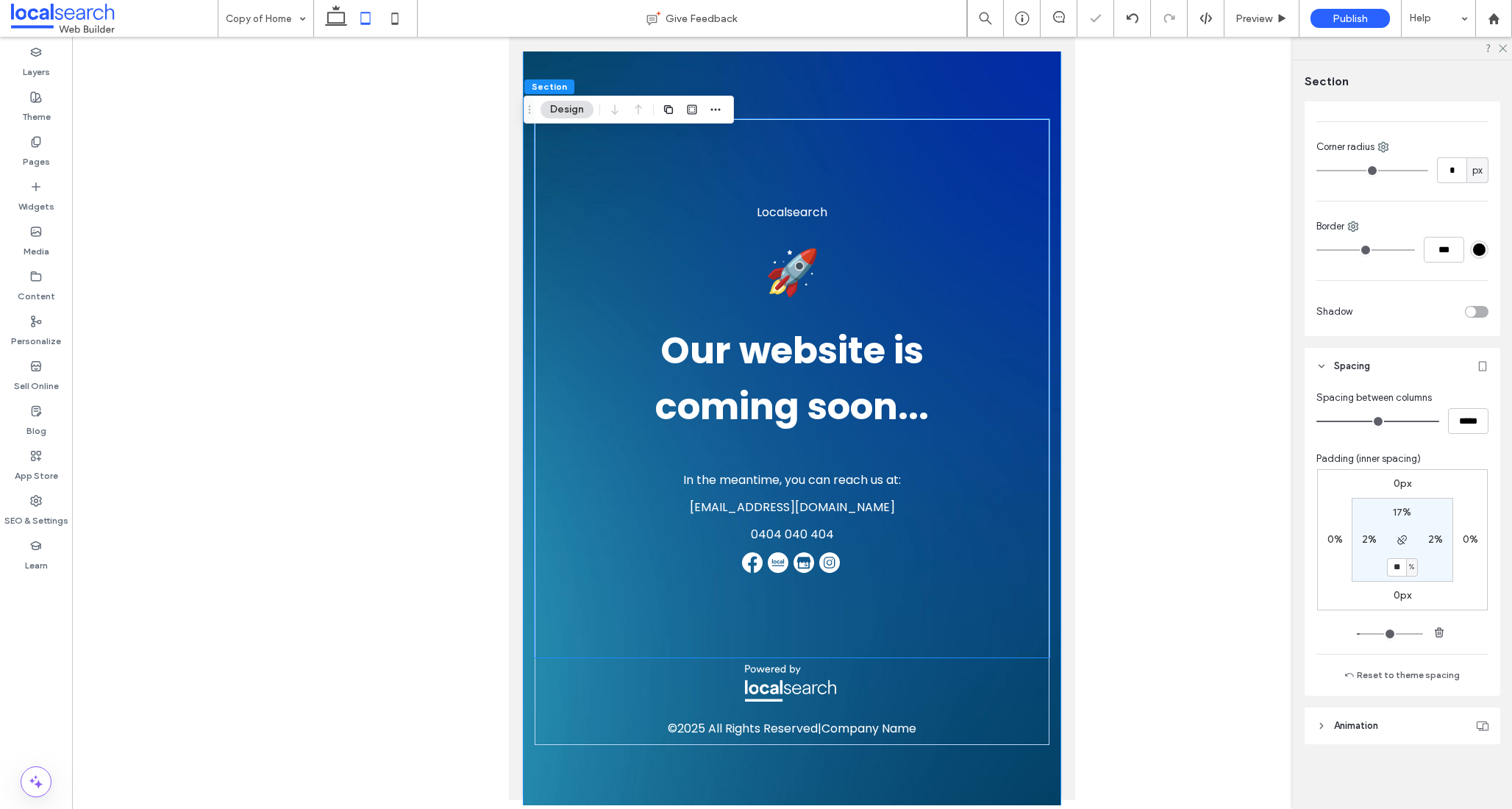
scroll to position [25, 0]
drag, startPoint x: 1398, startPoint y: 564, endPoint x: 1380, endPoint y: 564, distance: 18.0
click at [1380, 564] on section "17% 2% ** % 2%" at bounding box center [1402, 539] width 102 height 84
type input "**"
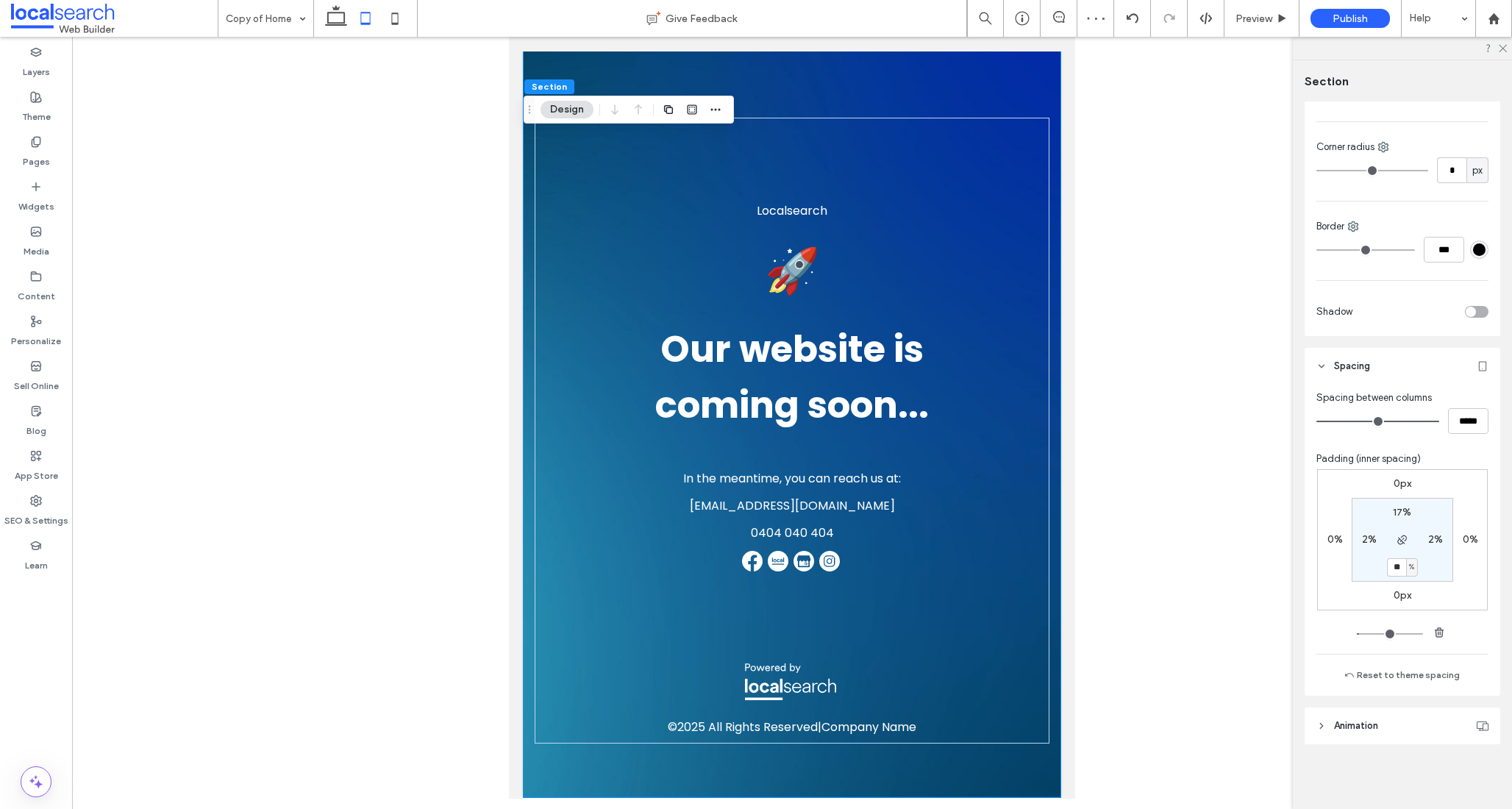
drag, startPoint x: 1394, startPoint y: 565, endPoint x: 1407, endPoint y: 566, distance: 13.0
click at [1404, 564] on div "** %" at bounding box center [1402, 567] width 31 height 18
type input "**"
click at [1446, 573] on section "17% 2% ** % 2%" at bounding box center [1402, 539] width 102 height 84
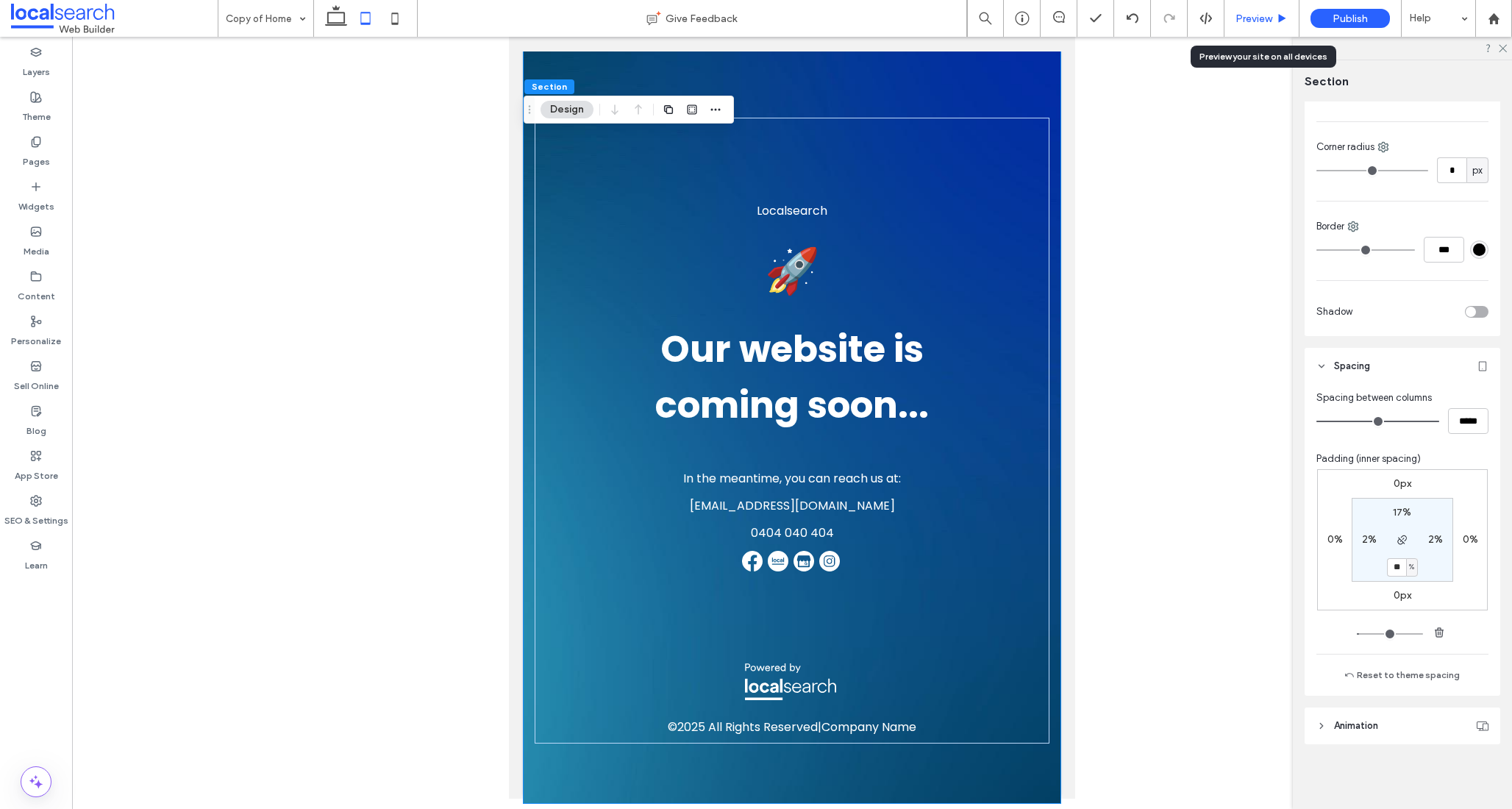
click at [1236, 23] on span "Preview" at bounding box center [1254, 18] width 36 height 12
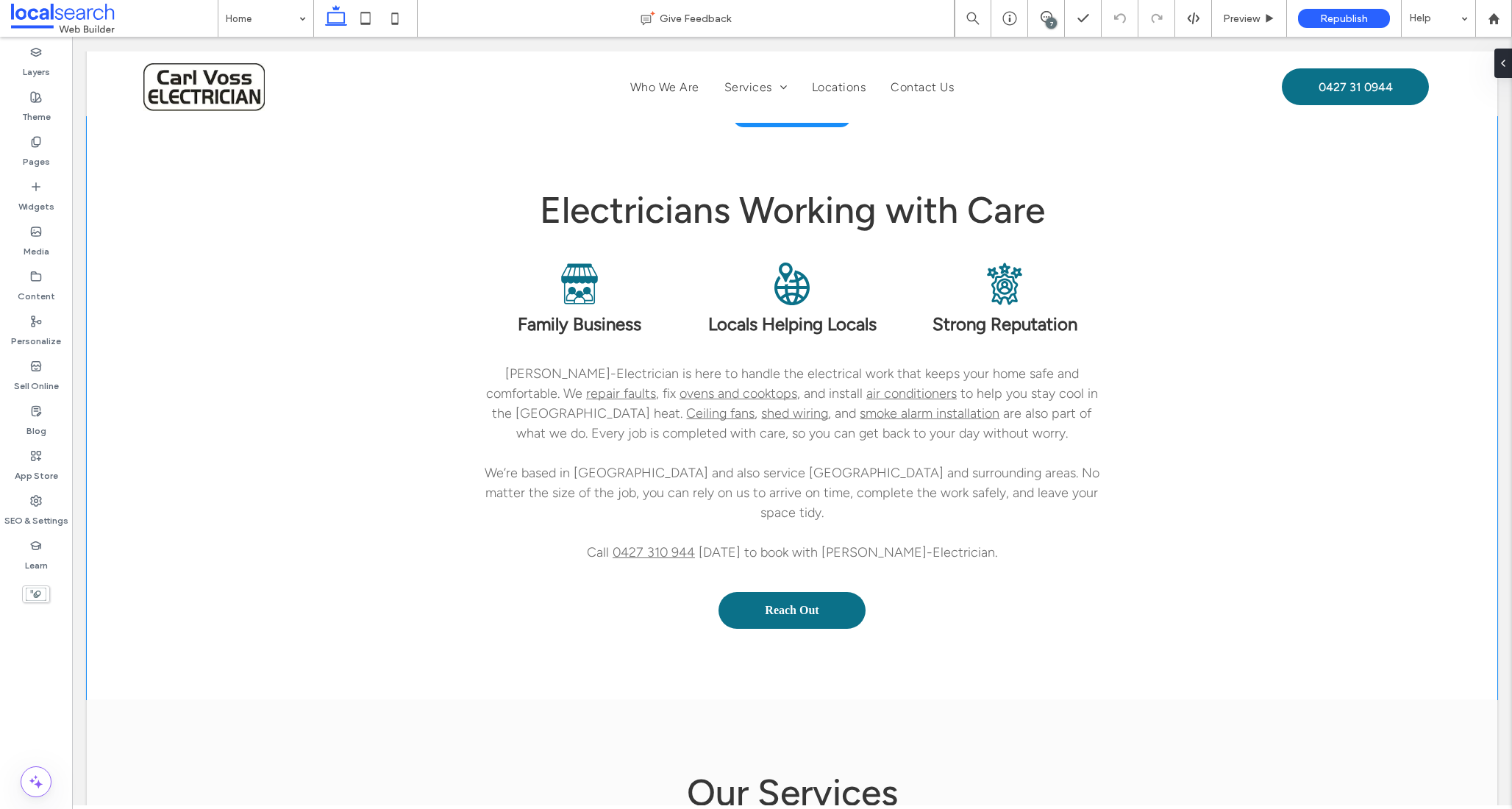
scroll to position [877, 0]
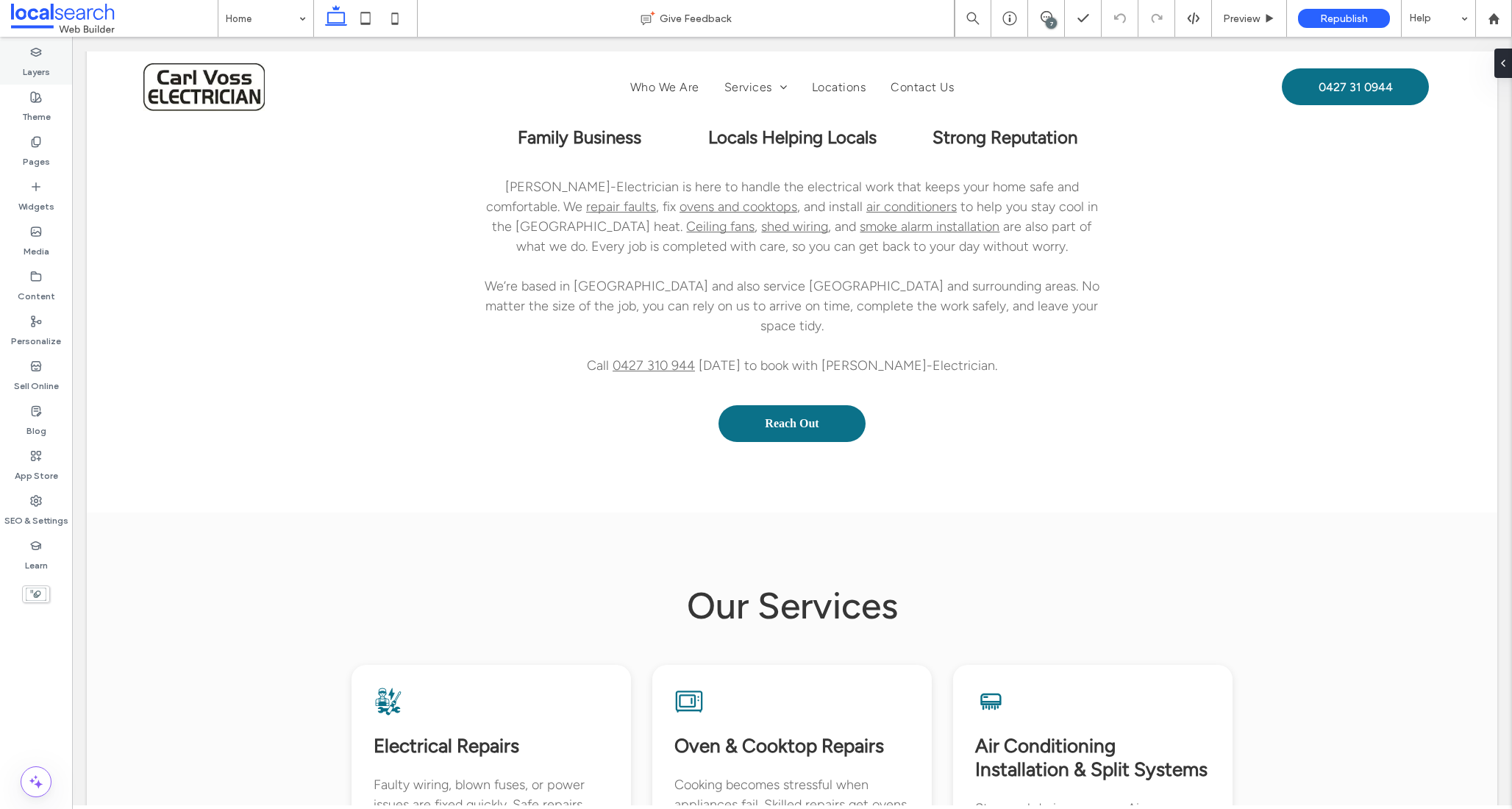
click at [48, 60] on label "Layers" at bounding box center [36, 68] width 27 height 21
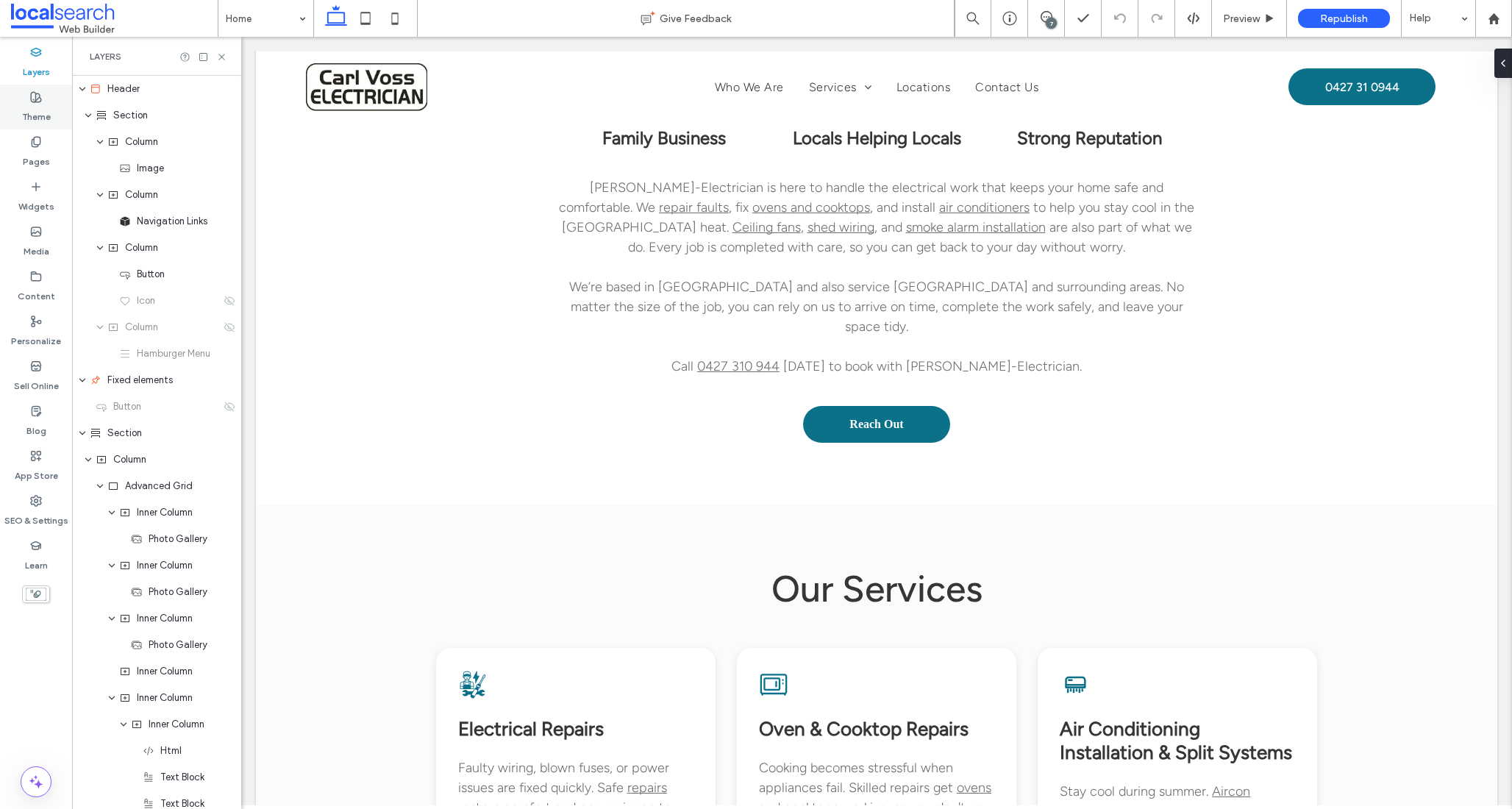
click at [33, 103] on label "Theme" at bounding box center [36, 113] width 29 height 21
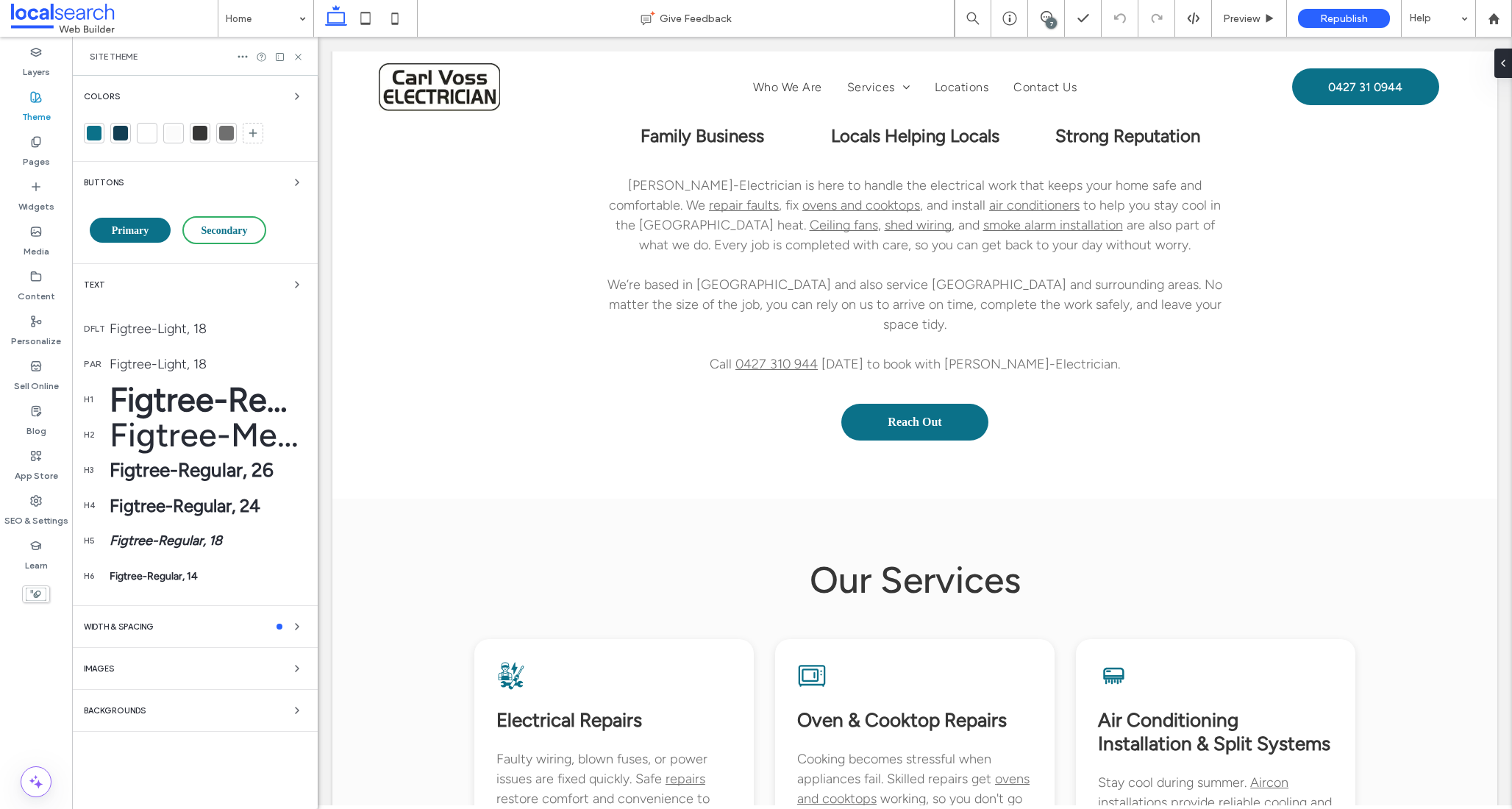
scroll to position [855, 0]
click at [133, 233] on span "Primary" at bounding box center [130, 230] width 37 height 11
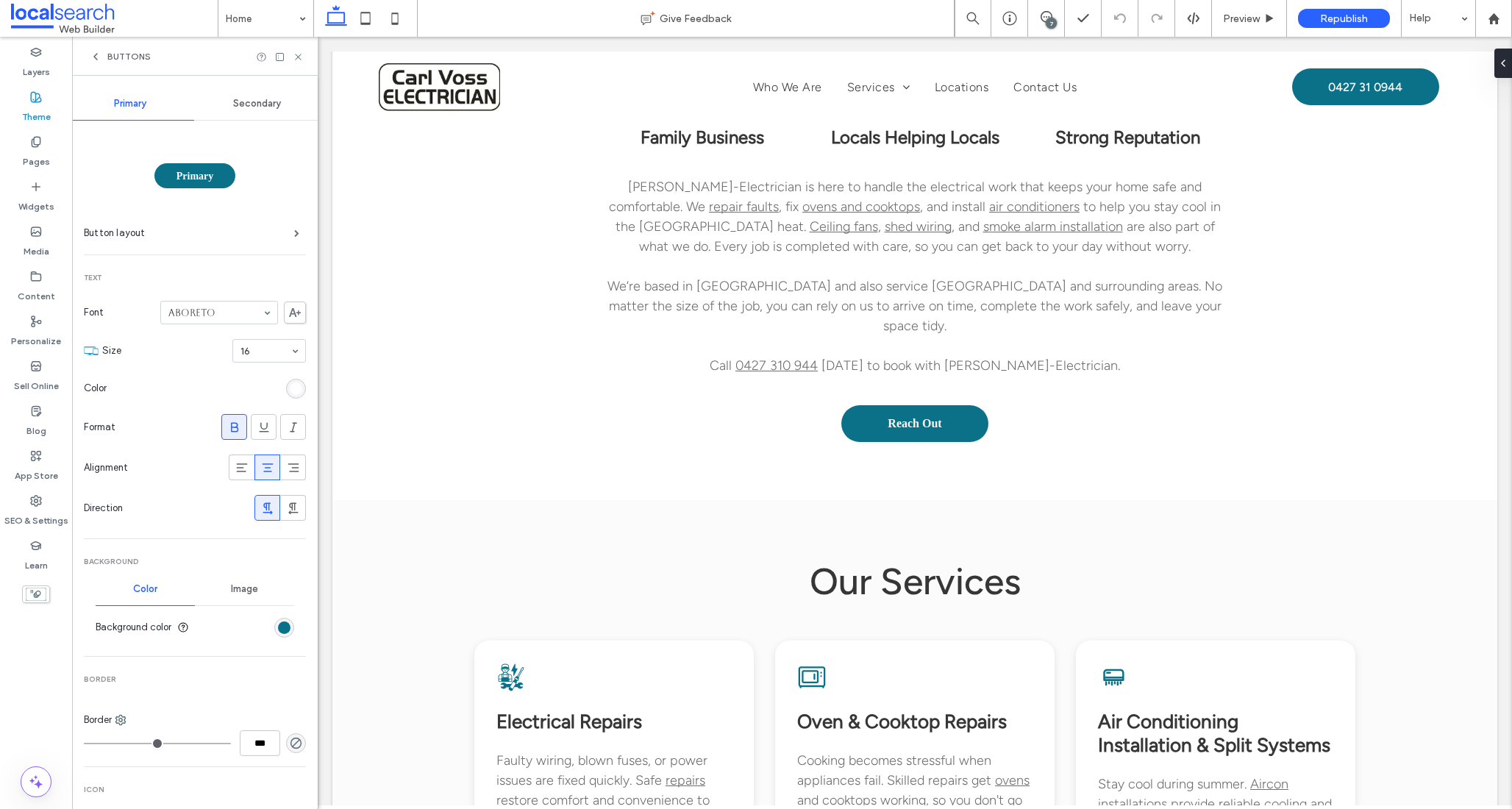
click at [95, 55] on use at bounding box center [96, 56] width 3 height 6
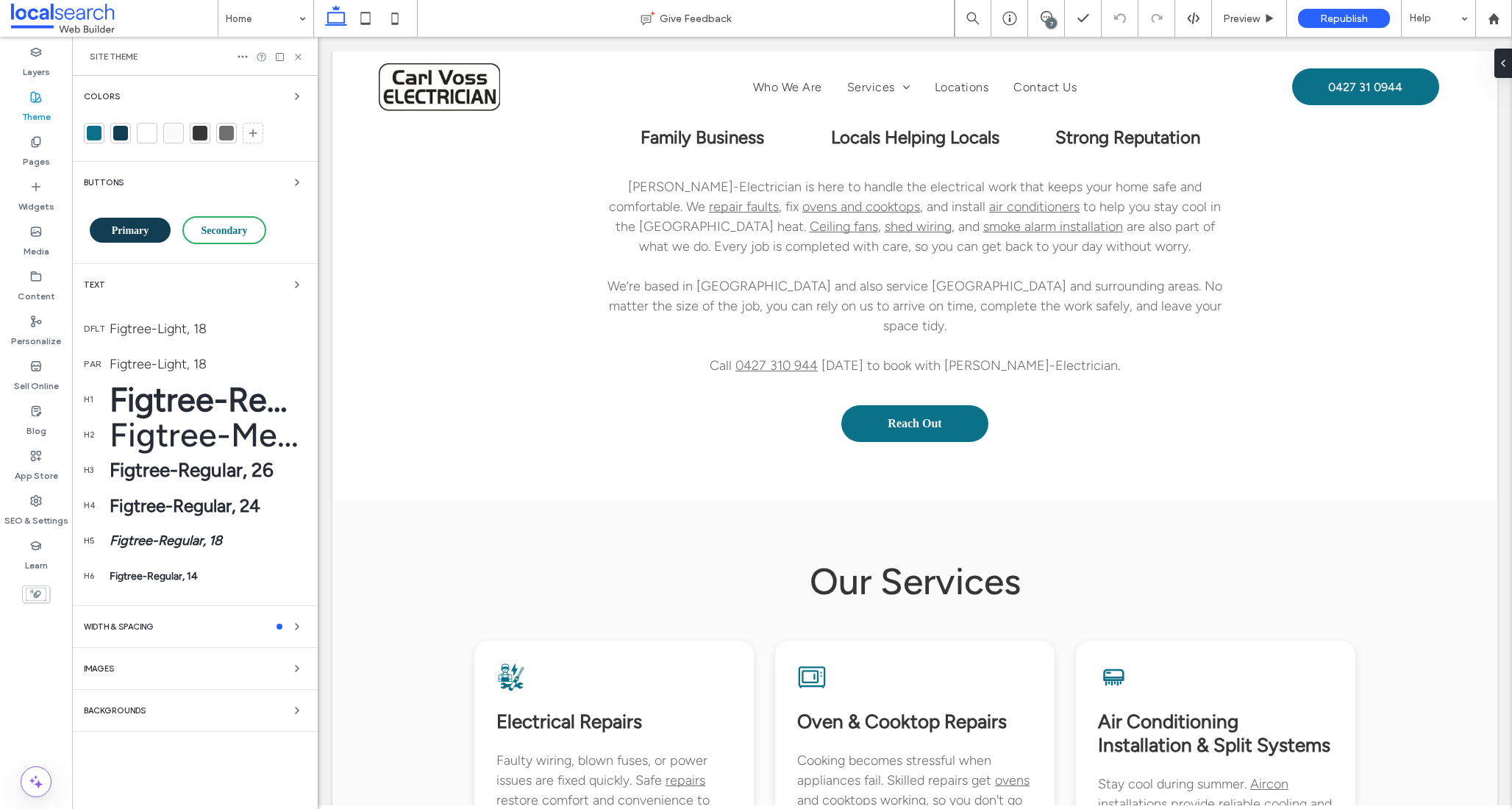
click at [146, 227] on span "Primary" at bounding box center [130, 230] width 37 height 11
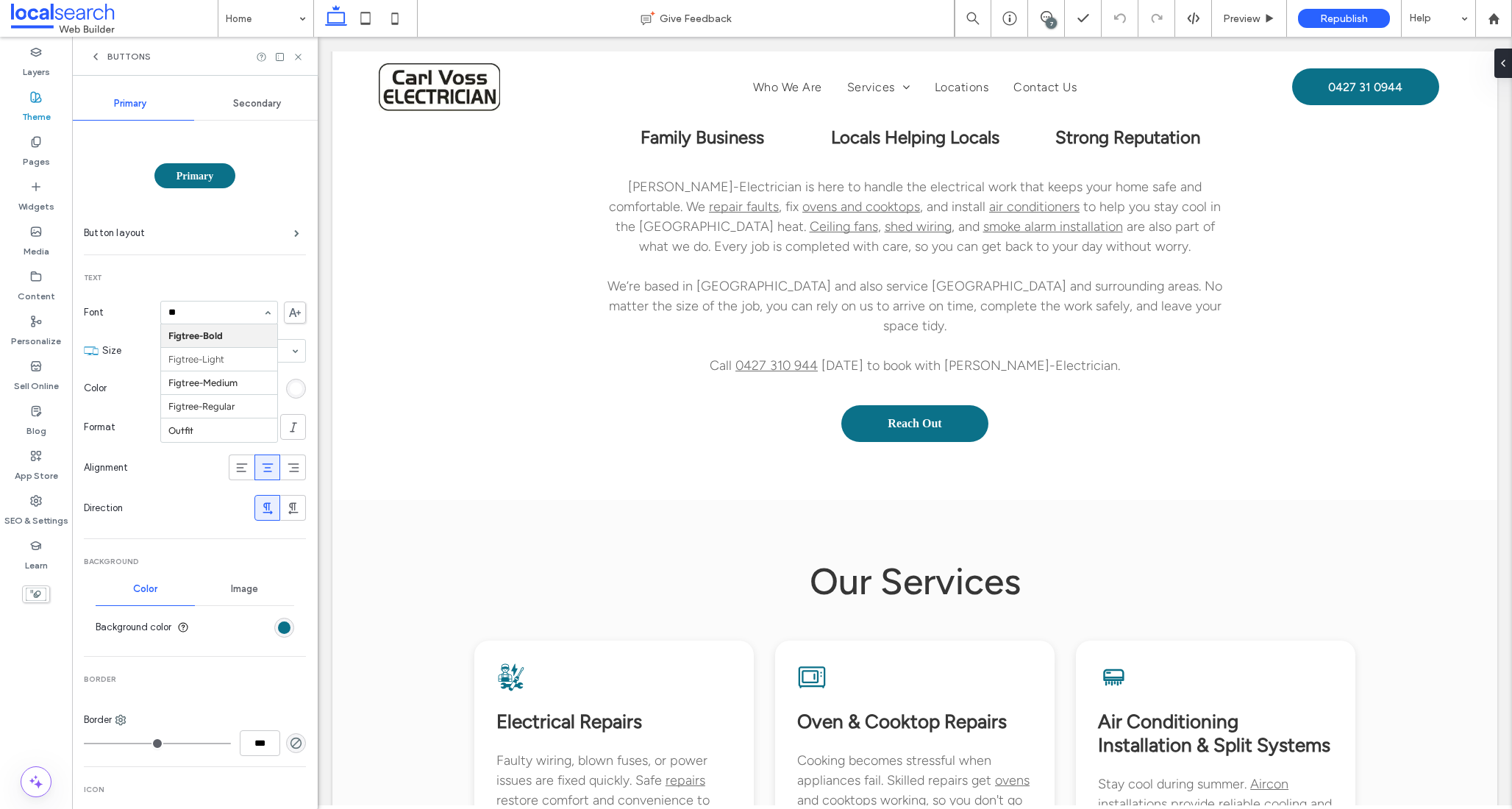
type input "***"
click at [257, 106] on span "Secondary" at bounding box center [257, 104] width 48 height 12
click at [223, 280] on span "Text" at bounding box center [194, 278] width 222 height 10
click at [130, 104] on span "Primary" at bounding box center [130, 104] width 32 height 12
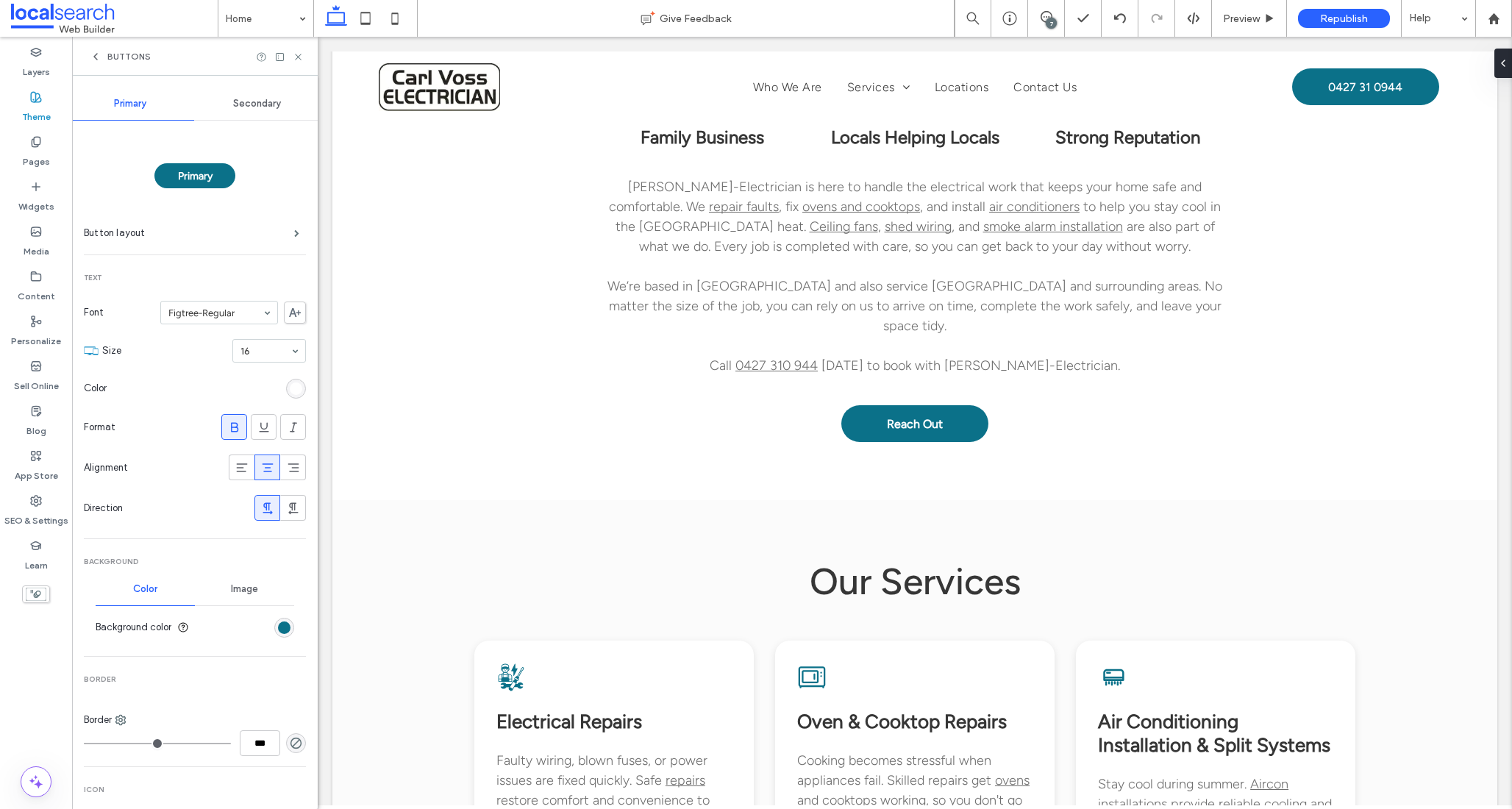
click at [103, 52] on div "Buttons" at bounding box center [120, 56] width 61 height 12
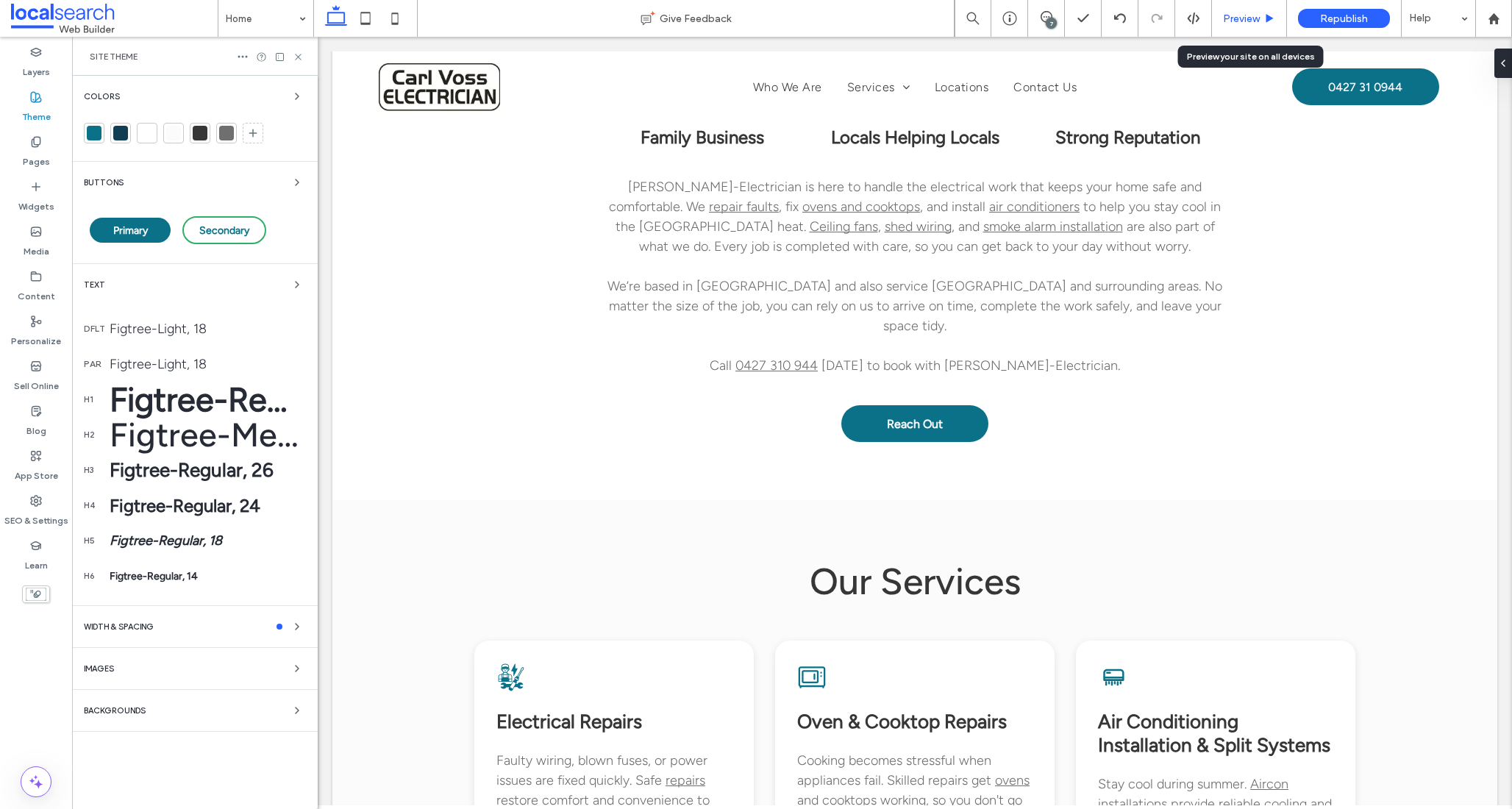
click at [1251, 20] on span "Preview" at bounding box center [1241, 18] width 36 height 12
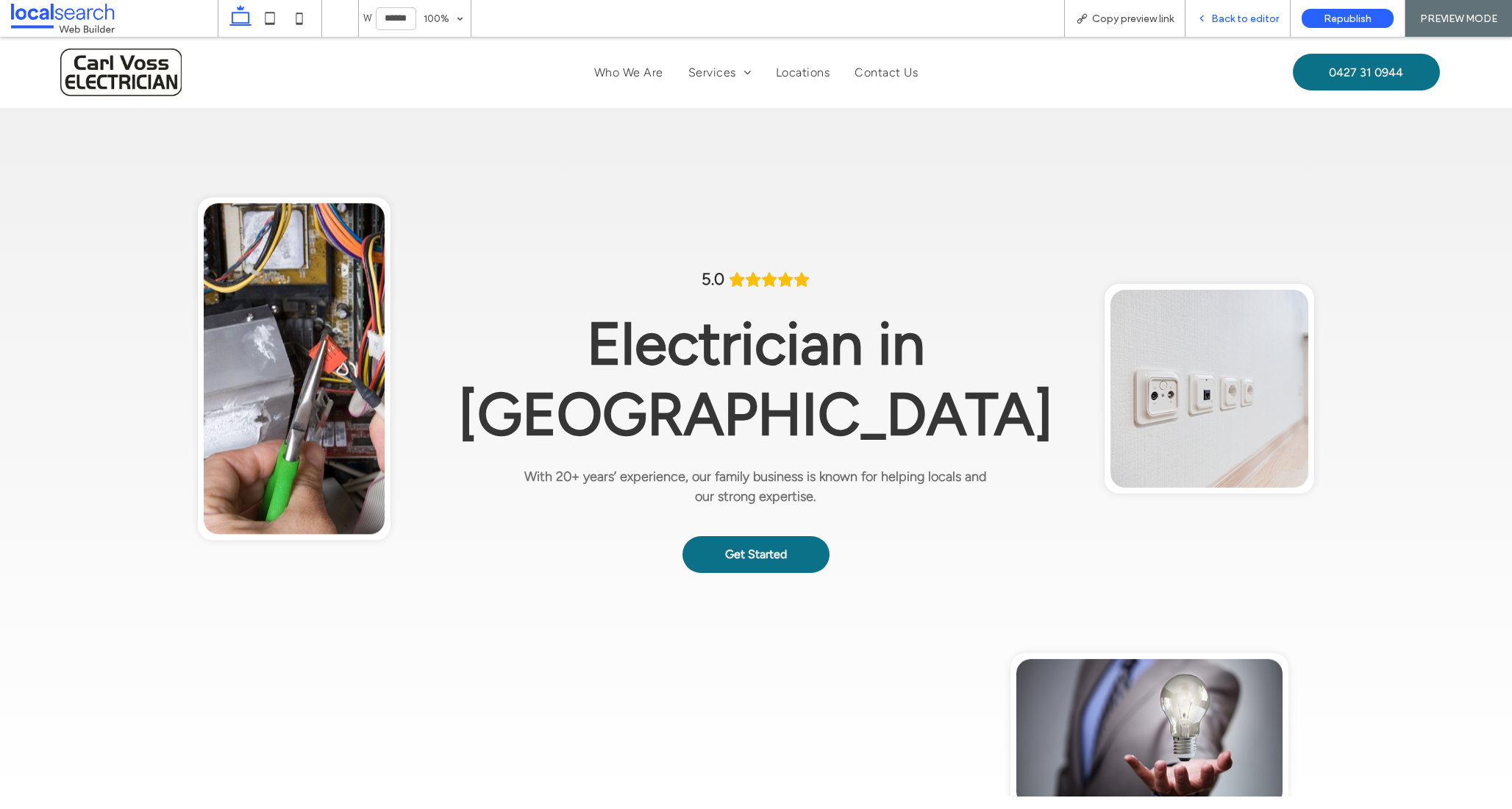
click at [1222, 17] on span "Back to editor" at bounding box center [1245, 18] width 68 height 12
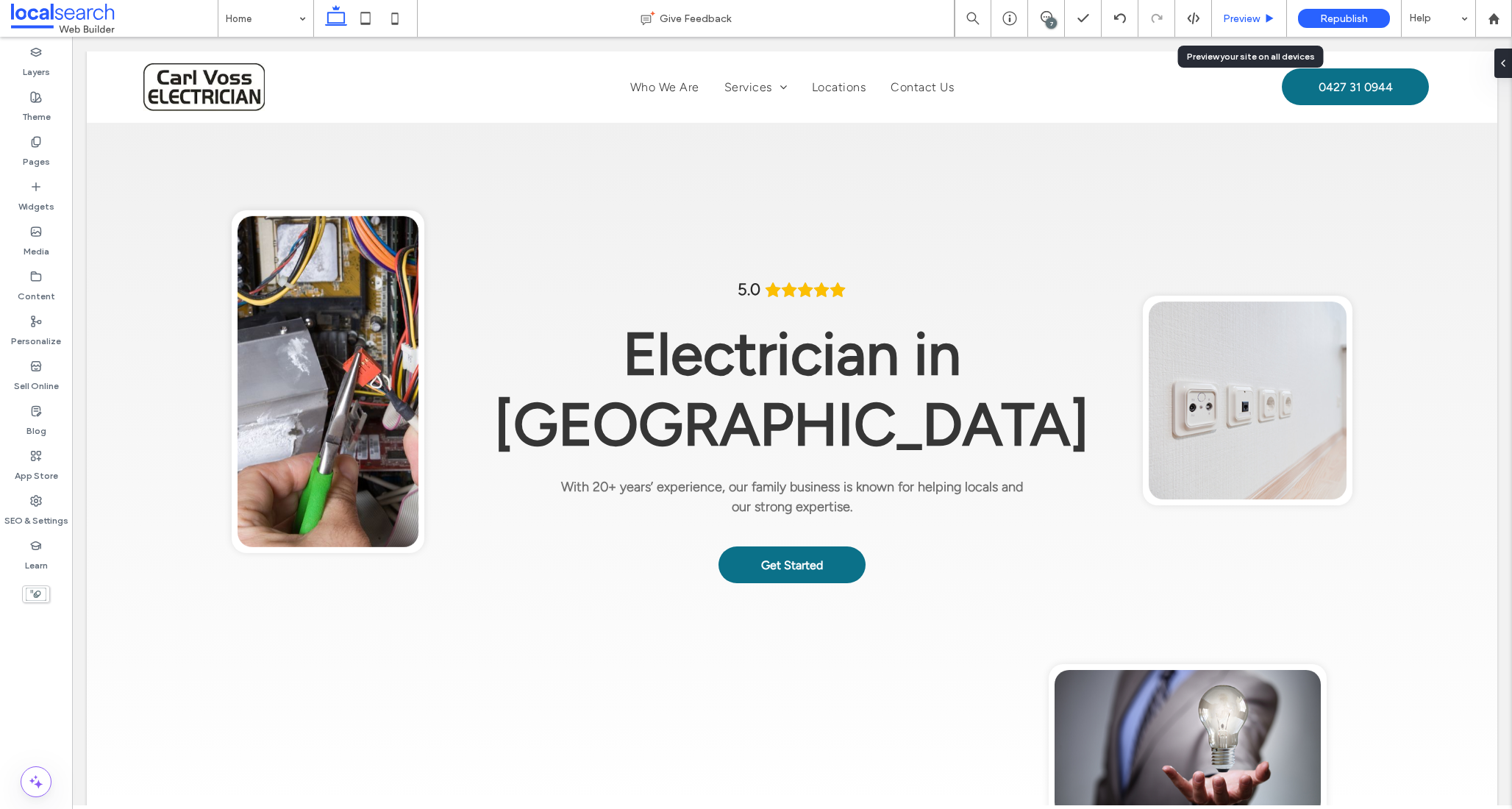
click at [1238, 22] on span "Preview" at bounding box center [1241, 18] width 36 height 12
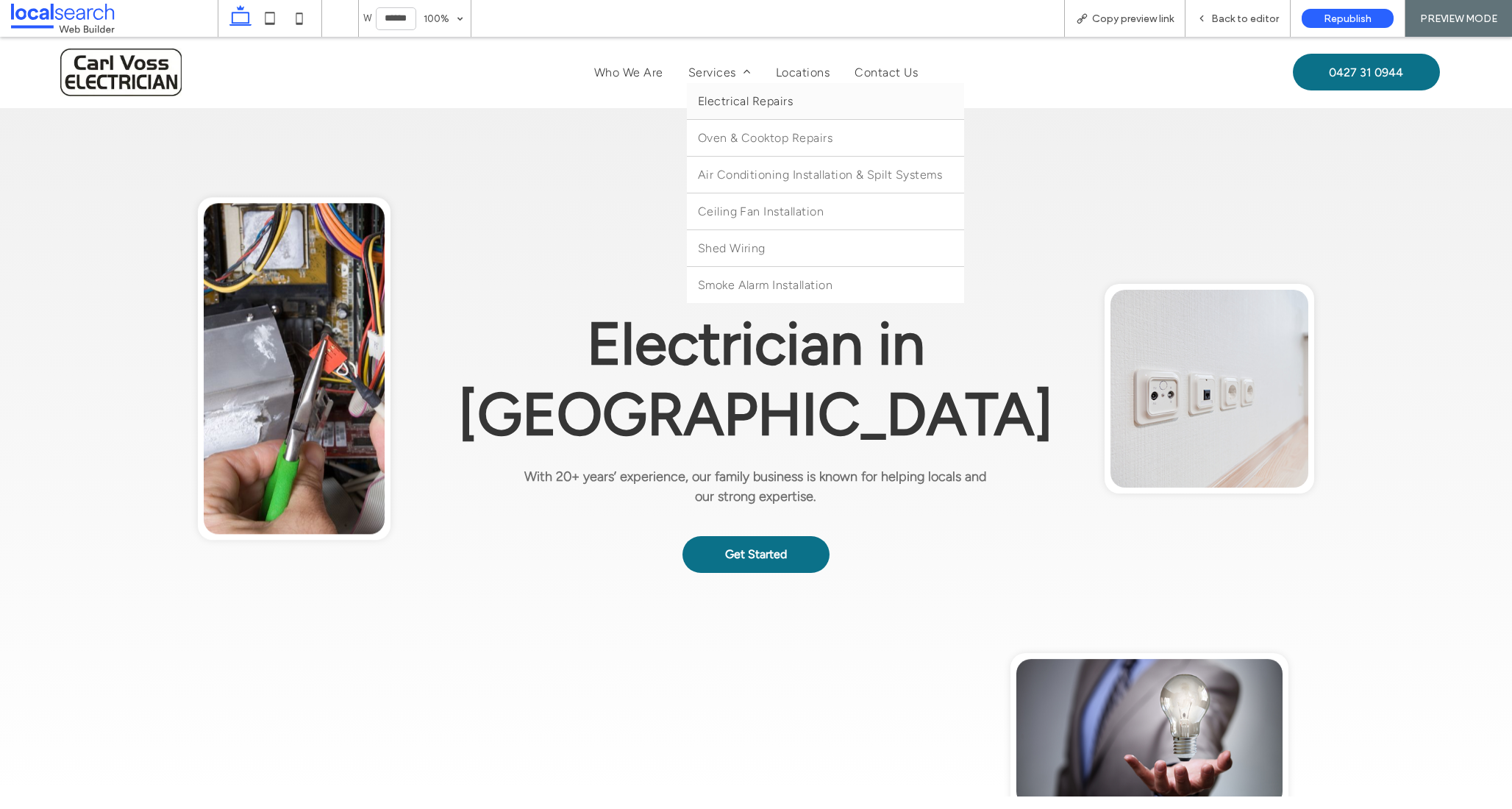
click at [725, 101] on span "Electrical Repairs" at bounding box center [745, 101] width 95 height 14
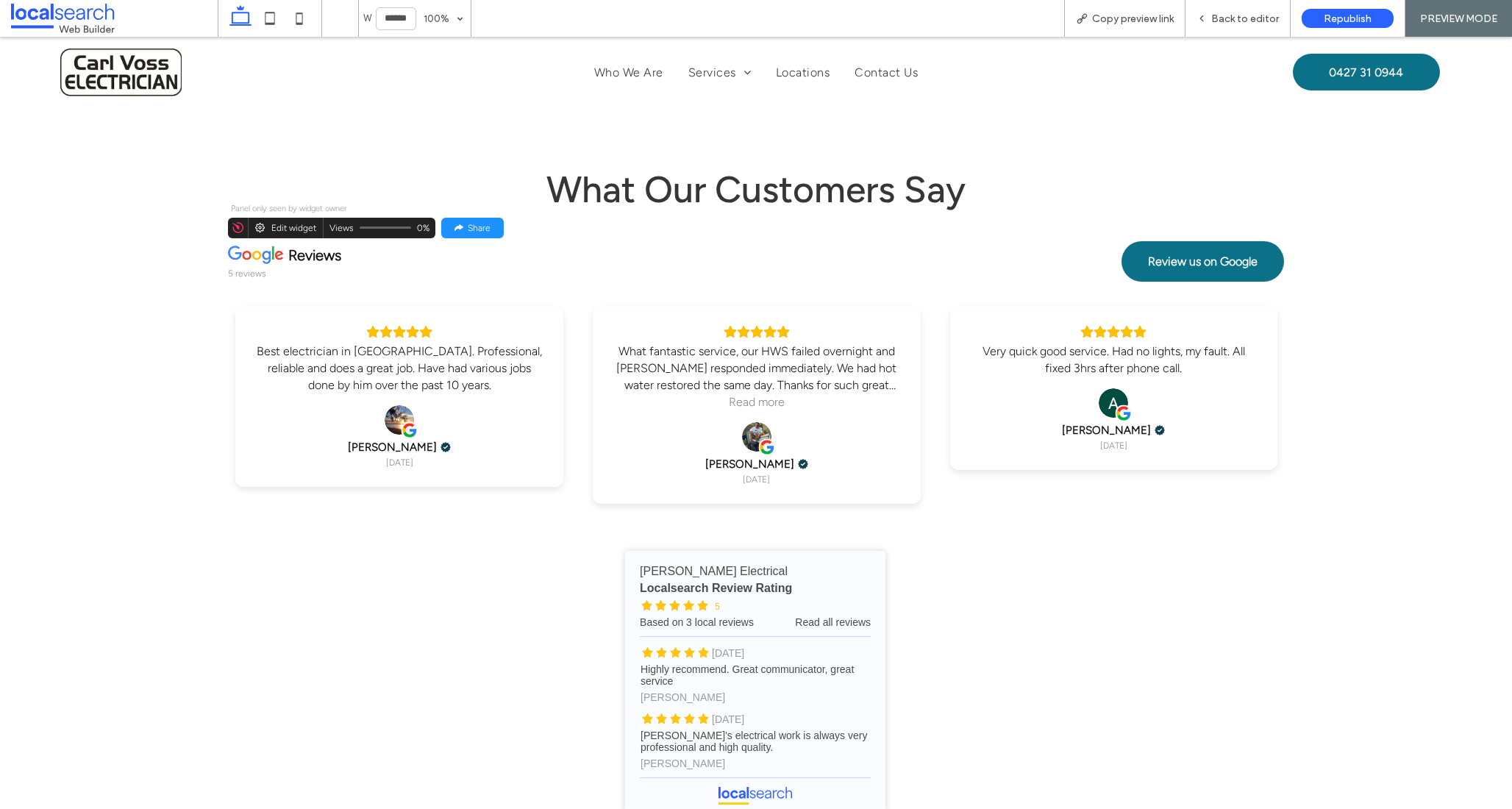
scroll to position [2192, 0]
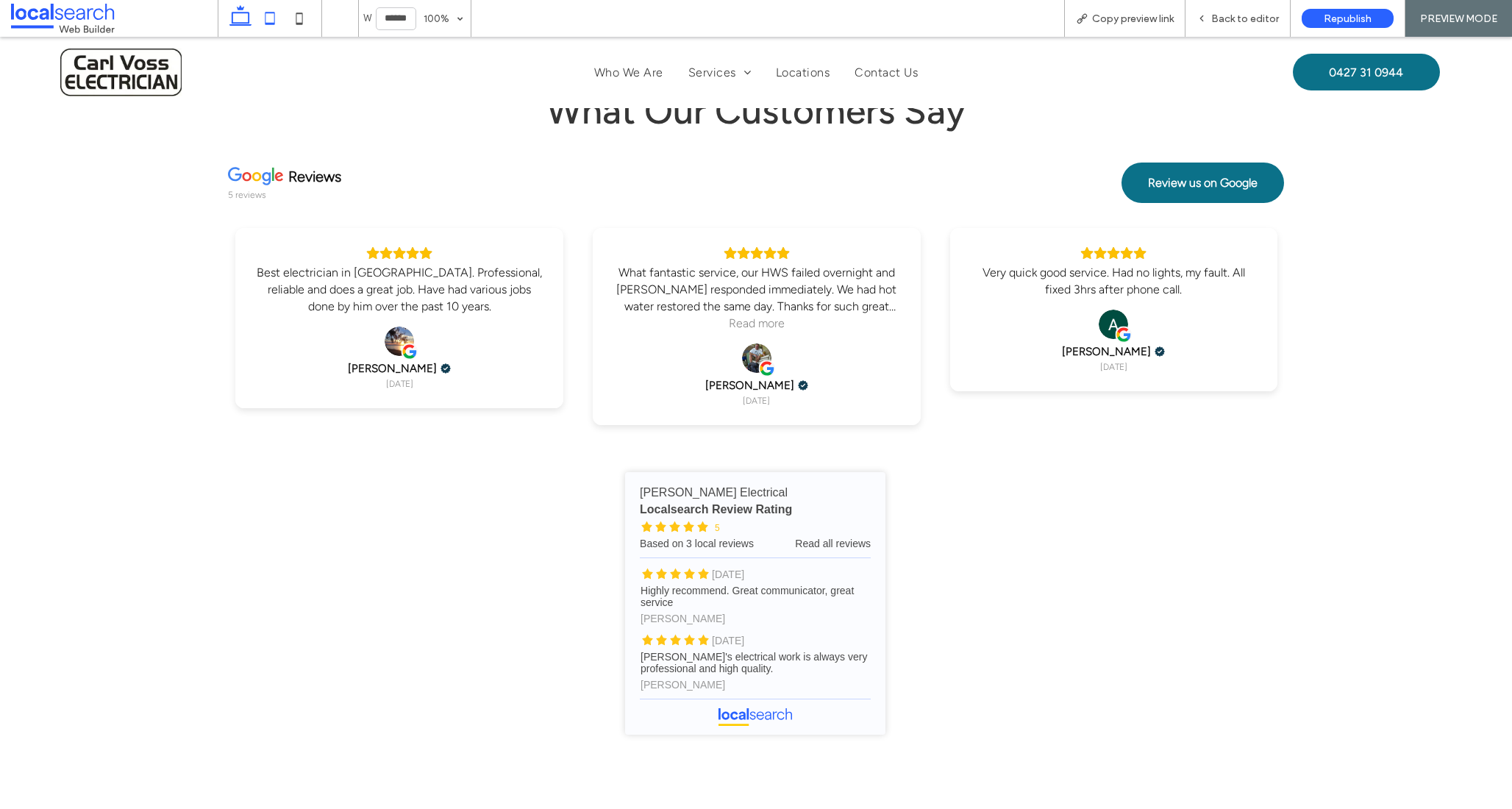
drag, startPoint x: 262, startPoint y: 18, endPoint x: 270, endPoint y: 20, distance: 8.2
click at [262, 18] on icon at bounding box center [270, 18] width 30 height 30
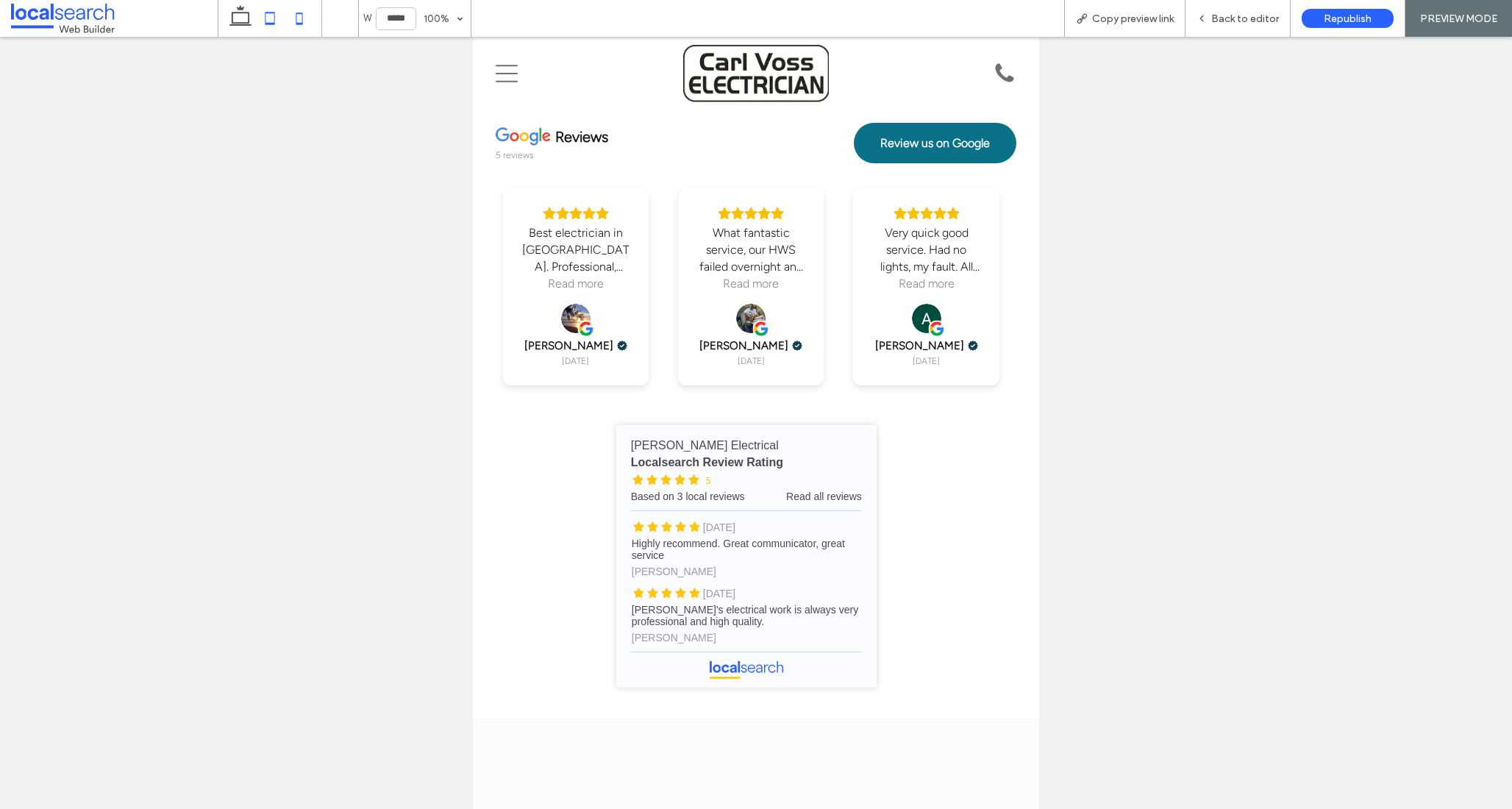
click at [286, 17] on icon at bounding box center [300, 18] width 30 height 30
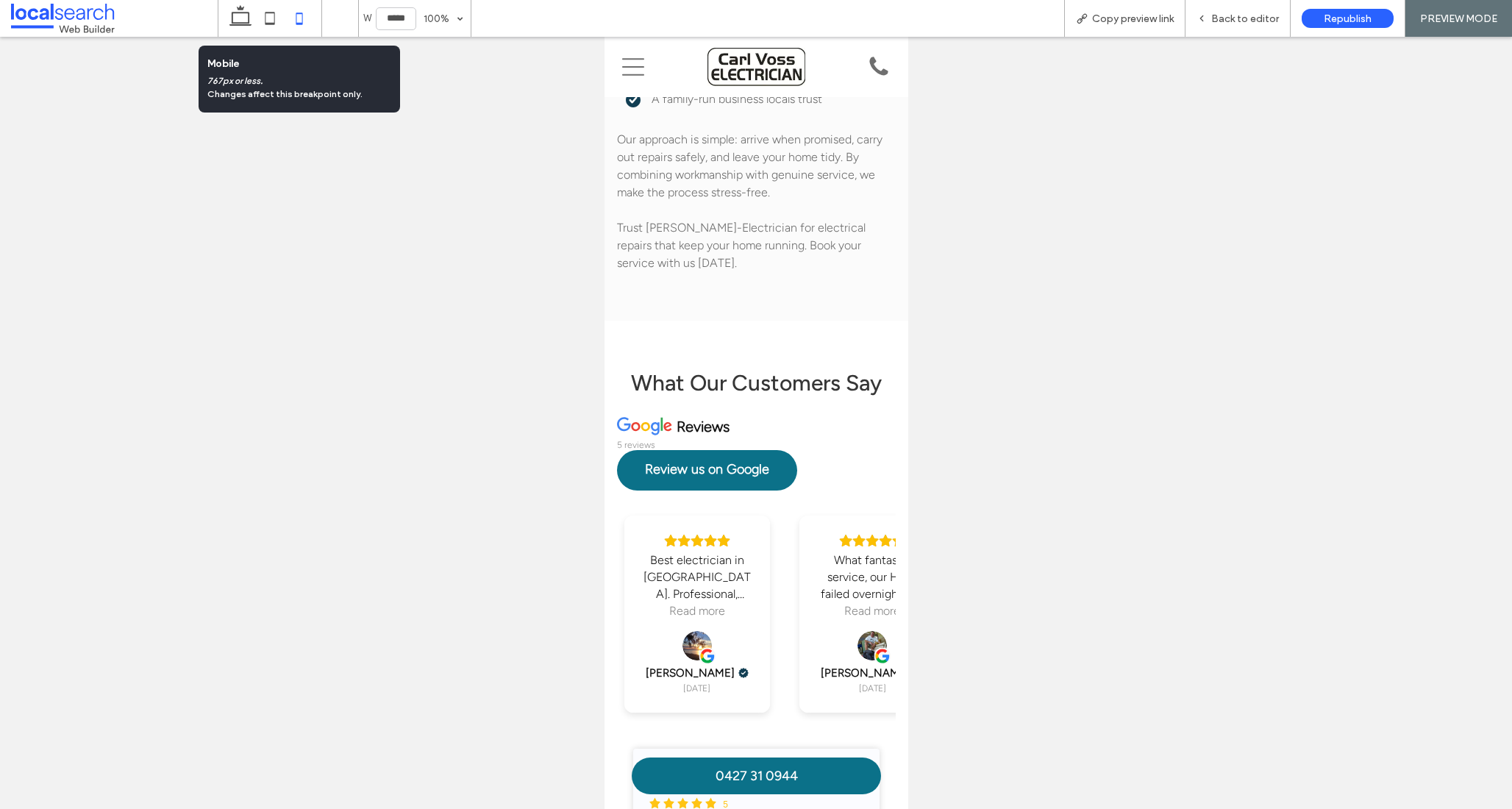
type input "*****"
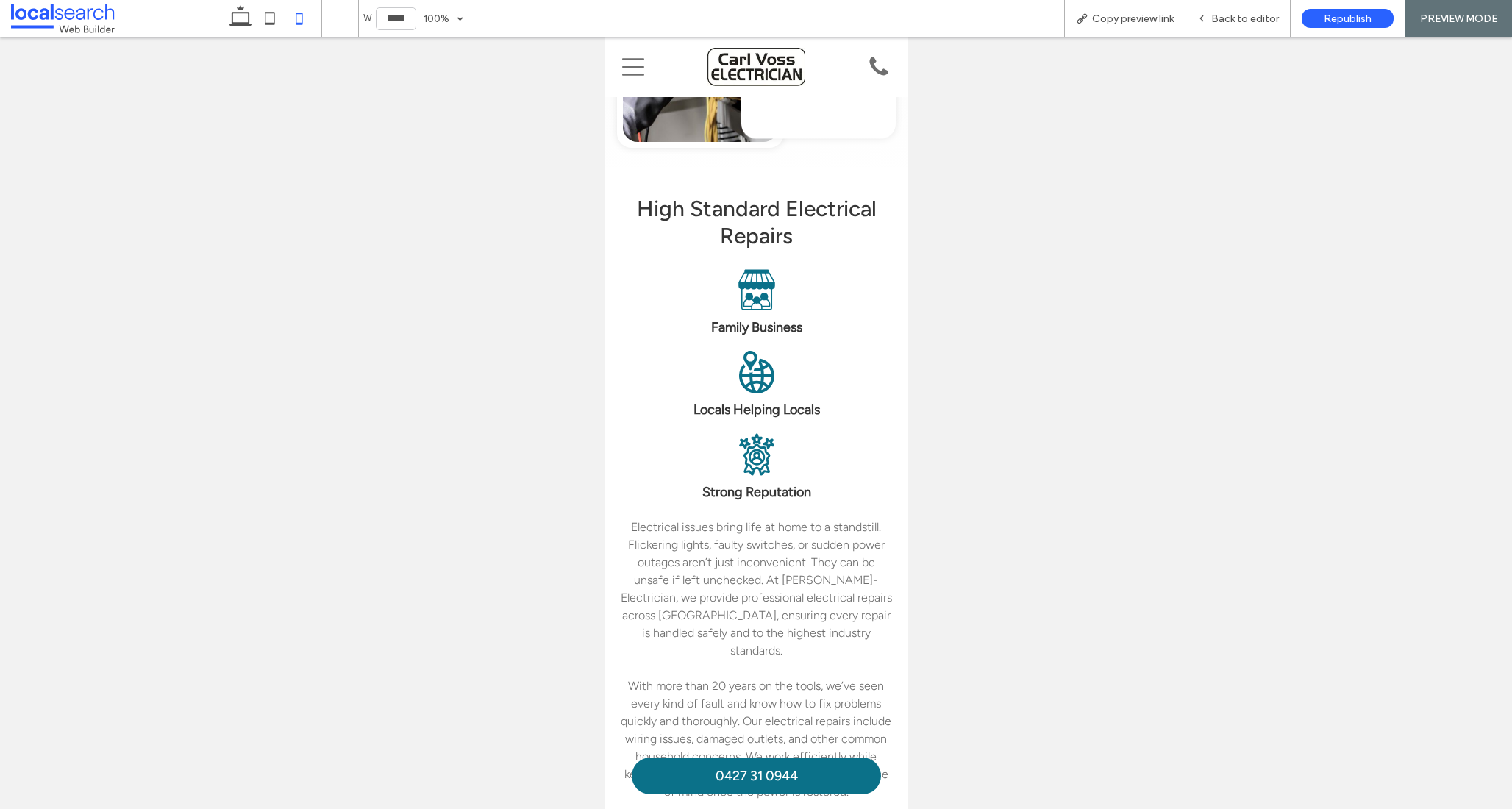
scroll to position [0, 0]
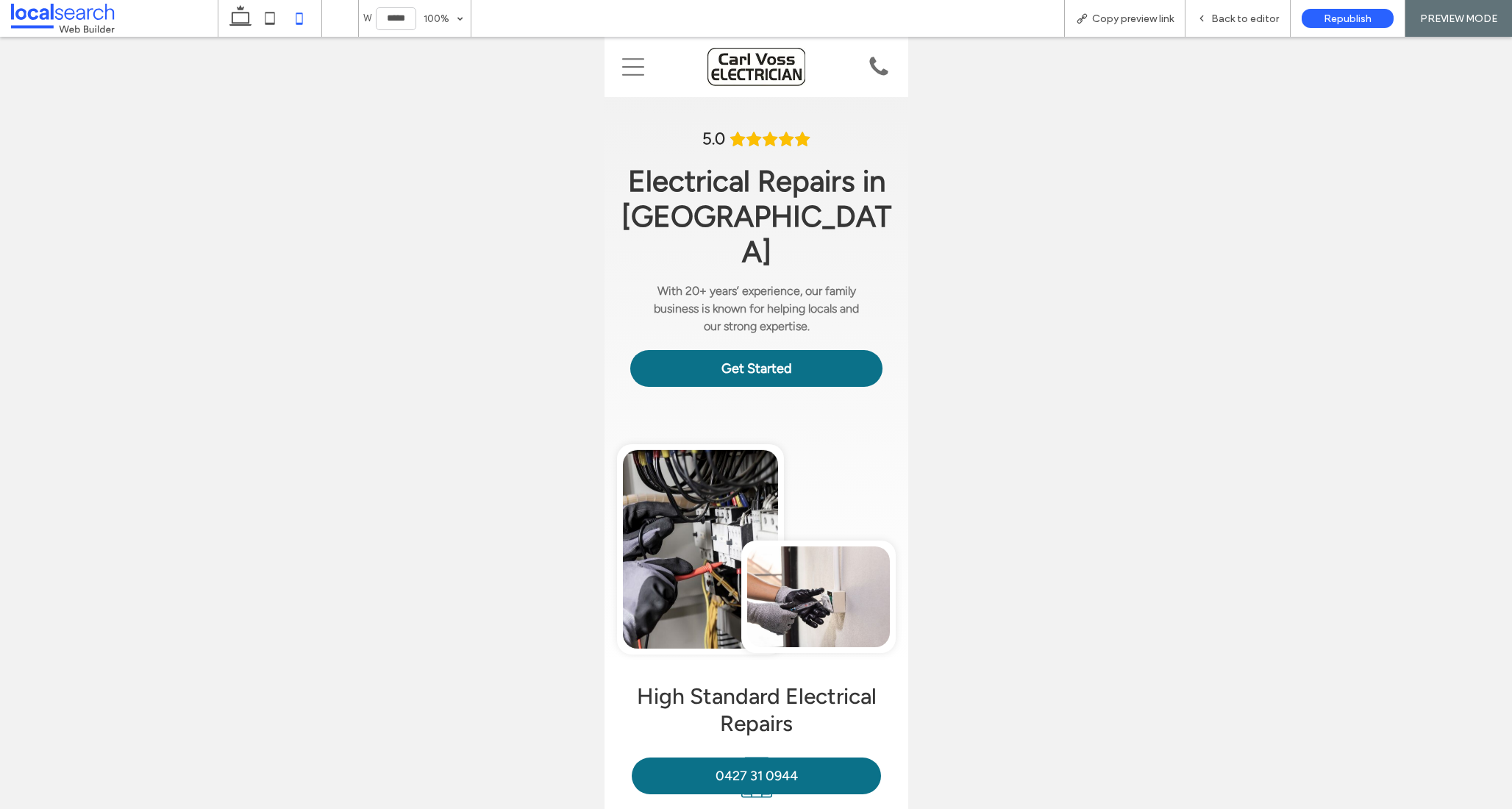
click at [630, 68] on icon "Menu Icon" at bounding box center [632, 67] width 22 height 22
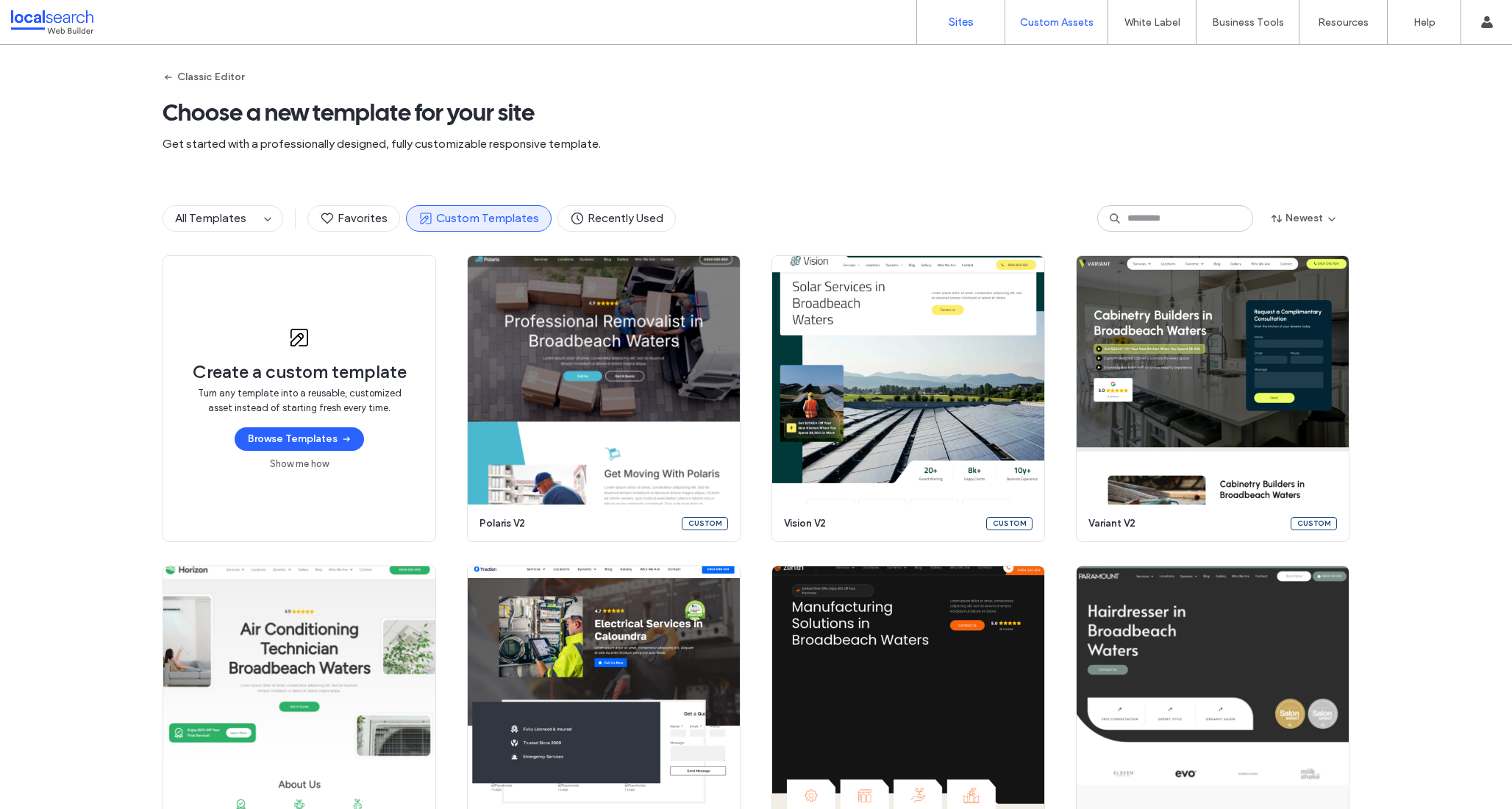
click at [967, 26] on label "Sites" at bounding box center [961, 22] width 25 height 13
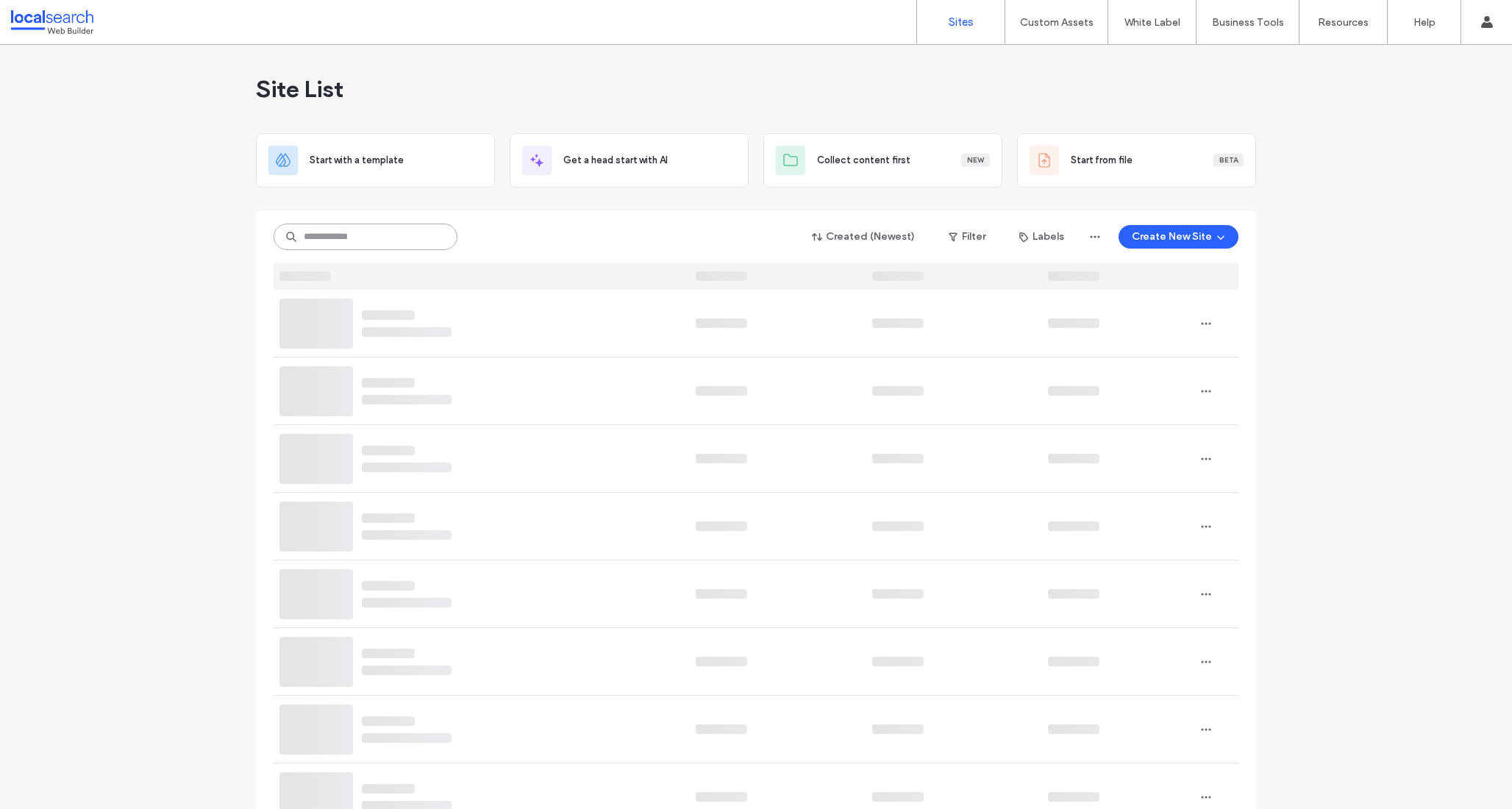
click at [334, 236] on input at bounding box center [365, 237] width 184 height 26
paste input "********"
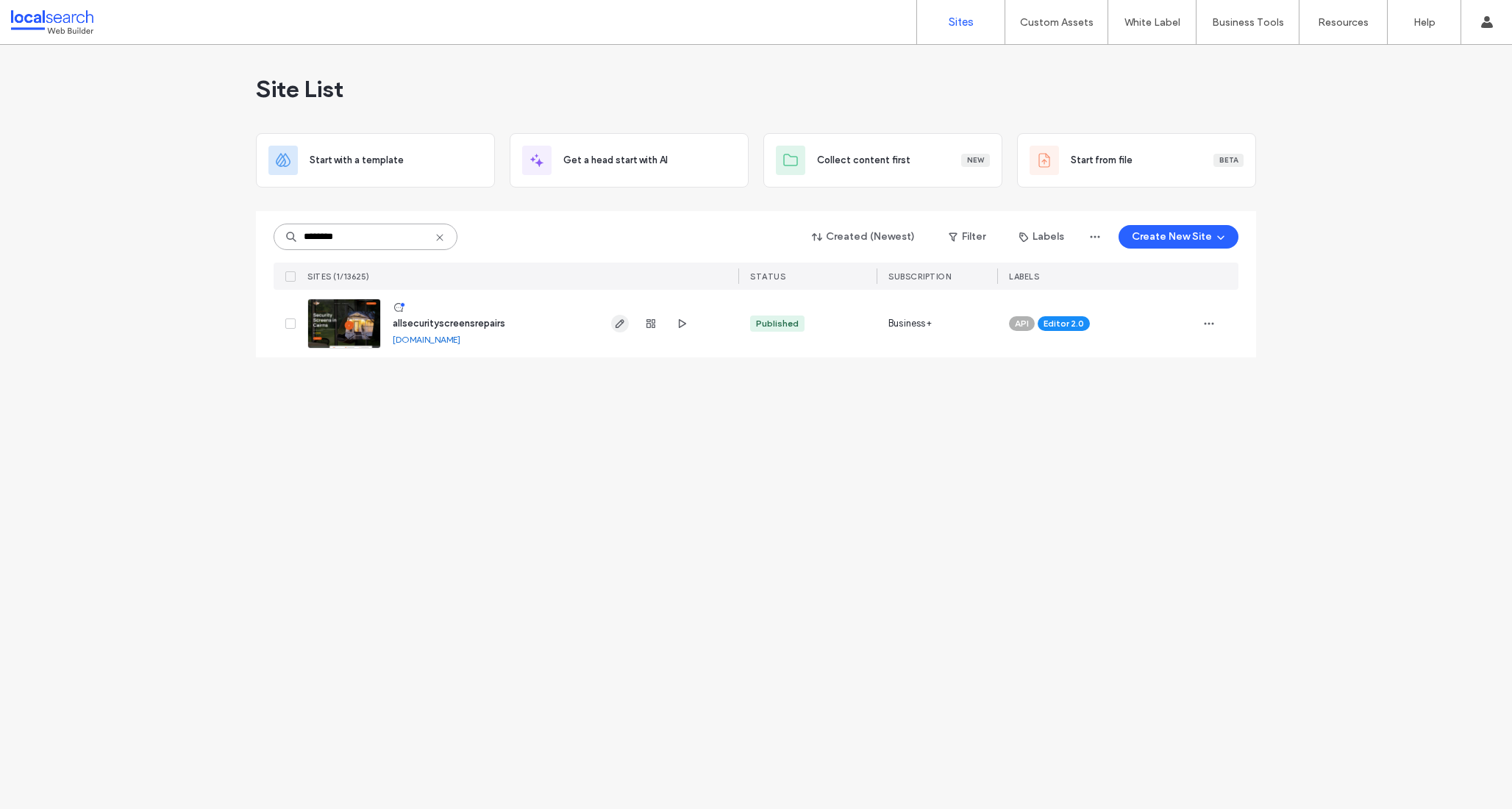
type input "********"
click at [623, 319] on icon "button" at bounding box center [620, 324] width 12 height 12
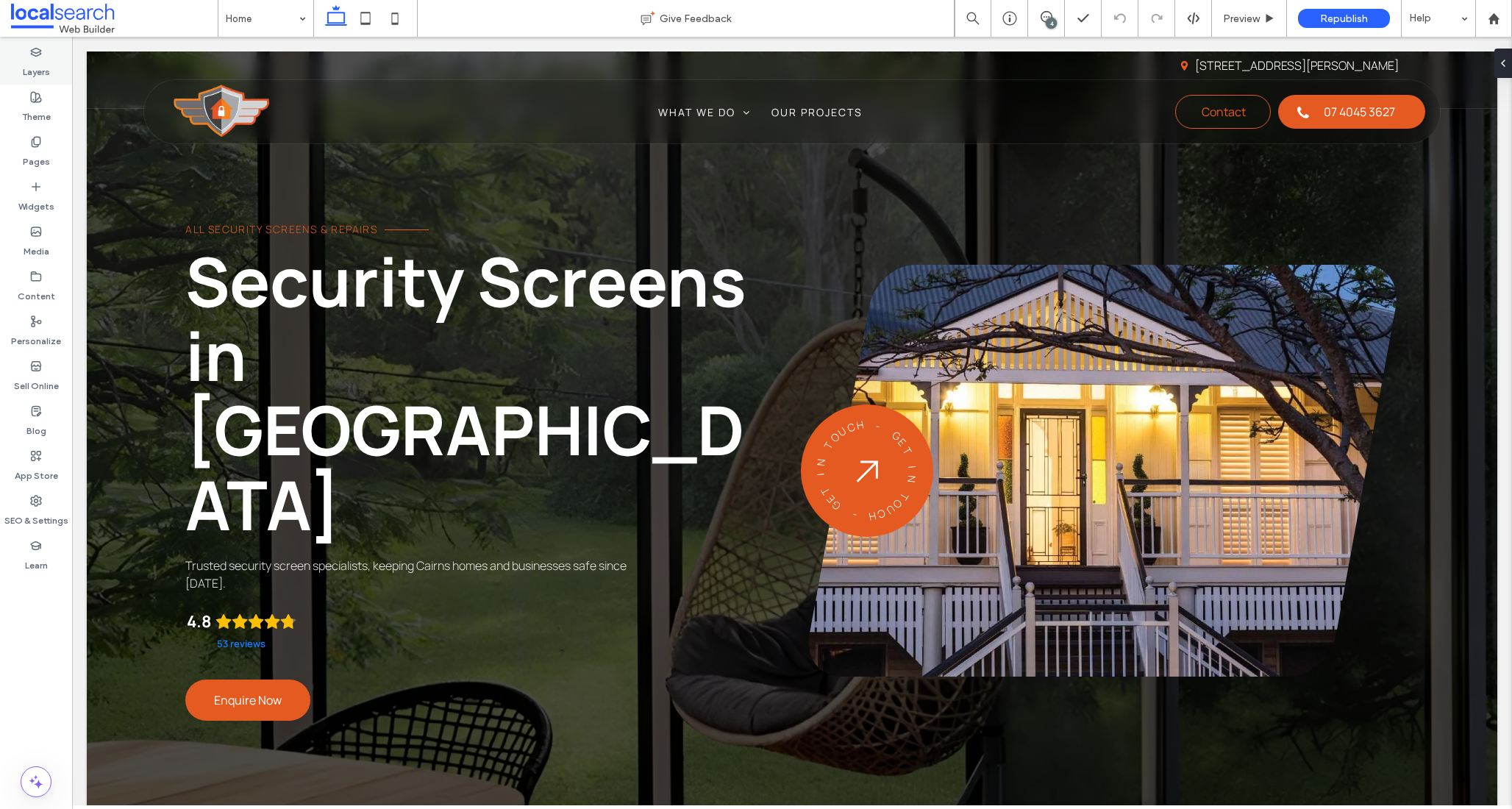
click at [50, 57] on div "Layers" at bounding box center [36, 62] width 72 height 45
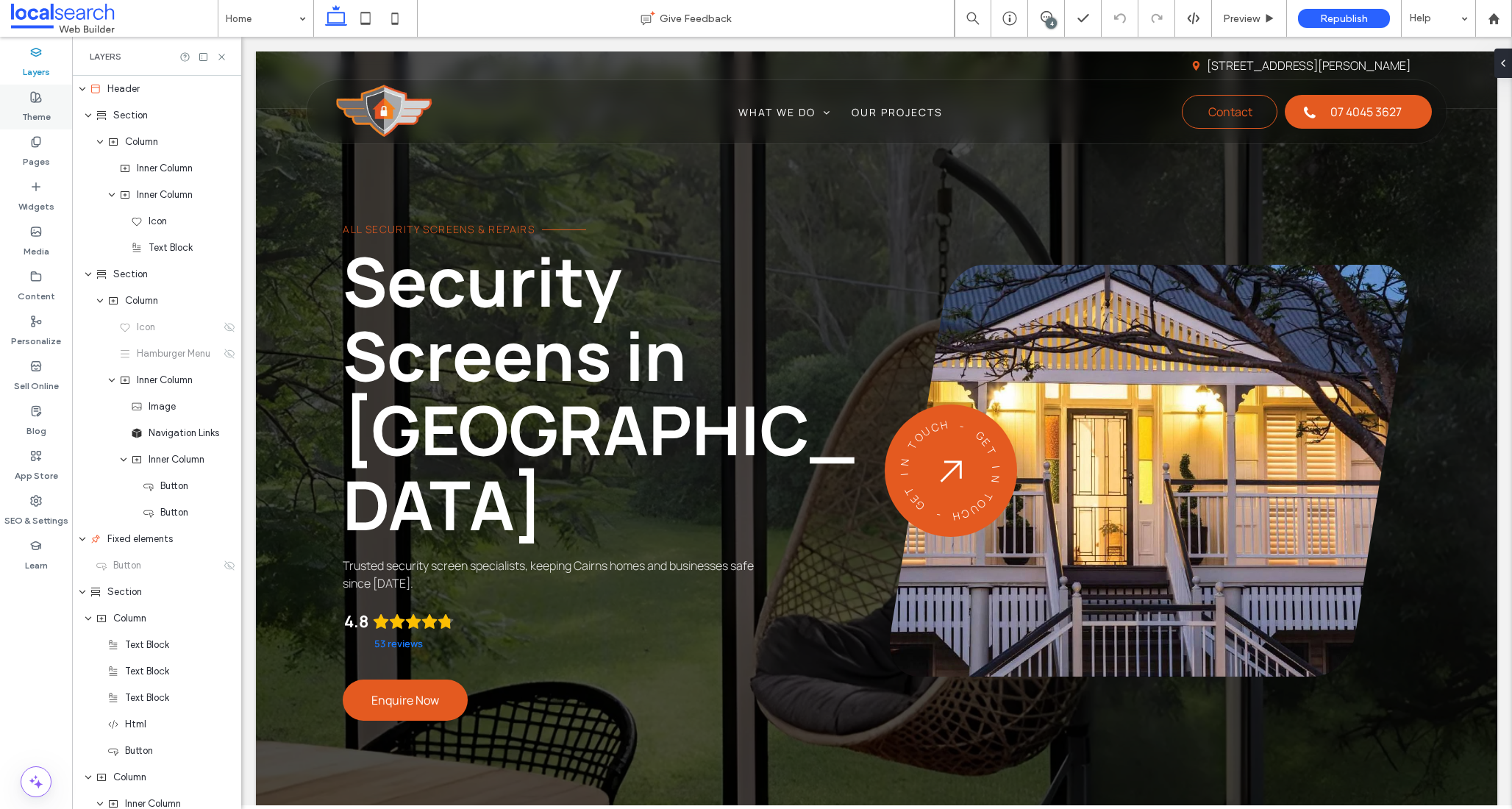
click at [41, 113] on label "Theme" at bounding box center [36, 113] width 29 height 21
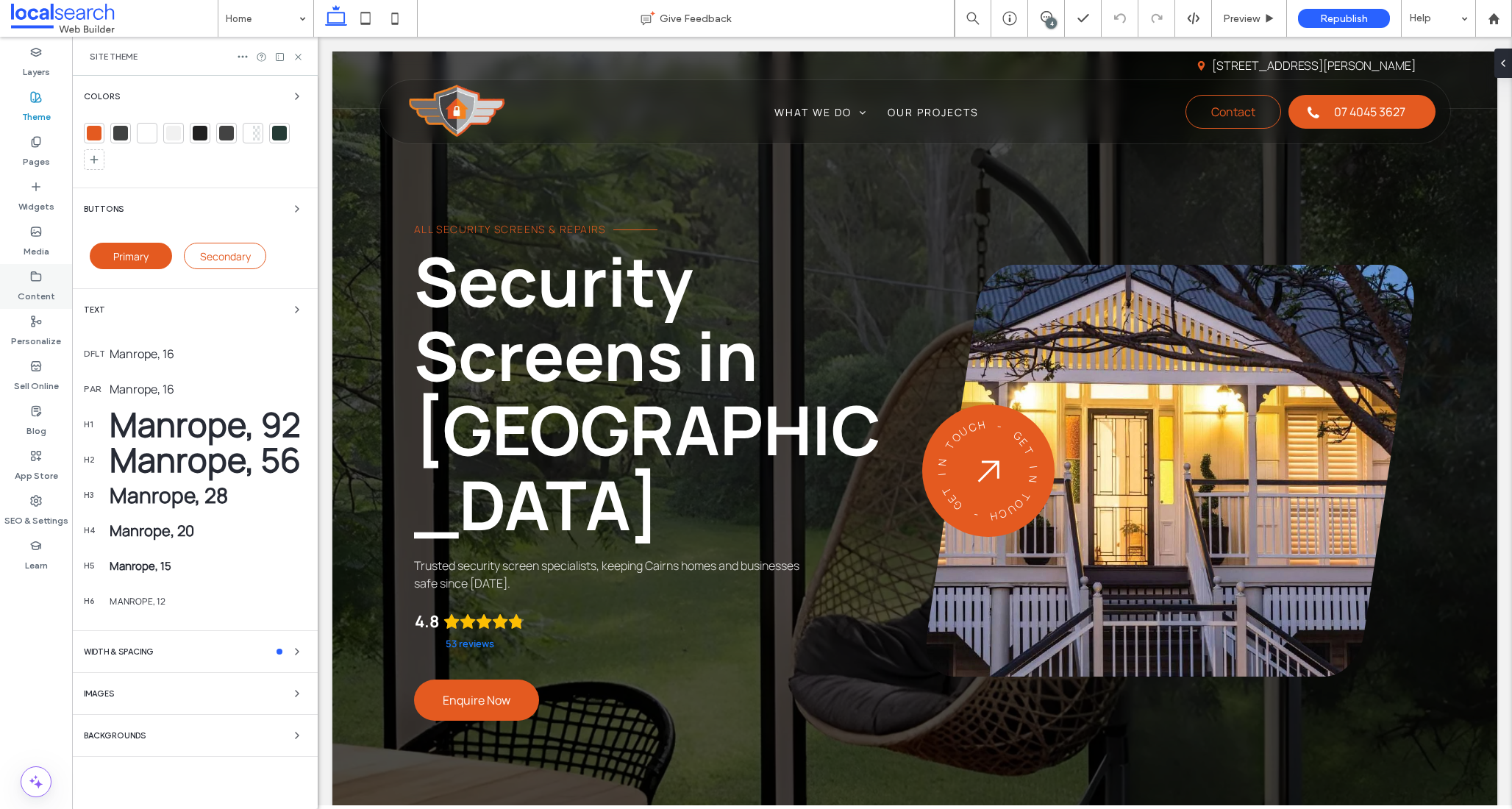
click at [25, 300] on label "Content" at bounding box center [36, 292] width 37 height 21
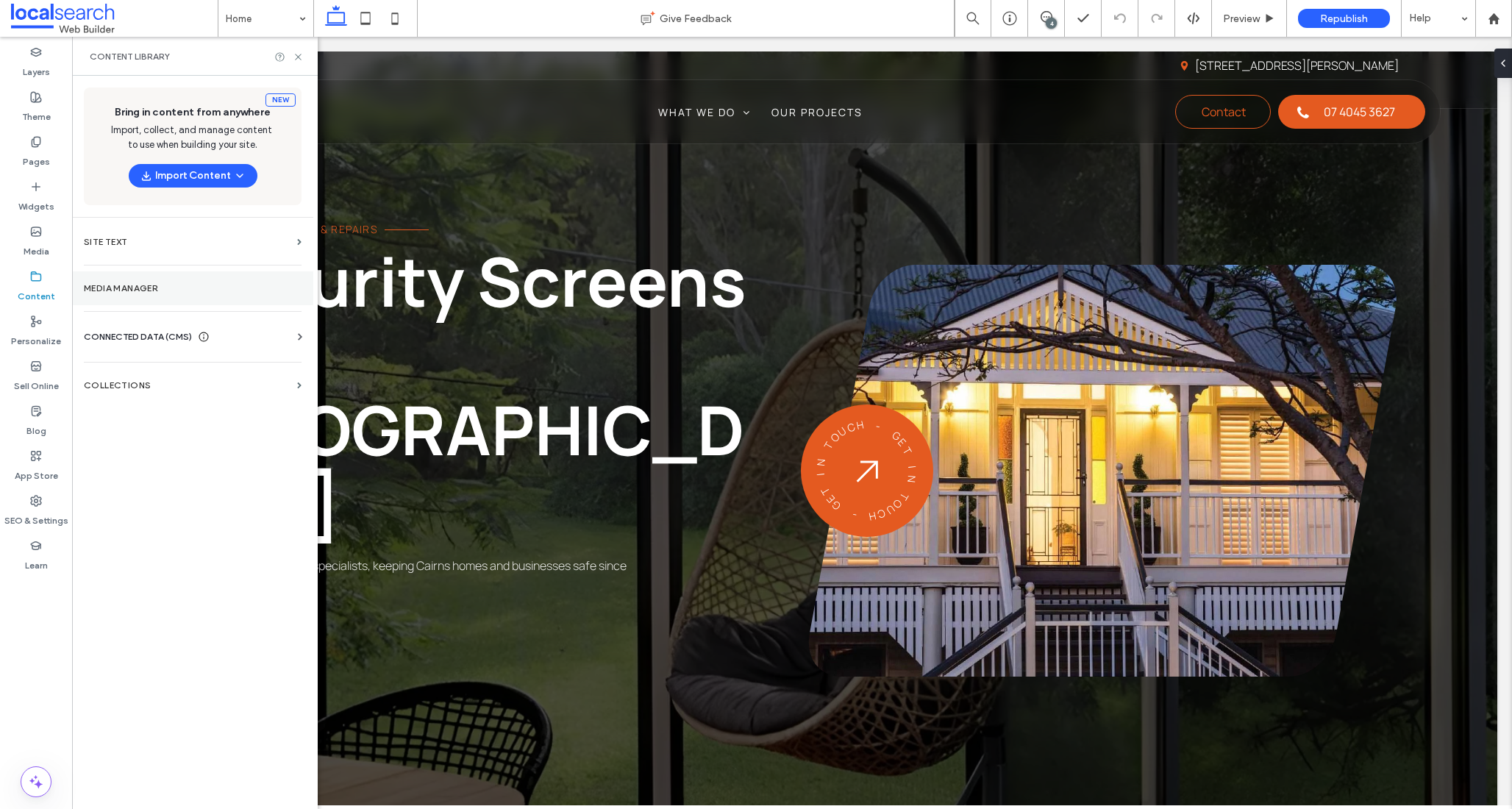
click at [153, 288] on label "Media Manager" at bounding box center [192, 288] width 218 height 10
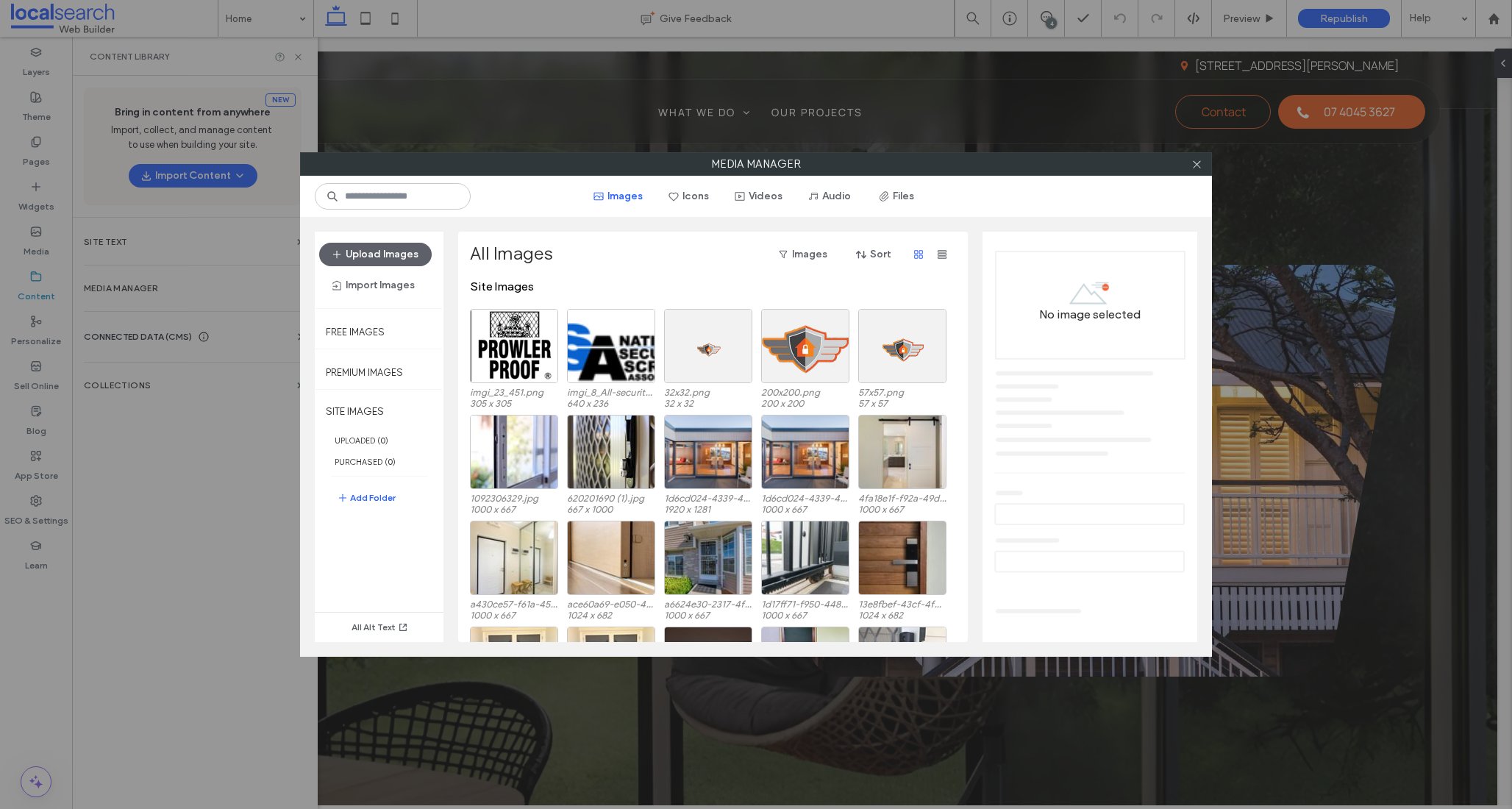
click at [170, 240] on div "Media Manager Images Icons Videos Audio Files Upload Images Import Images Free …" at bounding box center [756, 404] width 1512 height 809
click at [1193, 161] on icon at bounding box center [1196, 164] width 11 height 11
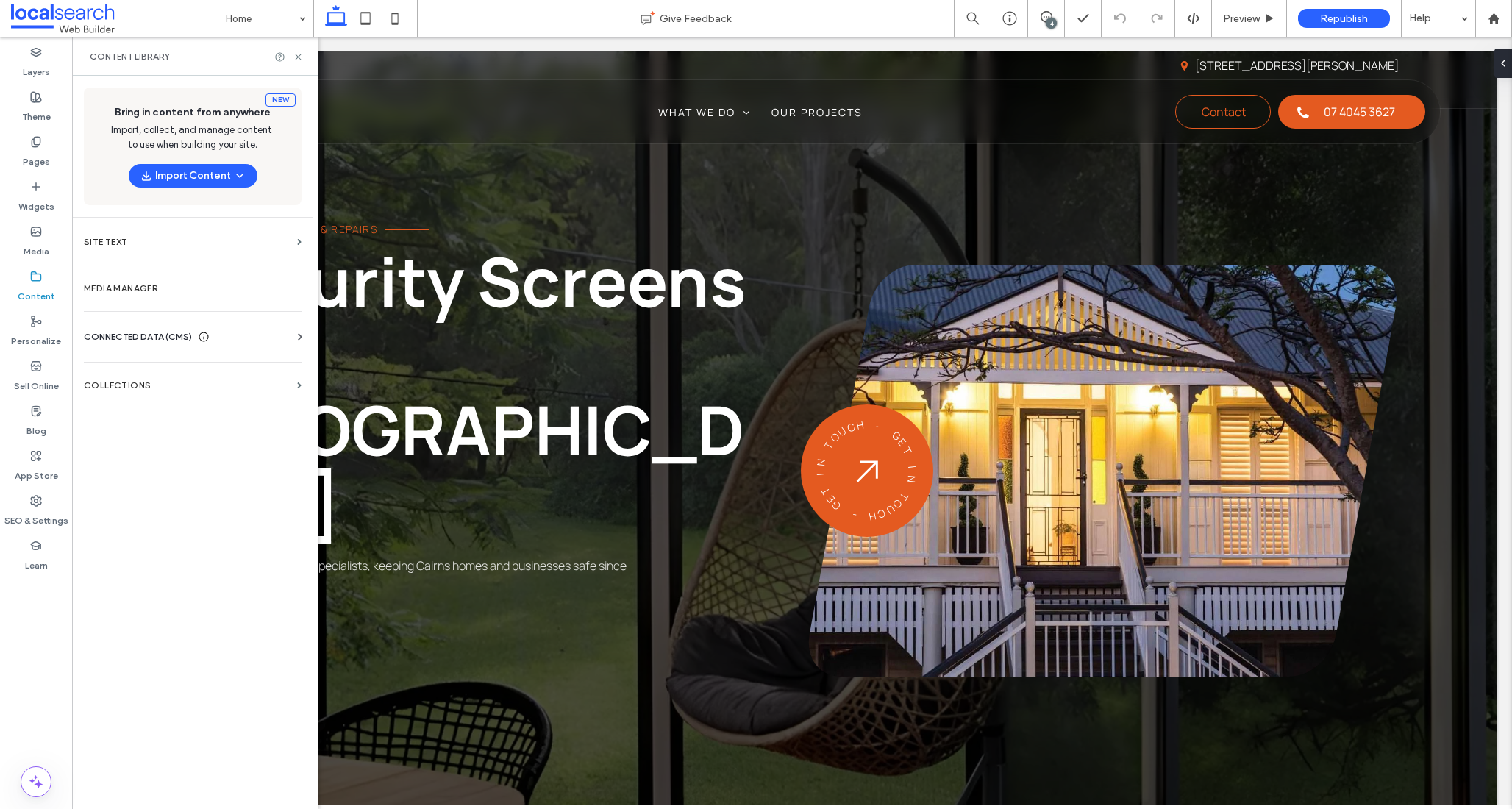
click at [122, 333] on span "CONNECTED DATA (CMS)" at bounding box center [137, 337] width 108 height 15
click at [118, 368] on label "Business Info" at bounding box center [195, 373] width 200 height 10
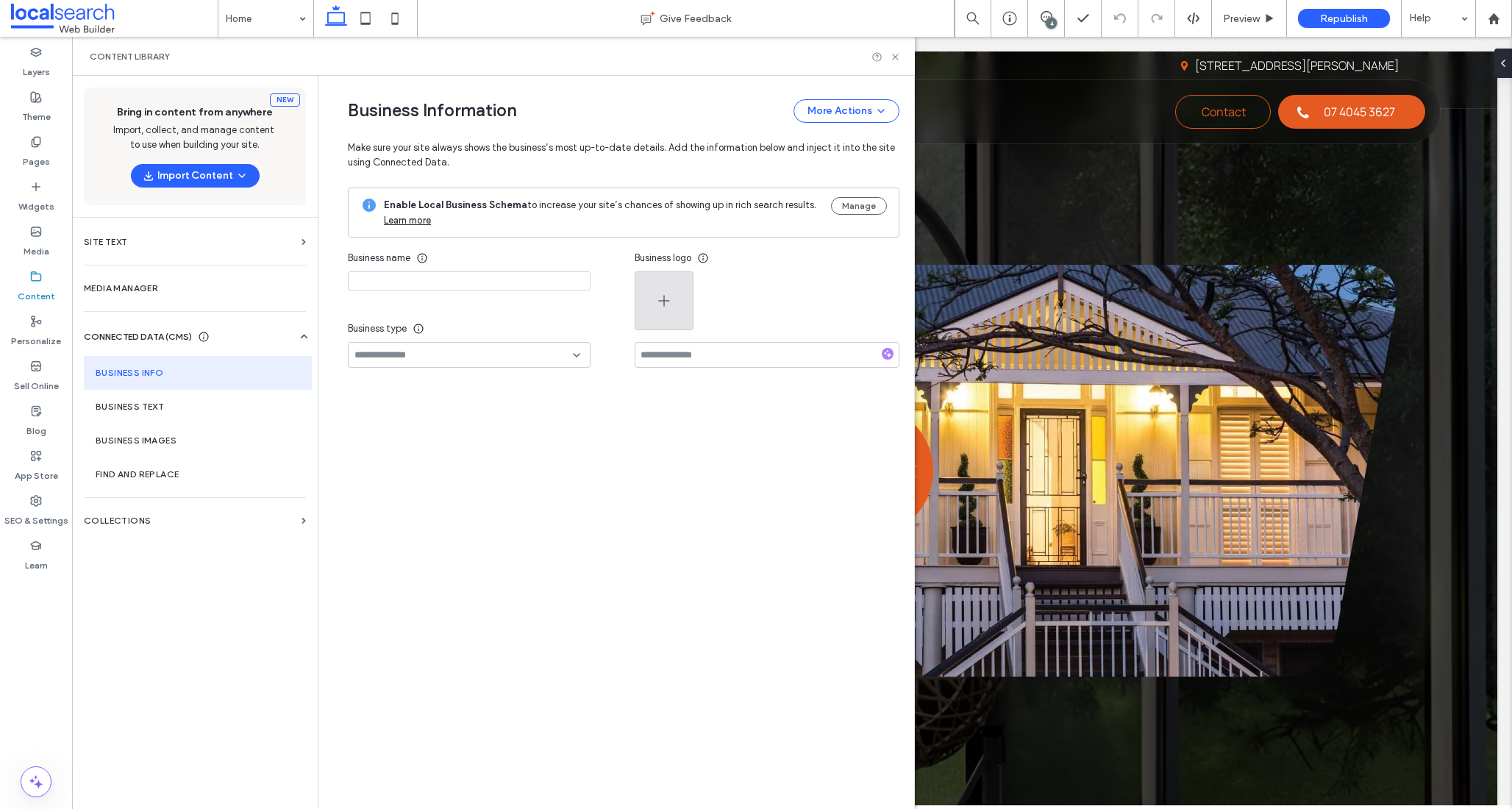
type input "**********"
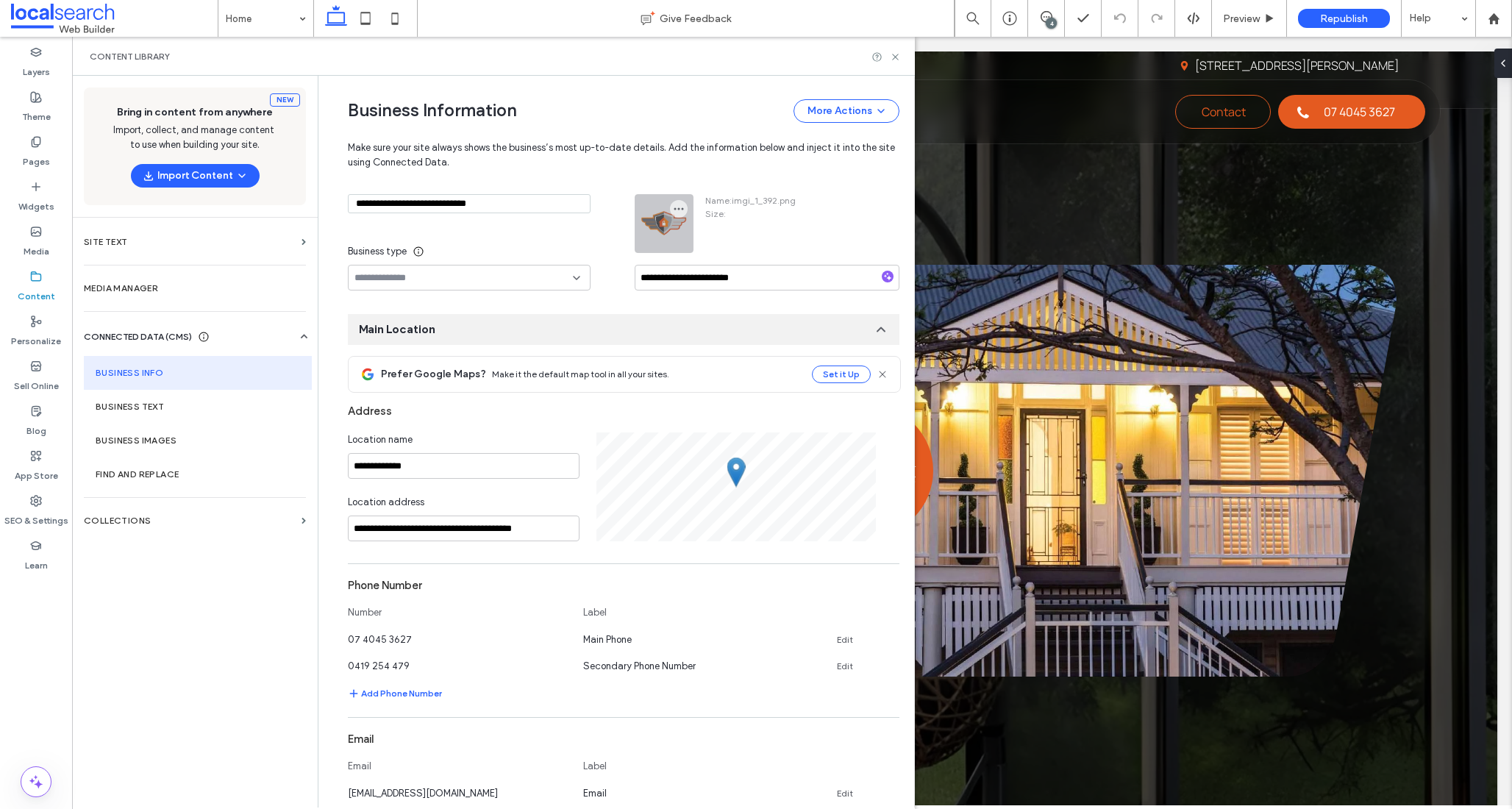
scroll to position [84, 0]
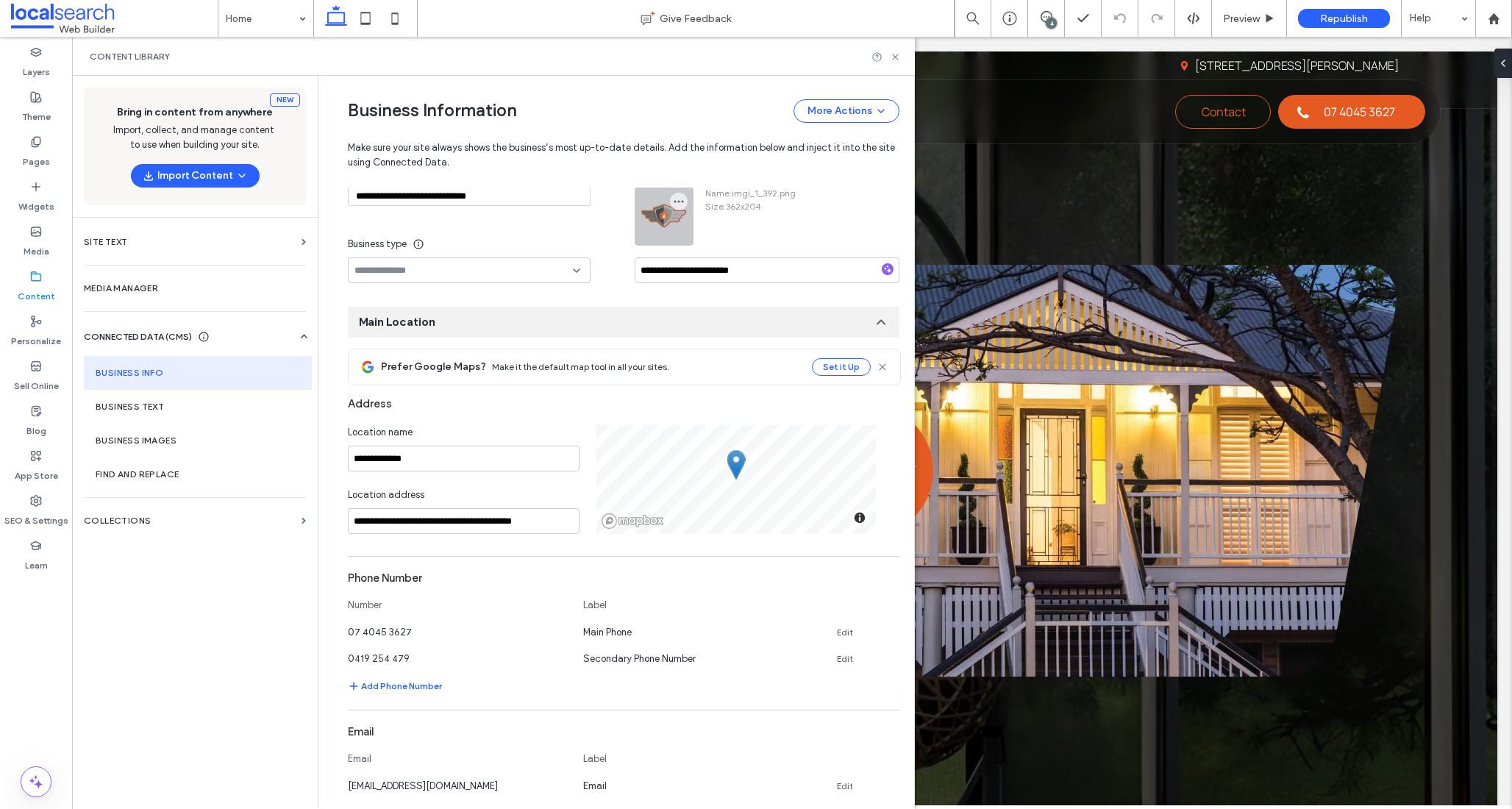
click at [663, 226] on div at bounding box center [664, 216] width 57 height 57
click at [673, 203] on icon "button" at bounding box center [679, 201] width 12 height 12
click at [687, 237] on span at bounding box center [684, 237] width 17 height 17
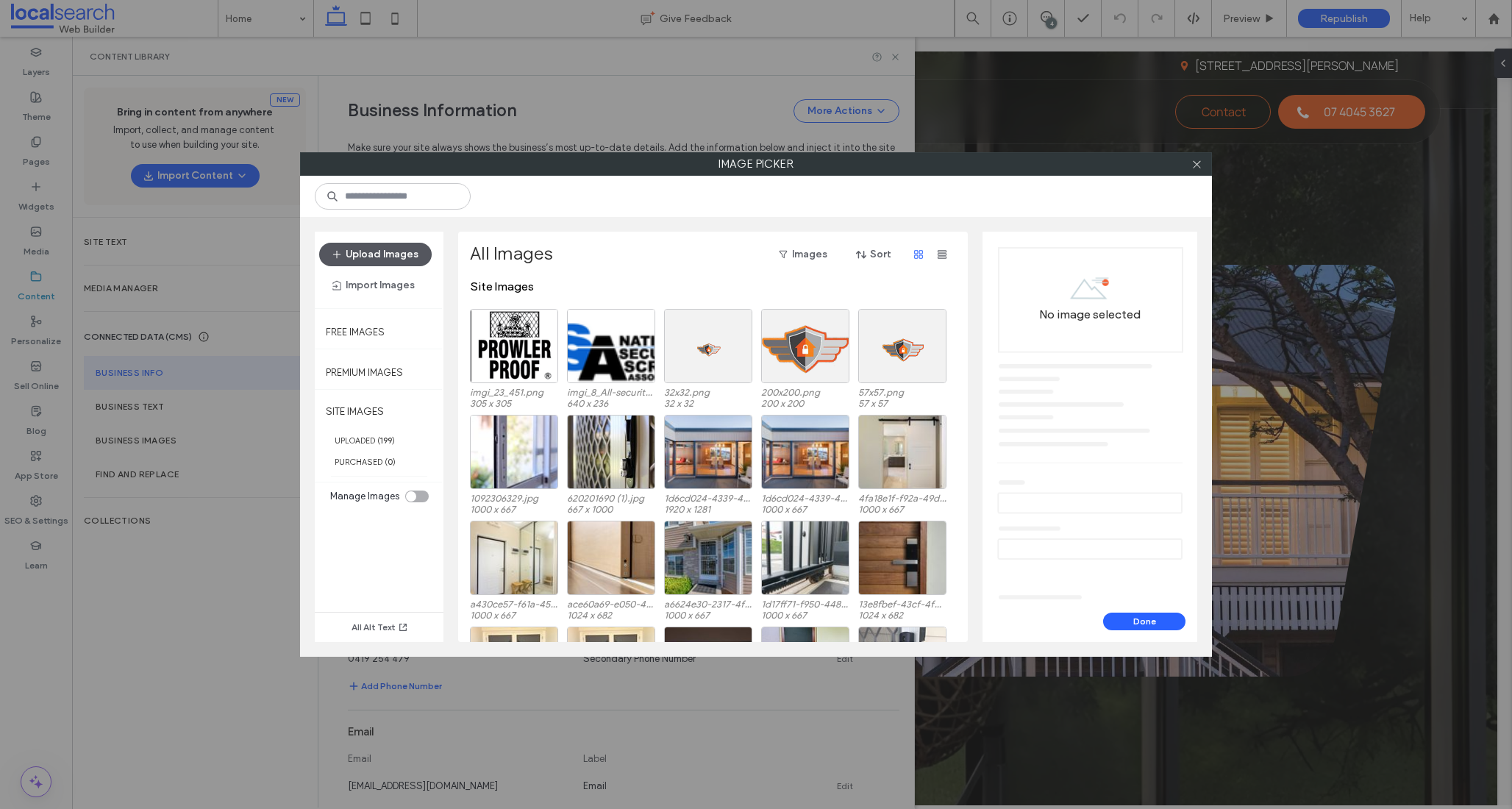
click at [396, 248] on button "Upload Images" at bounding box center [376, 254] width 113 height 23
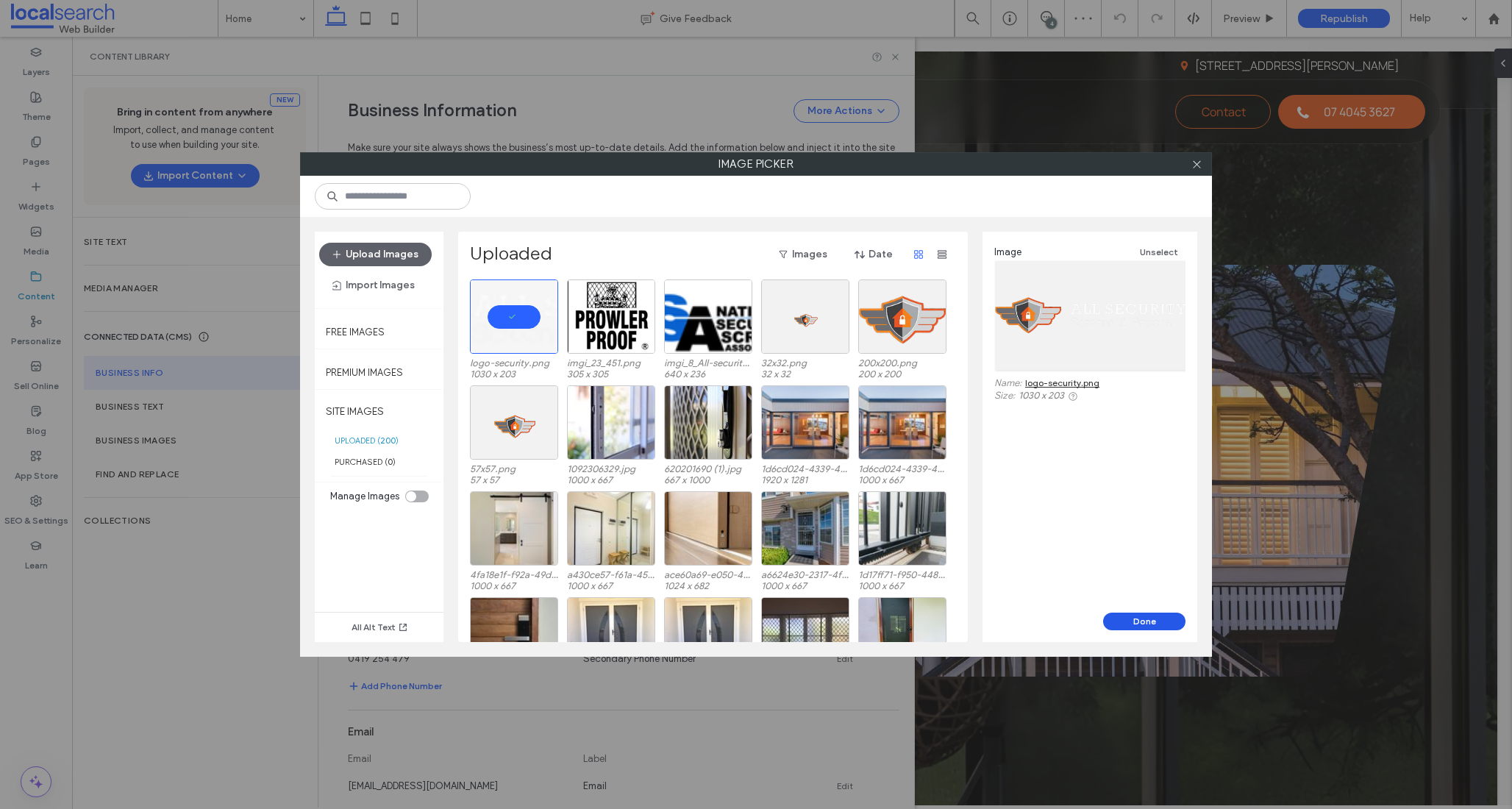
click at [1130, 623] on button "Done" at bounding box center [1145, 621] width 83 height 17
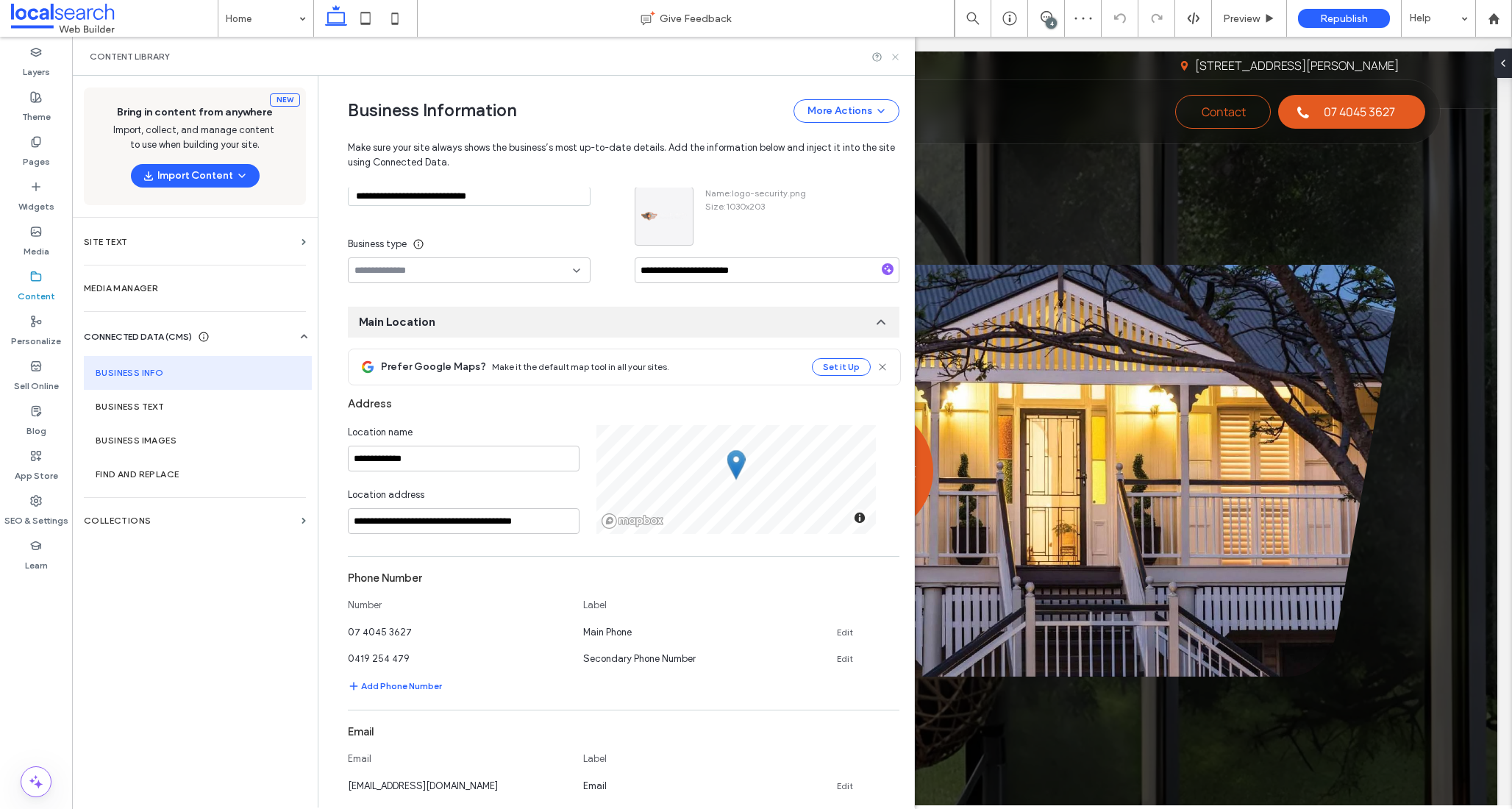
click at [896, 55] on use at bounding box center [895, 56] width 6 height 6
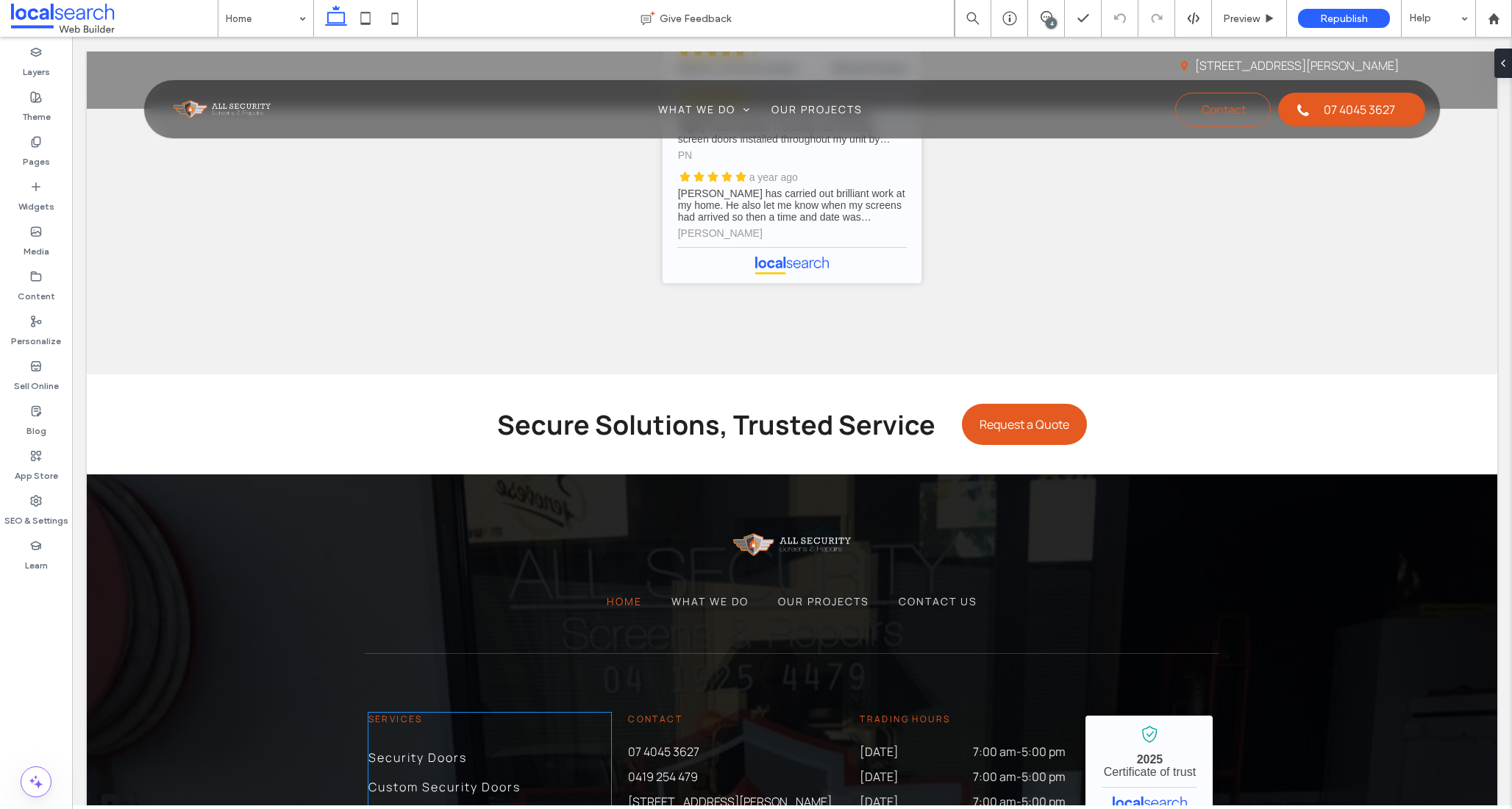
scroll to position [5192, 0]
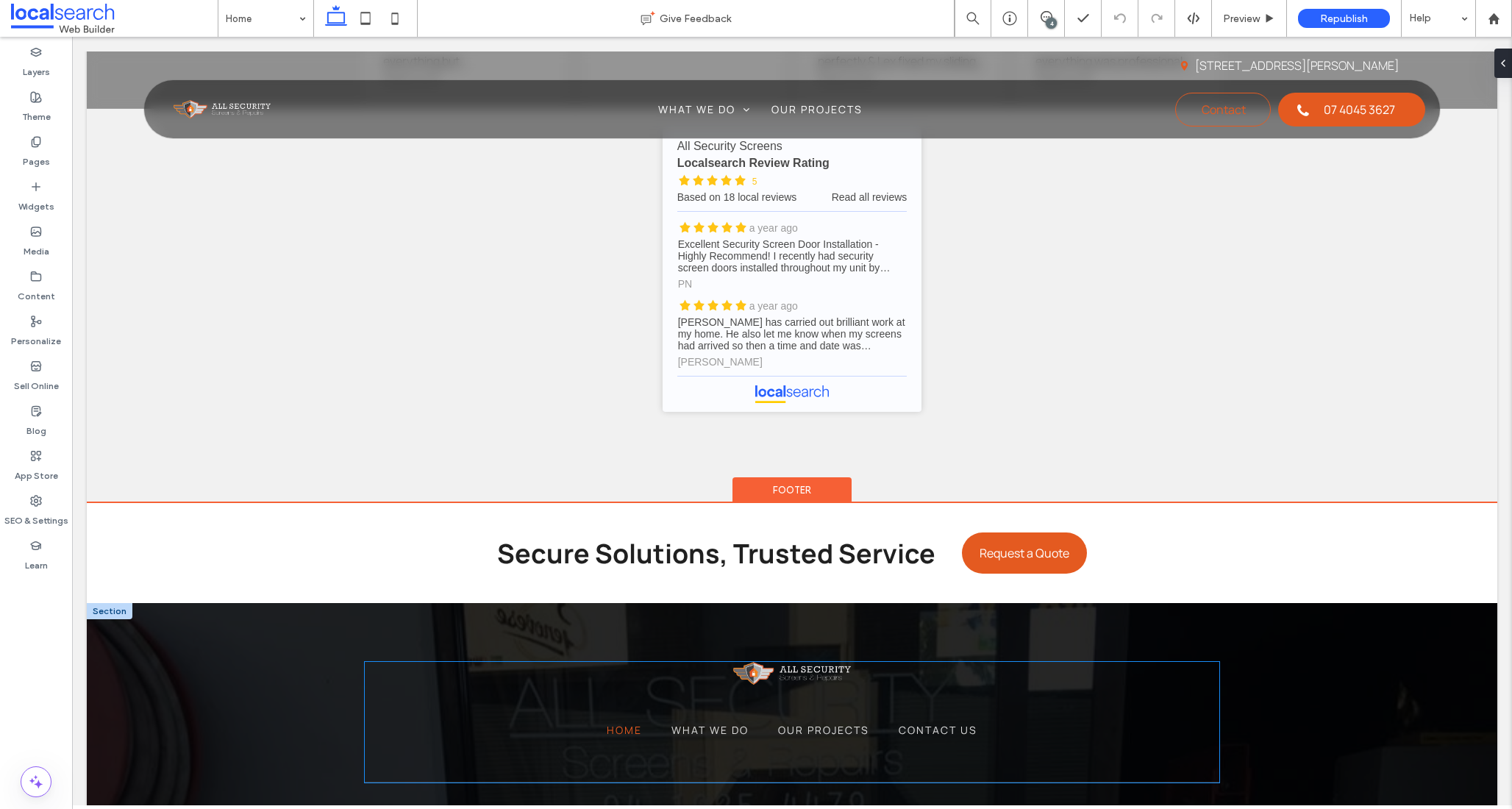
click at [797, 662] on img at bounding box center [792, 674] width 118 height 23
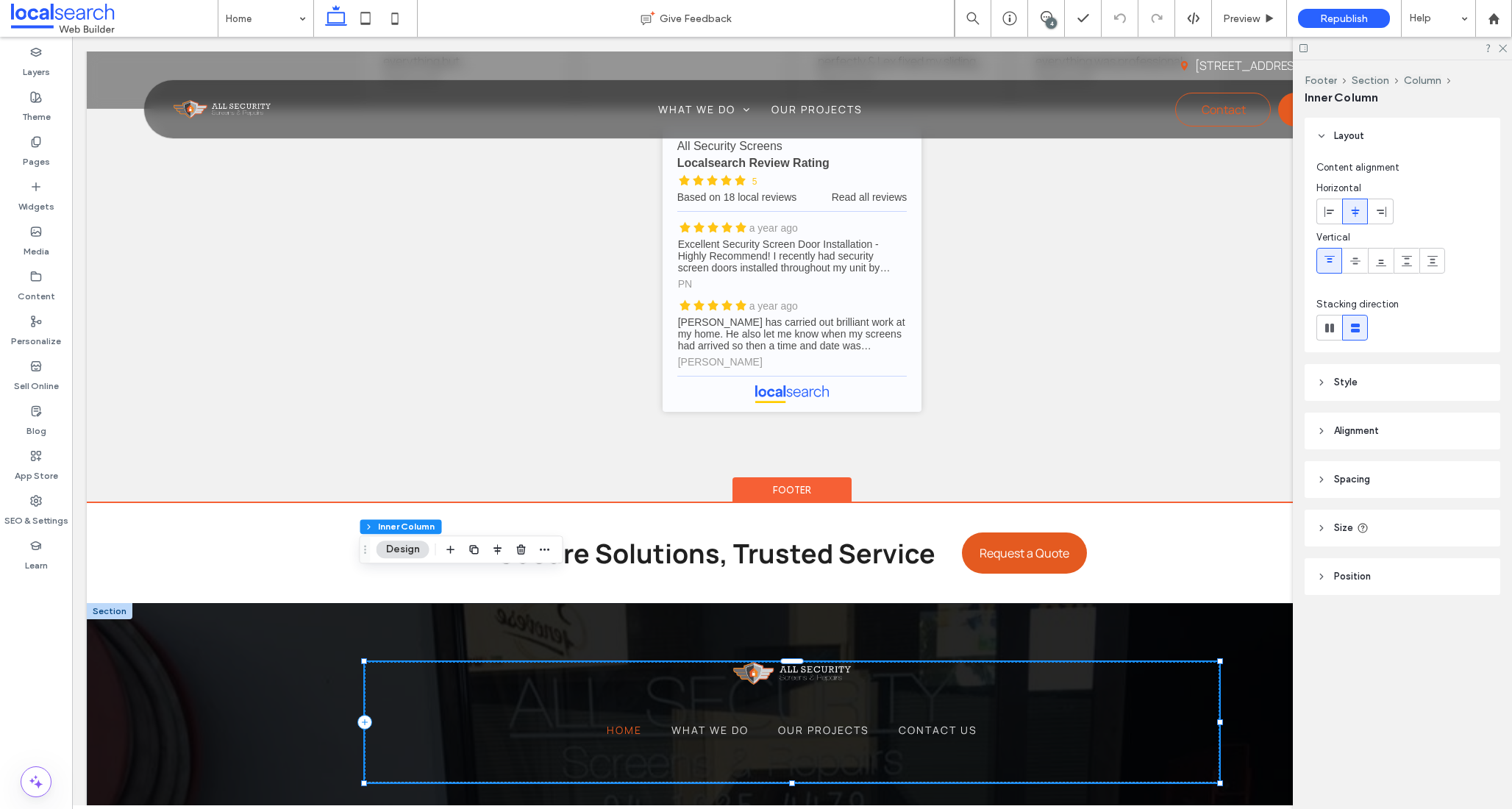
click at [797, 662] on img at bounding box center [792, 674] width 118 height 23
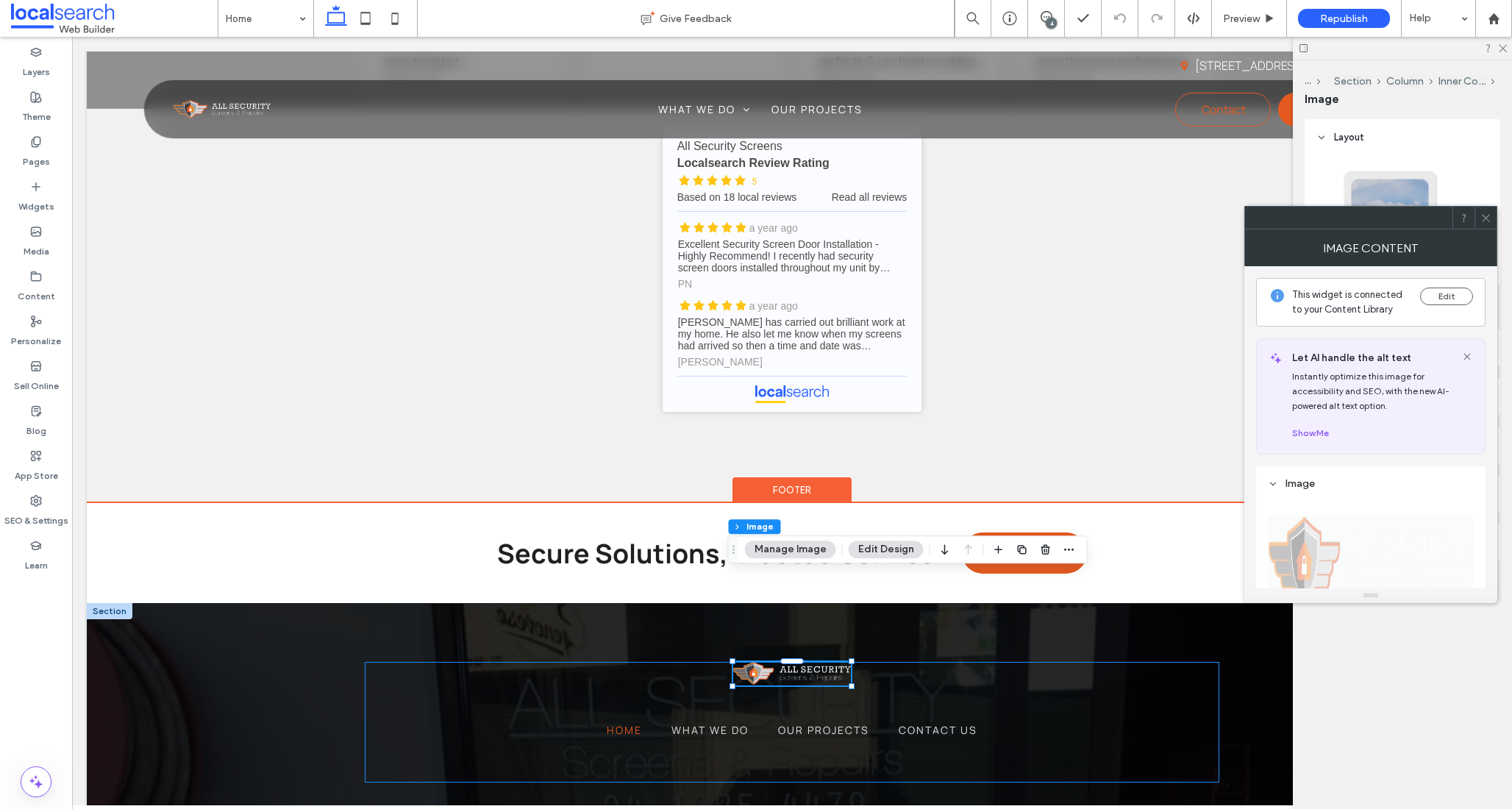
click at [797, 662] on img at bounding box center [792, 674] width 118 height 23
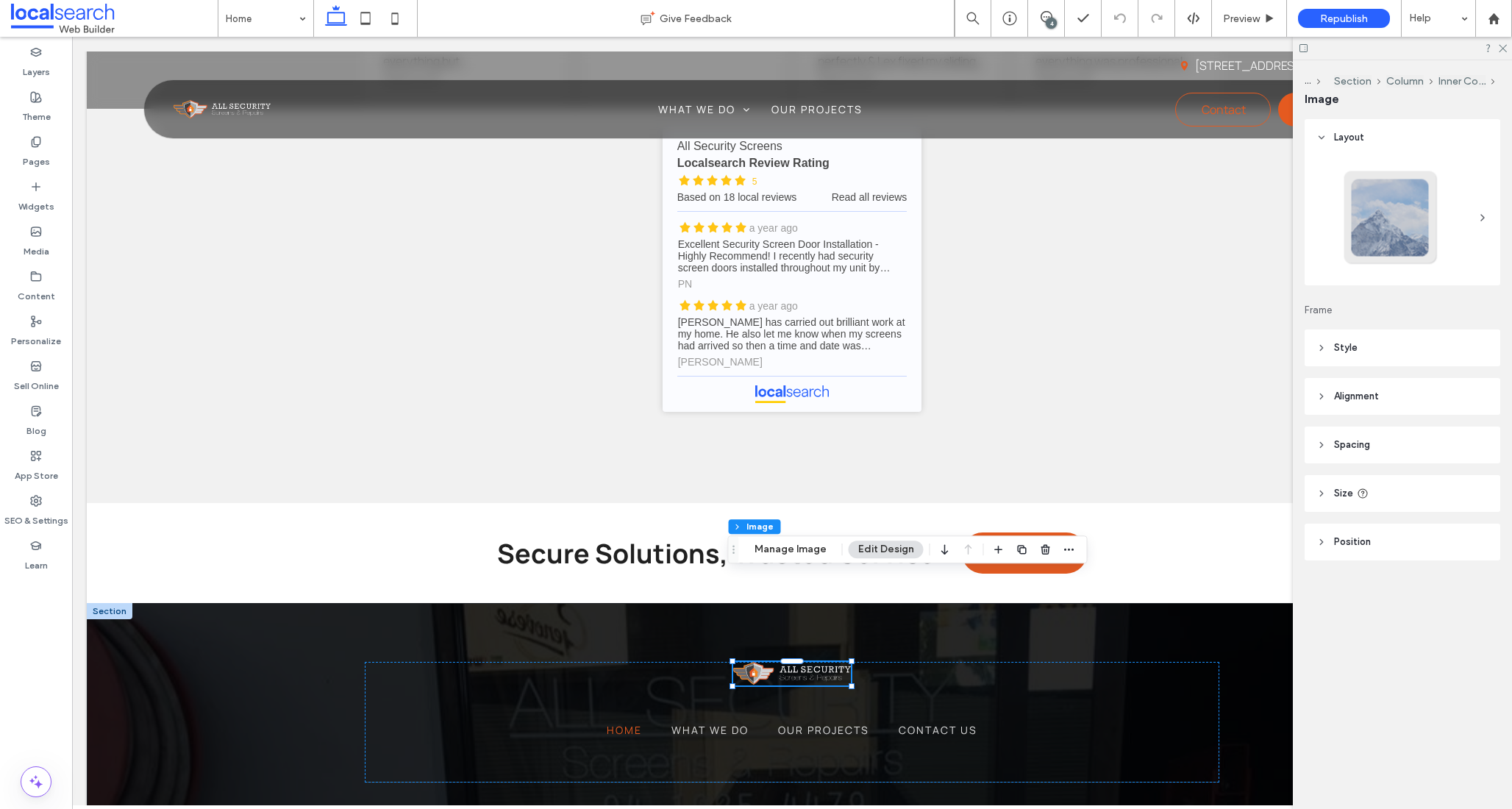
click at [1353, 341] on span "Style" at bounding box center [1346, 348] width 23 height 15
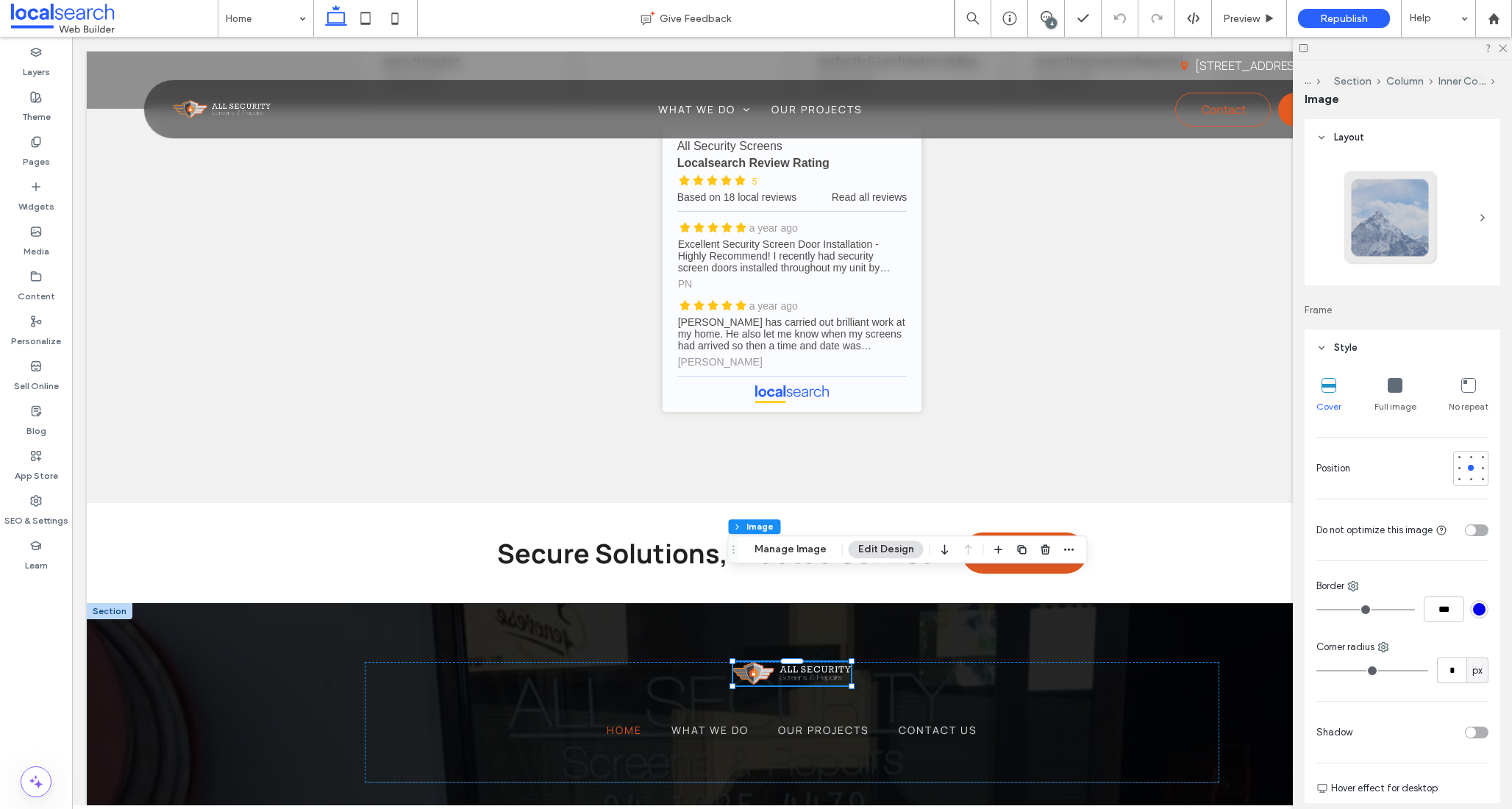
click at [1353, 339] on header "Style" at bounding box center [1402, 348] width 195 height 36
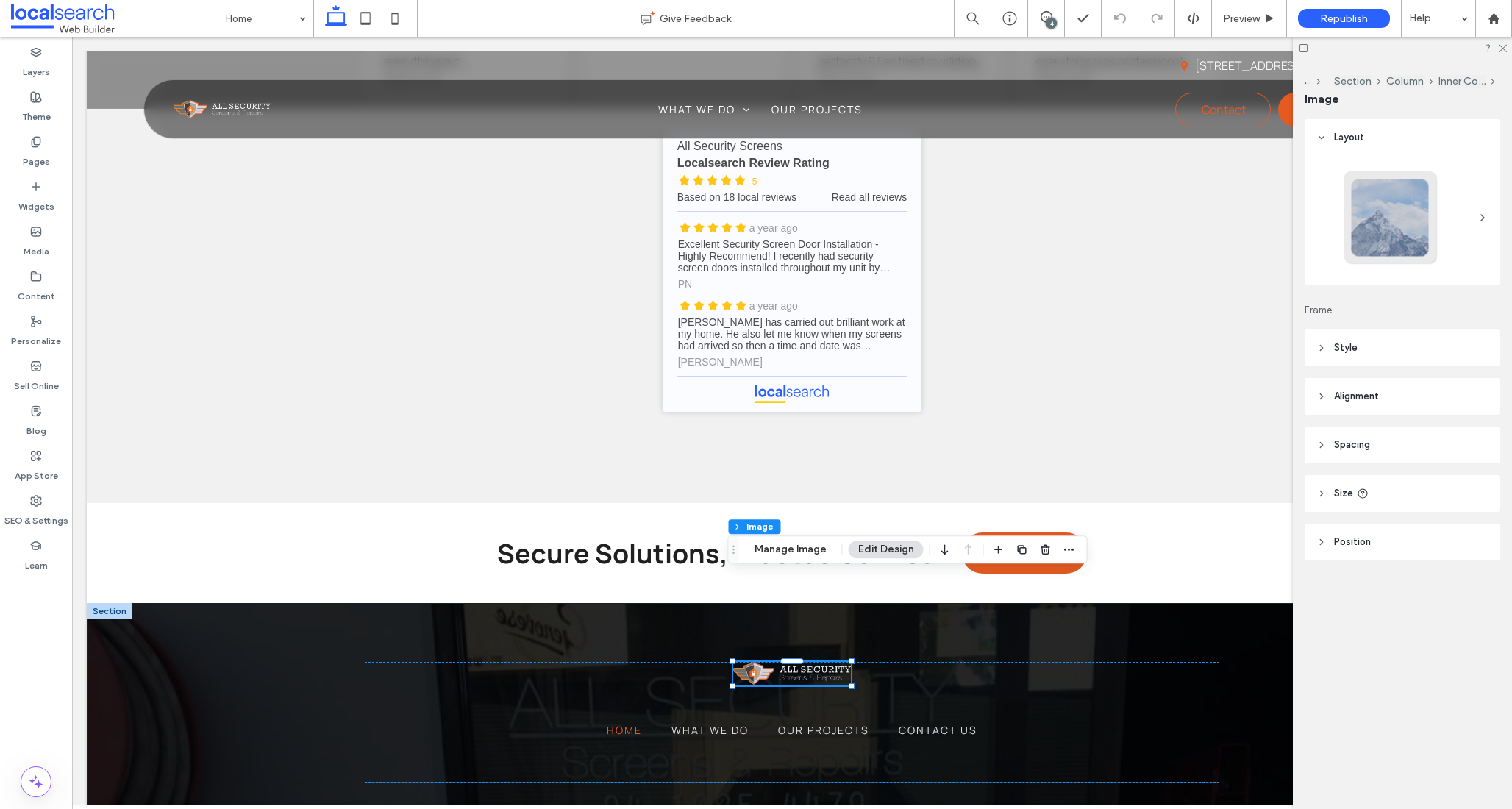
click at [1390, 491] on header "Size" at bounding box center [1402, 494] width 195 height 36
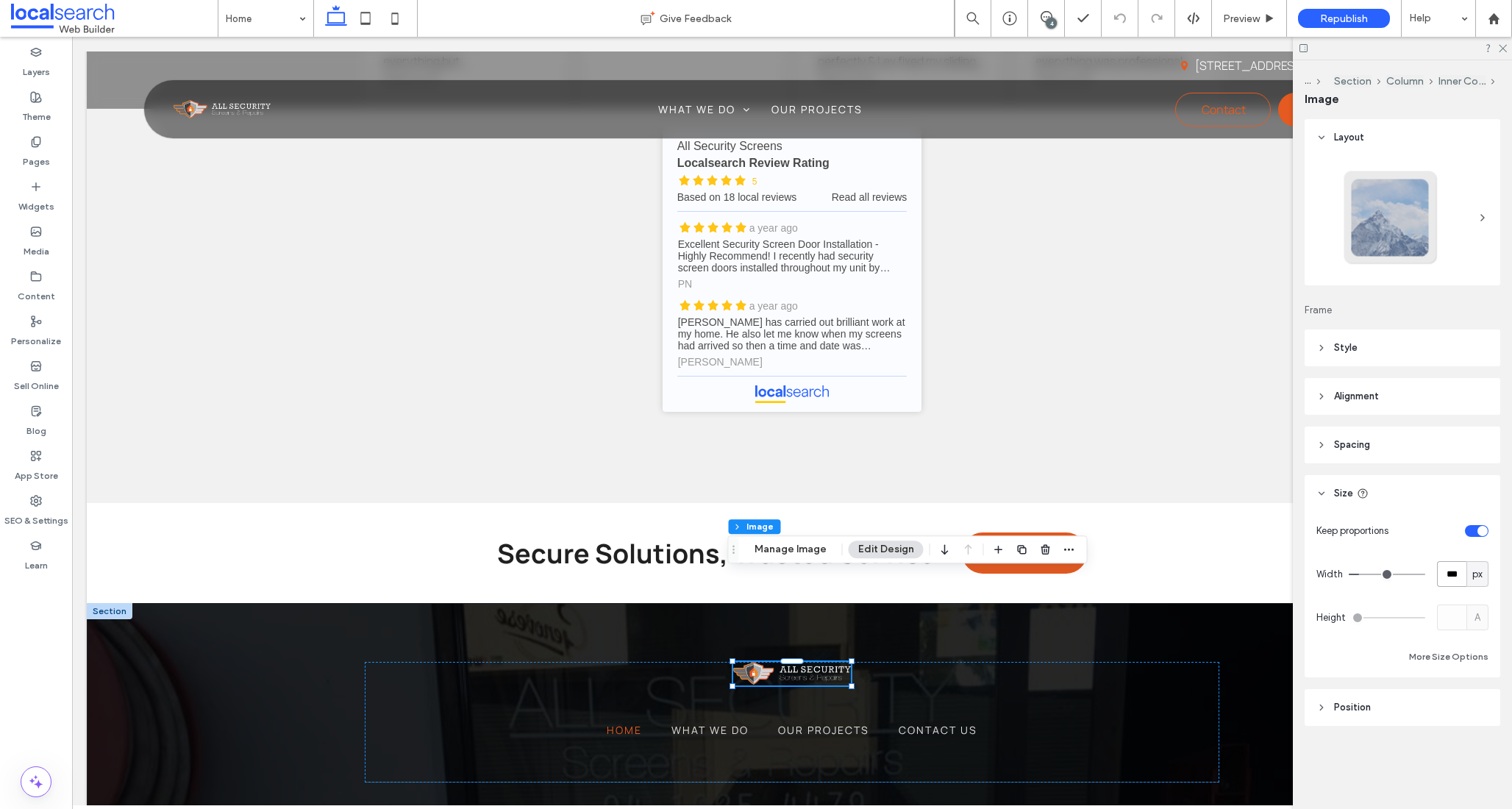
drag, startPoint x: 1447, startPoint y: 574, endPoint x: 1437, endPoint y: 575, distance: 10.0
click at [1437, 575] on input "***" at bounding box center [1452, 574] width 30 height 26
type input "***"
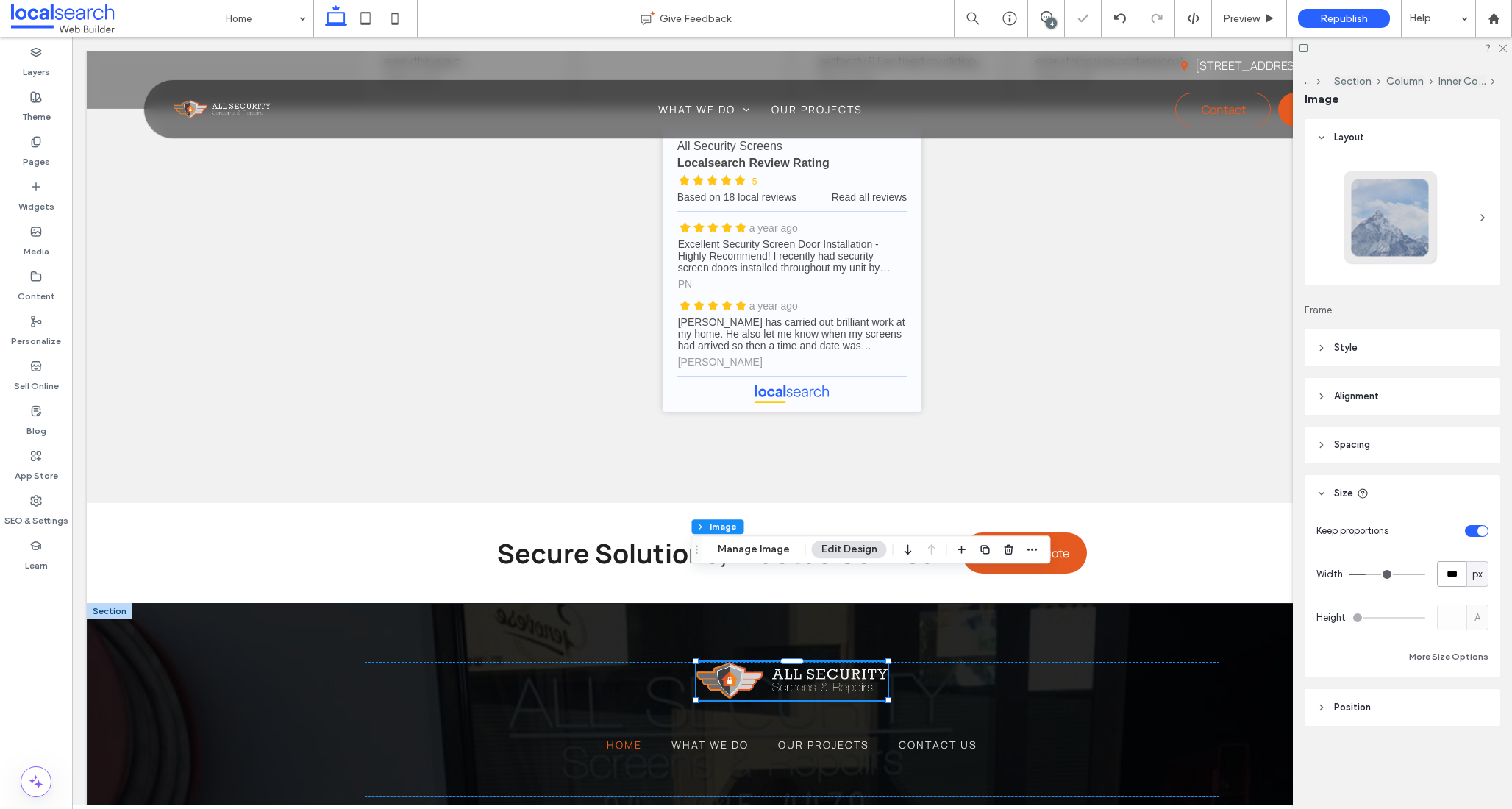
click at [1443, 571] on input "***" at bounding box center [1452, 574] width 30 height 26
click at [1440, 571] on input "***" at bounding box center [1452, 574] width 30 height 26
type input "***"
click at [1468, 590] on div "Keep proportions Width *** px Height A More Size Options" at bounding box center [1402, 591] width 172 height 148
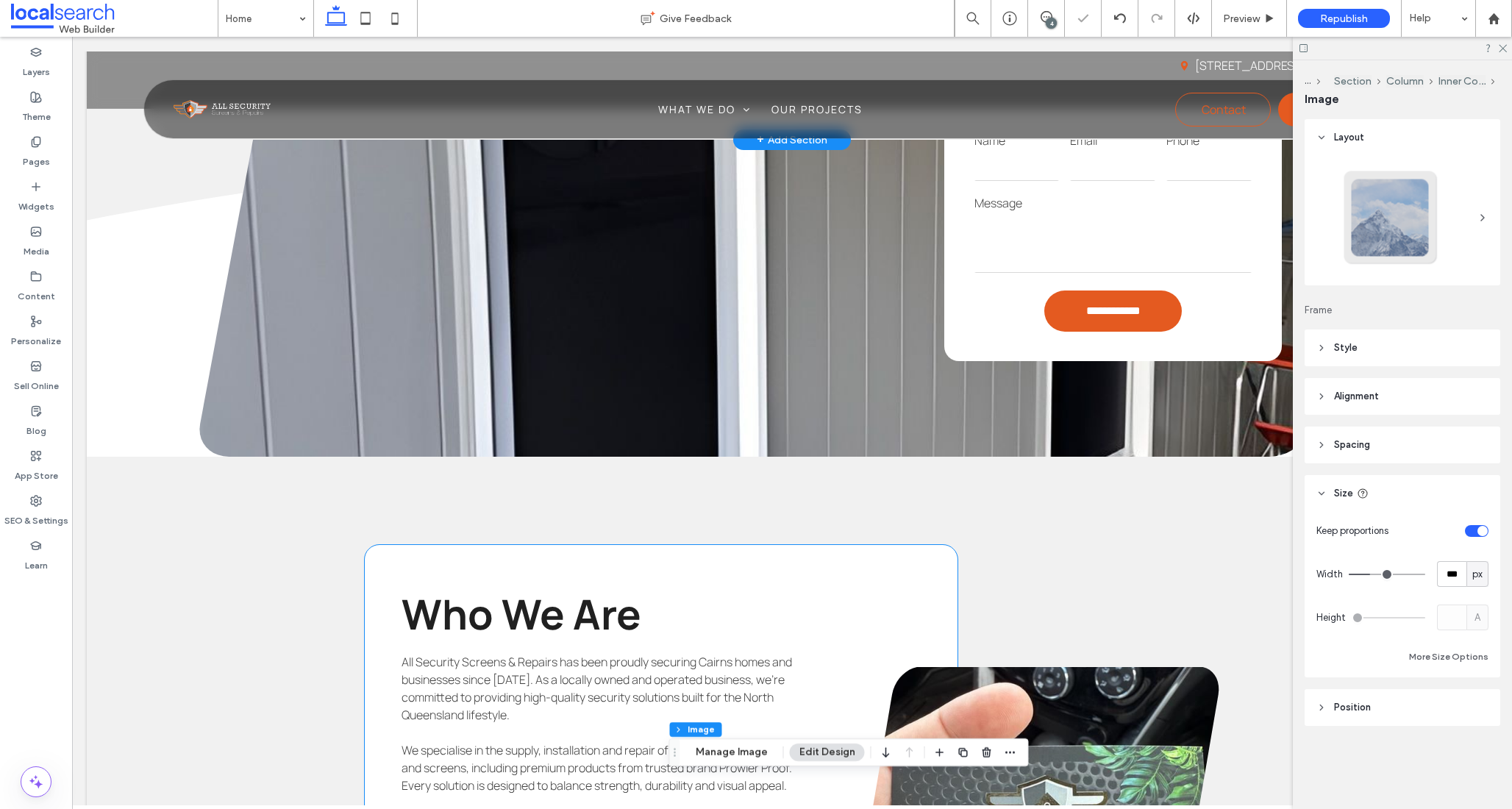
scroll to position [2199, 0]
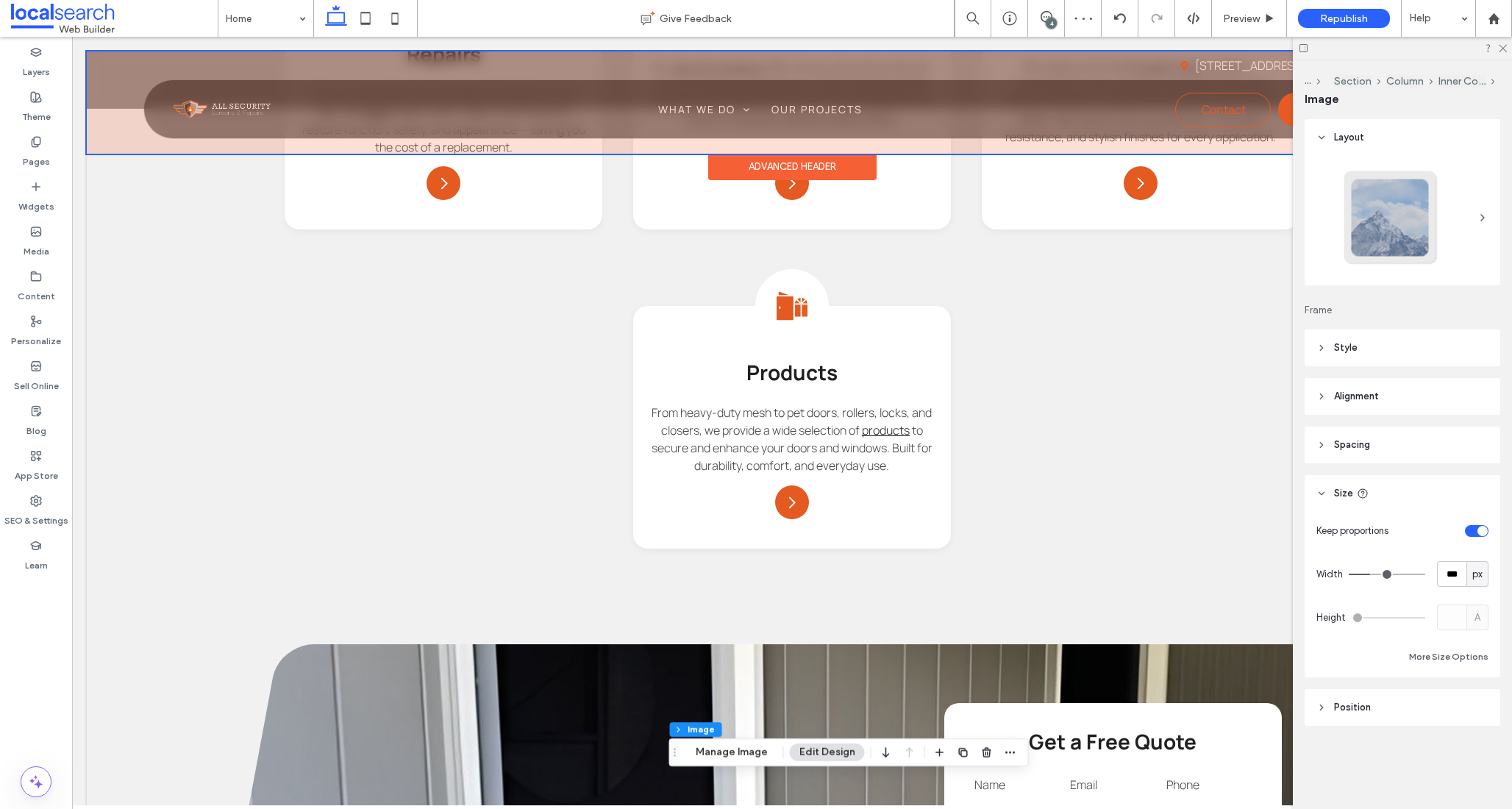
click at [232, 112] on div at bounding box center [792, 102] width 1410 height 102
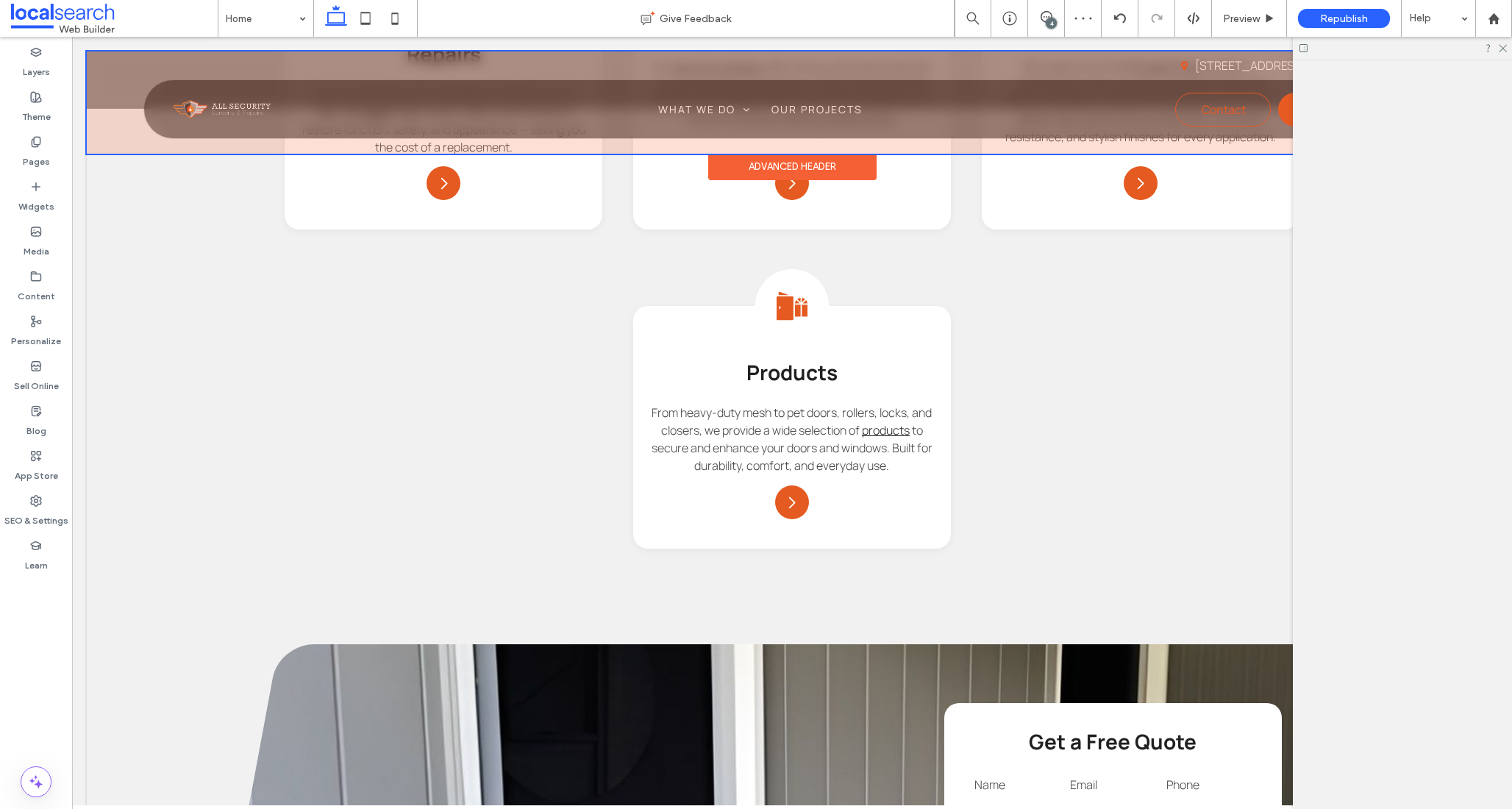
click at [232, 112] on div at bounding box center [222, 109] width 97 height 19
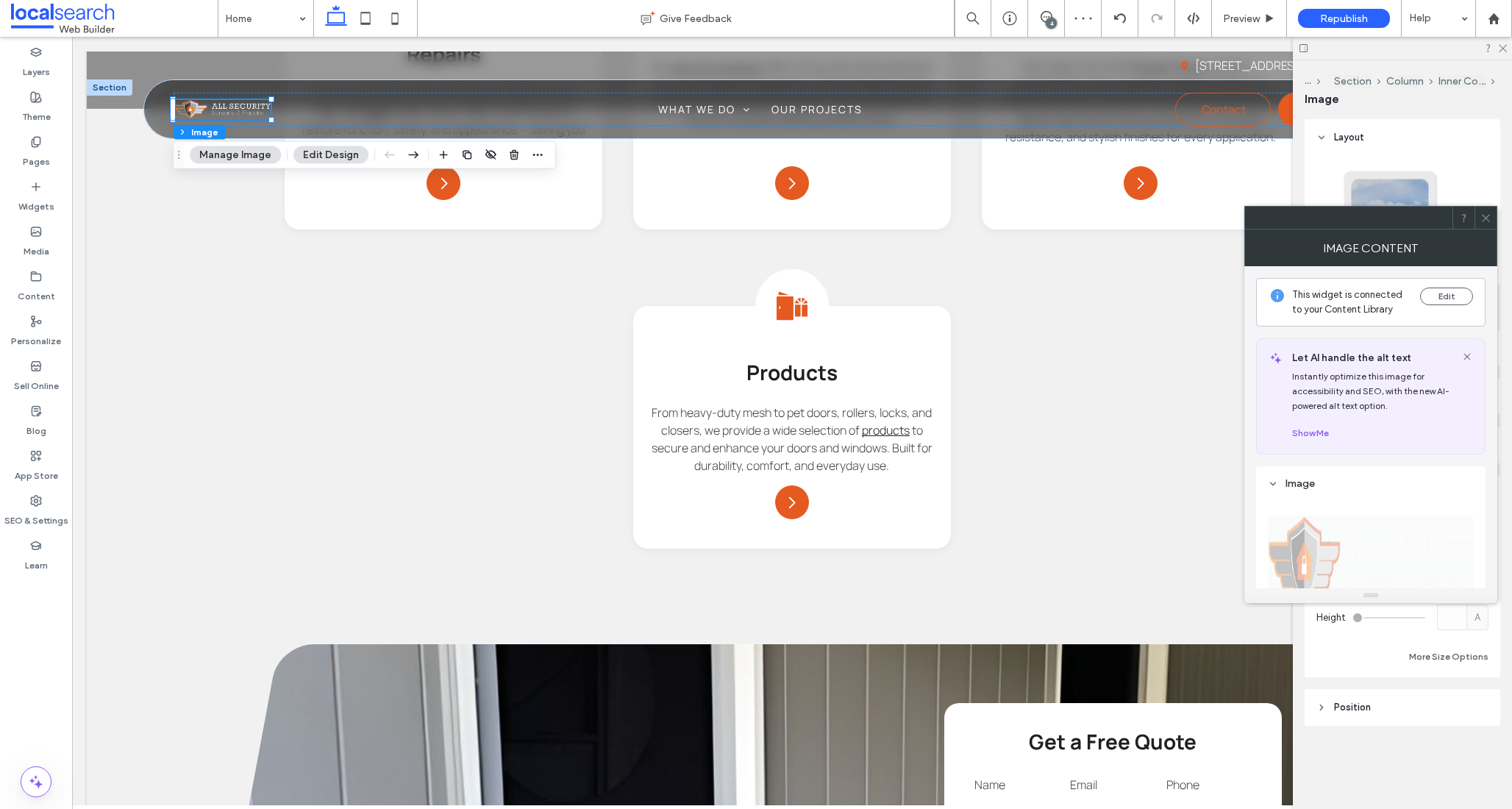
click at [1482, 214] on icon at bounding box center [1485, 218] width 11 height 11
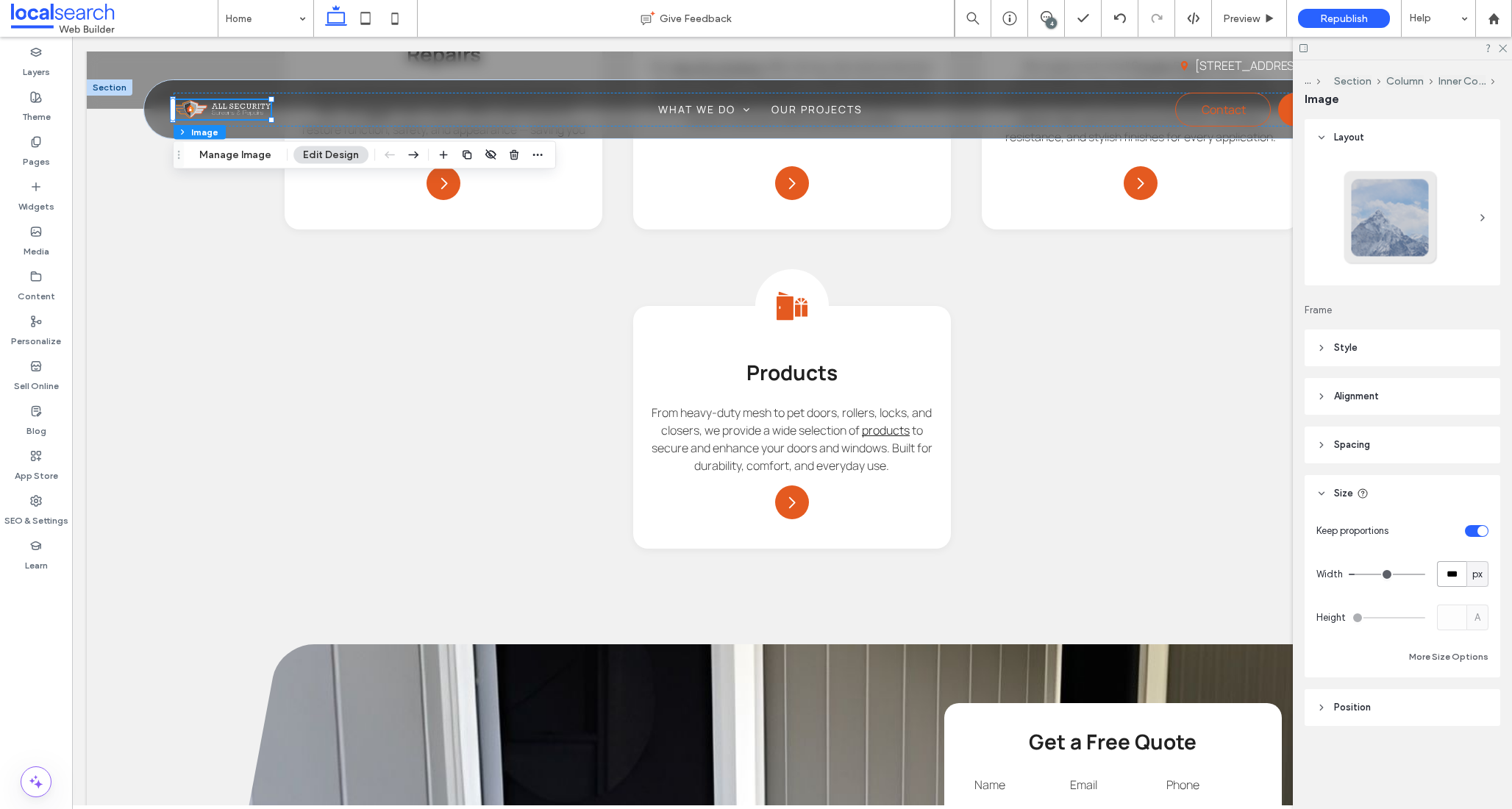
drag, startPoint x: 1459, startPoint y: 573, endPoint x: 1417, endPoint y: 565, distance: 42.8
click at [1417, 565] on div "Width *** px" at bounding box center [1402, 574] width 172 height 26
type input "***"
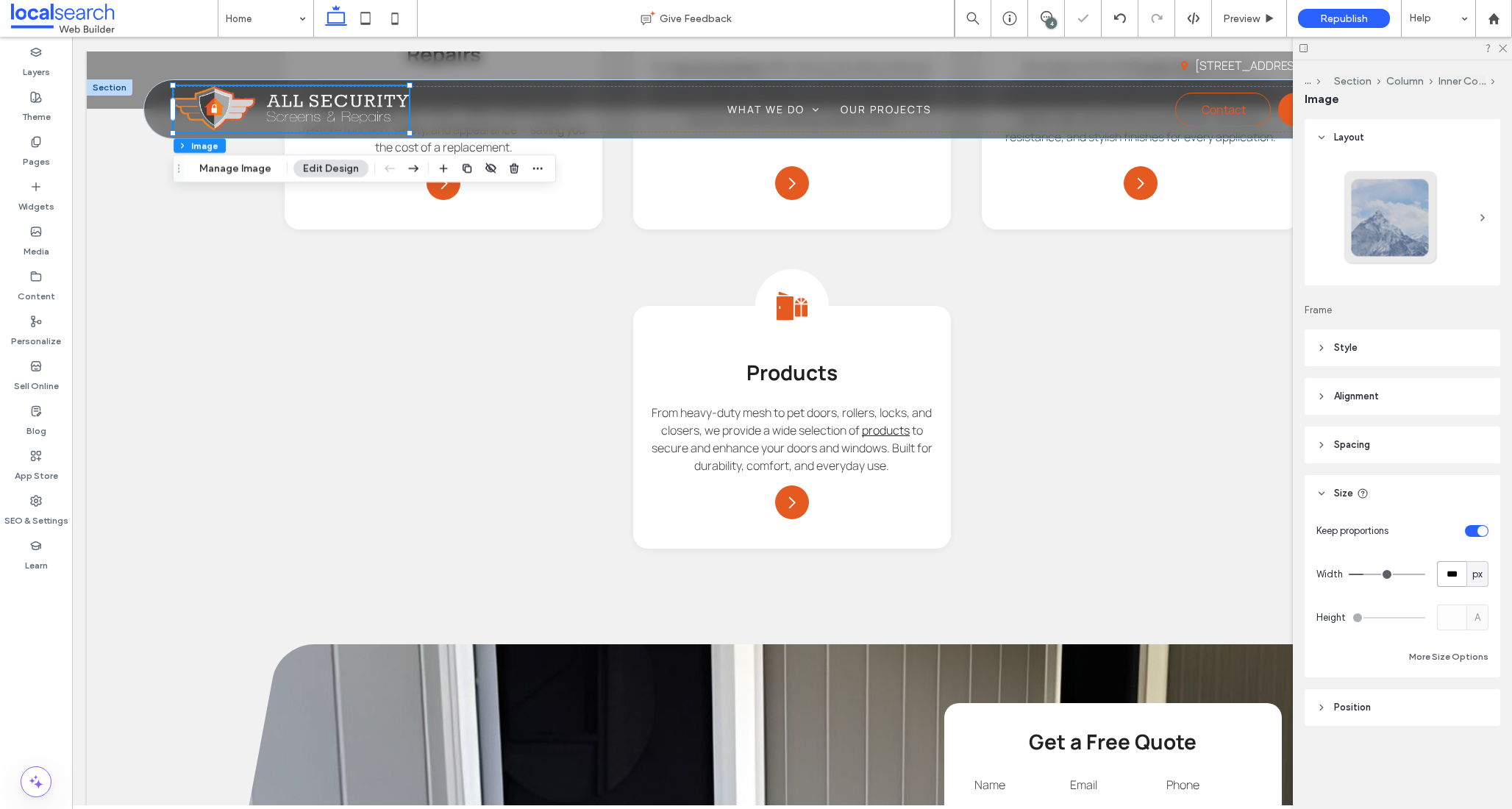
drag, startPoint x: 1452, startPoint y: 576, endPoint x: 1412, endPoint y: 567, distance: 41.0
click at [1412, 567] on div "Width *** px" at bounding box center [1402, 574] width 172 height 26
type input "***"
click at [1237, 22] on span "Preview" at bounding box center [1241, 18] width 36 height 12
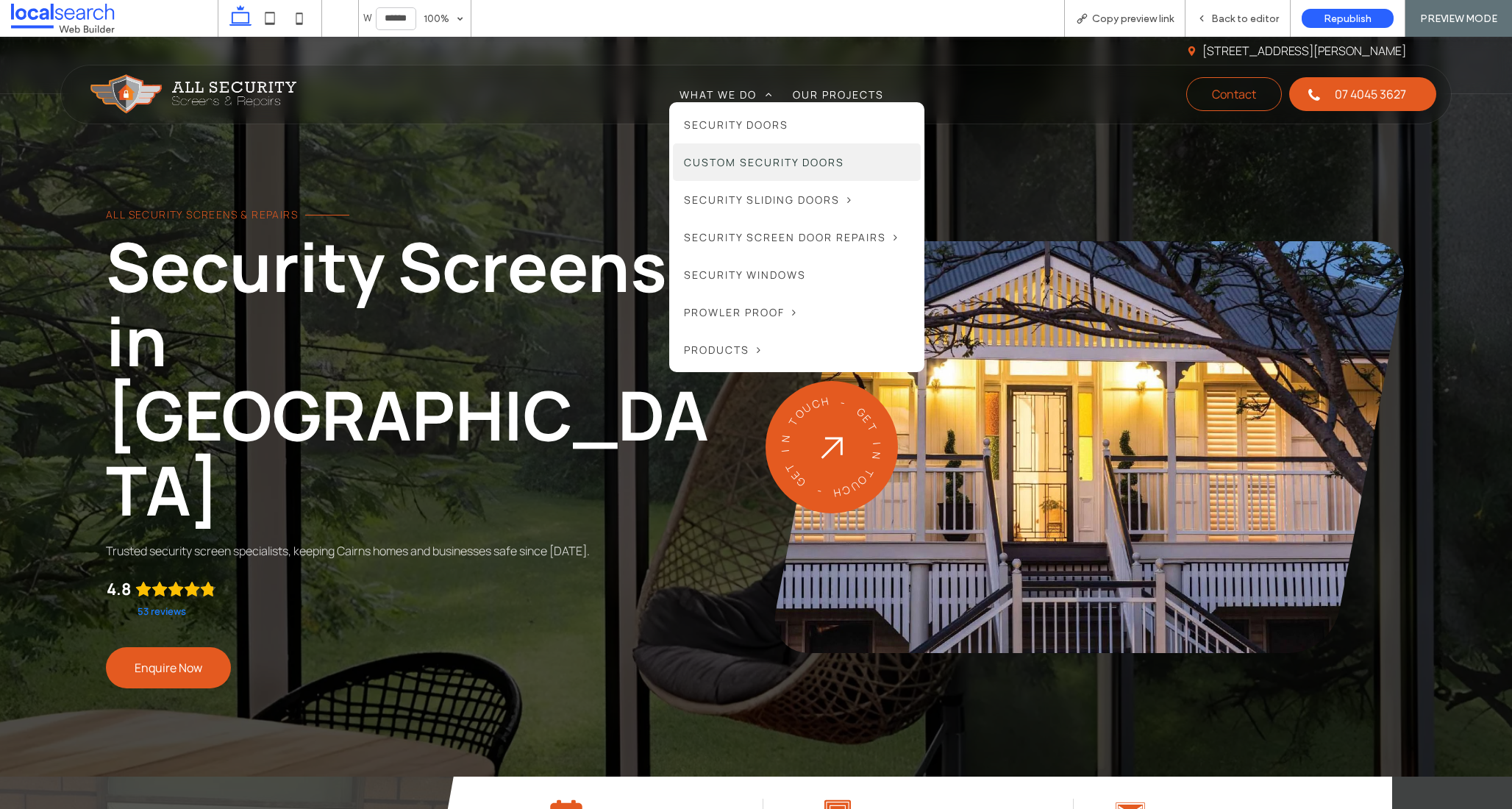
click at [787, 168] on span "Custom Security Doors" at bounding box center [764, 162] width 161 height 16
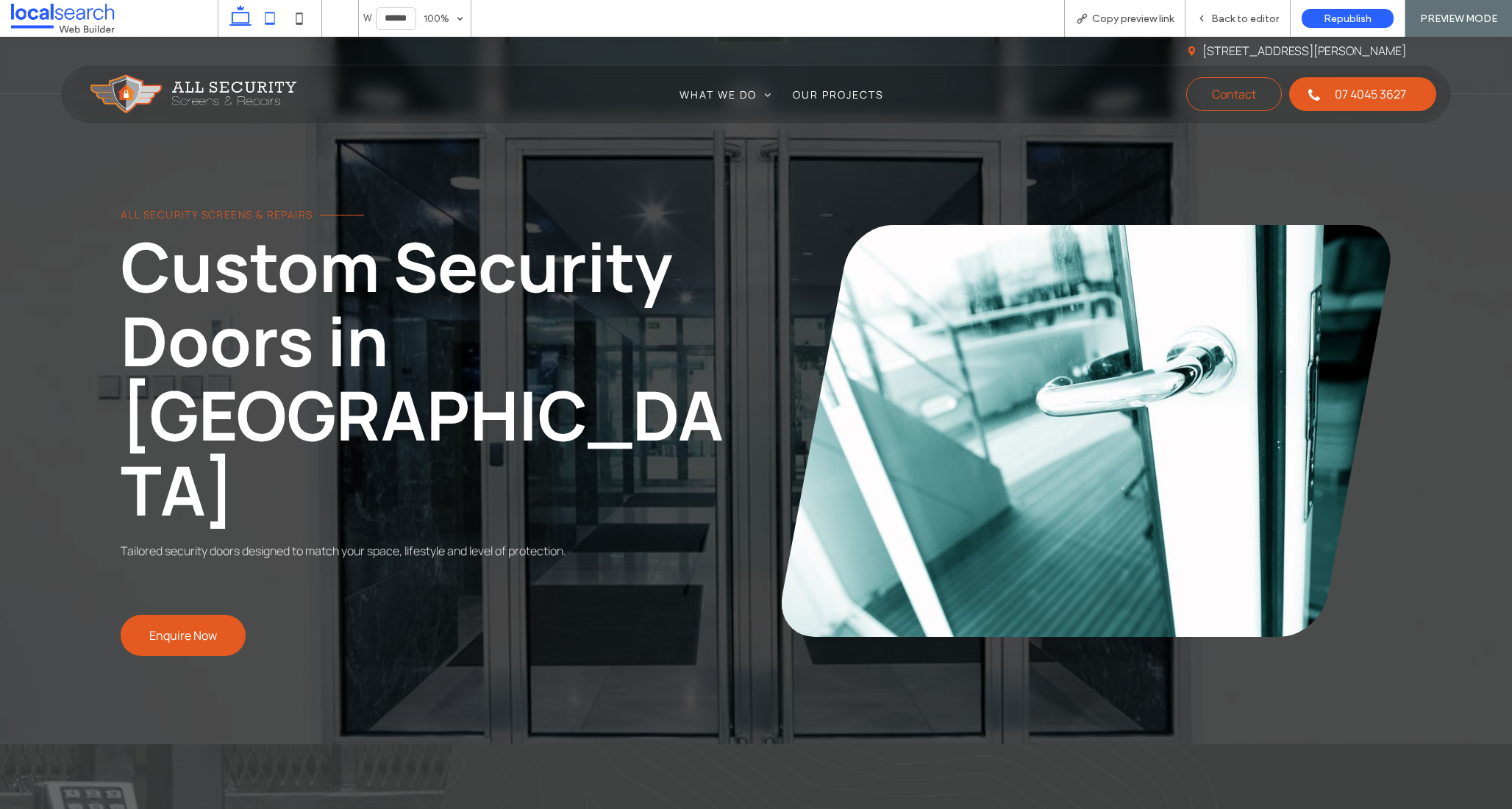
click at [263, 18] on icon at bounding box center [270, 18] width 30 height 30
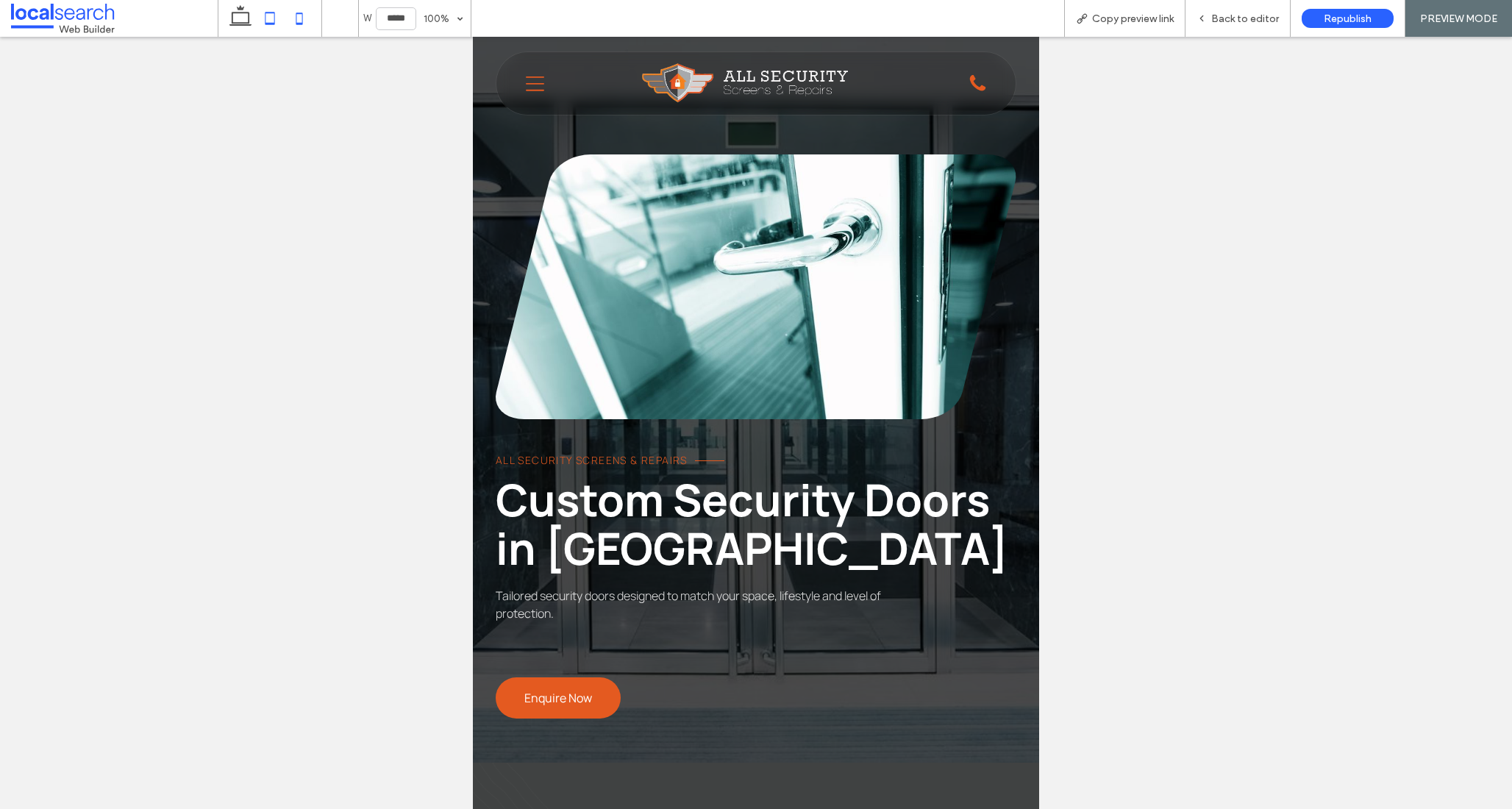
click at [294, 14] on icon at bounding box center [300, 18] width 30 height 30
type input "*****"
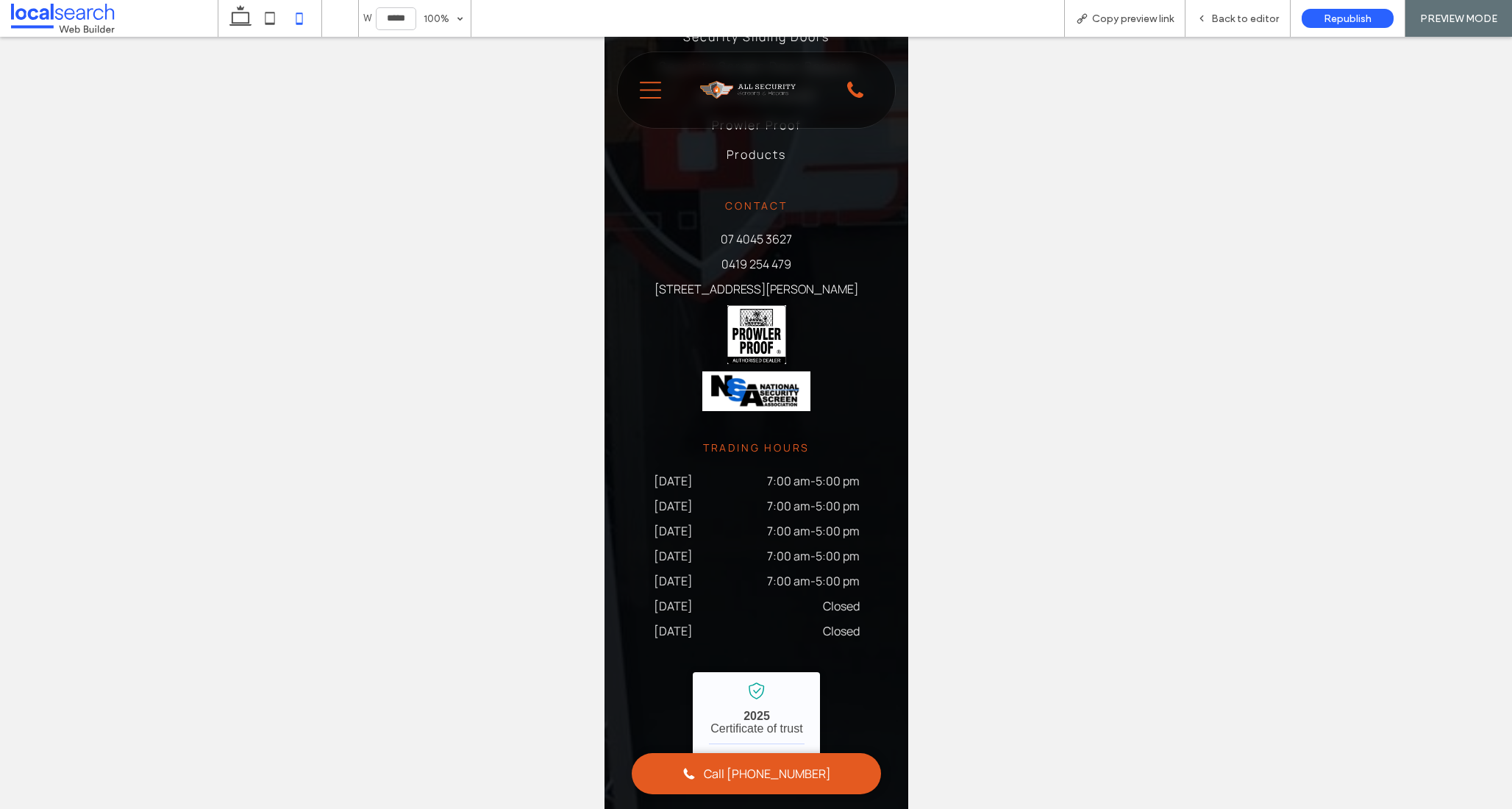
scroll to position [3913, 0]
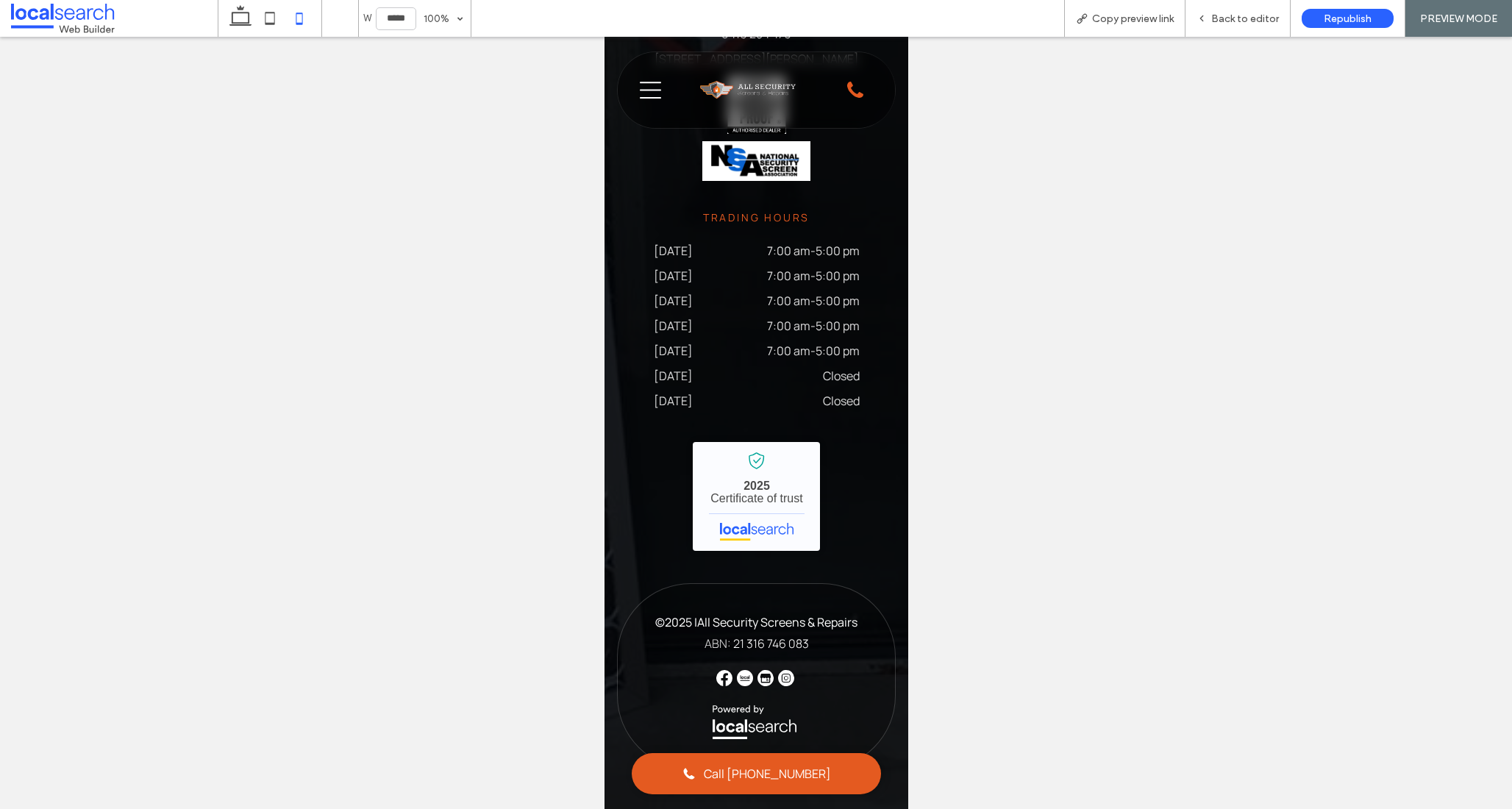
click at [641, 87] on icon "Menu Icon" at bounding box center [650, 90] width 22 height 22
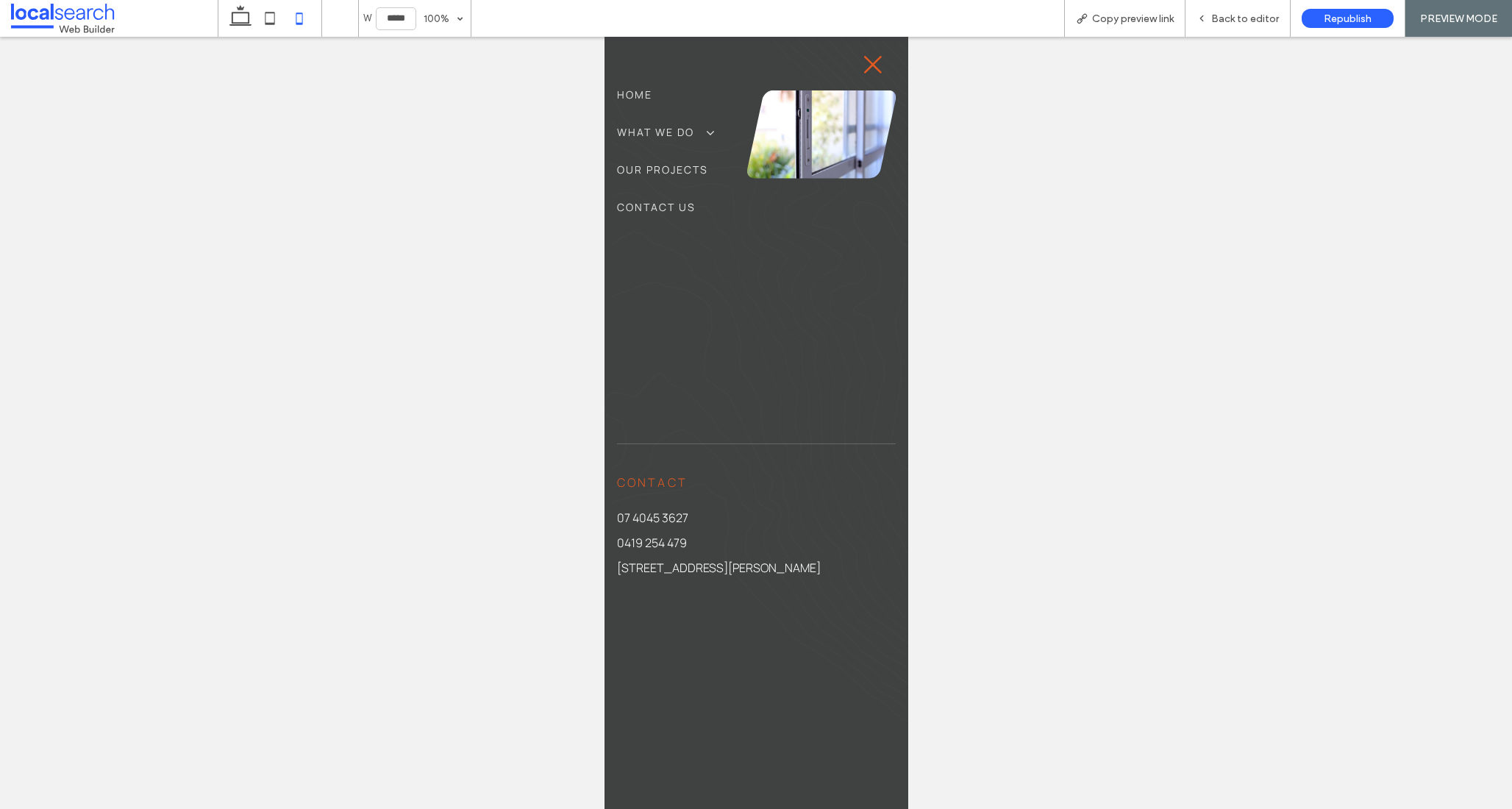
scroll to position [0, 0]
click at [864, 63] on icon at bounding box center [872, 65] width 17 height 17
